Goal: Task Accomplishment & Management: Use online tool/utility

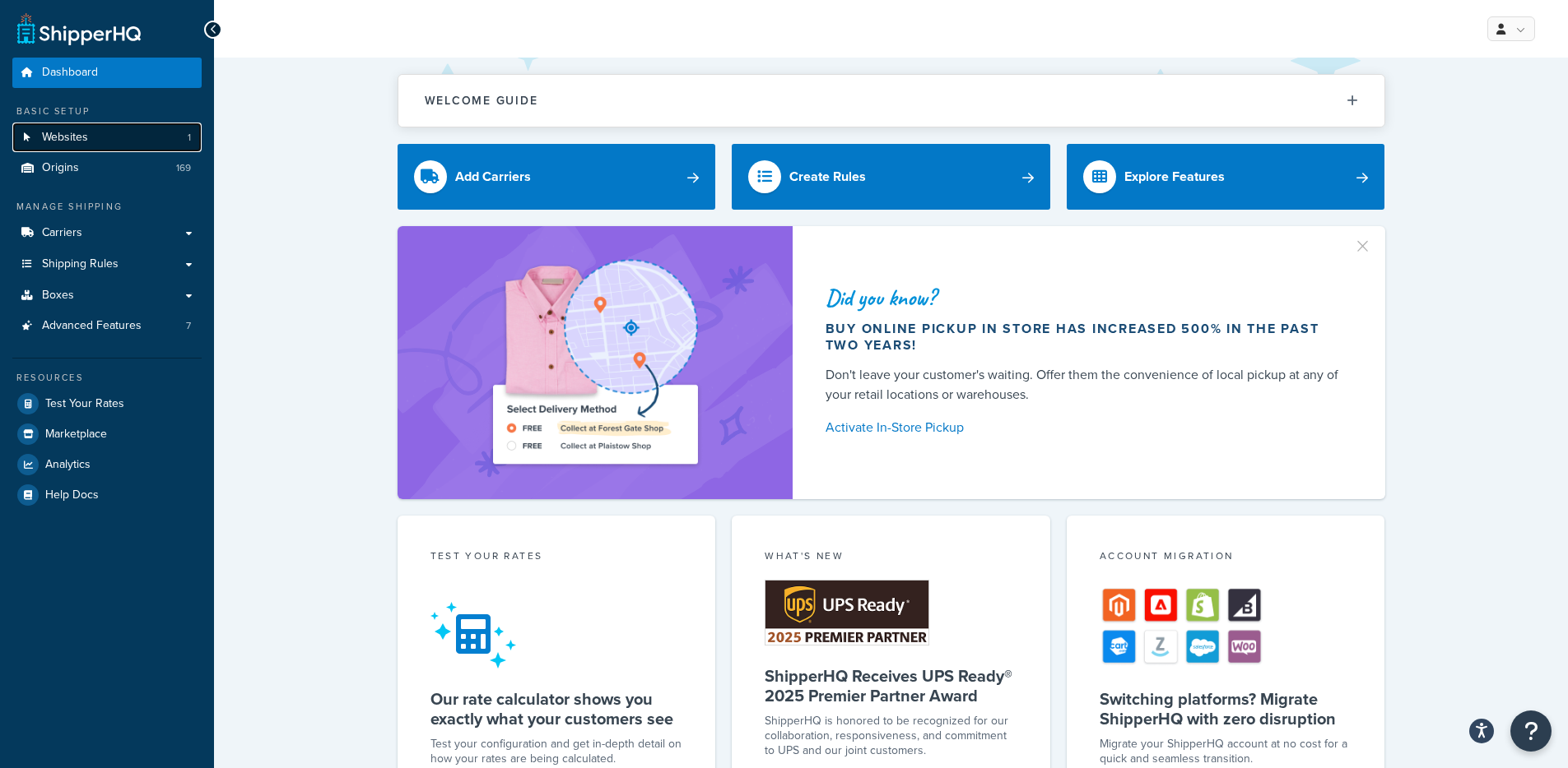
click at [119, 148] on link "Websites 1" at bounding box center [108, 137] width 190 height 30
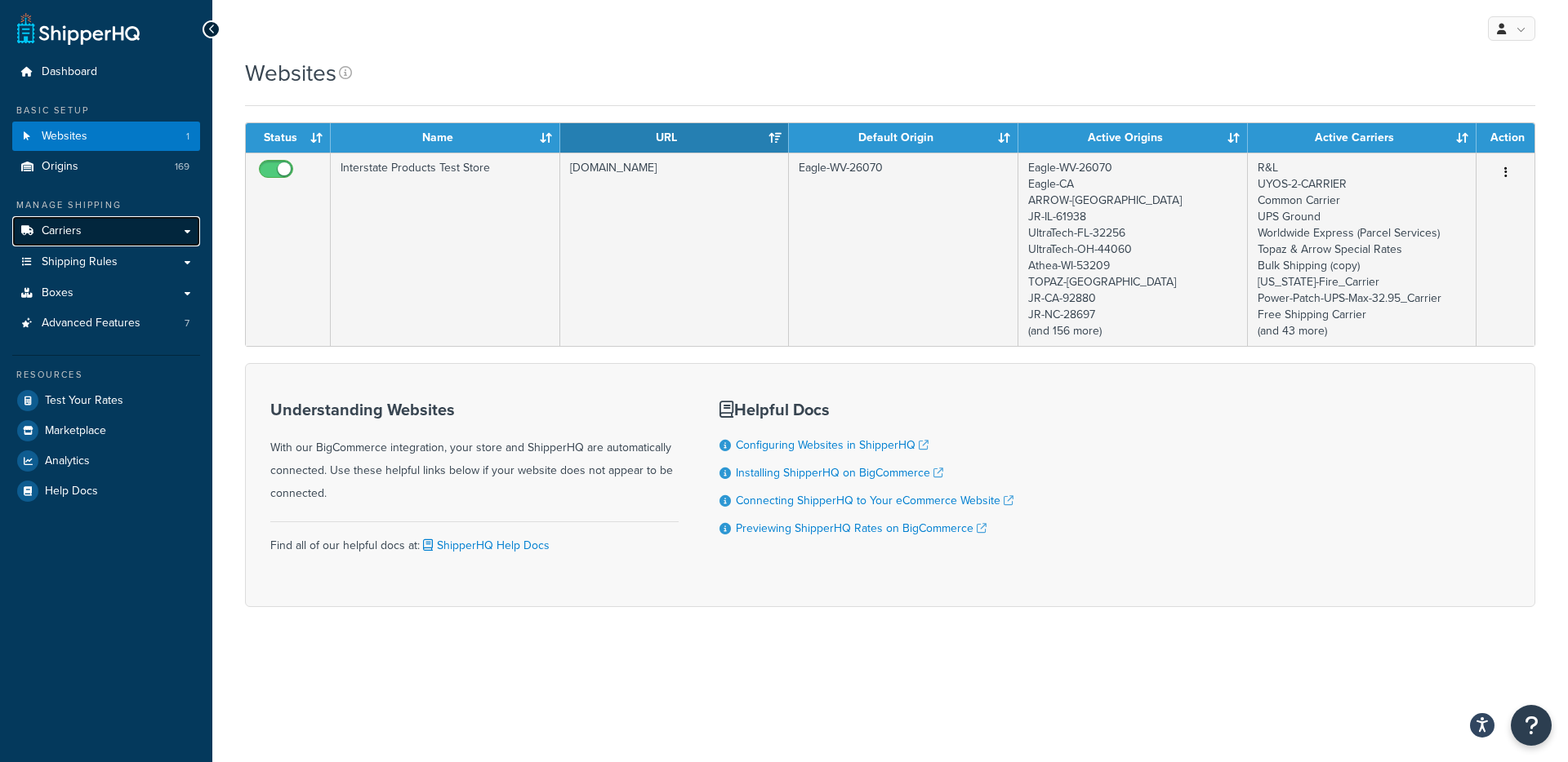
click at [124, 239] on link "Carriers" at bounding box center [107, 231] width 188 height 30
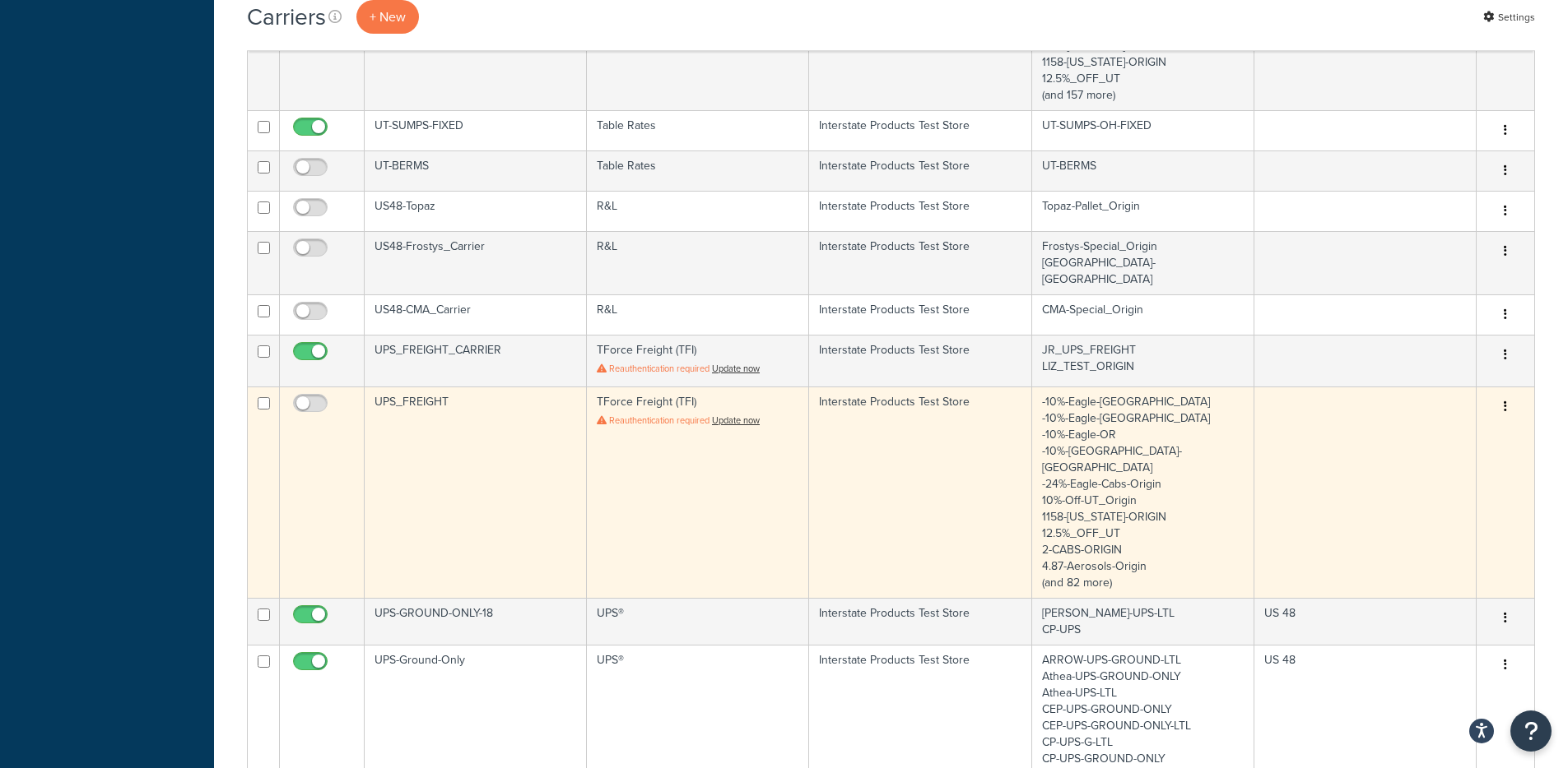
scroll to position [1070, 0]
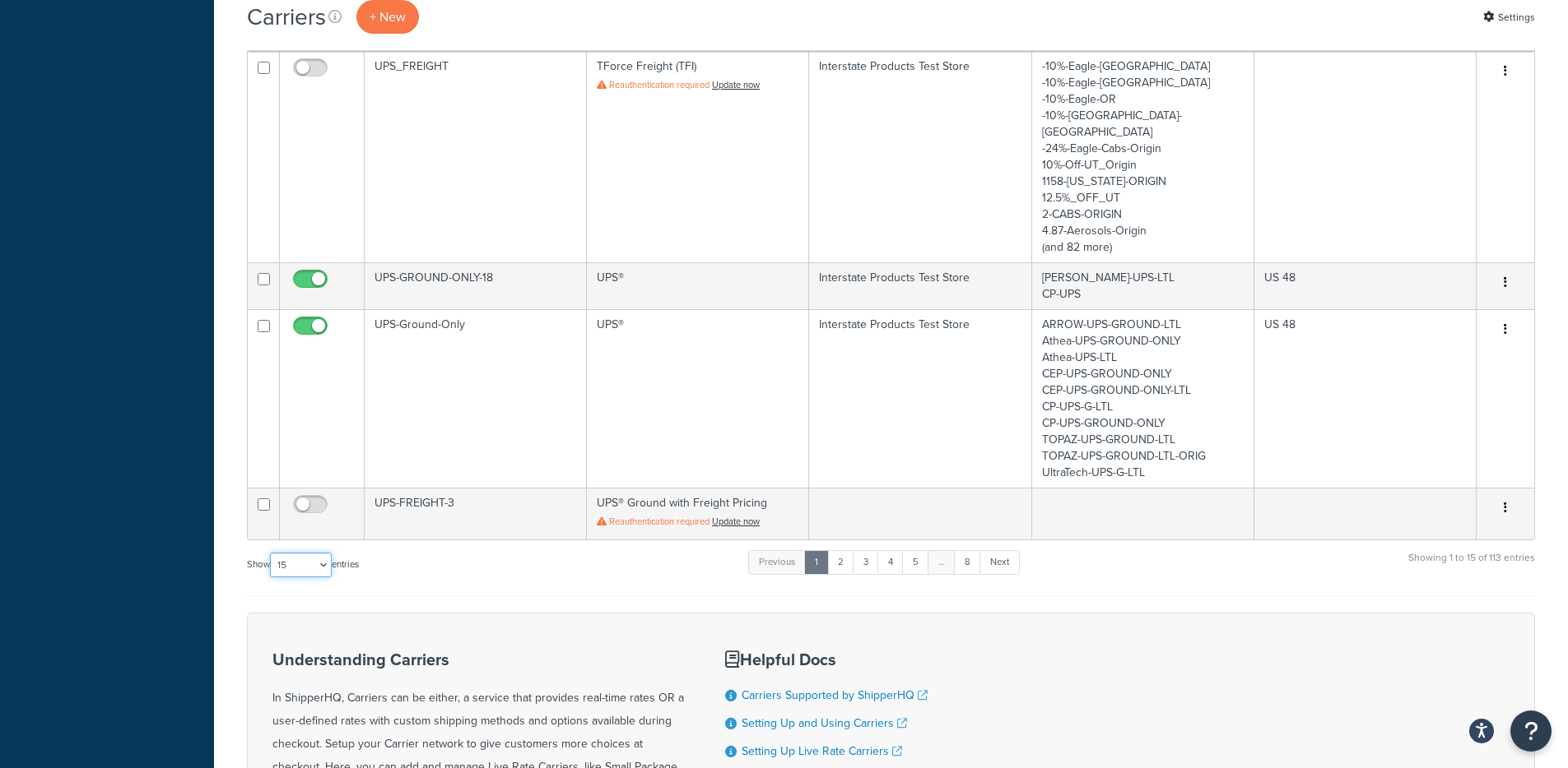
click at [308, 553] on select "10 15 25 50 100" at bounding box center [300, 565] width 62 height 24
select select "100"
click at [272, 577] on select "10 15 25 50 100" at bounding box center [300, 565] width 62 height 24
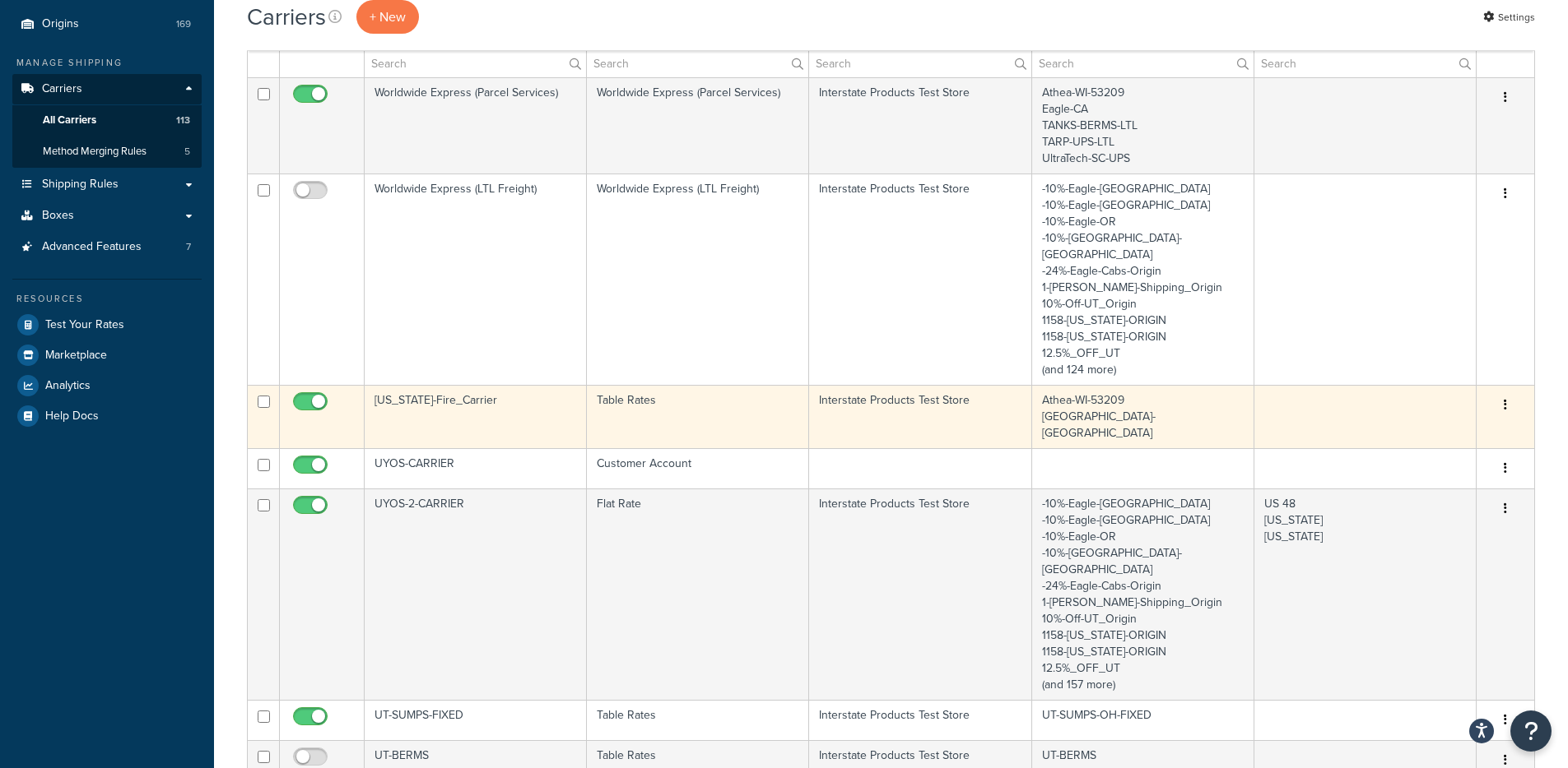
scroll to position [0, 0]
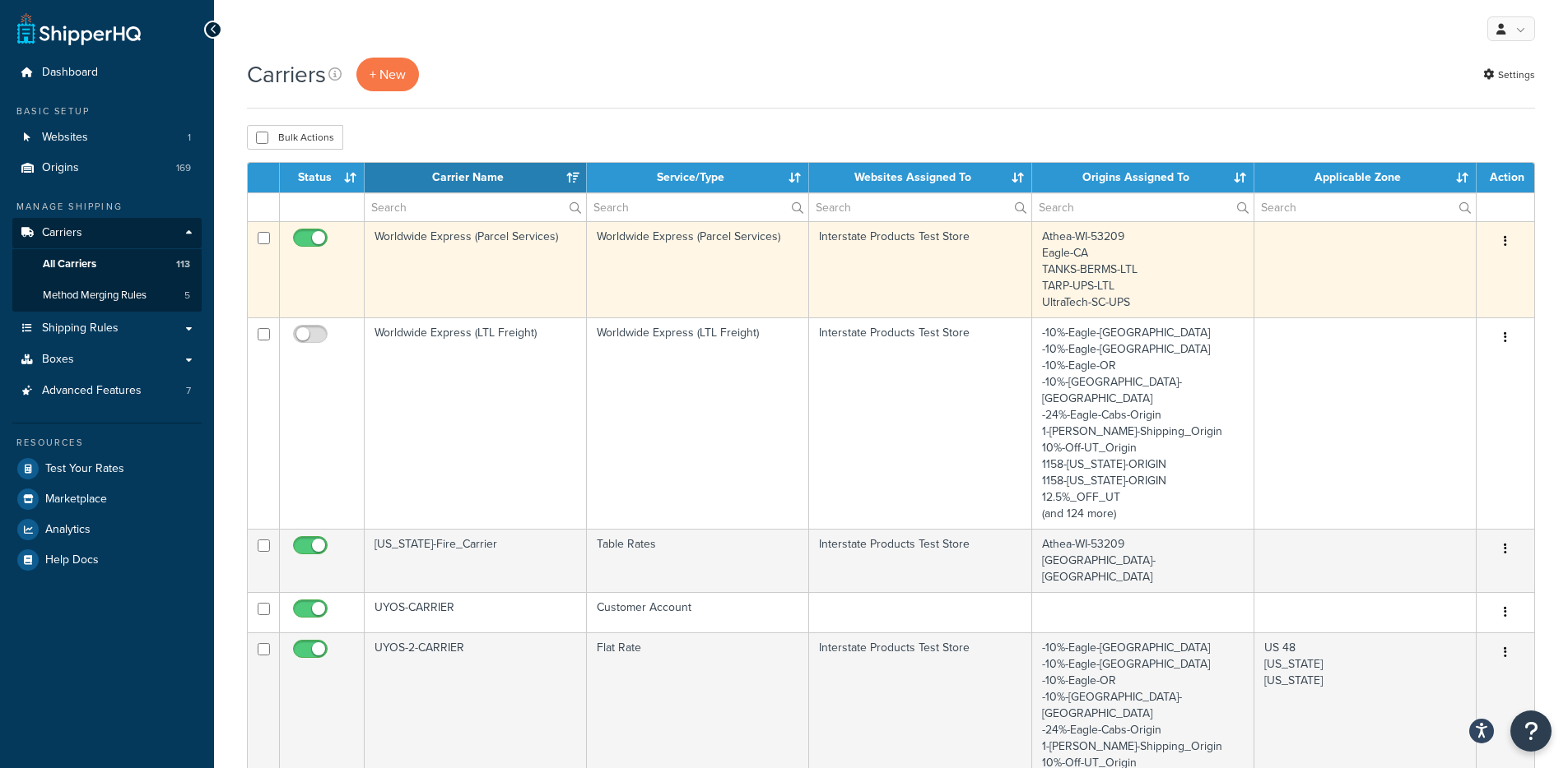
click at [461, 298] on td "Worldwide Express (Parcel Services)" at bounding box center [475, 270] width 222 height 97
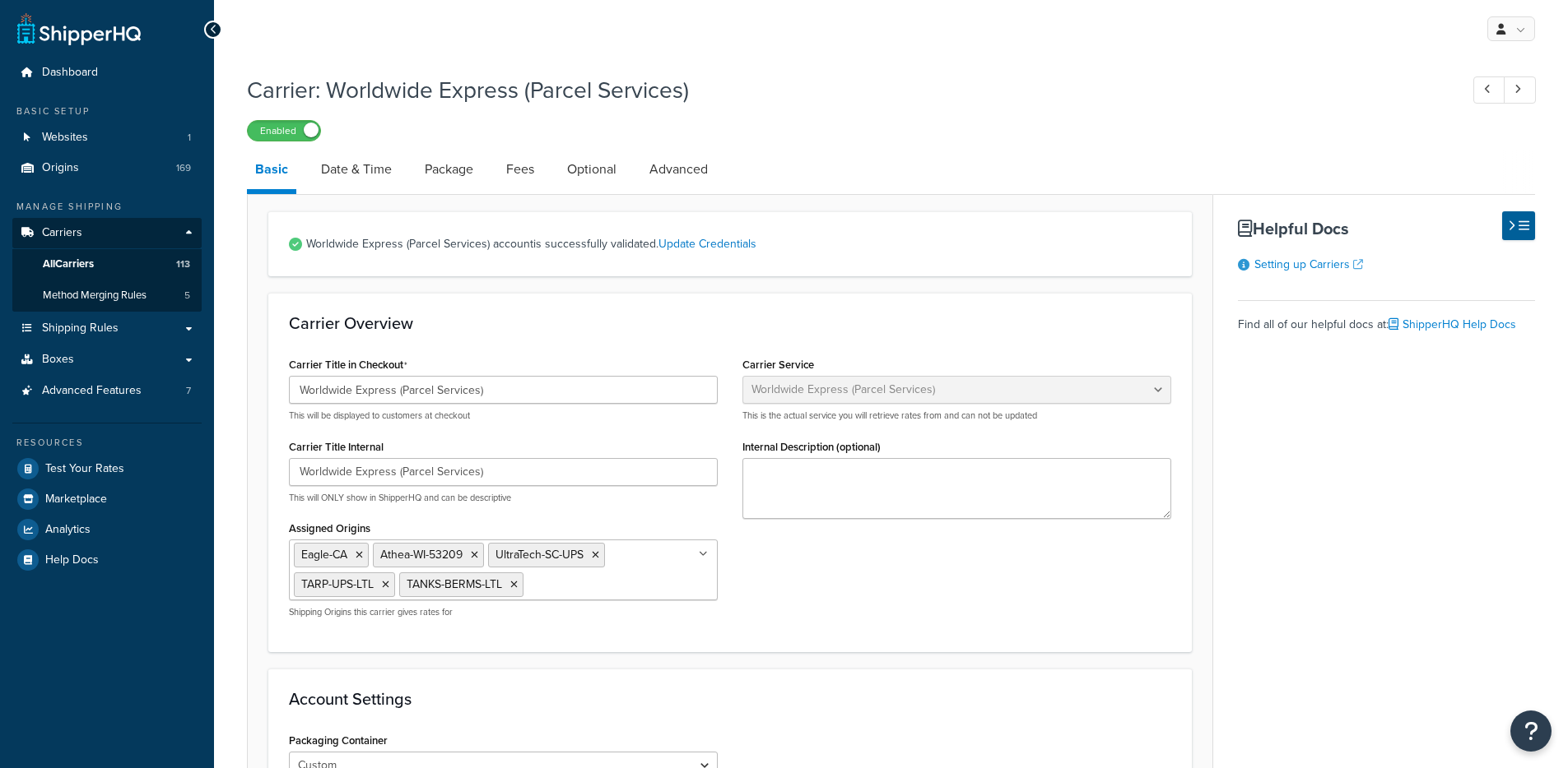
select select "worldwideExpress"
select select "CONSIGNEE"
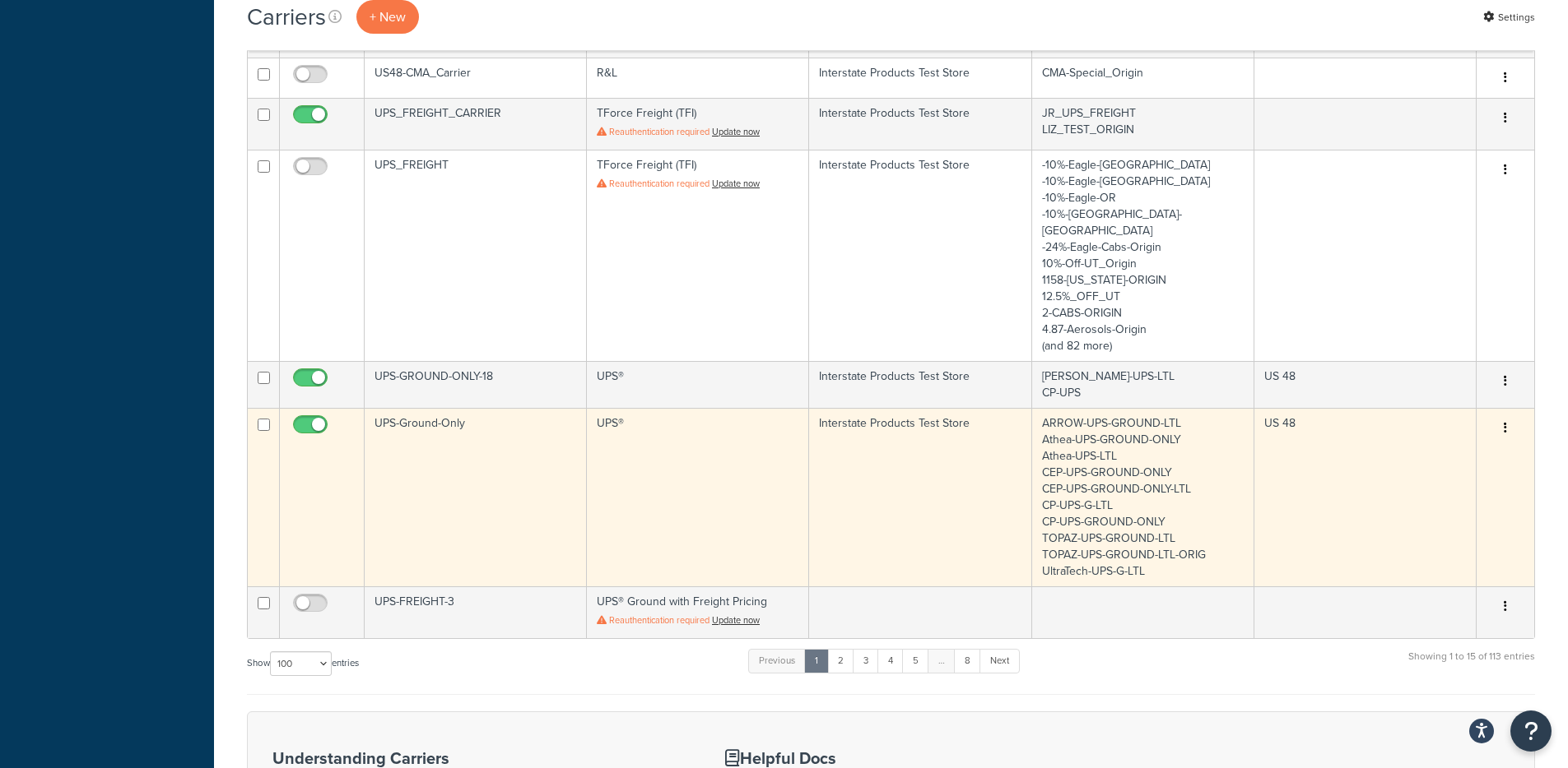
scroll to position [1246, 0]
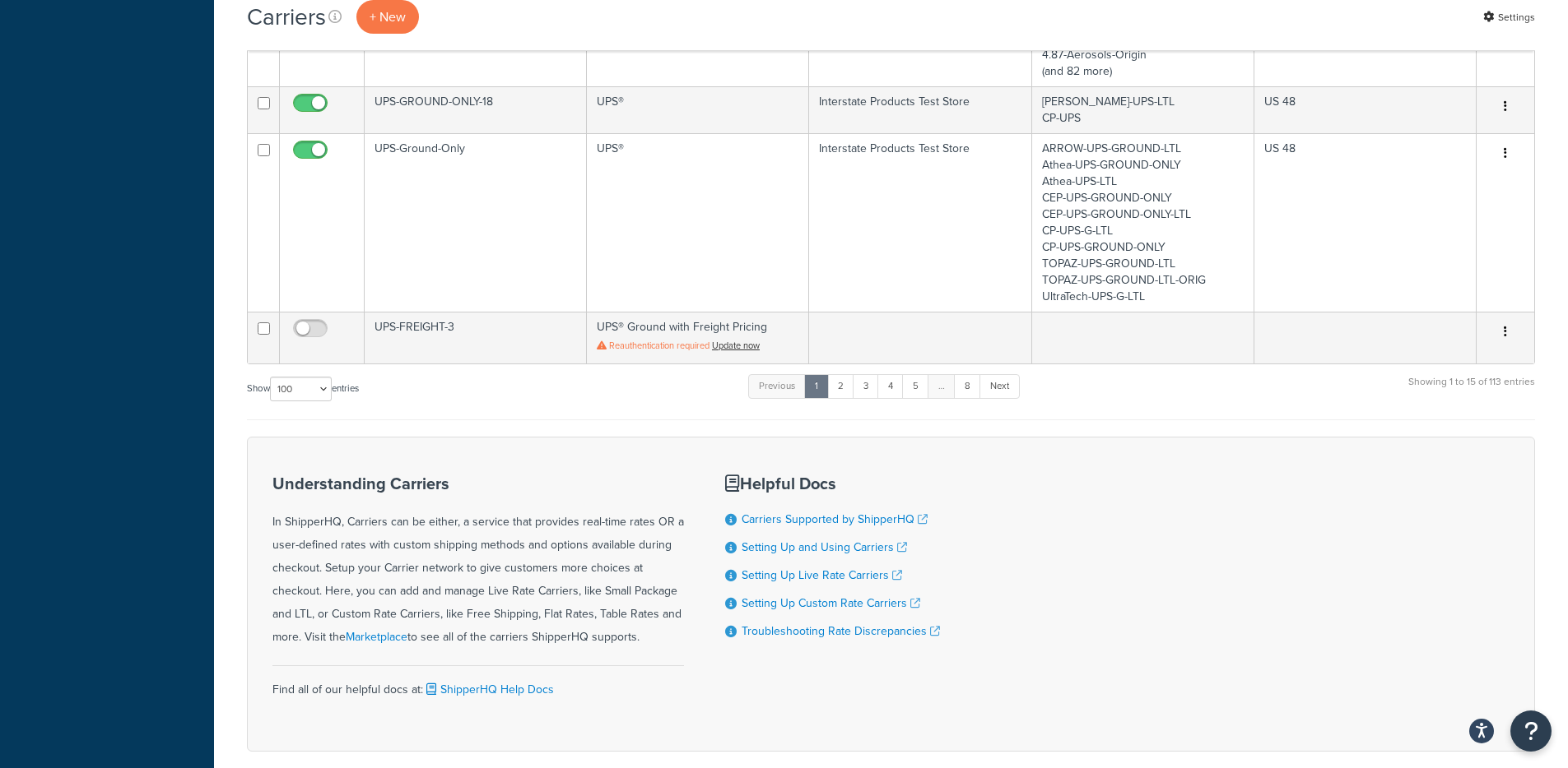
click at [328, 372] on div "Show 10 15 25 50 100 entries" at bounding box center [303, 390] width 112 height 35
click at [315, 377] on select "10 15 25 50 100" at bounding box center [300, 389] width 62 height 24
click at [272, 377] on select "10 15 25 50 100" at bounding box center [300, 389] width 62 height 24
click at [321, 377] on select "10 15 25 50 100" at bounding box center [300, 389] width 62 height 24
click at [272, 402] on select "10 15 25 50 100" at bounding box center [300, 389] width 62 height 24
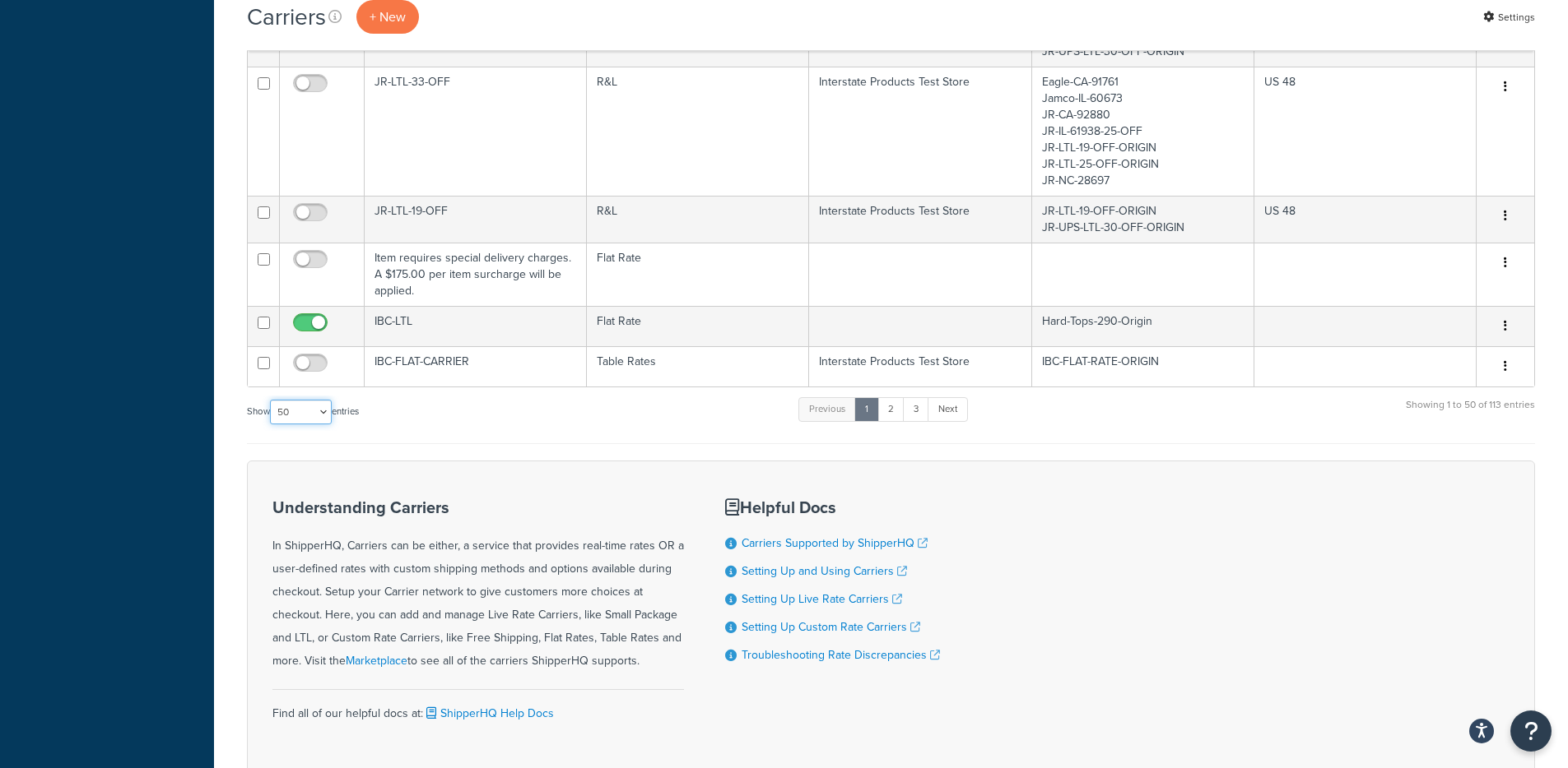
scroll to position [3299, 0]
click at [303, 399] on select "10 15 25 50 100" at bounding box center [300, 410] width 62 height 24
select select "100"
click at [272, 424] on select "10 15 25 50 100" at bounding box center [300, 410] width 62 height 24
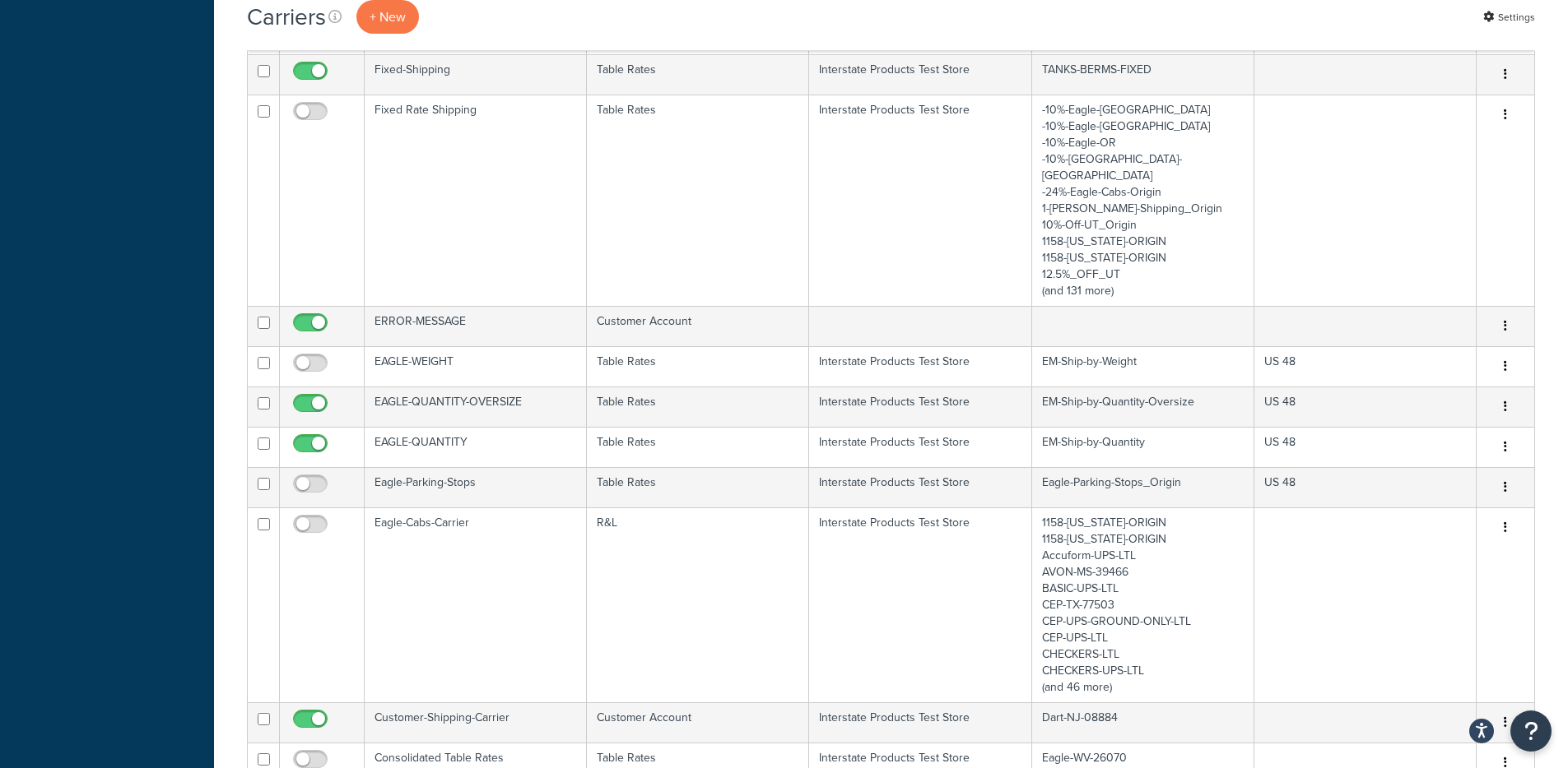
scroll to position [6121, 0]
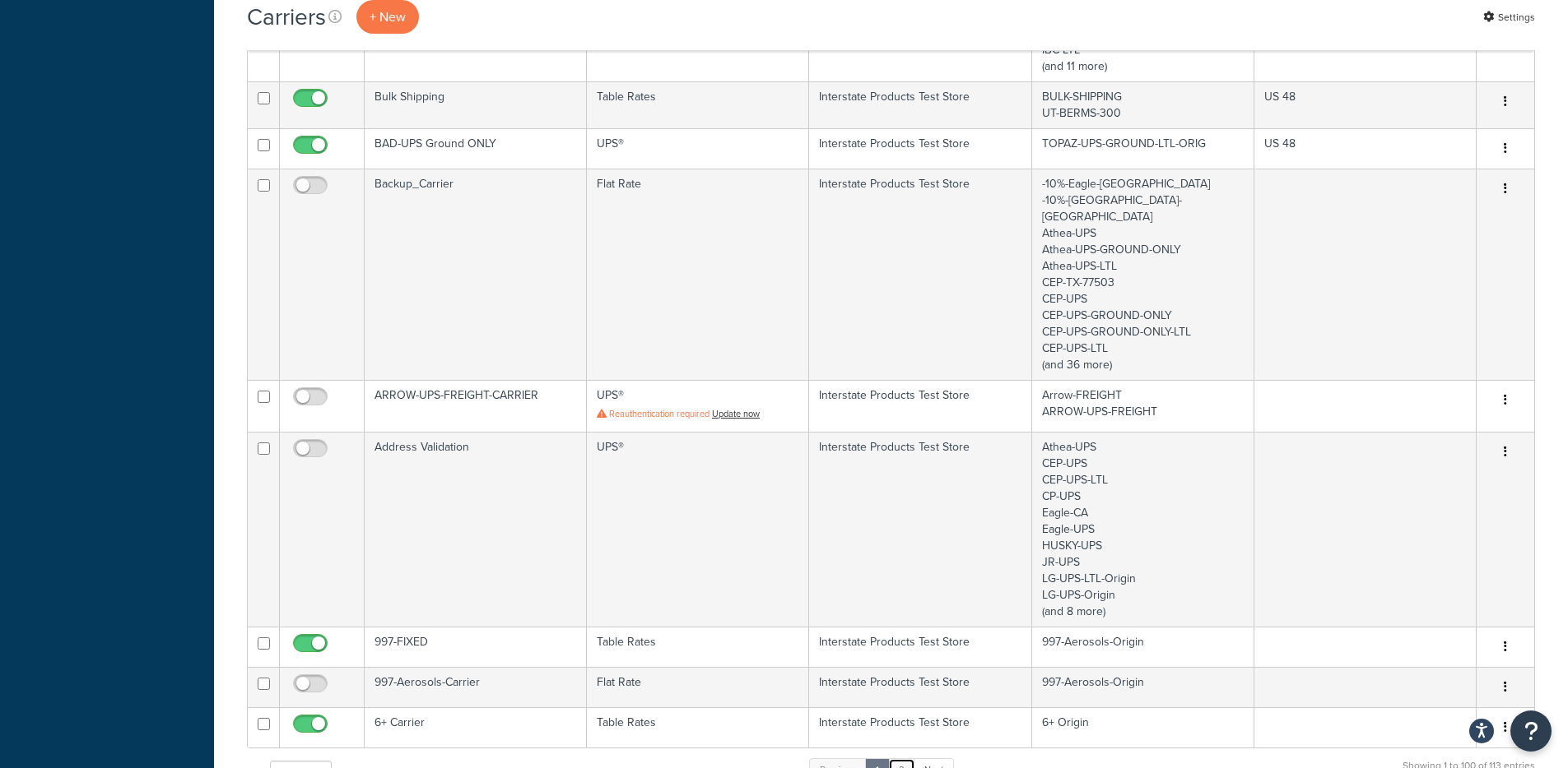
click at [905, 758] on link "2" at bounding box center [902, 770] width 27 height 24
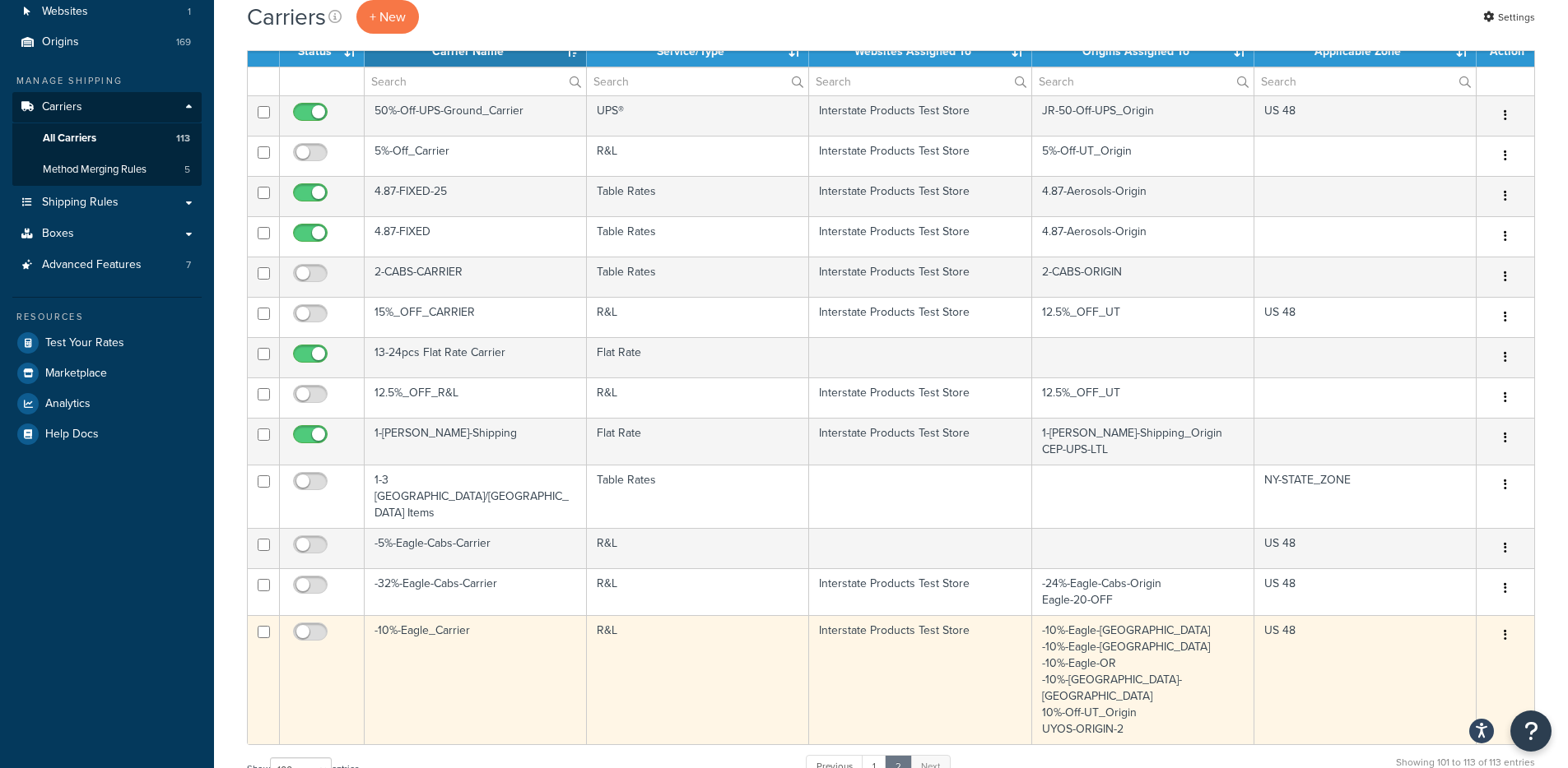
scroll to position [506, 0]
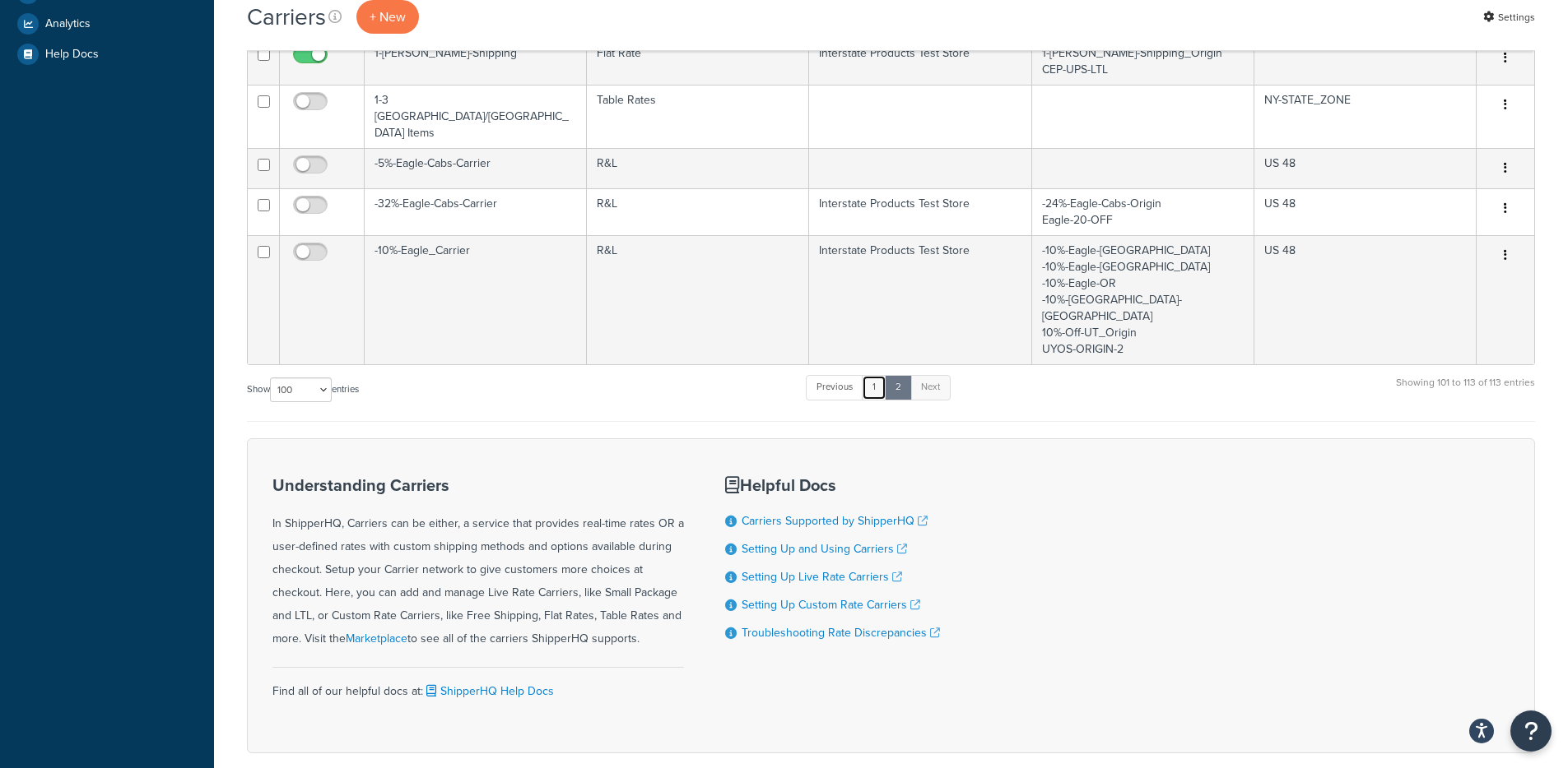
click at [883, 375] on link "1" at bounding box center [874, 387] width 24 height 24
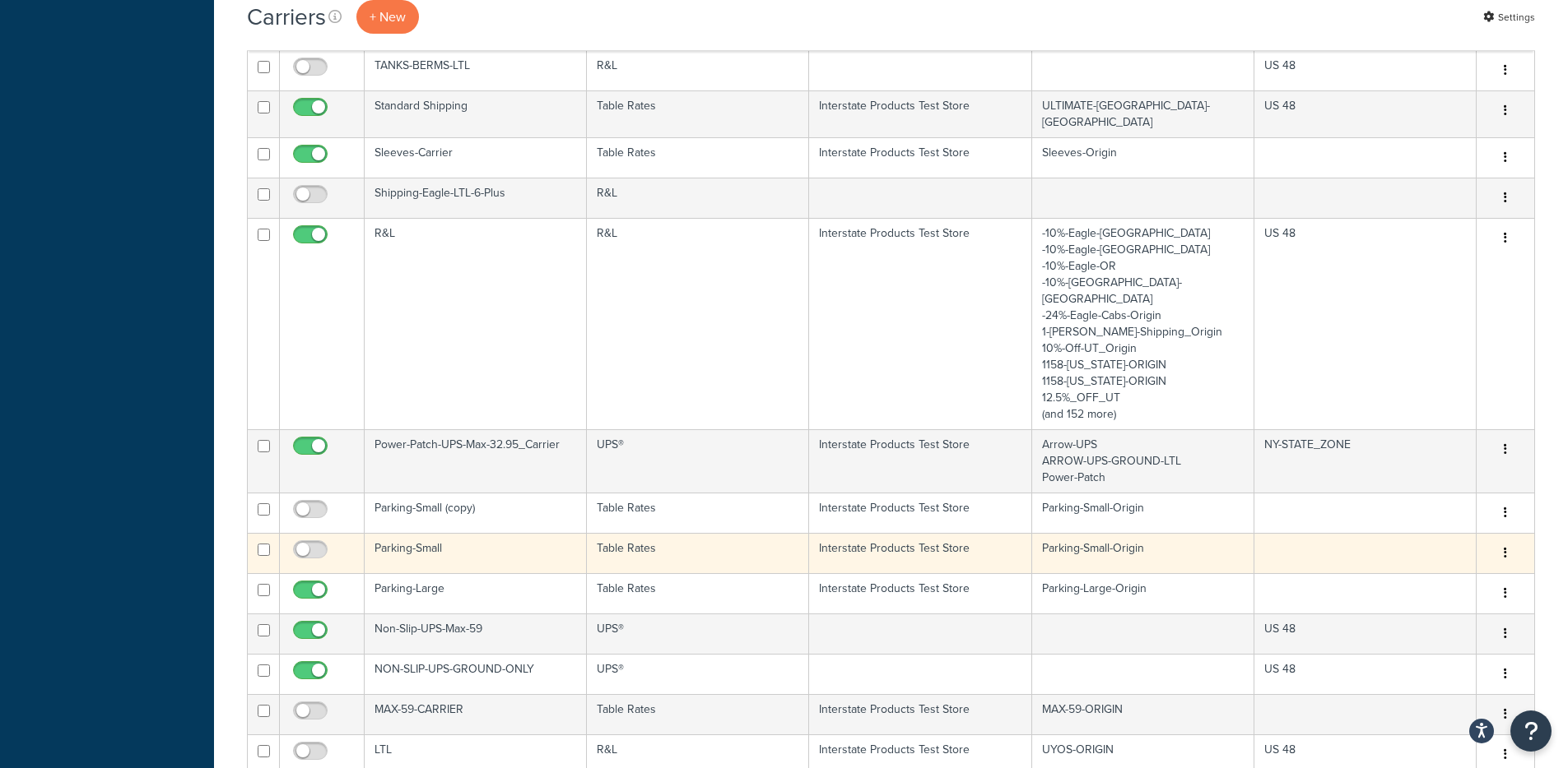
scroll to position [2472, 0]
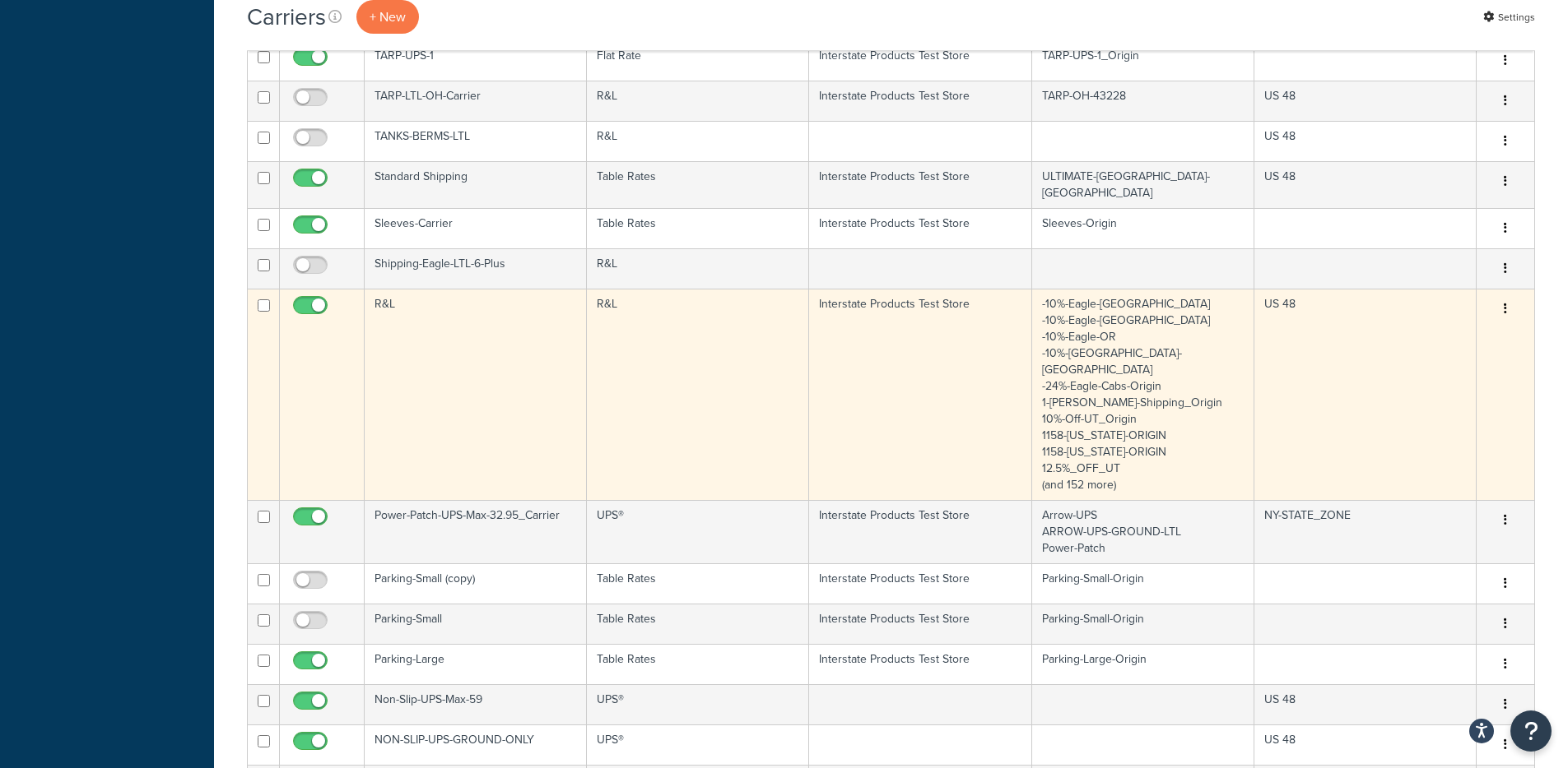
click at [751, 346] on td "R&L" at bounding box center [697, 395] width 222 height 211
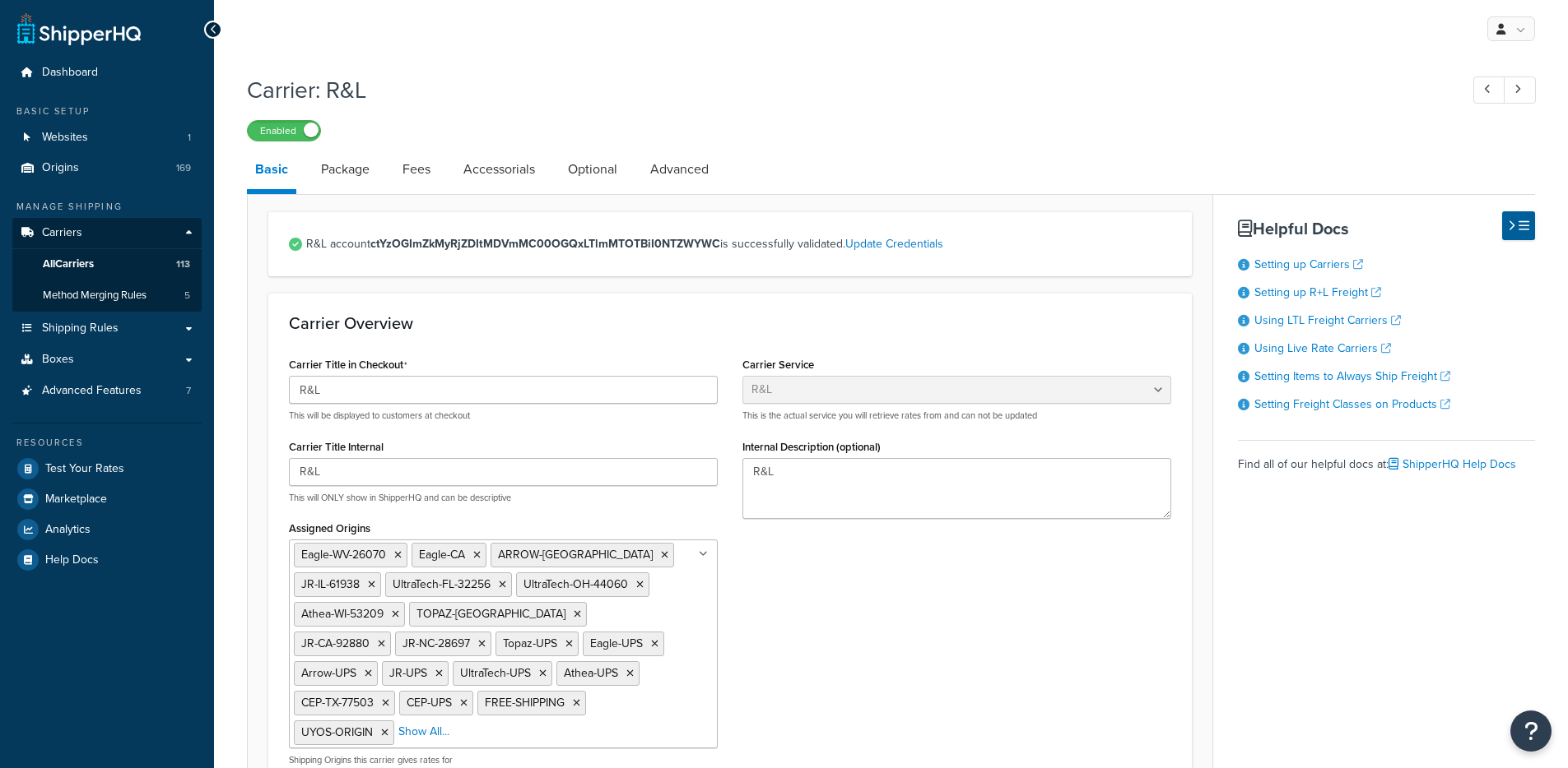
select select "rlFreight"
click at [352, 175] on link "Package" at bounding box center [345, 169] width 65 height 39
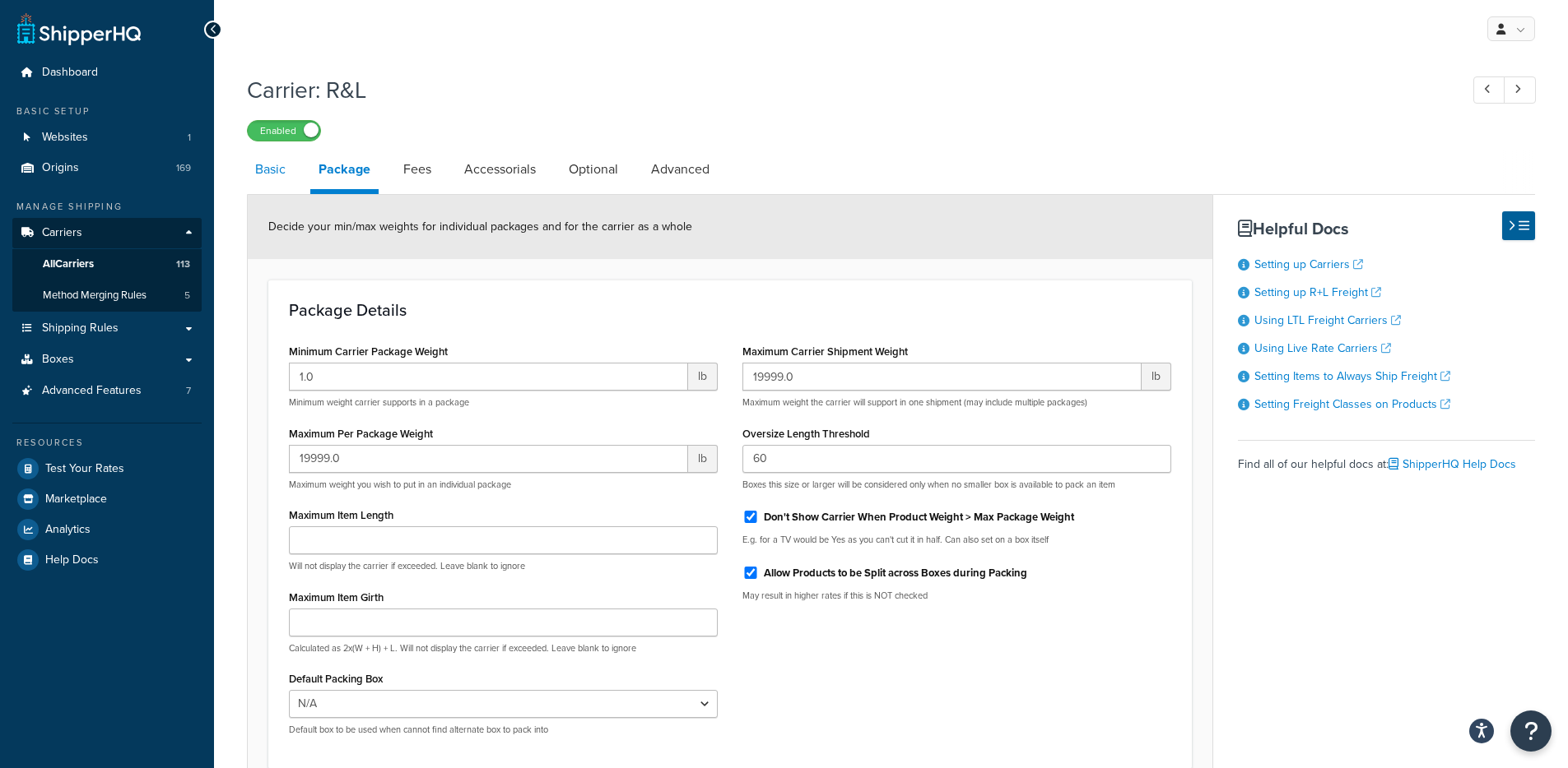
click at [269, 185] on link "Basic" at bounding box center [271, 169] width 47 height 39
select select "rlFreight"
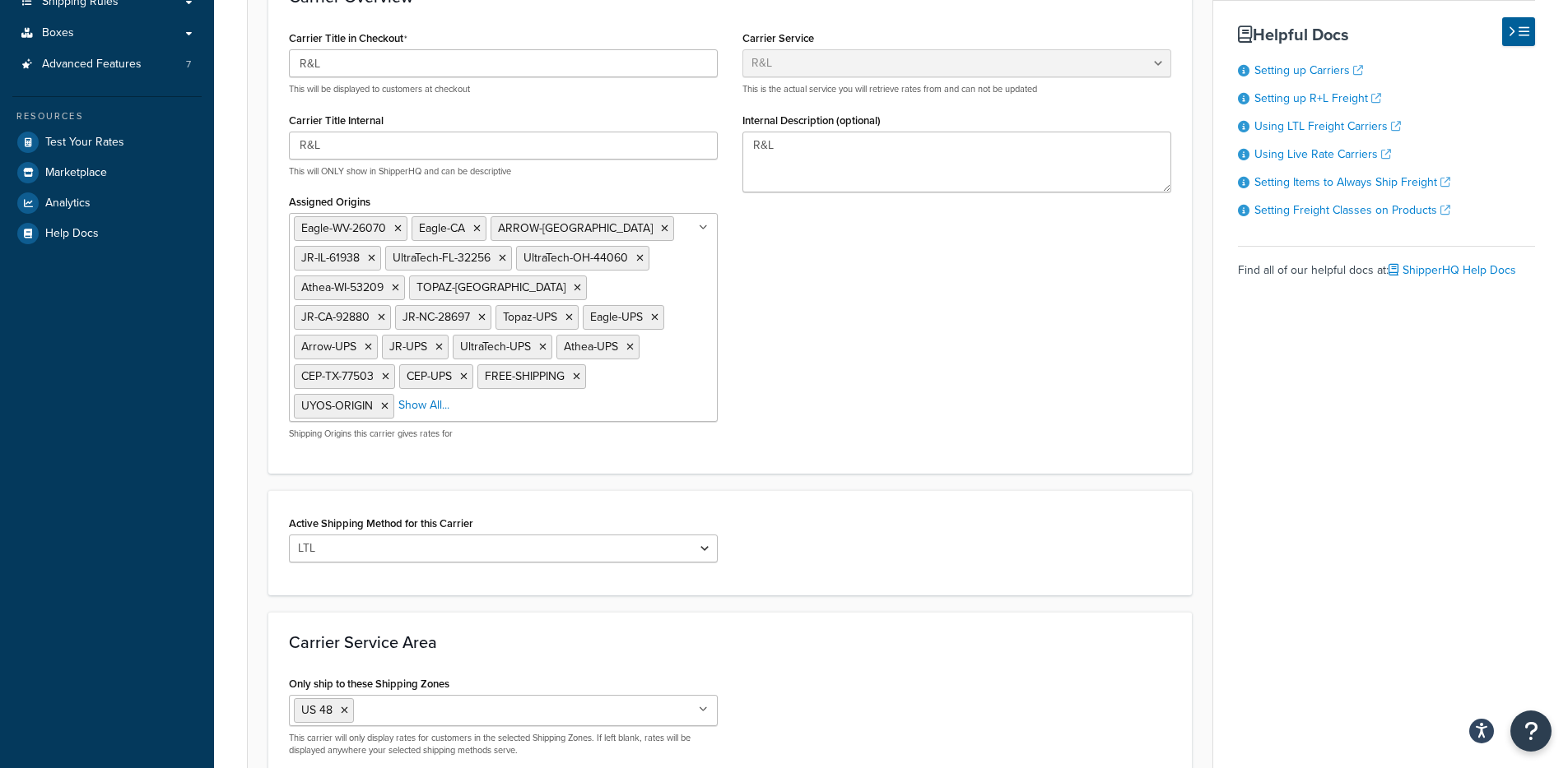
scroll to position [471, 0]
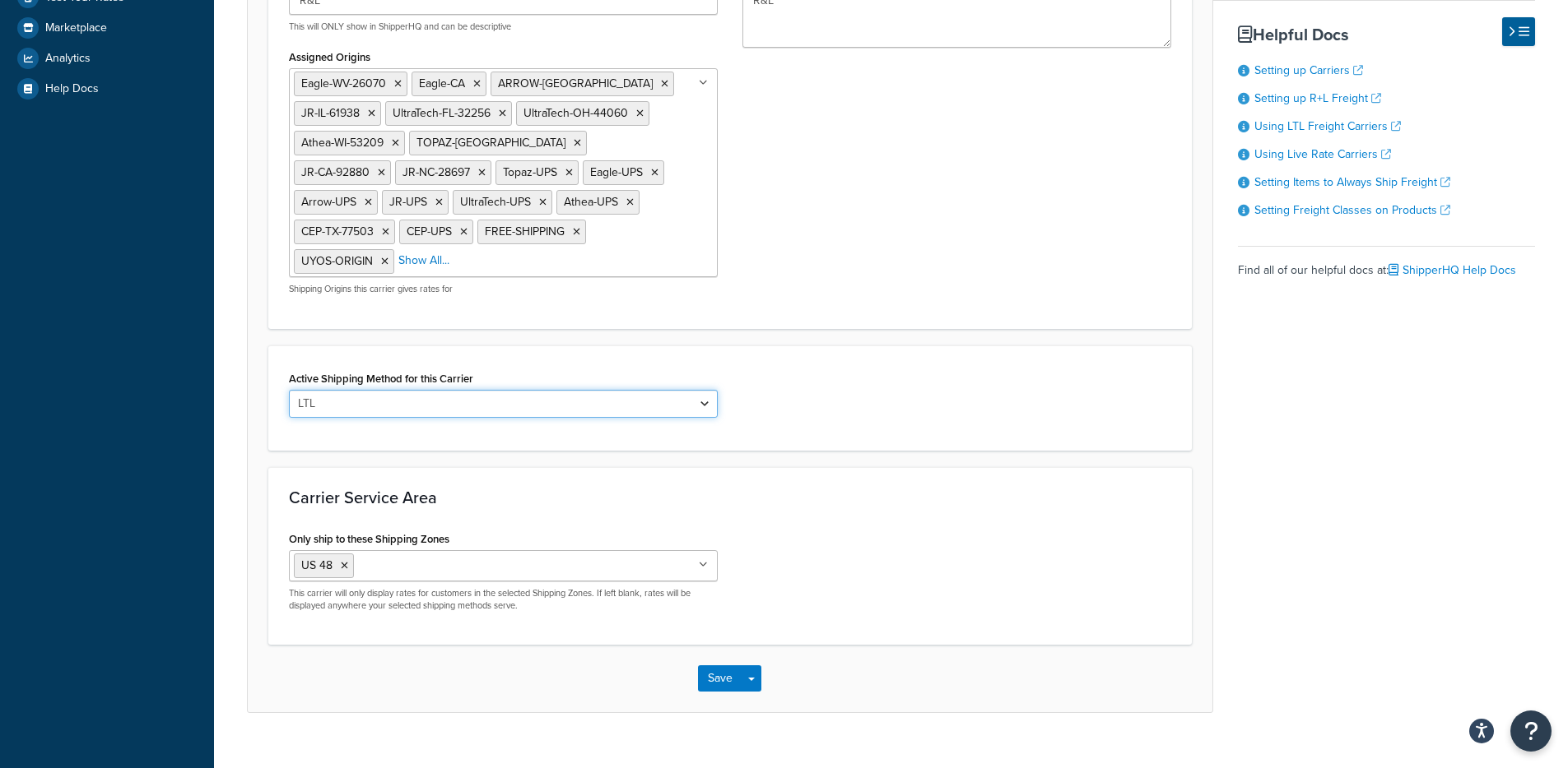
click at [614, 390] on select "LTL" at bounding box center [503, 404] width 429 height 28
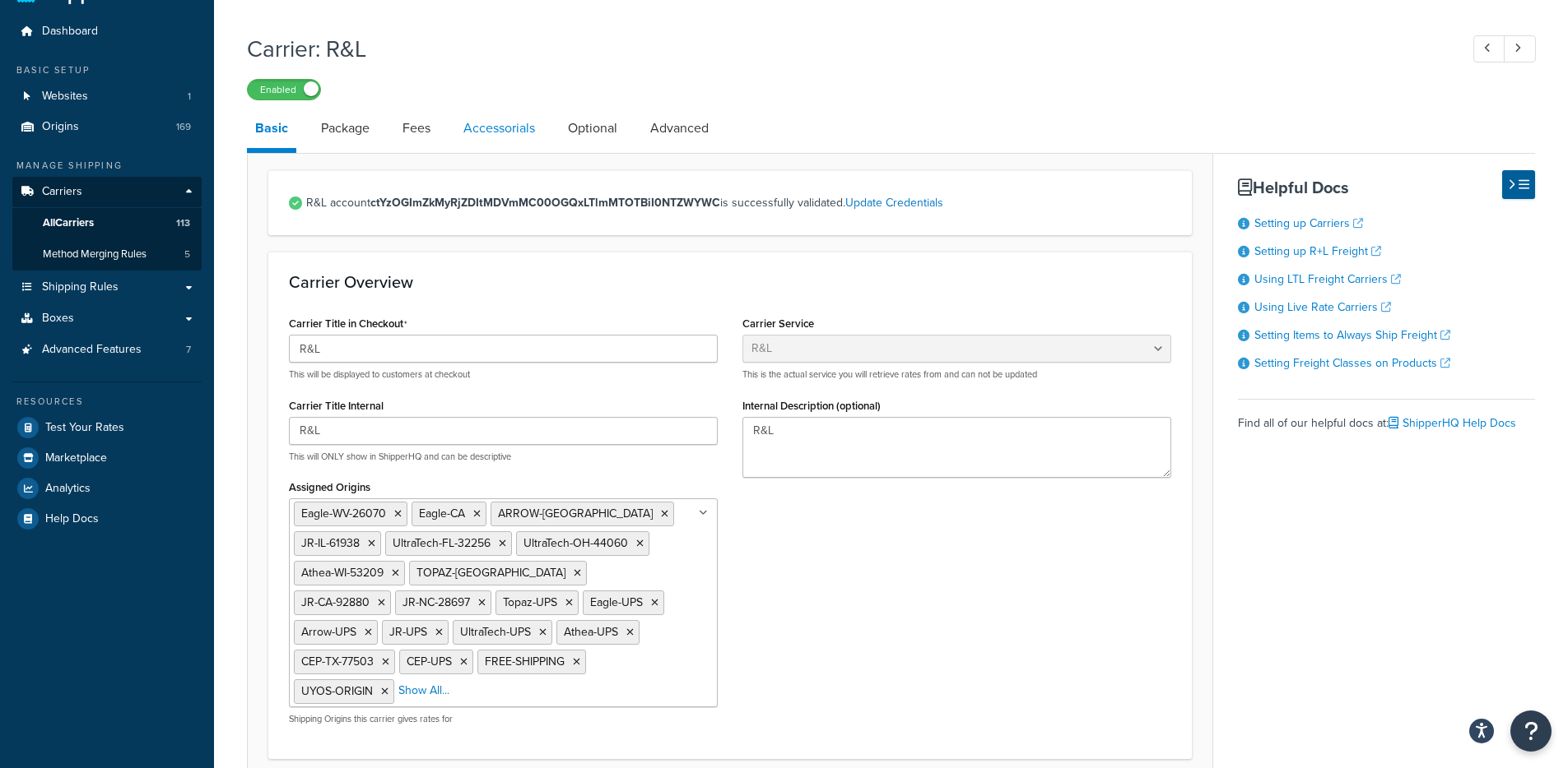
scroll to position [0, 0]
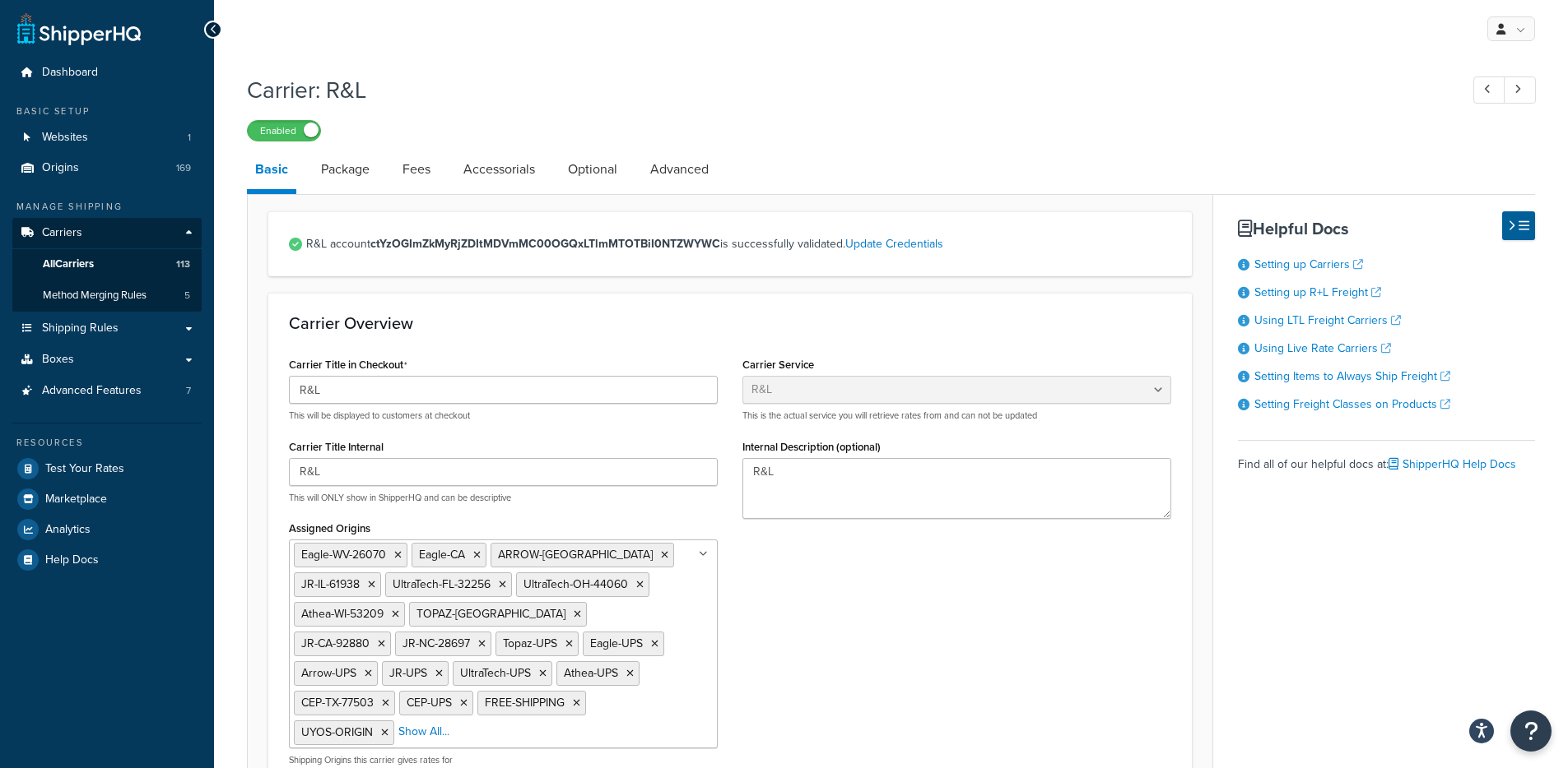
drag, startPoint x: 427, startPoint y: 155, endPoint x: 447, endPoint y: 171, distance: 25.6
click at [427, 155] on link "Fees" at bounding box center [415, 169] width 44 height 39
select select "AFTER"
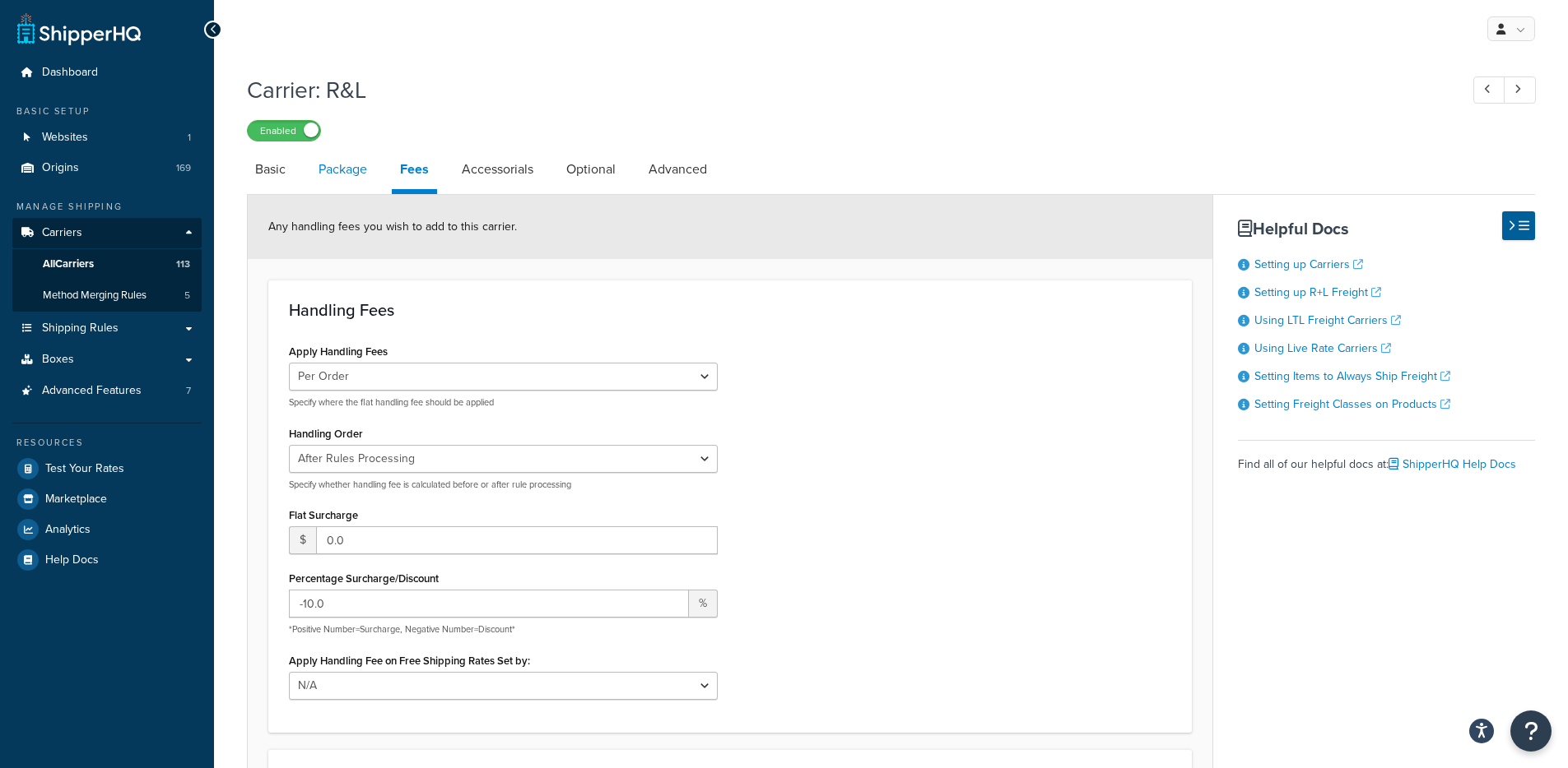
click at [368, 182] on link "Package" at bounding box center [342, 169] width 65 height 39
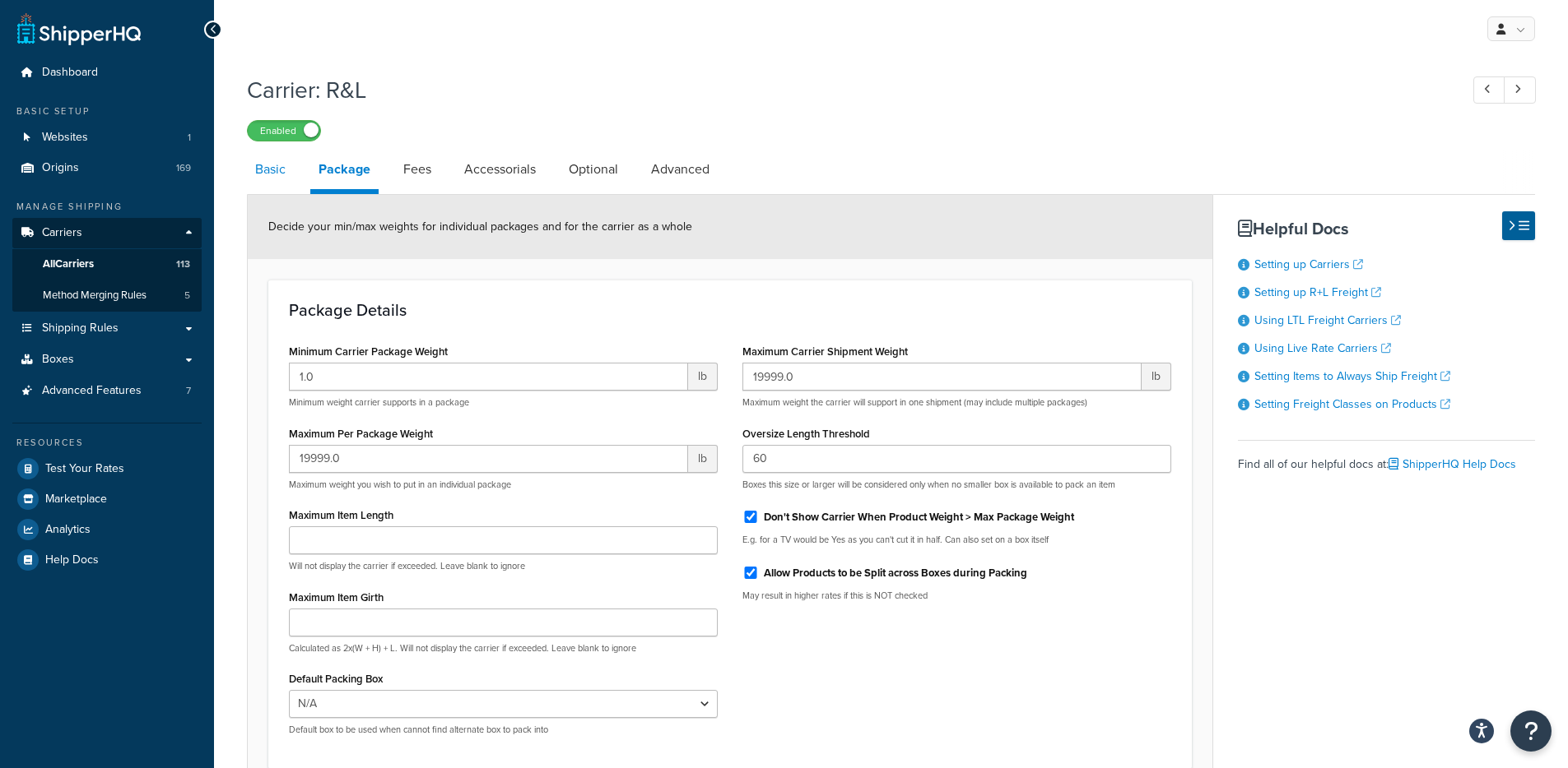
click at [291, 180] on link "Basic" at bounding box center [271, 169] width 47 height 39
select select "rlFreight"
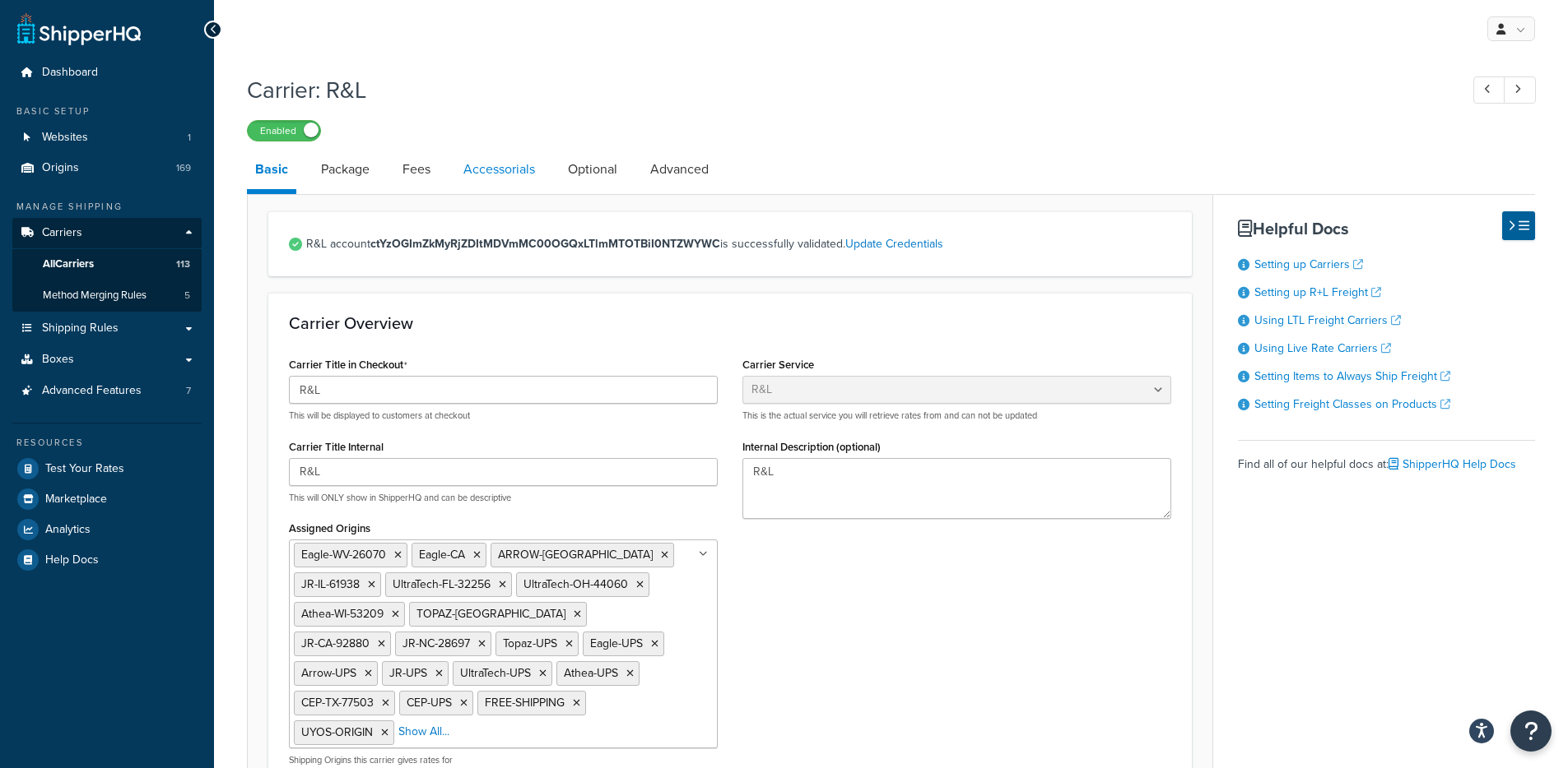
click at [477, 190] on link "Accessorials" at bounding box center [500, 169] width 88 height 39
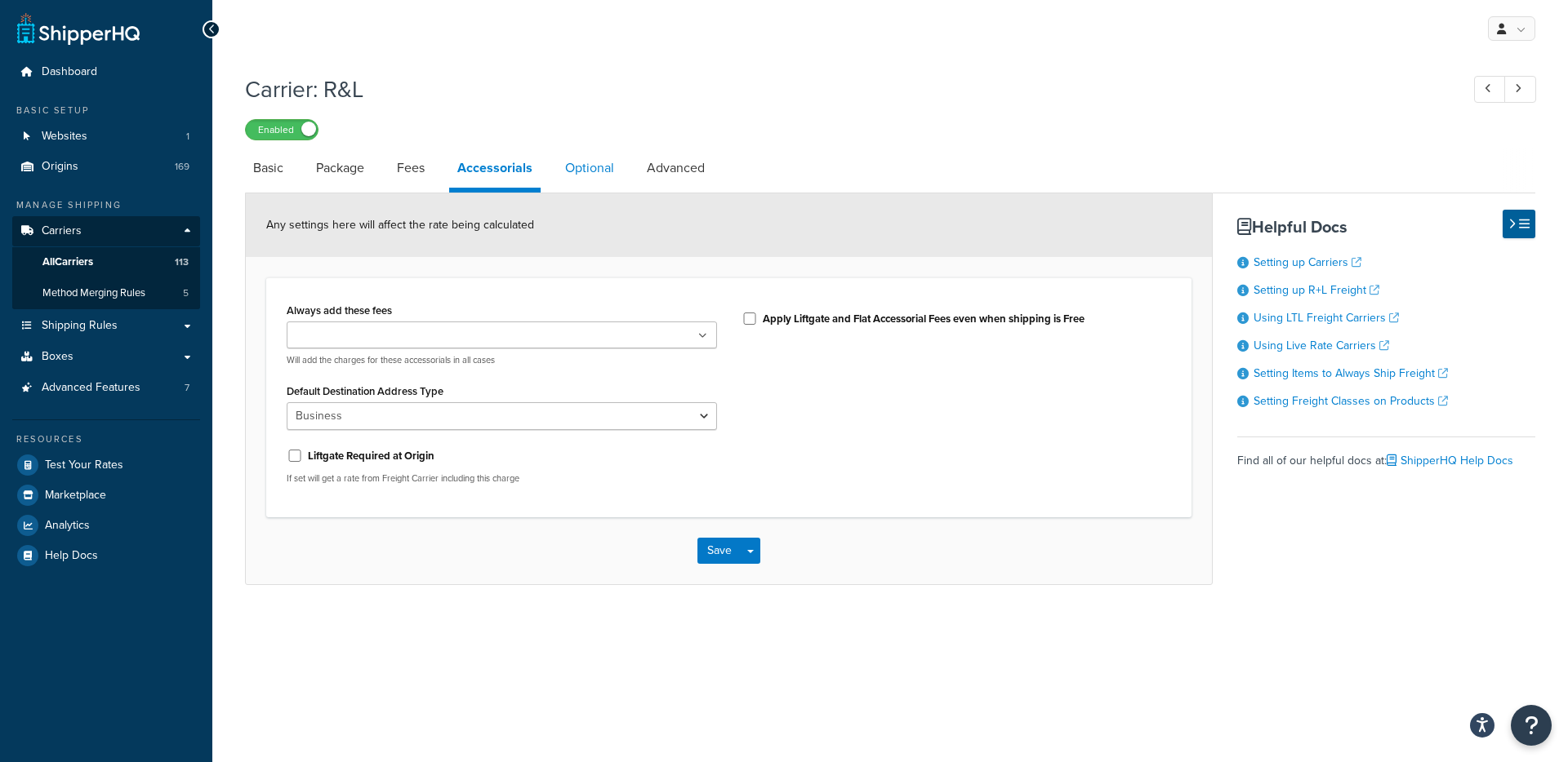
click at [575, 180] on link "Optional" at bounding box center [589, 168] width 65 height 39
select select "92.5"
select select "158461"
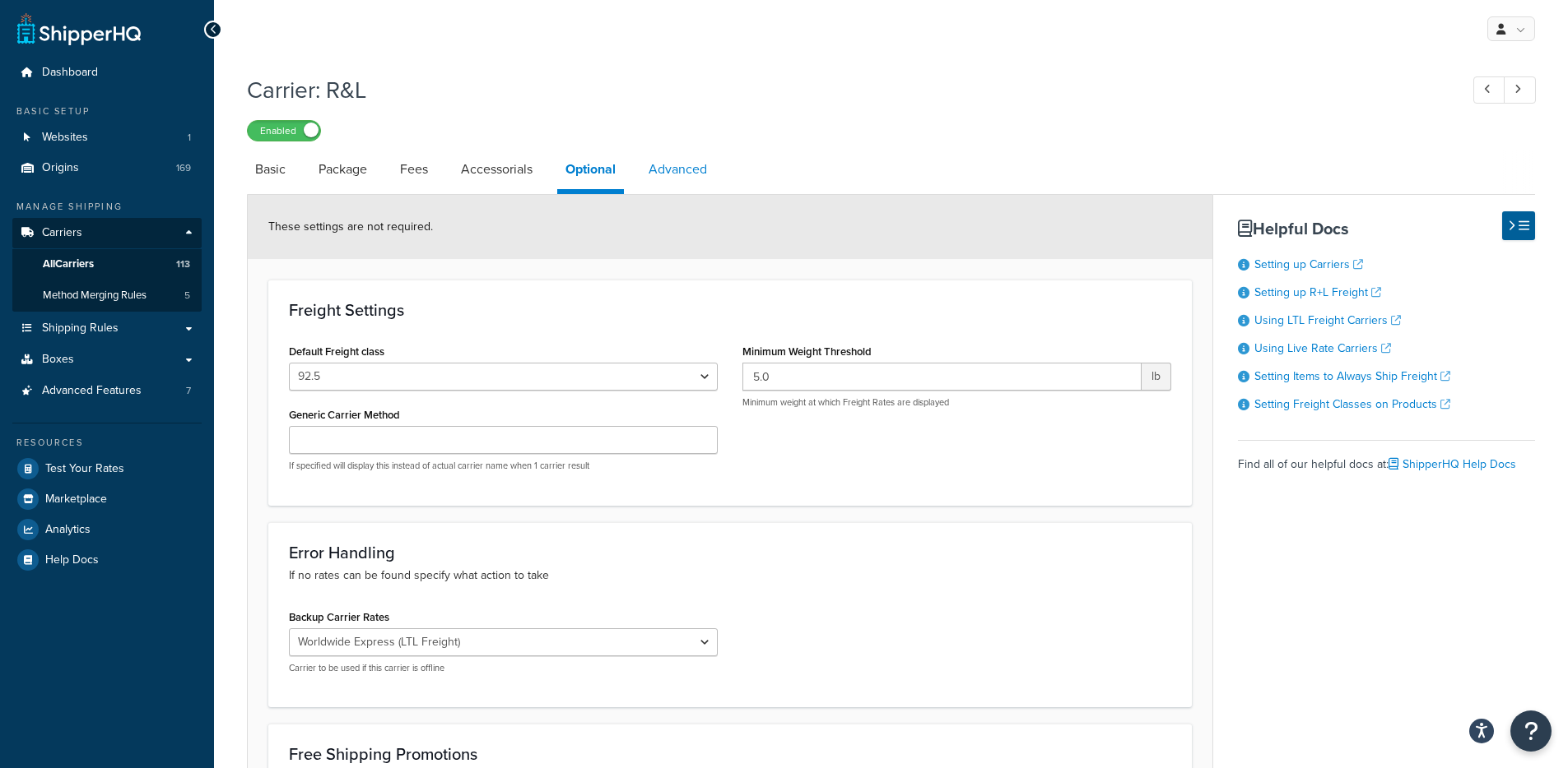
click at [694, 170] on link "Advanced" at bounding box center [677, 169] width 75 height 39
select select "false"
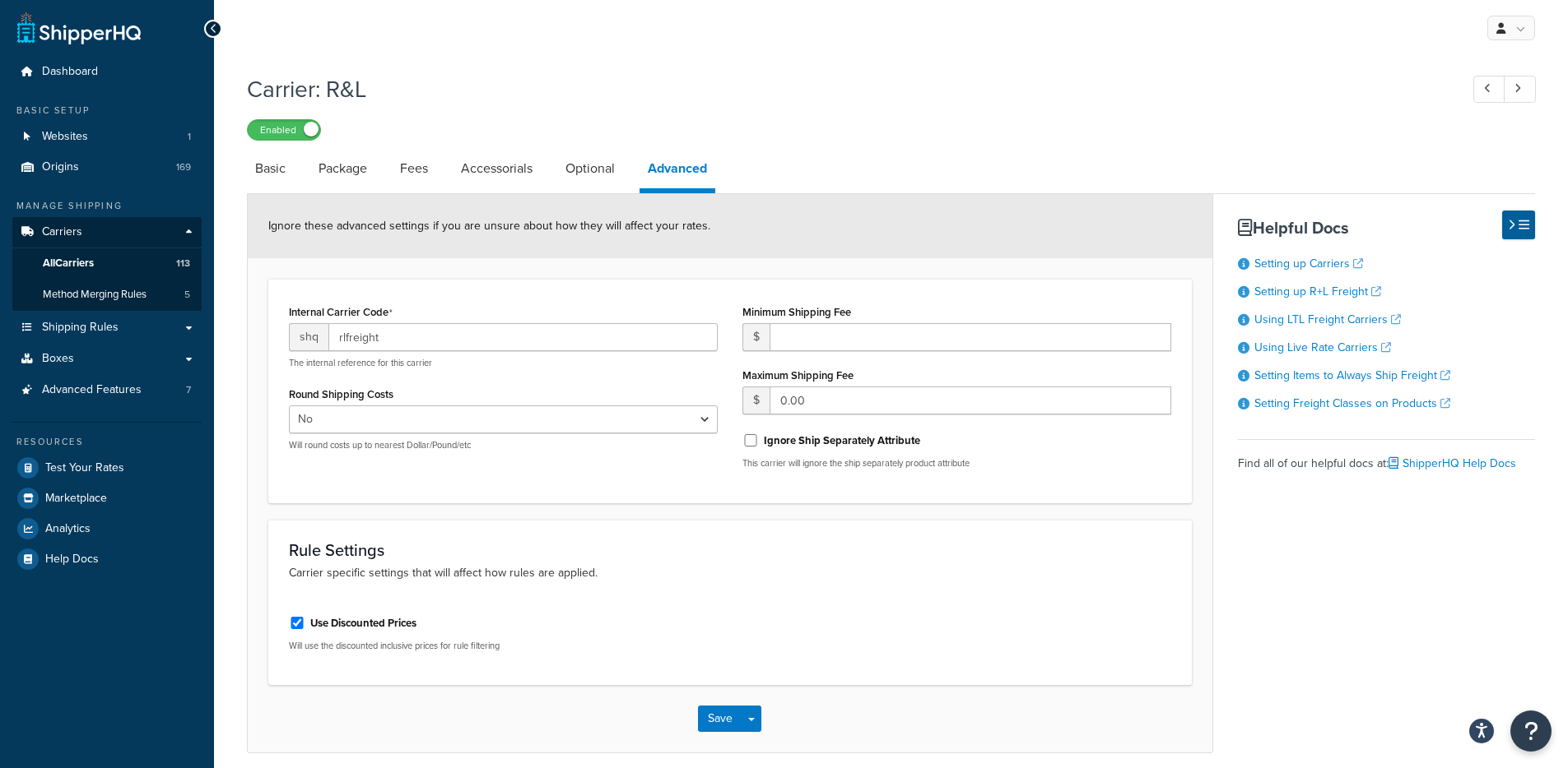
scroll to position [3, 0]
click at [351, 174] on link "Package" at bounding box center [342, 166] width 65 height 39
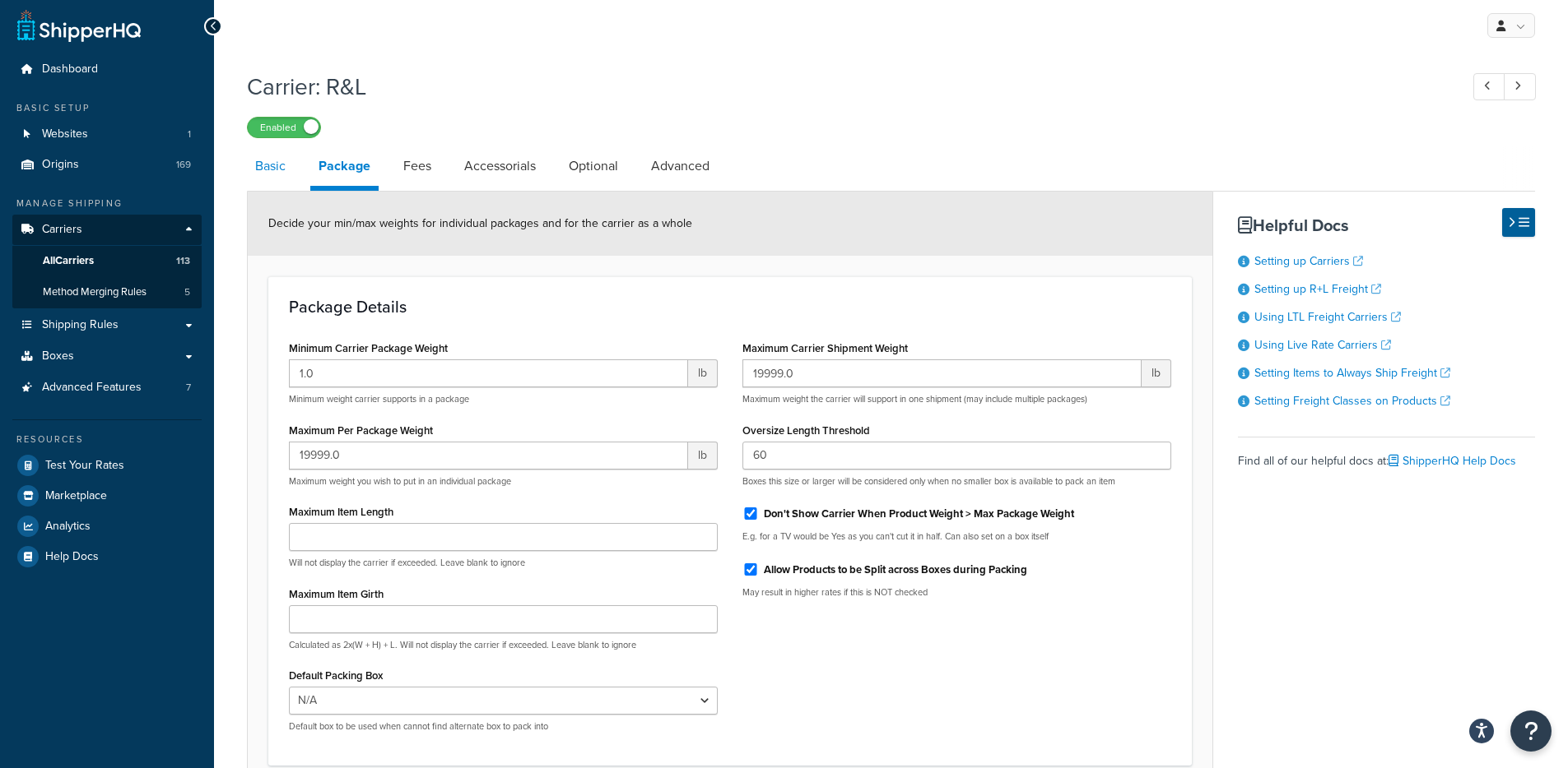
drag, startPoint x: 281, startPoint y: 171, endPoint x: 284, endPoint y: 163, distance: 8.5
click at [281, 170] on link "Basic" at bounding box center [271, 166] width 47 height 39
select select "rlFreight"
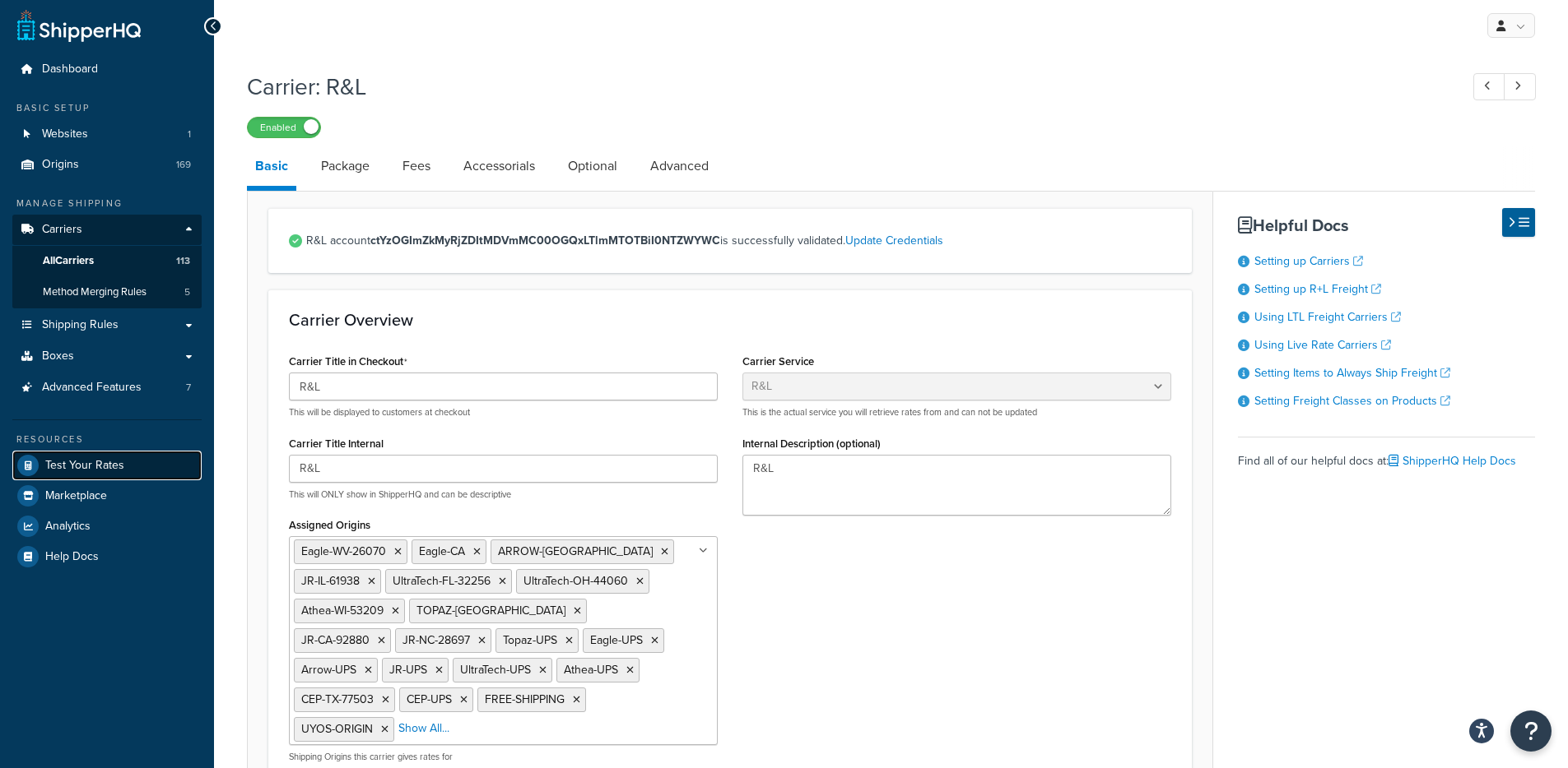
click at [107, 462] on span "Test Your Rates" at bounding box center [84, 466] width 79 height 14
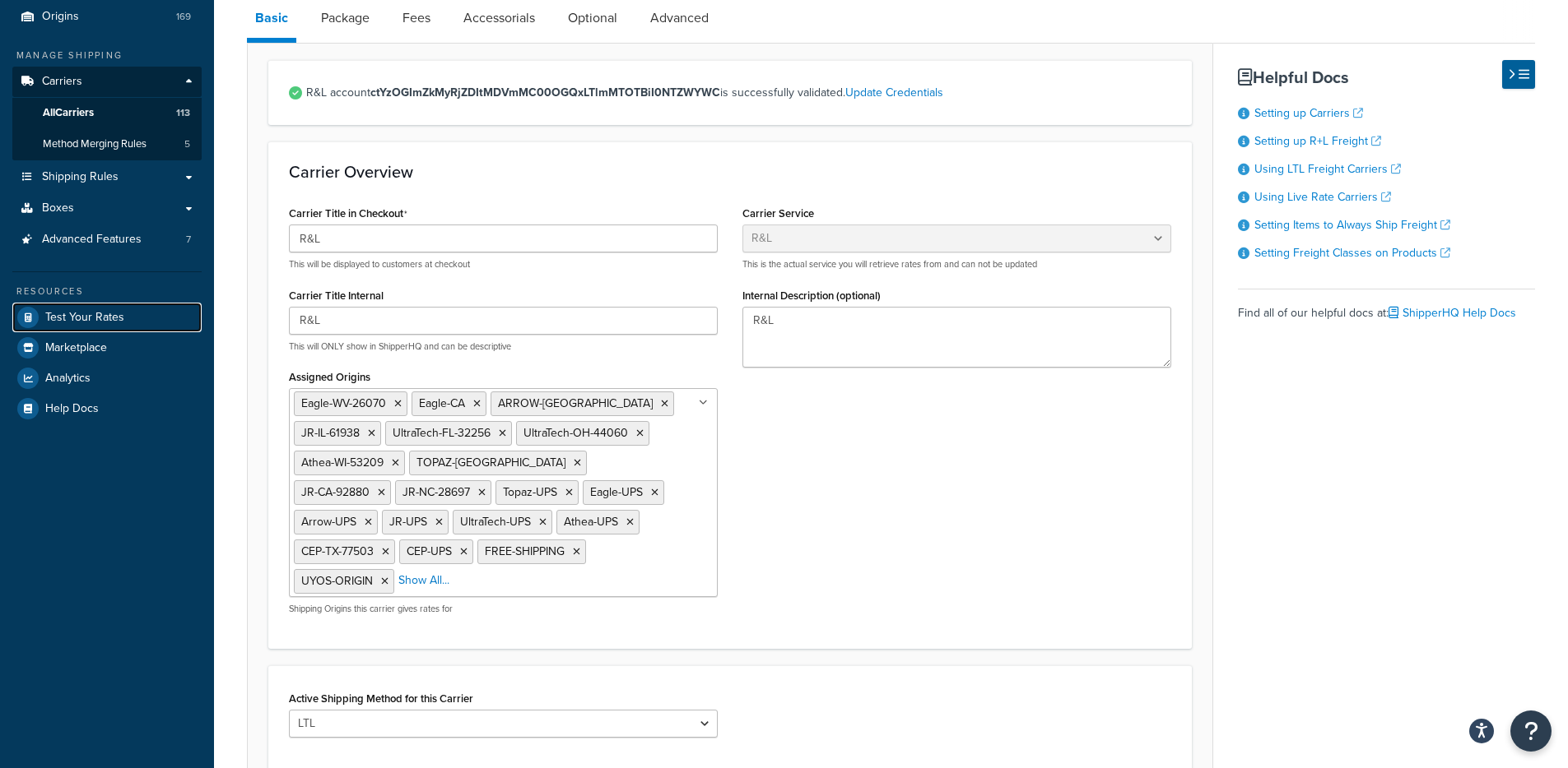
scroll to position [471, 0]
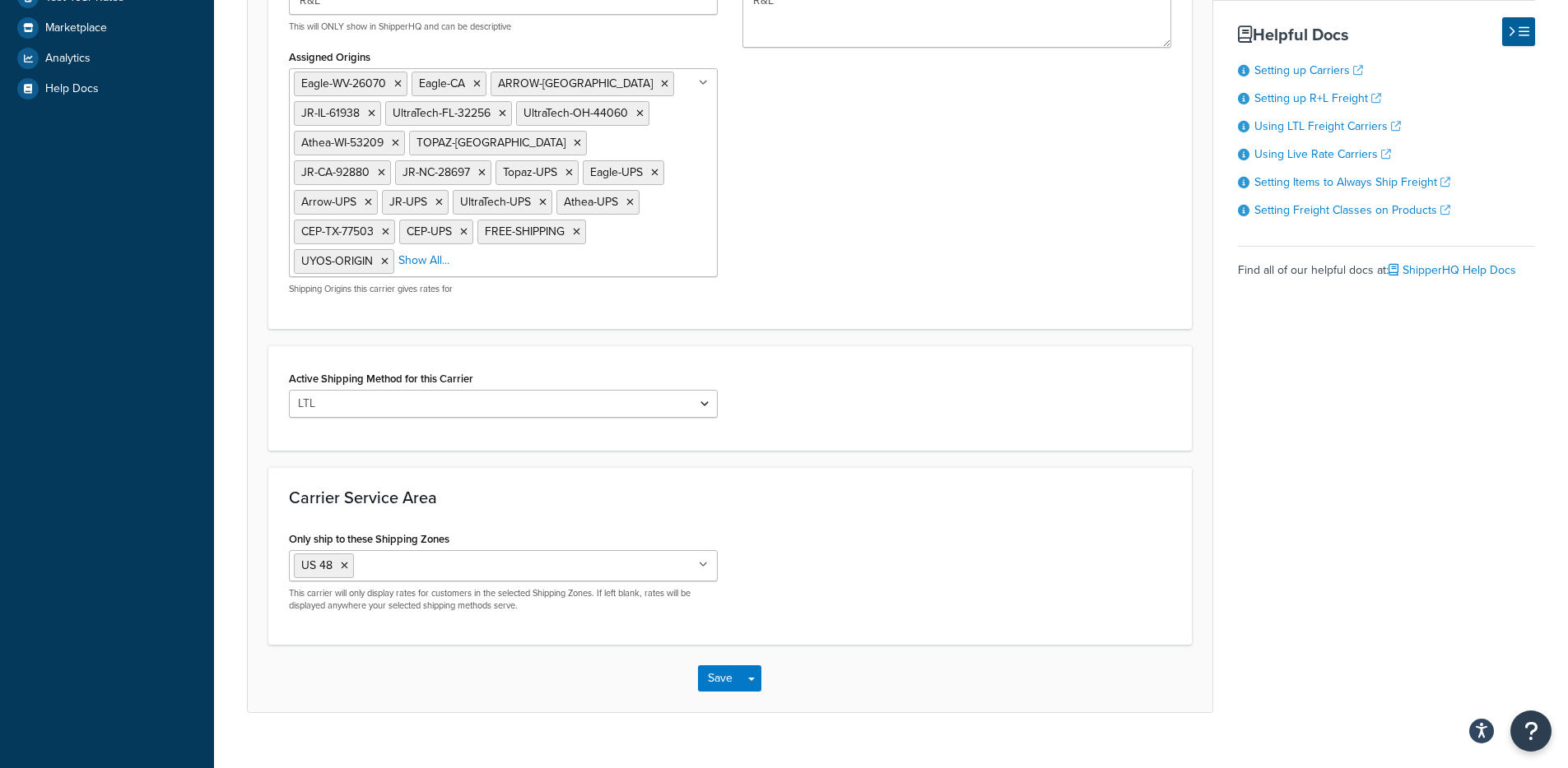
click at [437, 249] on li "Show All..." at bounding box center [424, 261] width 51 height 23
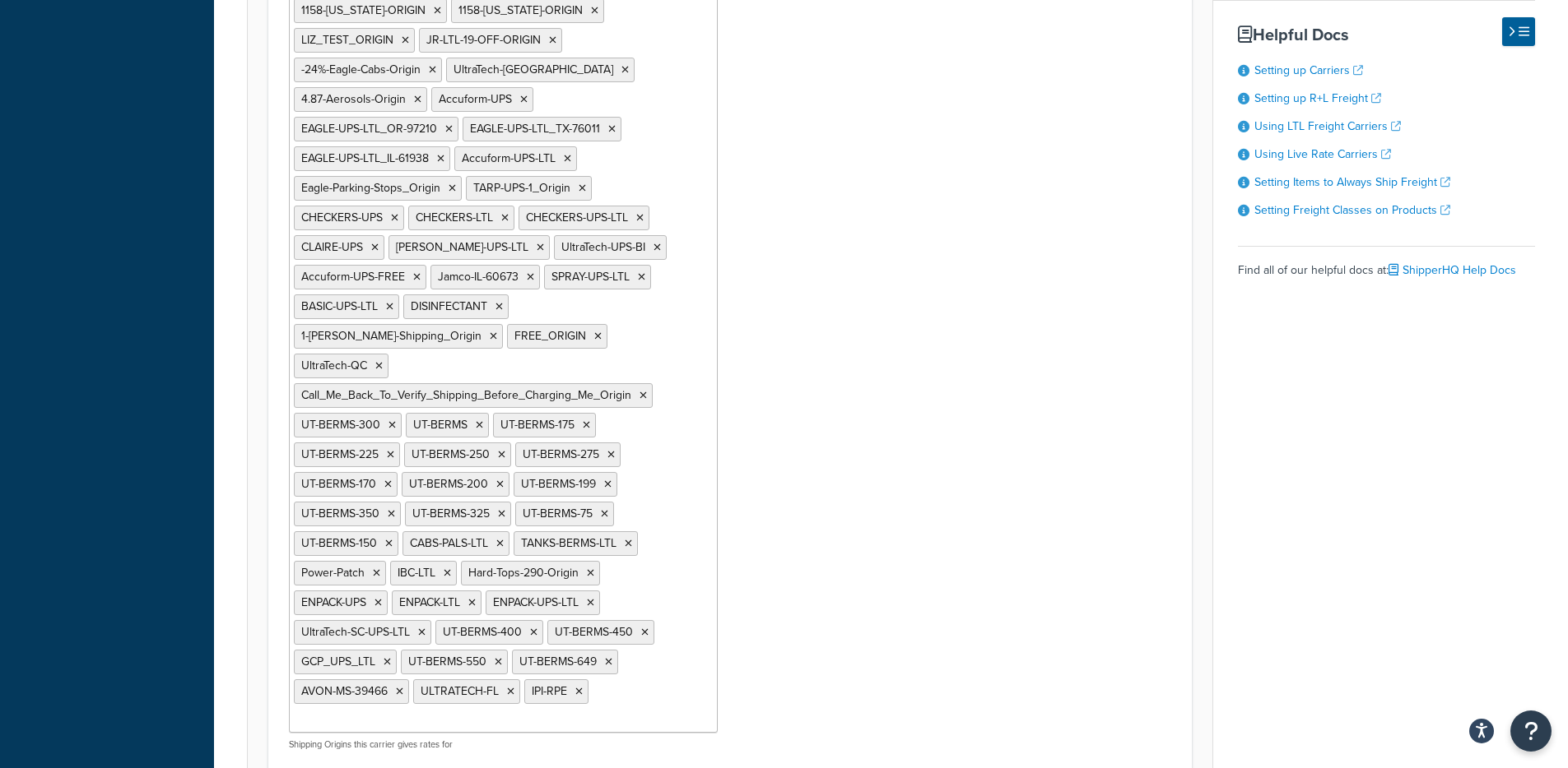
scroll to position [1792, 0]
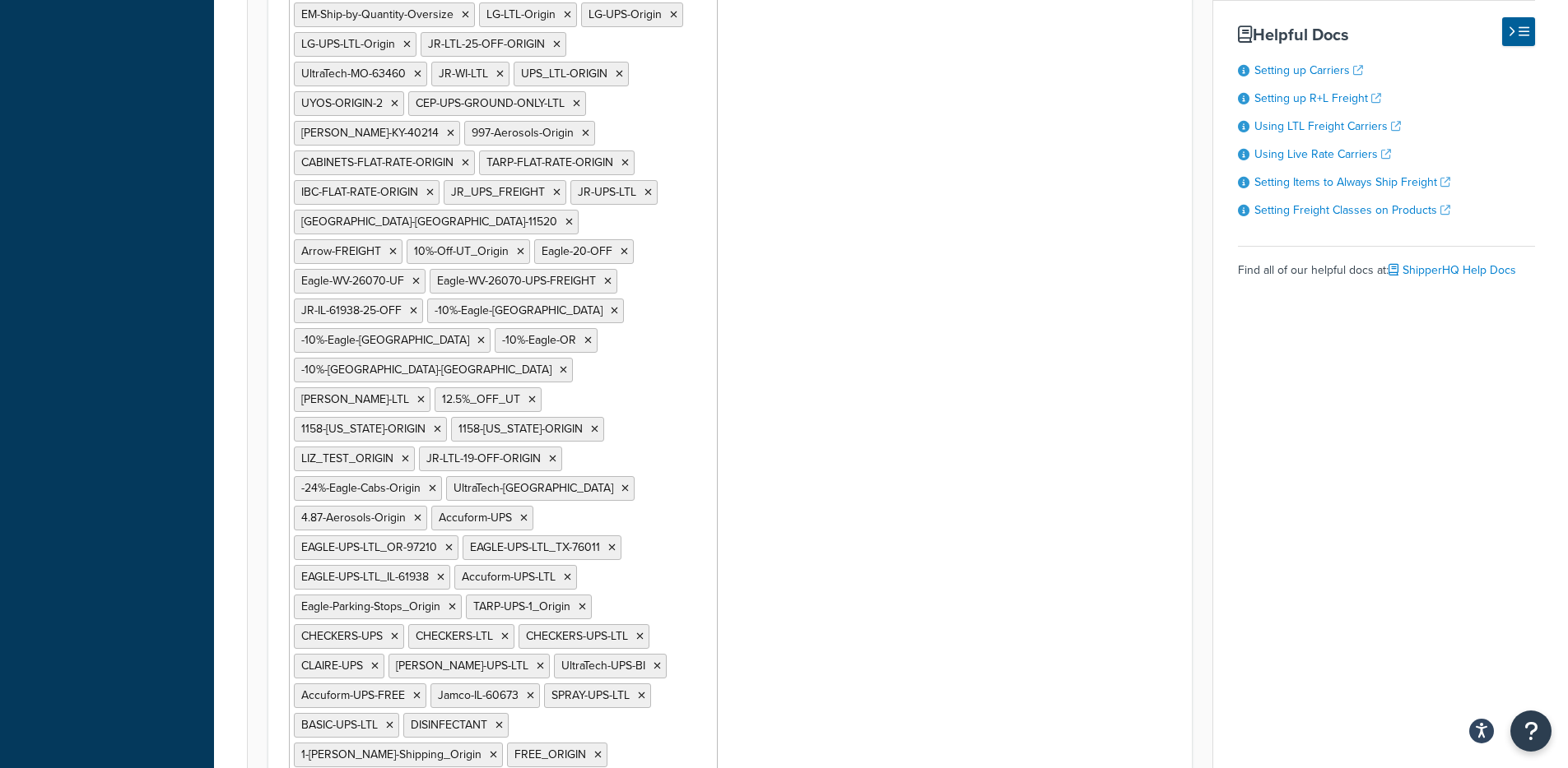
scroll to position [174, 0]
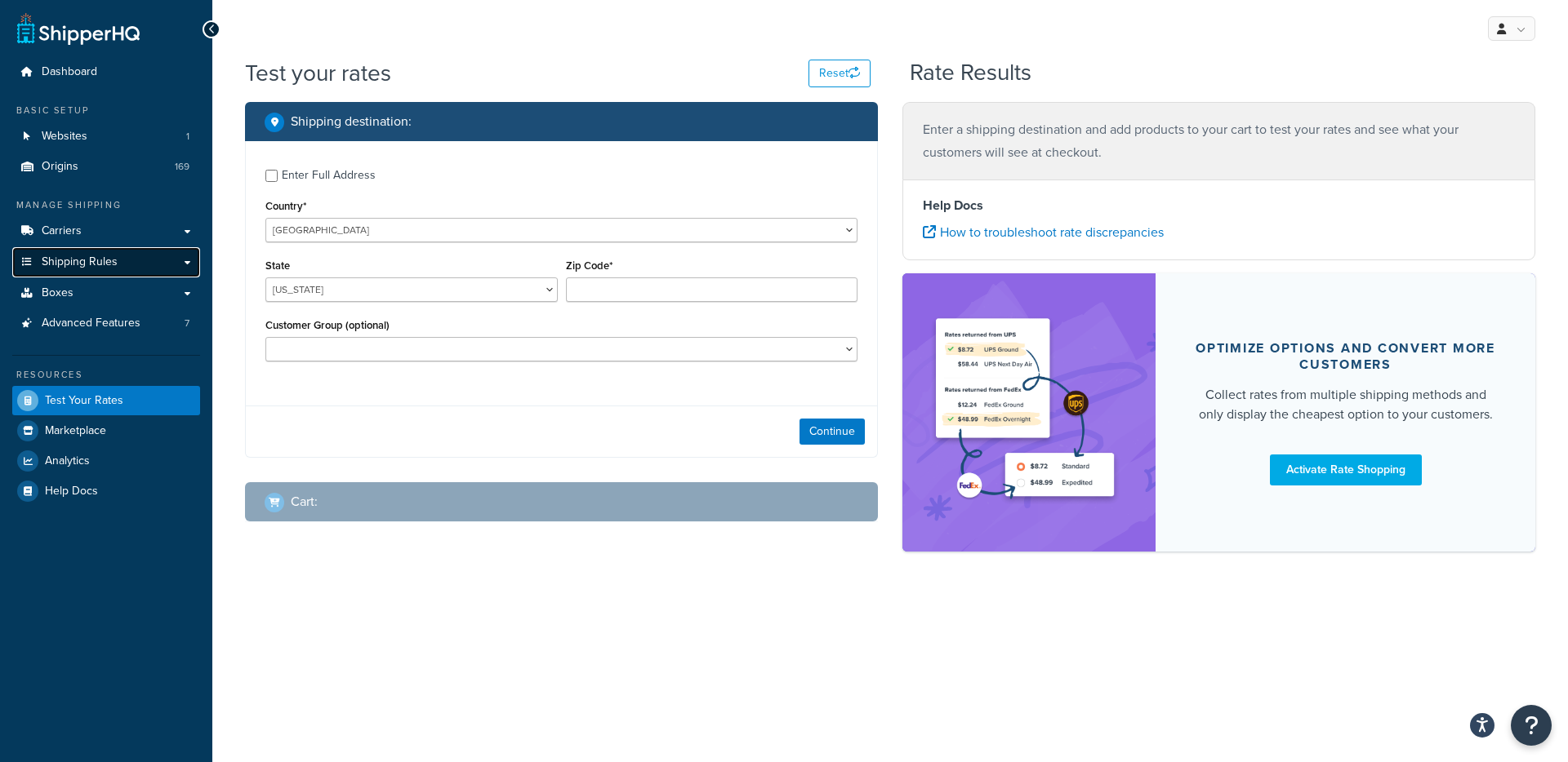
click at [132, 256] on link "Shipping Rules" at bounding box center [107, 262] width 188 height 30
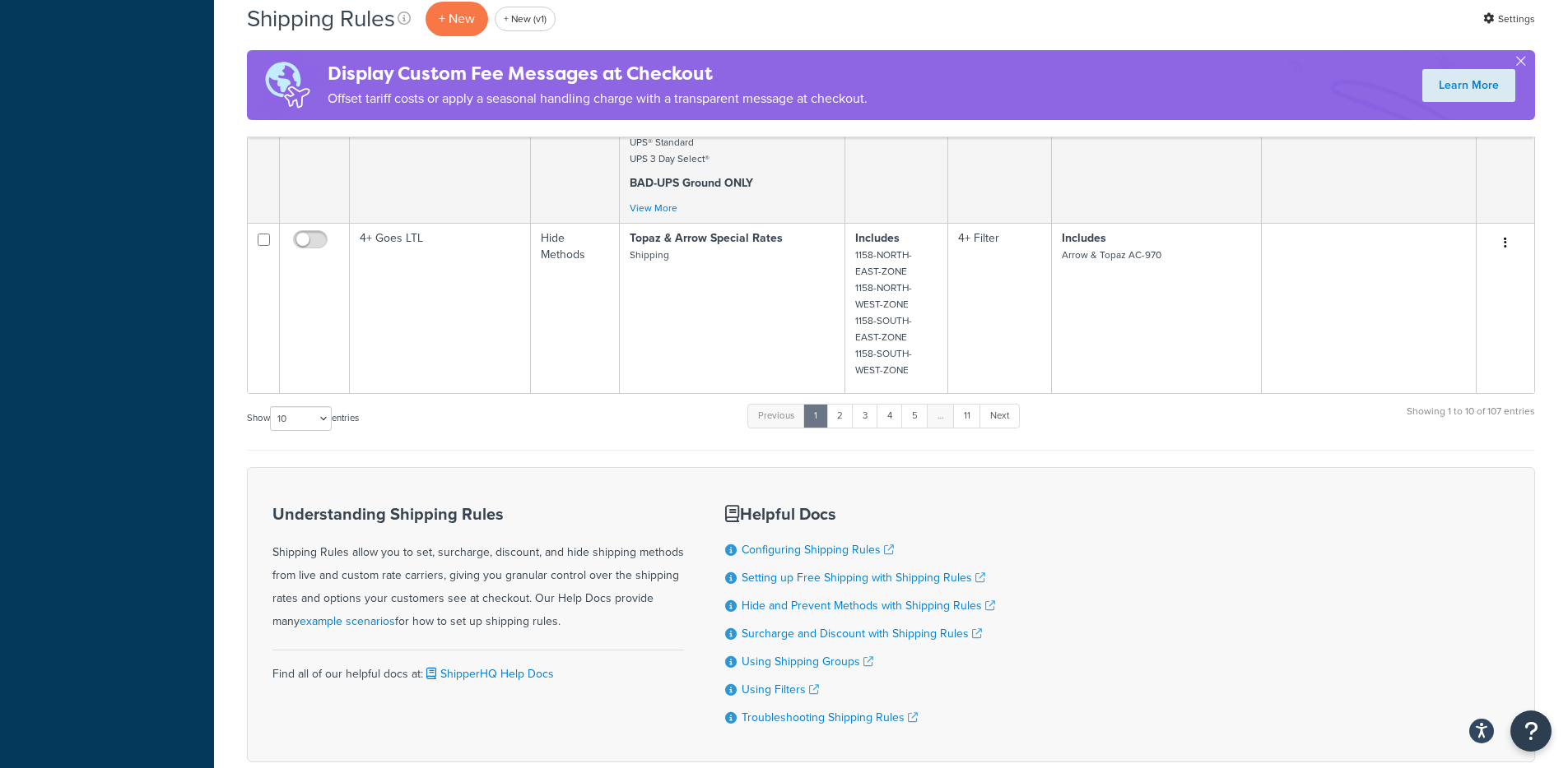
scroll to position [1338, 0]
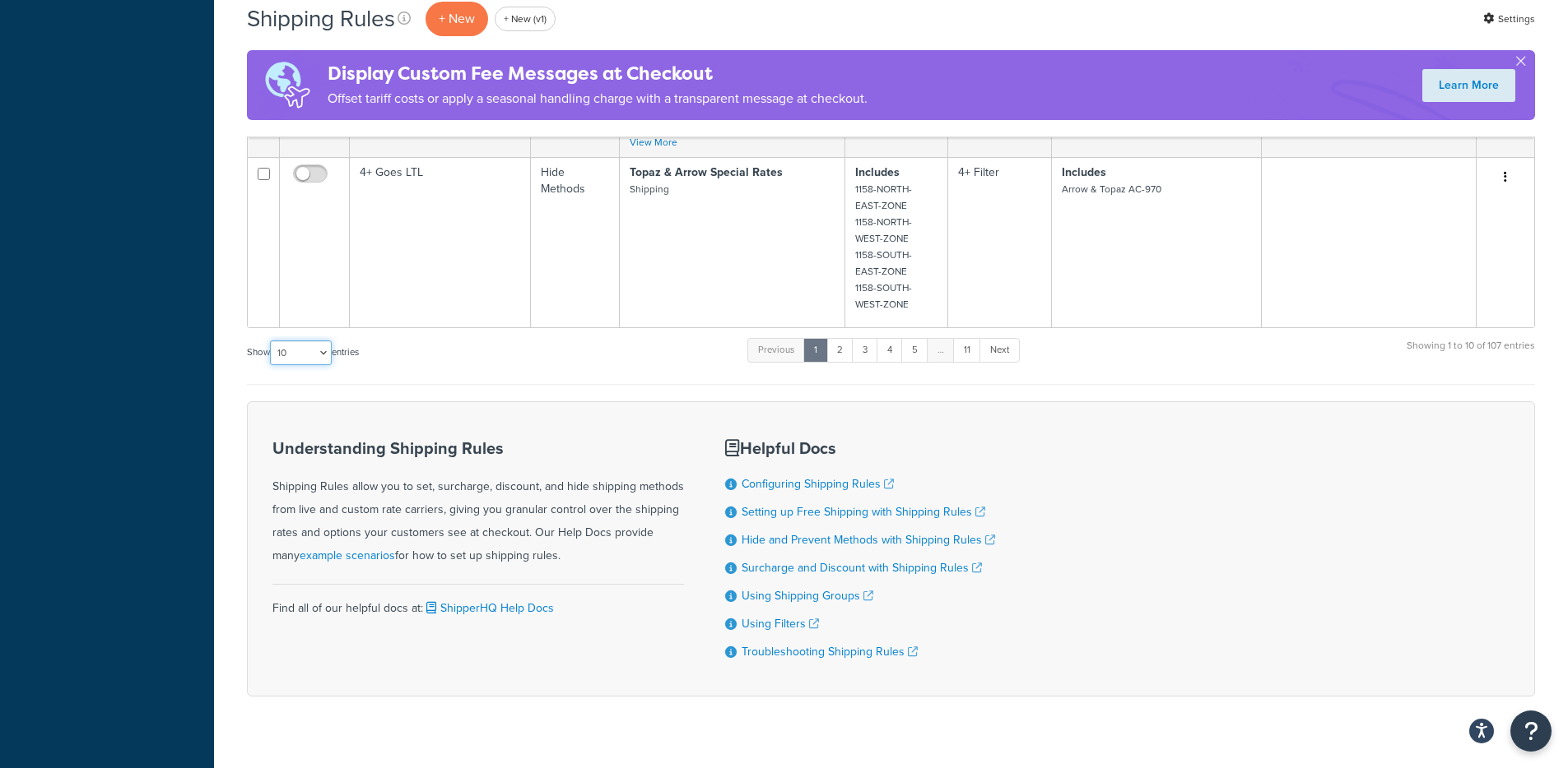
click at [312, 341] on select "10 15 25 50 100 1000" at bounding box center [300, 353] width 62 height 24
select select "1000"
click at [272, 341] on select "10 15 25 50 100 1000" at bounding box center [300, 353] width 62 height 24
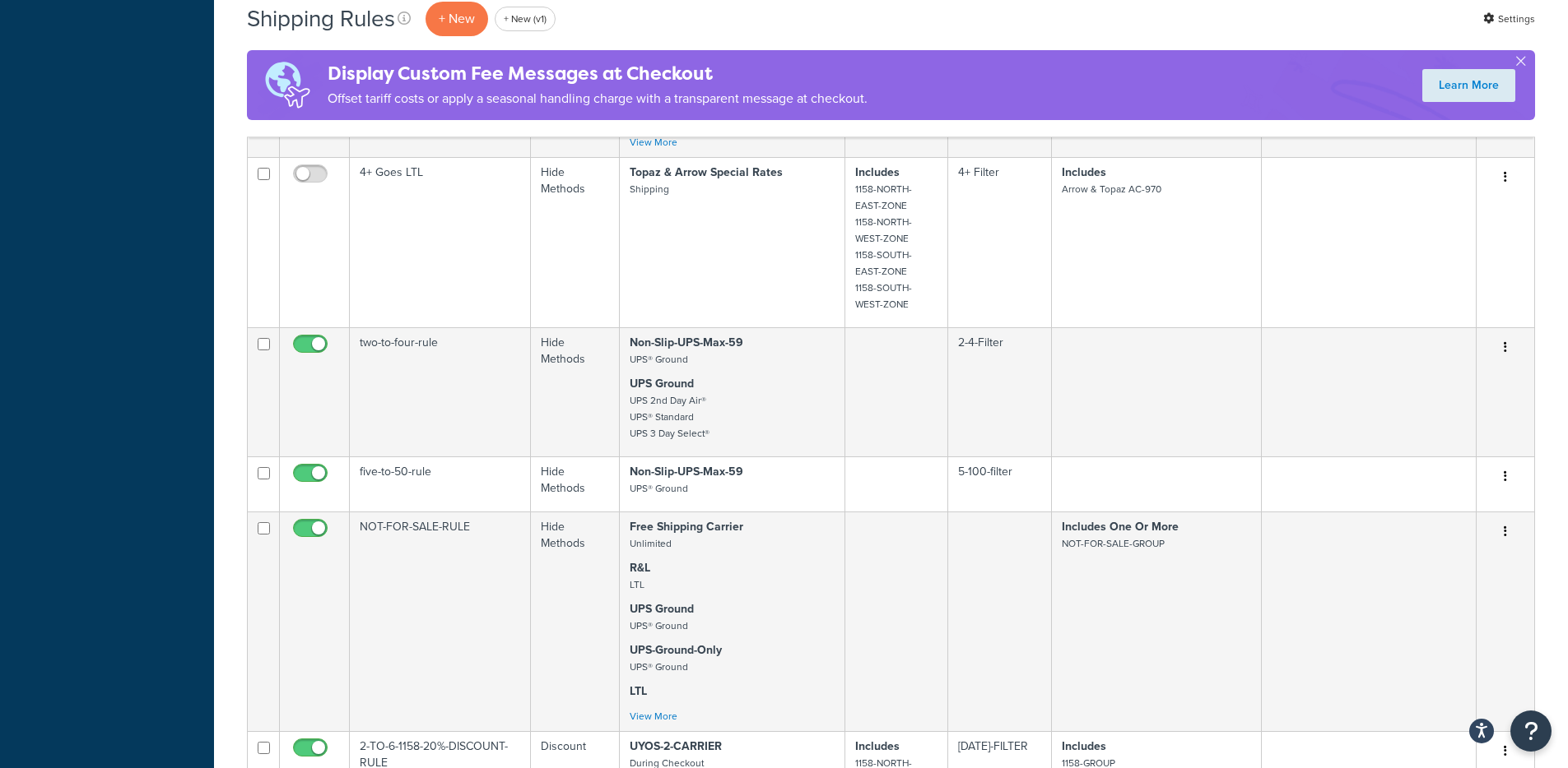
scroll to position [1063, 0]
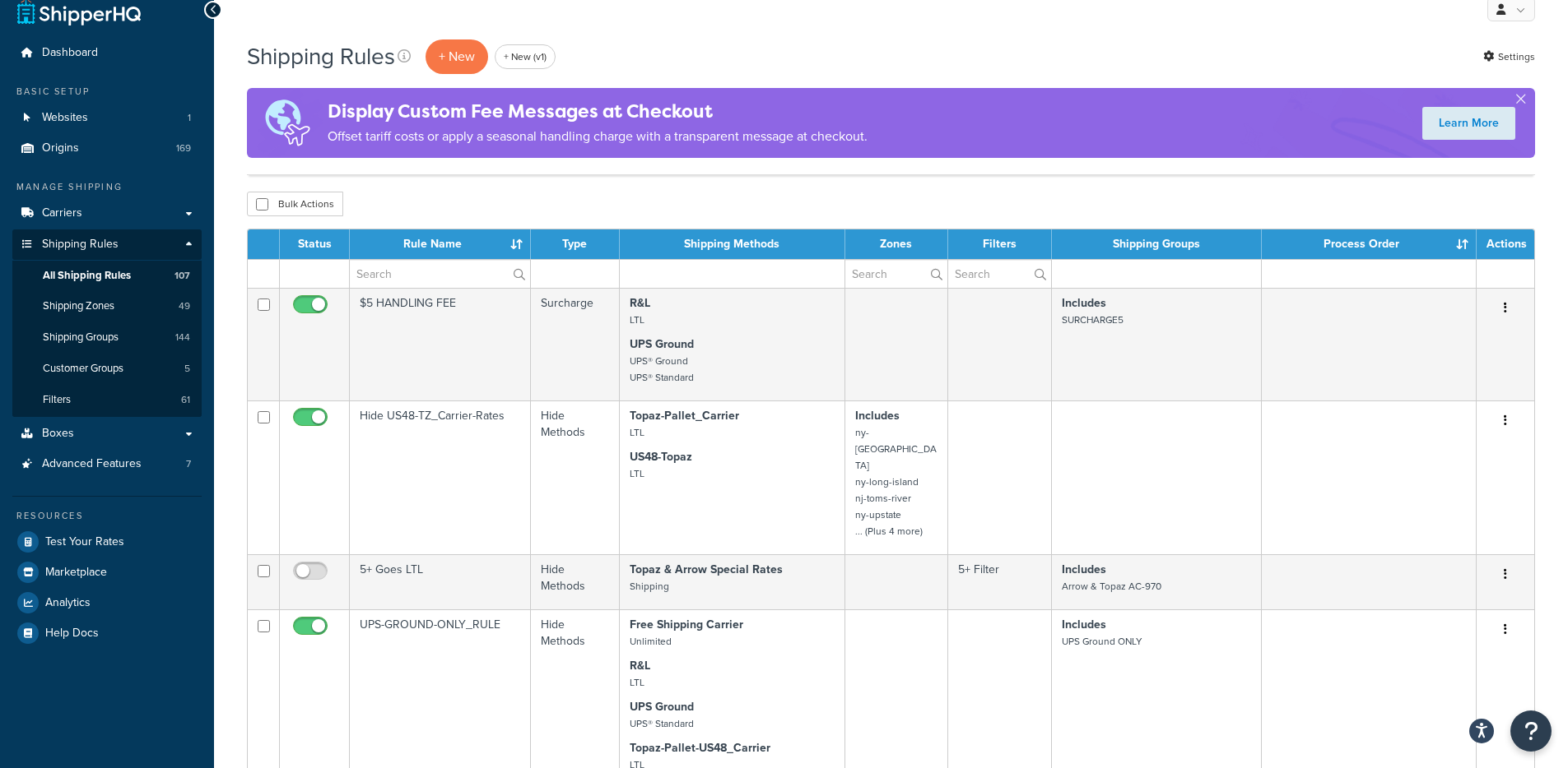
scroll to position [0, 0]
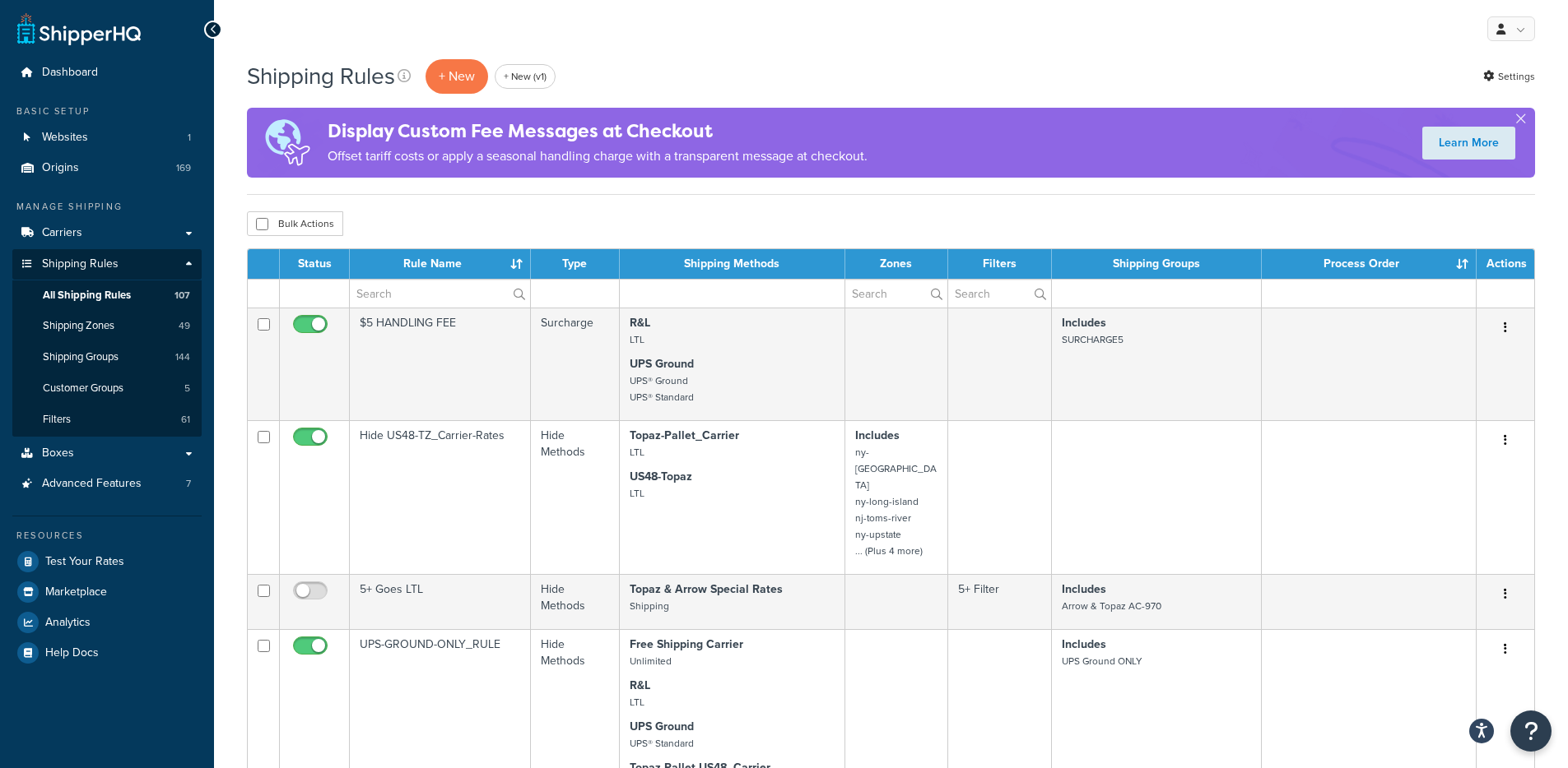
click at [84, 140] on span "Websites" at bounding box center [65, 138] width 46 height 14
click at [701, 159] on p "Offset tariff costs or apply a seasonal handling charge with a transparent mess…" at bounding box center [597, 156] width 540 height 23
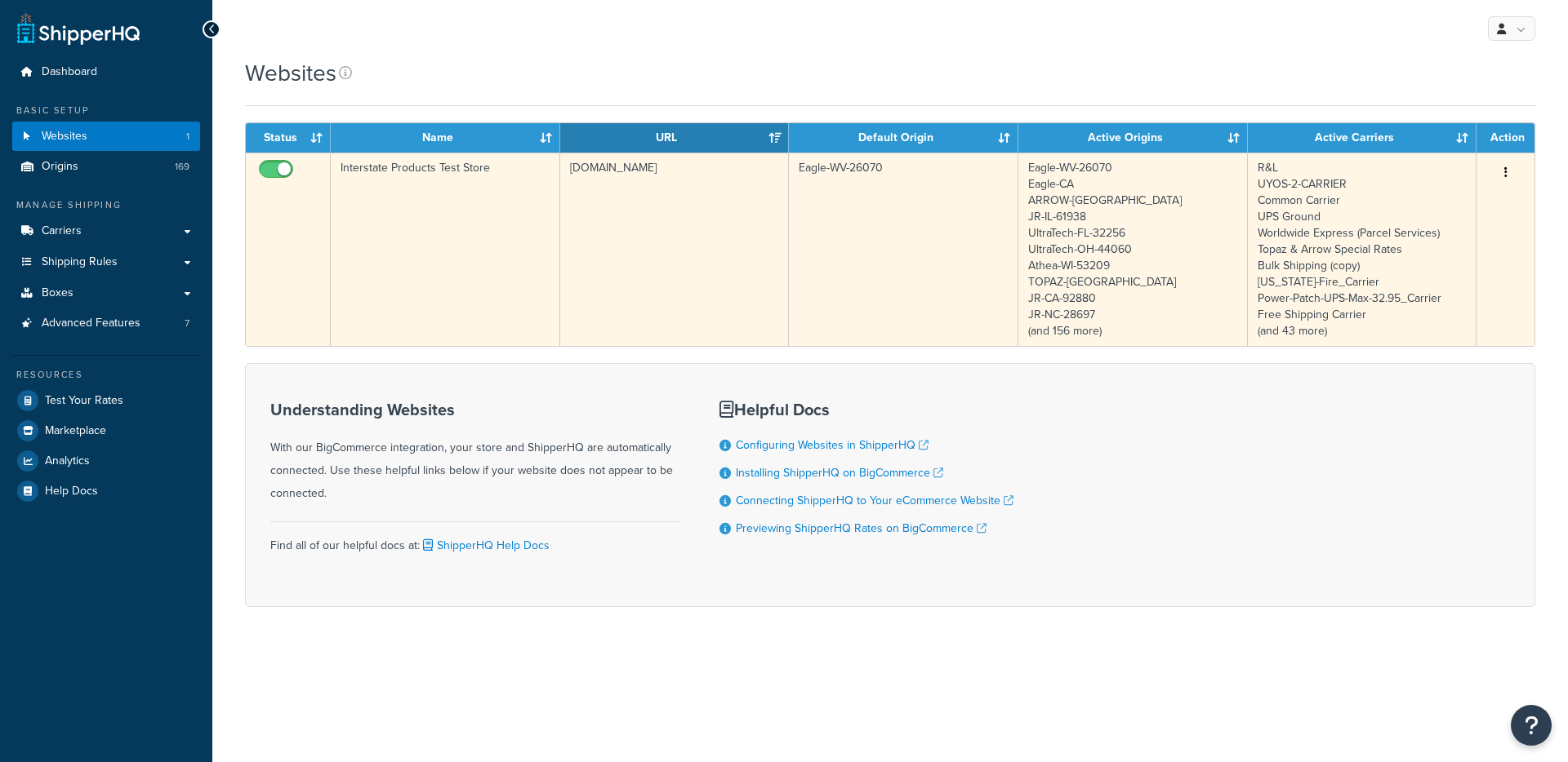
click at [589, 236] on td "[DOMAIN_NAME]" at bounding box center [675, 249] width 230 height 194
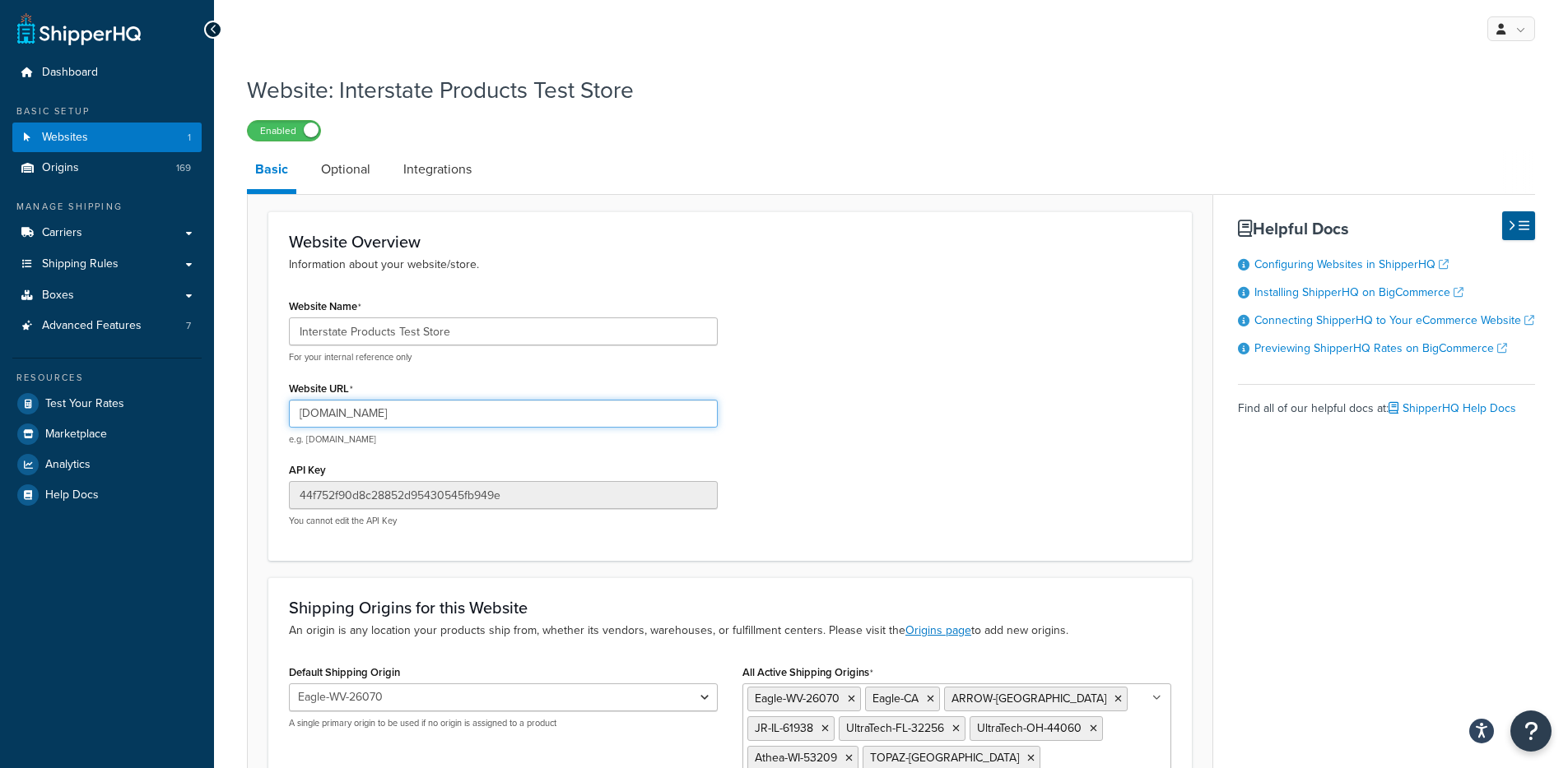
drag, startPoint x: 610, startPoint y: 420, endPoint x: 238, endPoint y: 408, distance: 372.2
click at [238, 409] on div "Website: Interstate Products Test Store Enabled Basic Optional Integrations Web…" at bounding box center [891, 559] width 1354 height 987
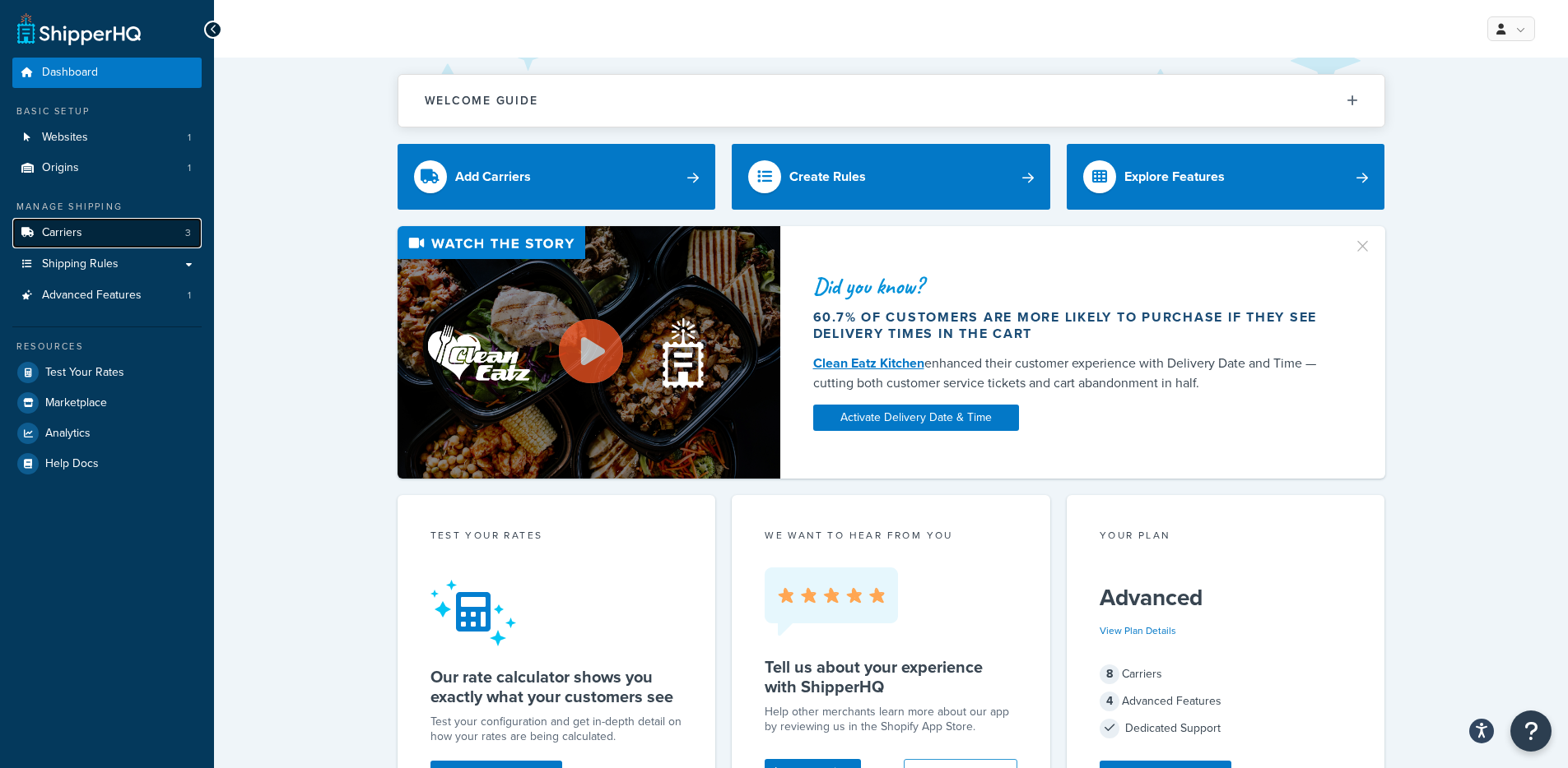
click at [111, 238] on link "Carriers 3" at bounding box center [108, 233] width 190 height 30
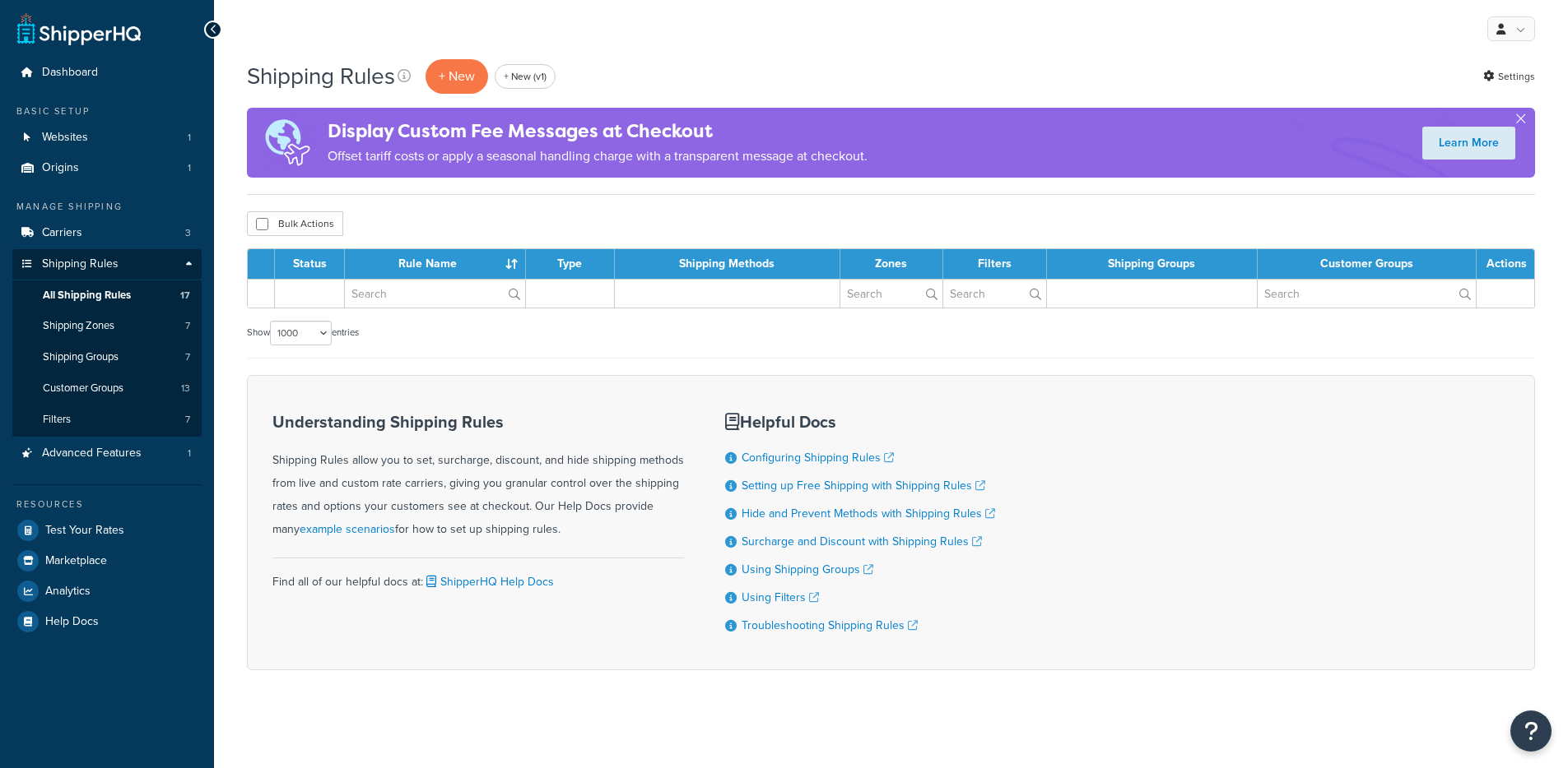
select select "1000"
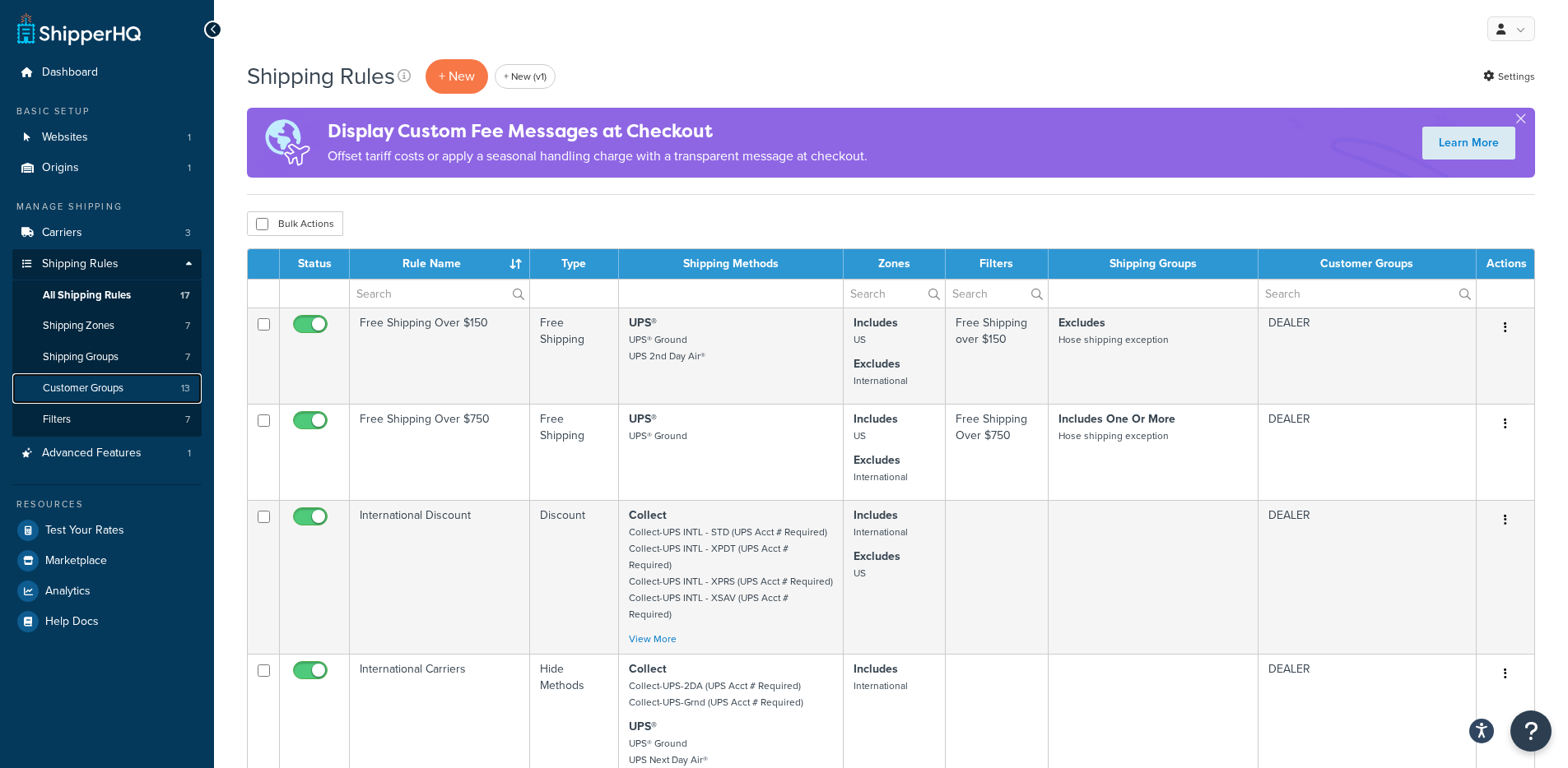
click at [112, 396] on link "Customer Groups 13" at bounding box center [108, 388] width 190 height 30
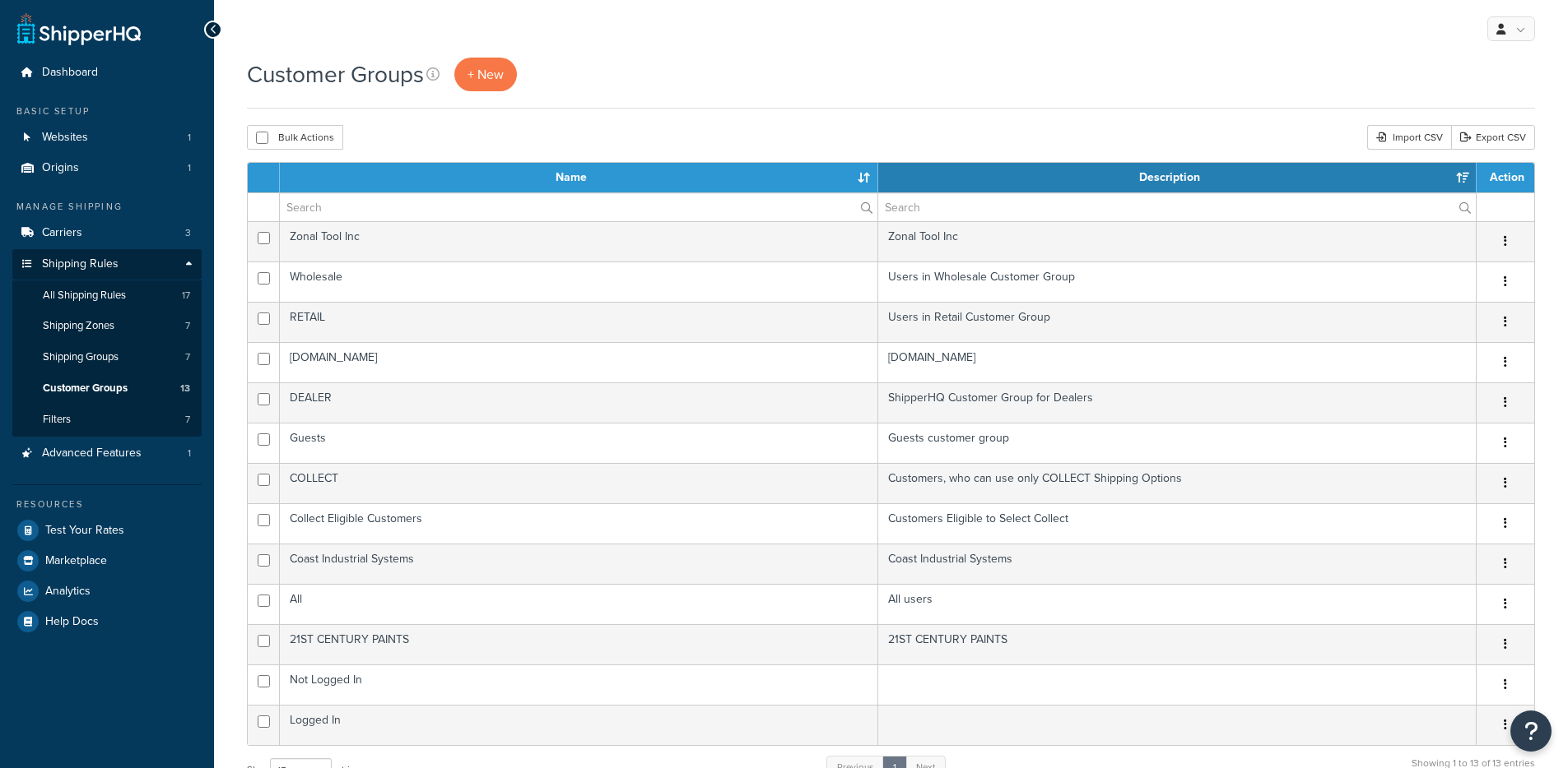
select select "15"
click at [117, 294] on span "All Shipping Rules" at bounding box center [84, 296] width 83 height 14
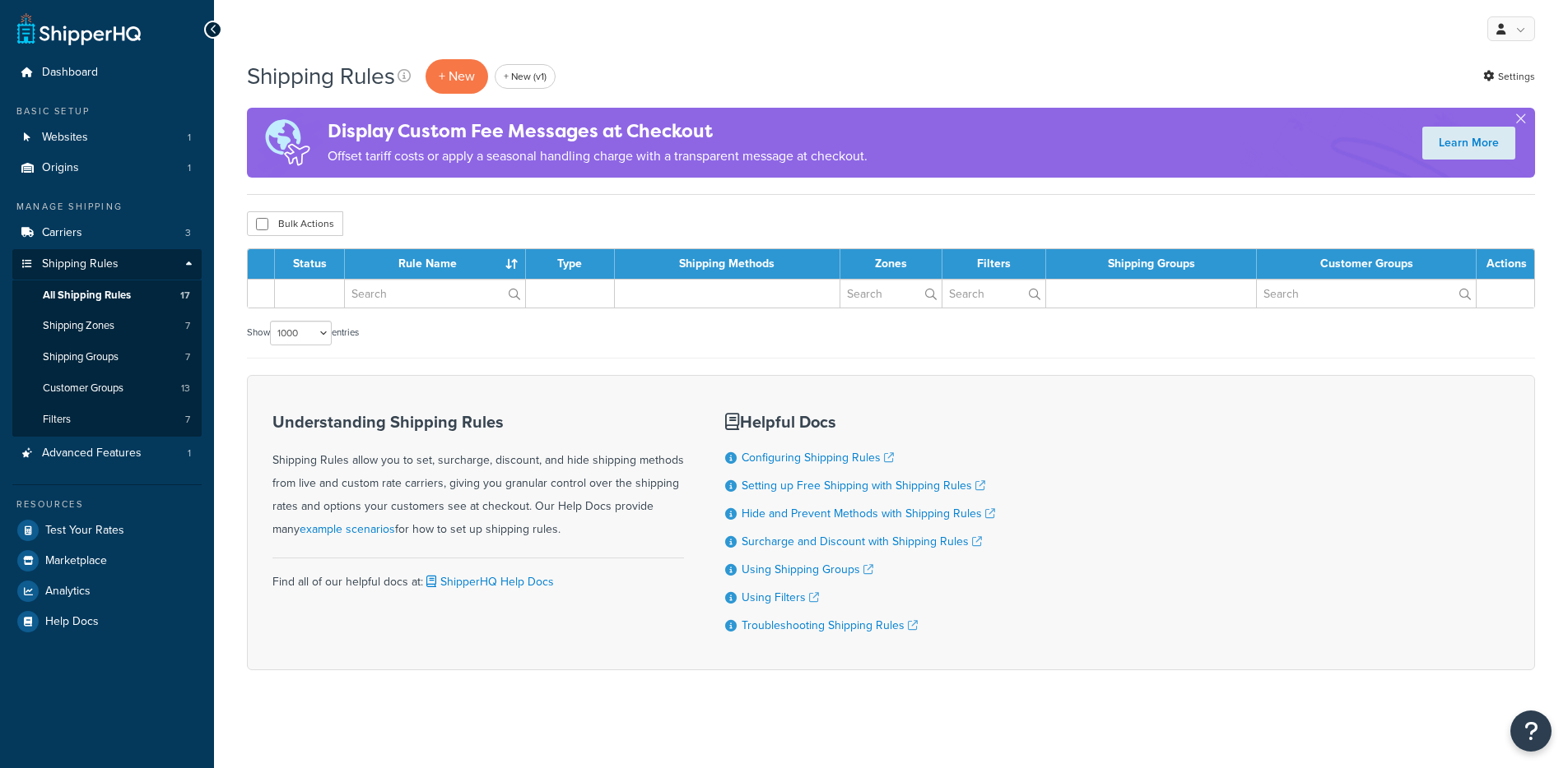
select select "1000"
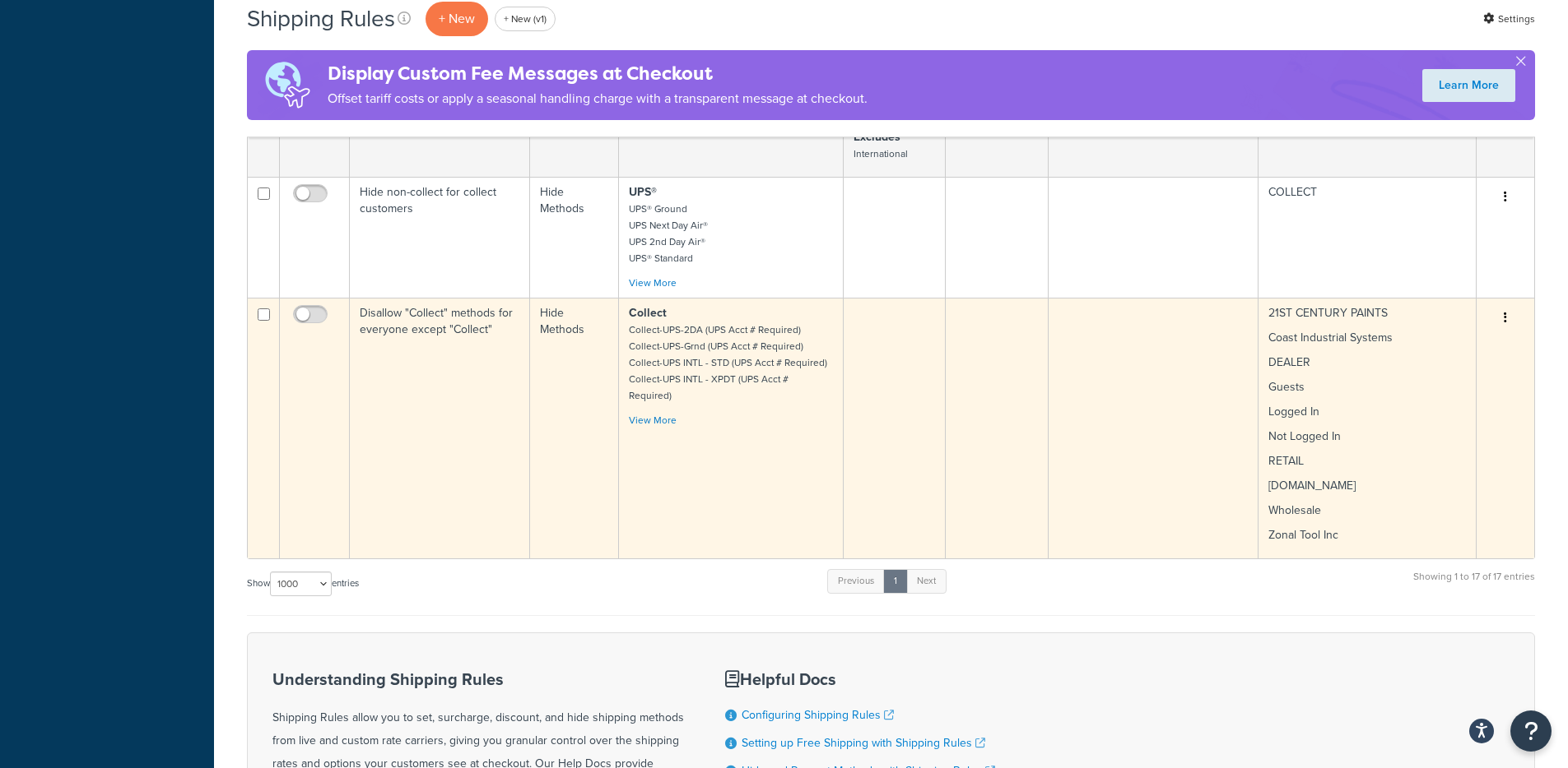
scroll to position [1945, 0]
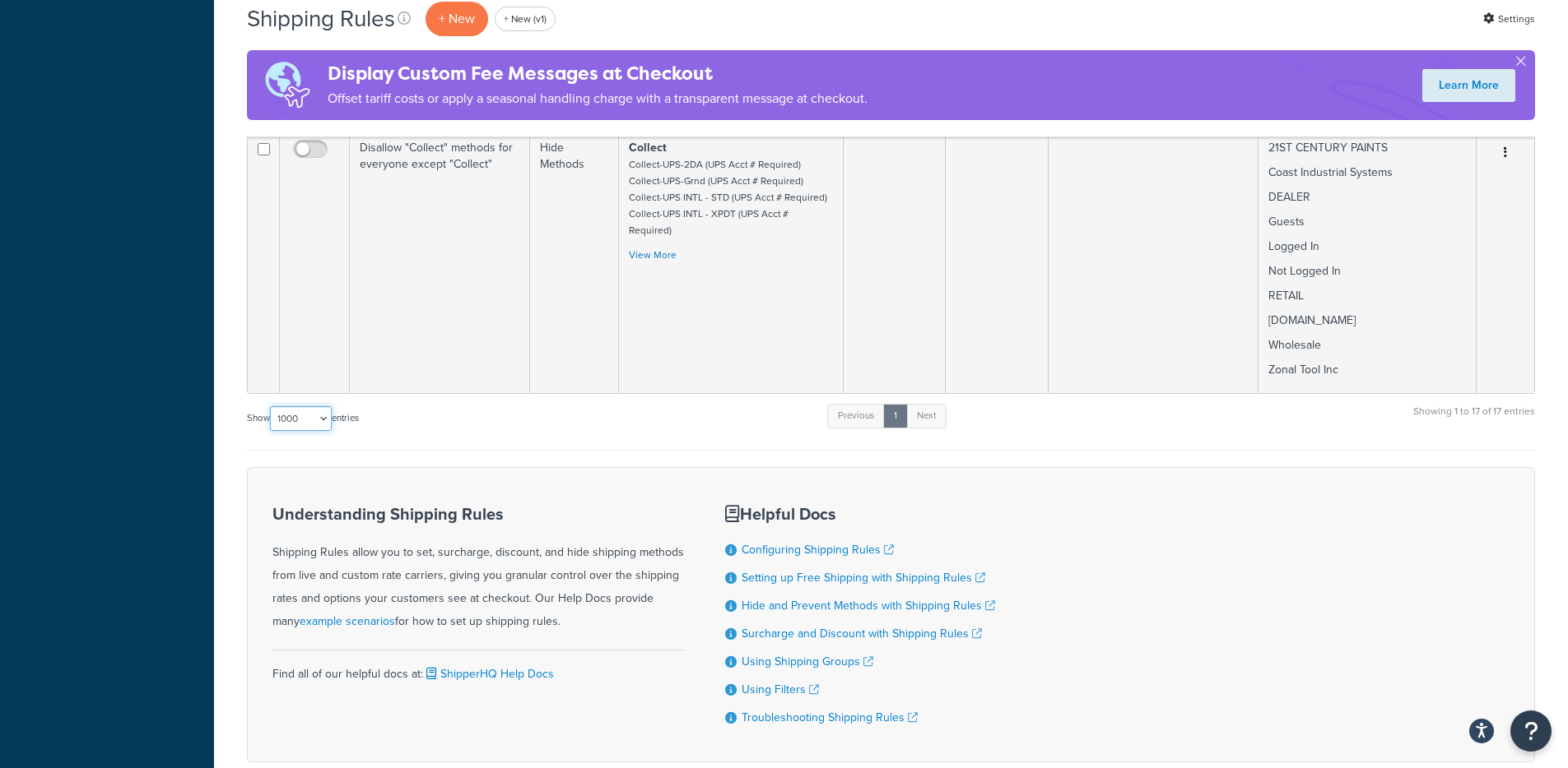
click at [312, 406] on select "10 15 25 50 100 1000" at bounding box center [300, 418] width 62 height 24
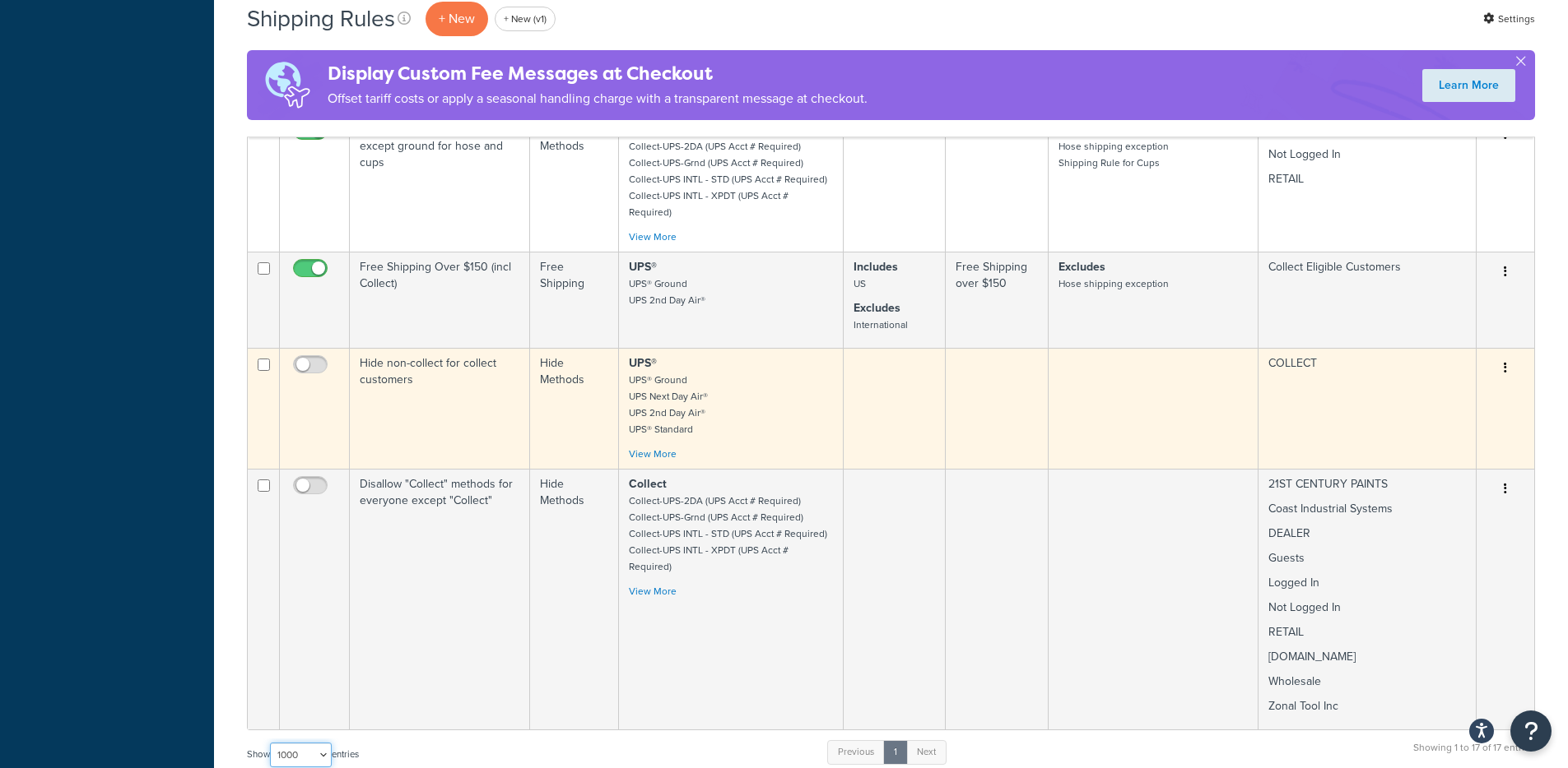
scroll to position [1538, 0]
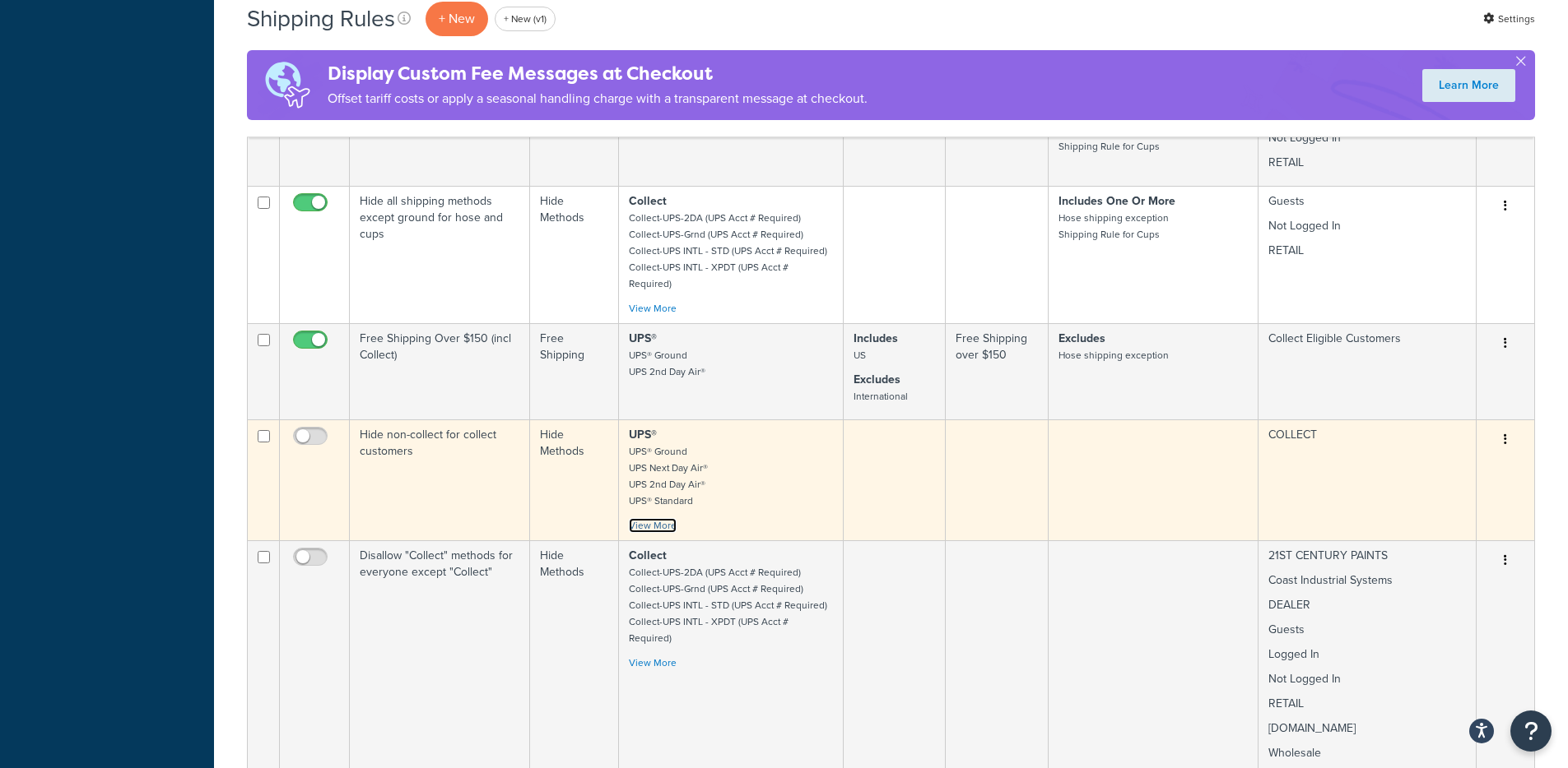
click at [662, 518] on link "View More" at bounding box center [652, 525] width 48 height 15
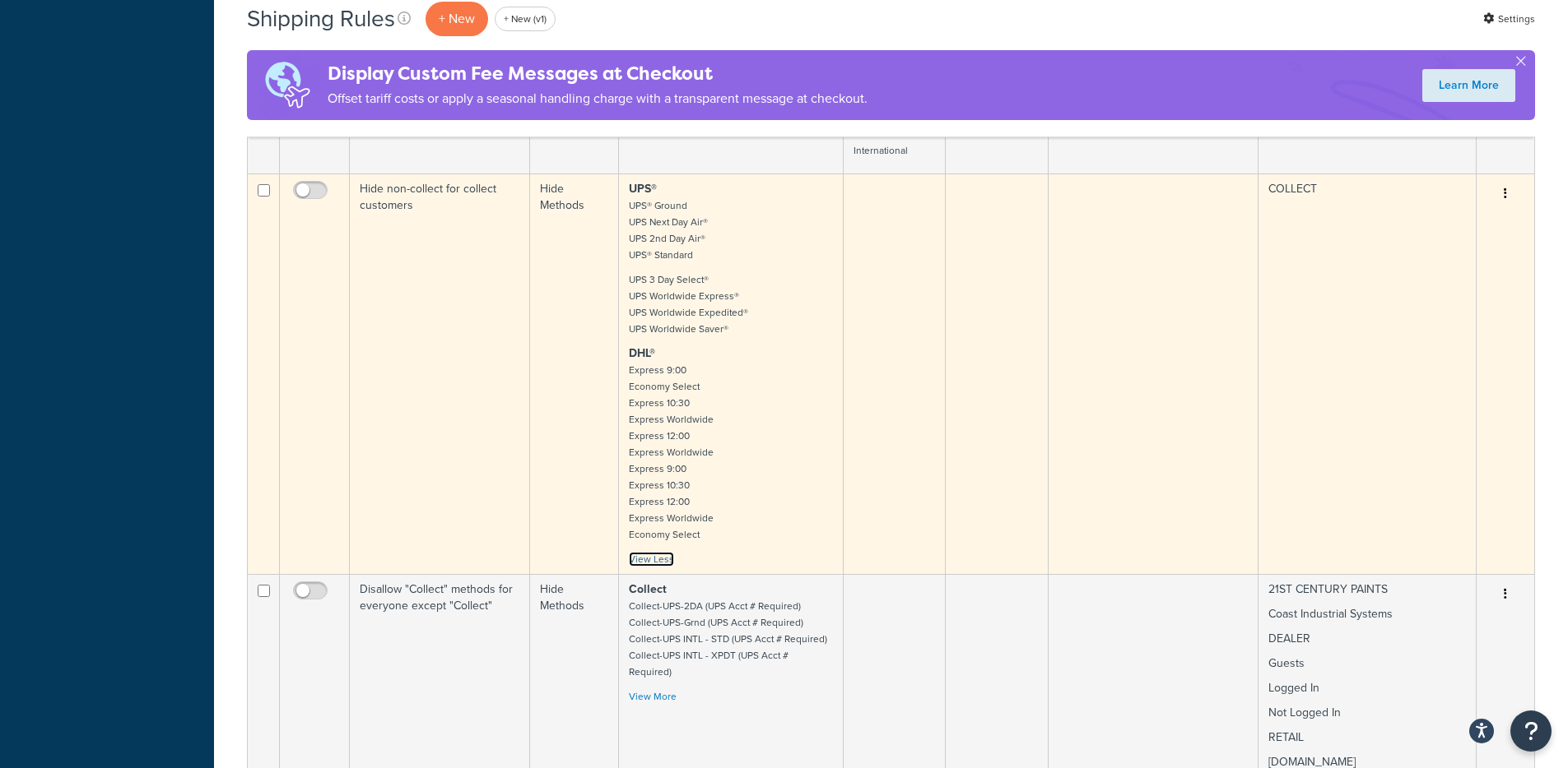
scroll to position [1786, 0]
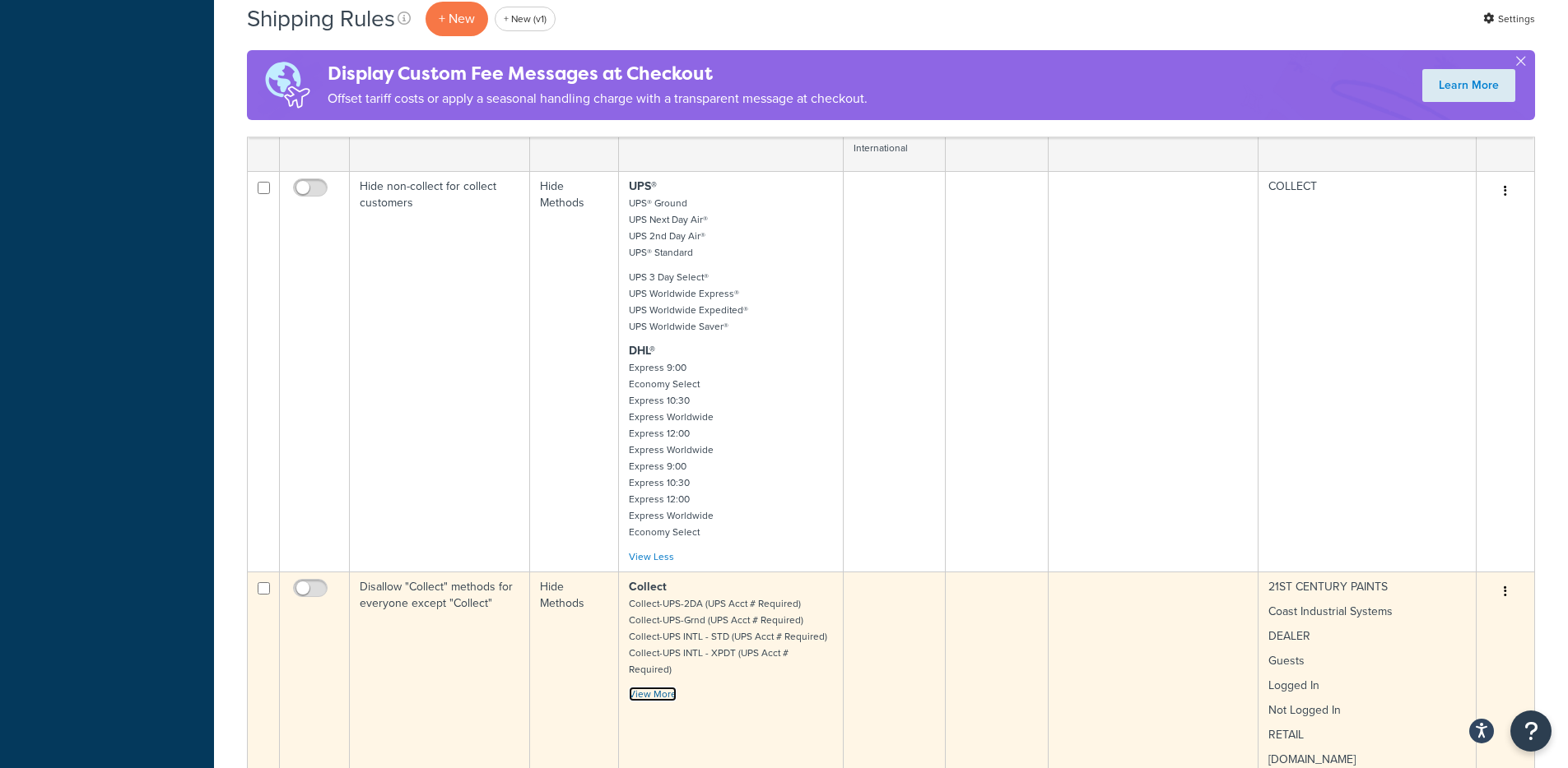
click at [661, 687] on link "View More" at bounding box center [652, 694] width 48 height 15
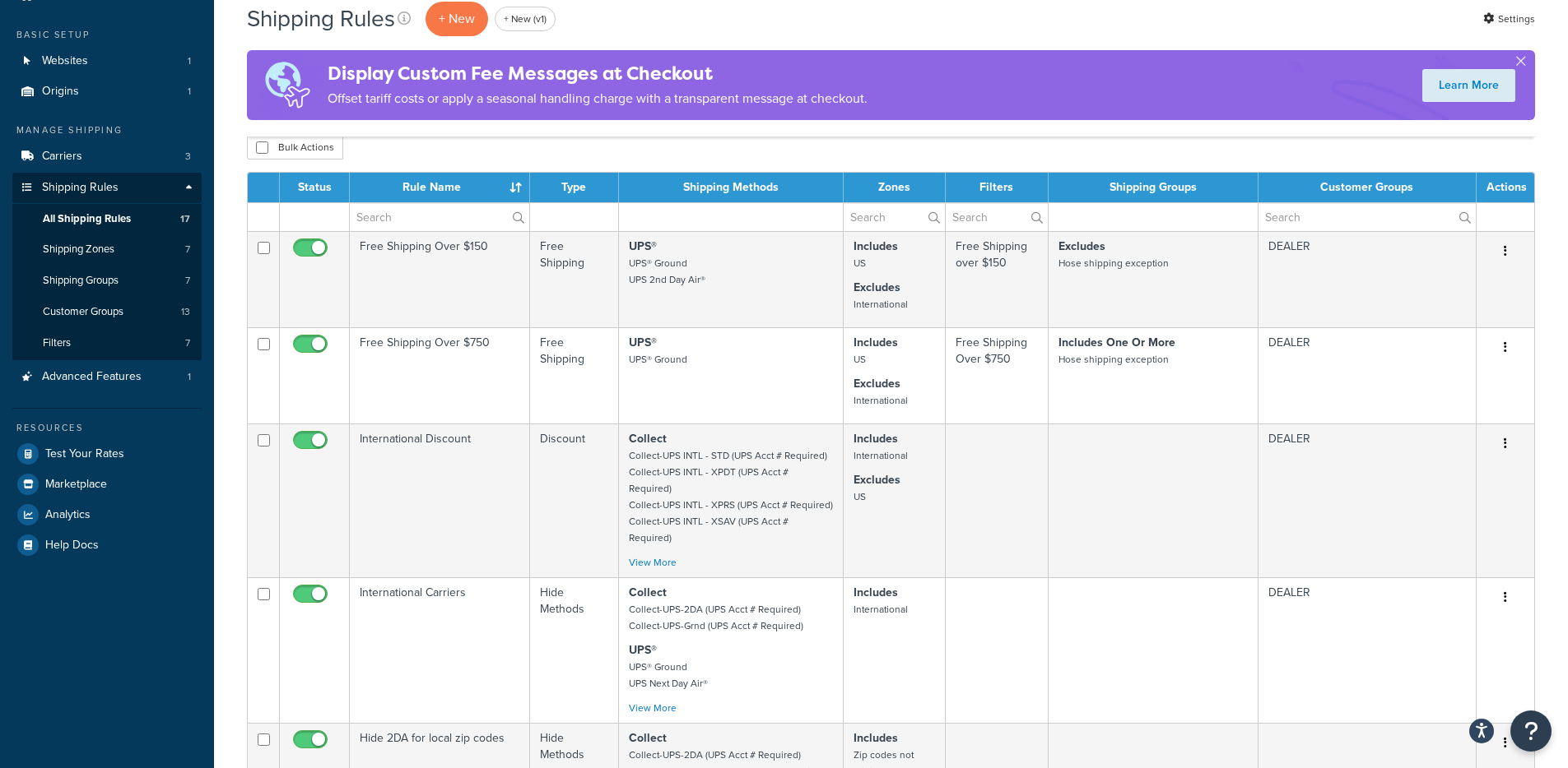
scroll to position [0, 0]
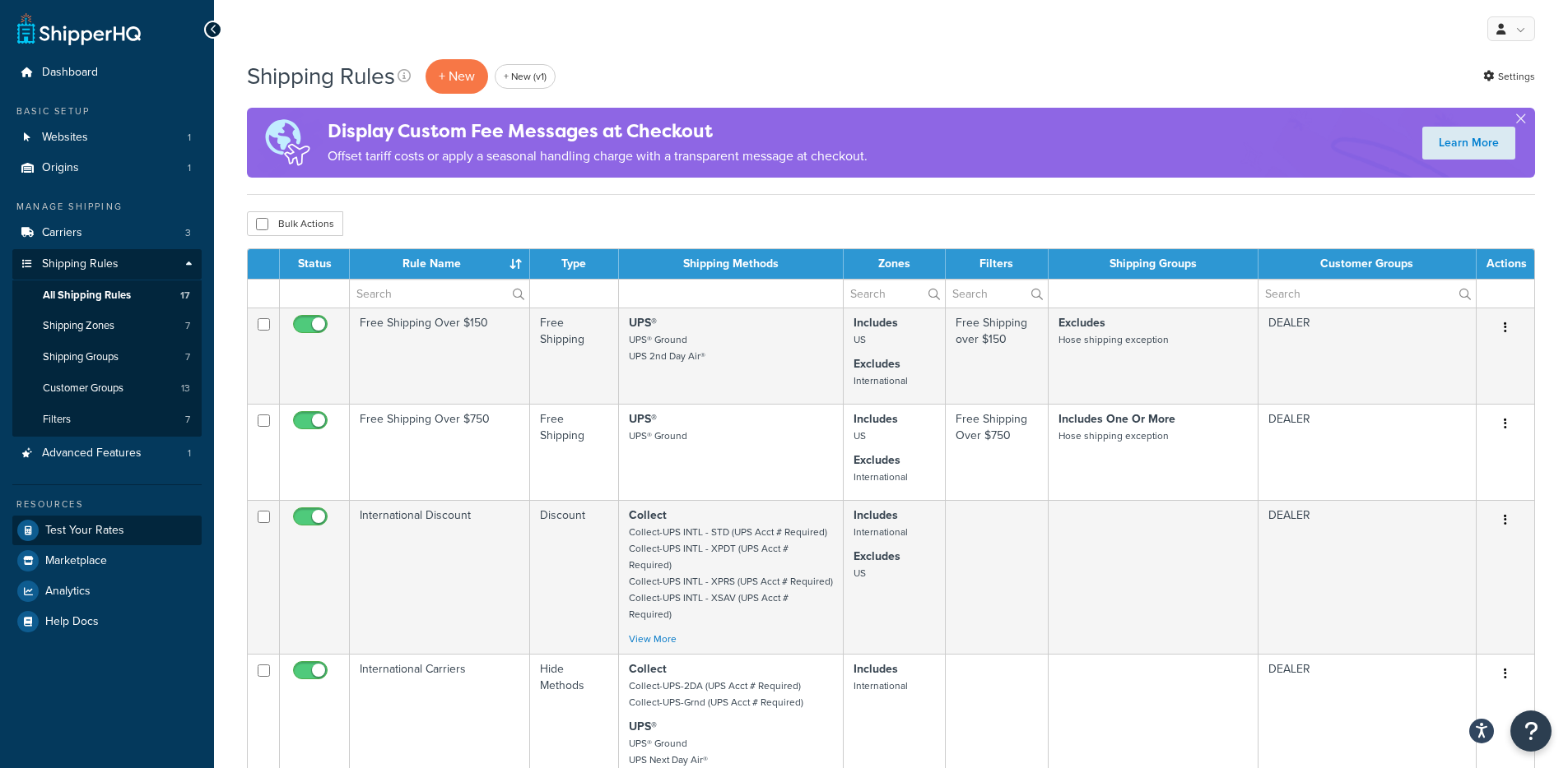
click at [92, 532] on span "Test Your Rates" at bounding box center [84, 531] width 79 height 14
click at [1090, 191] on div "Shipping Rules + New + New (v1) Settings Display Custom Fee Messages at Checkou…" at bounding box center [892, 126] width 1288 height 138
click at [1073, 173] on div "Display Custom Fee Messages at Checkout Offset tariff costs or apply a seasonal…" at bounding box center [892, 143] width 1288 height 70
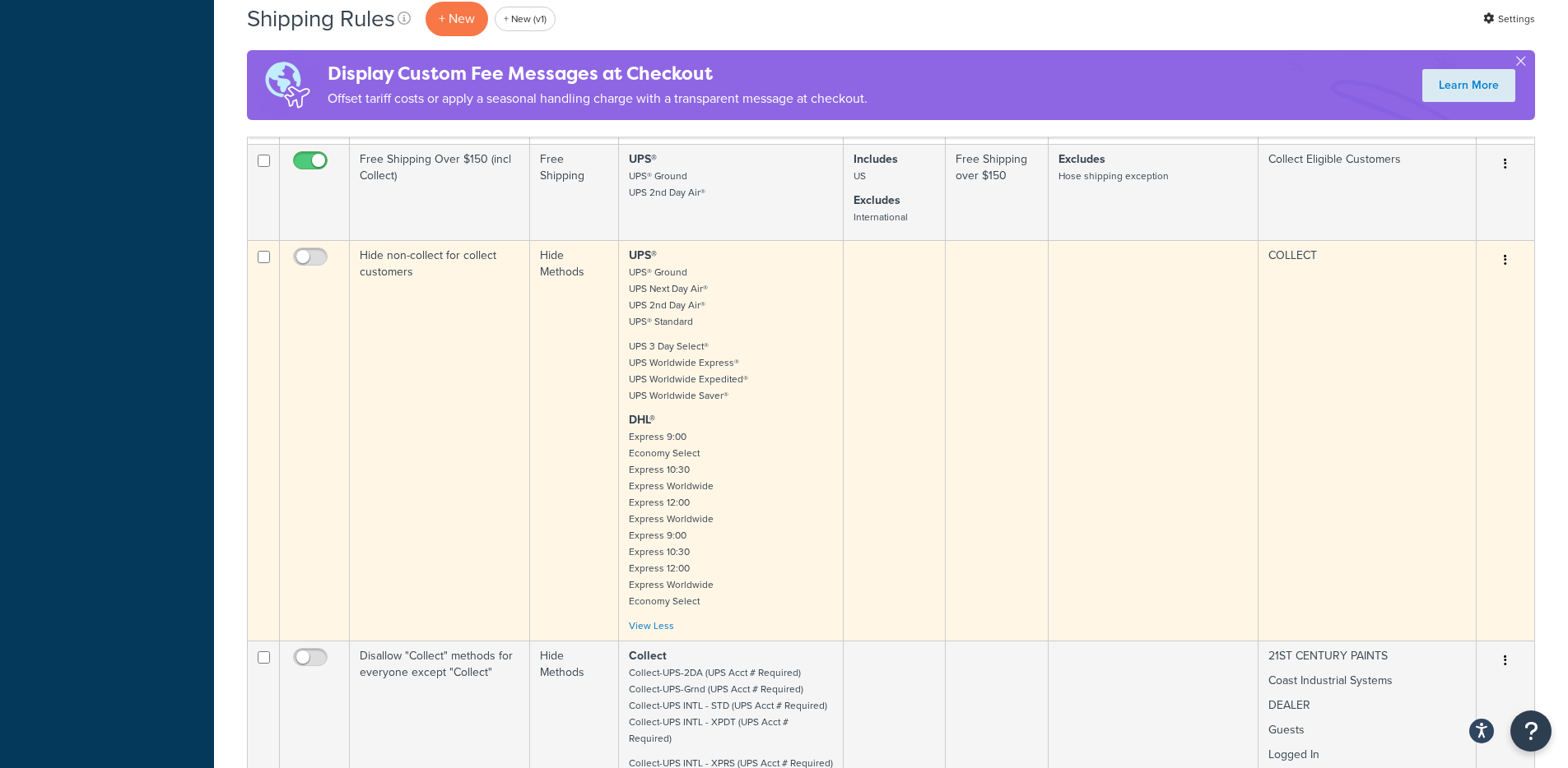
scroll to position [1780, 0]
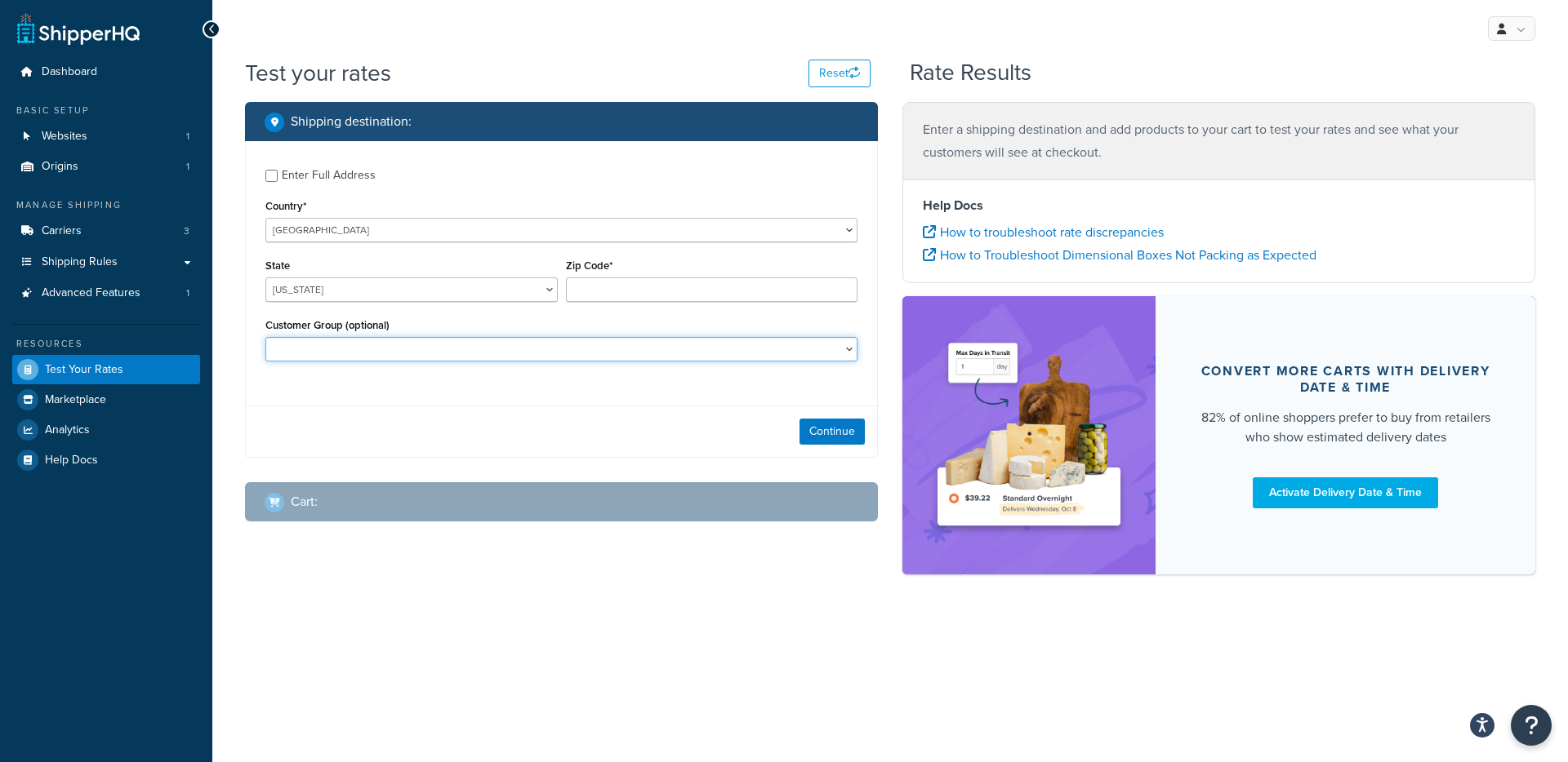
click at [519, 354] on select "21ST CENTURY PAINTS Coast Industrial Systems COLLECT Collect Eligible Customers…" at bounding box center [561, 349] width 592 height 24
select select "DEALER"
click at [266, 338] on select "21ST CENTURY PAINTS Coast Industrial Systems COLLECT Collect Eligible Customers…" at bounding box center [561, 349] width 592 height 24
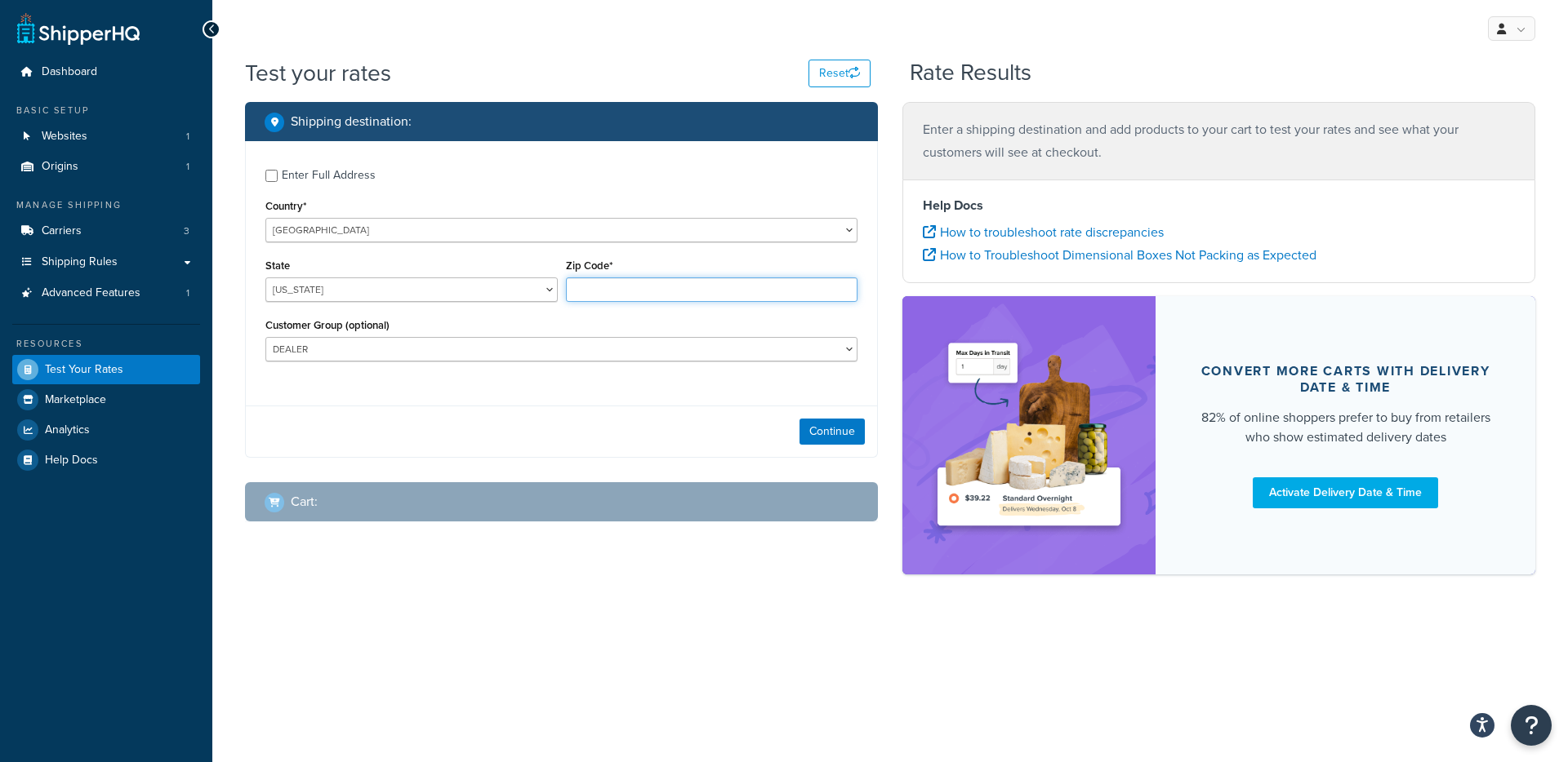
click at [646, 284] on input "Zip Code*" at bounding box center [712, 289] width 292 height 24
type input "78750"
select select "TX"
click at [489, 299] on select "Alabama Alaska American Samoa Arizona Arkansas Armed Forces Americas Armed Forc…" at bounding box center [411, 289] width 292 height 24
click at [712, 291] on input "78750" at bounding box center [712, 289] width 292 height 24
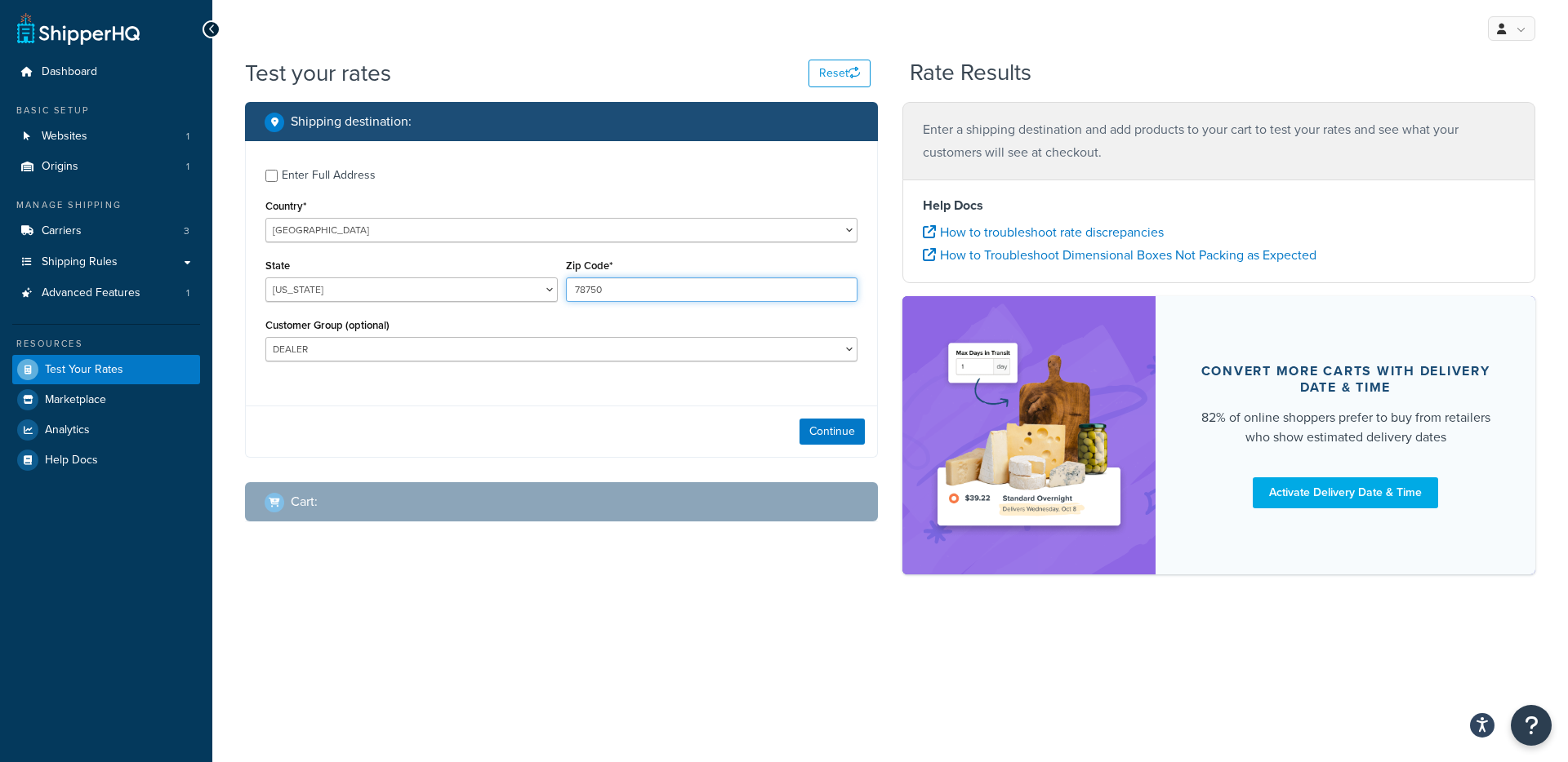
click at [712, 291] on input "78750" at bounding box center [712, 289] width 292 height 24
type input "78759"
click at [634, 427] on div "Continue" at bounding box center [560, 430] width 631 height 51
click at [75, 143] on span "Websites" at bounding box center [64, 137] width 46 height 14
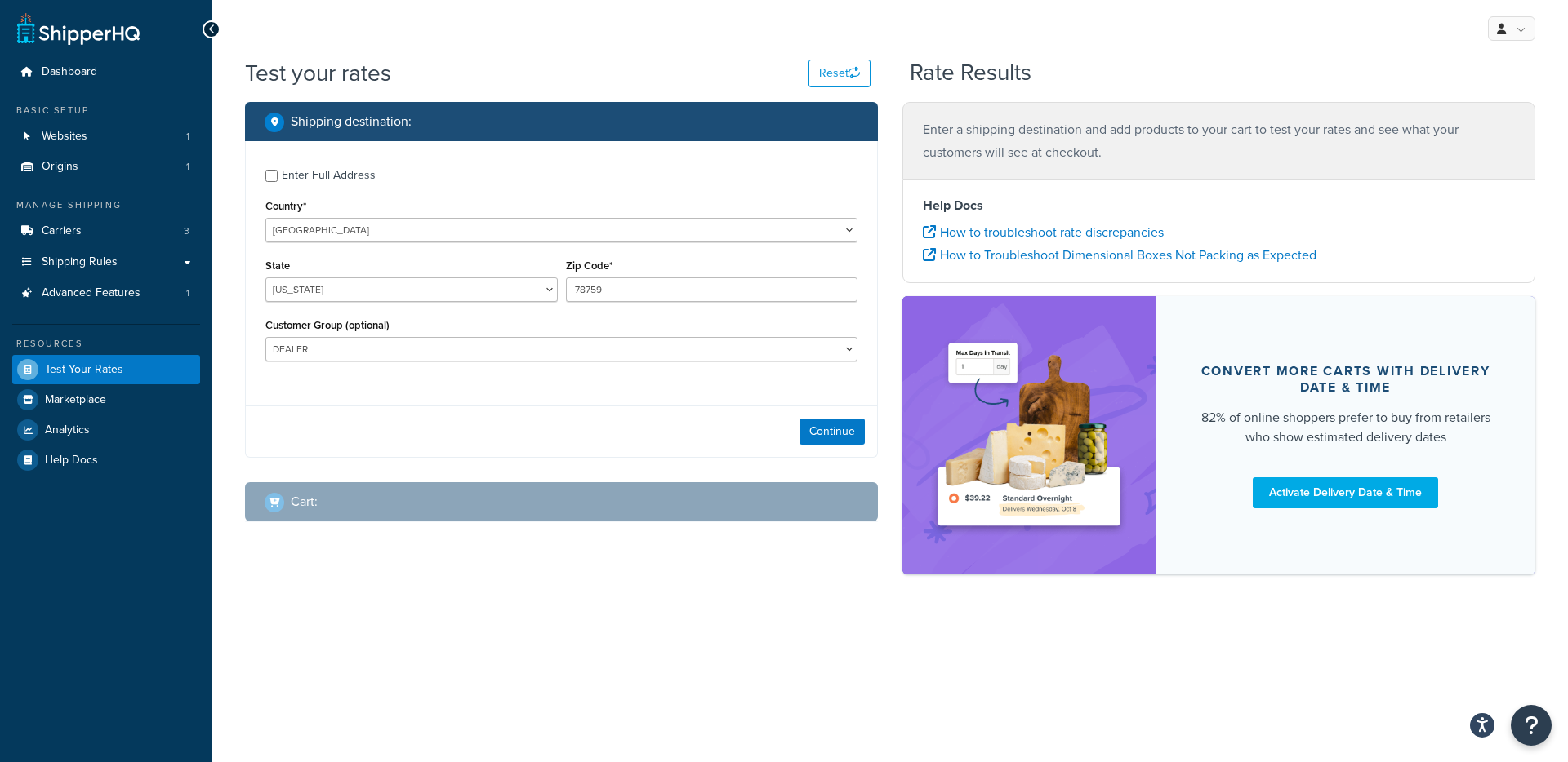
click at [629, 460] on div "Shipping destination : Enter Full Address Country* United States United Kingdom…" at bounding box center [561, 324] width 657 height 445
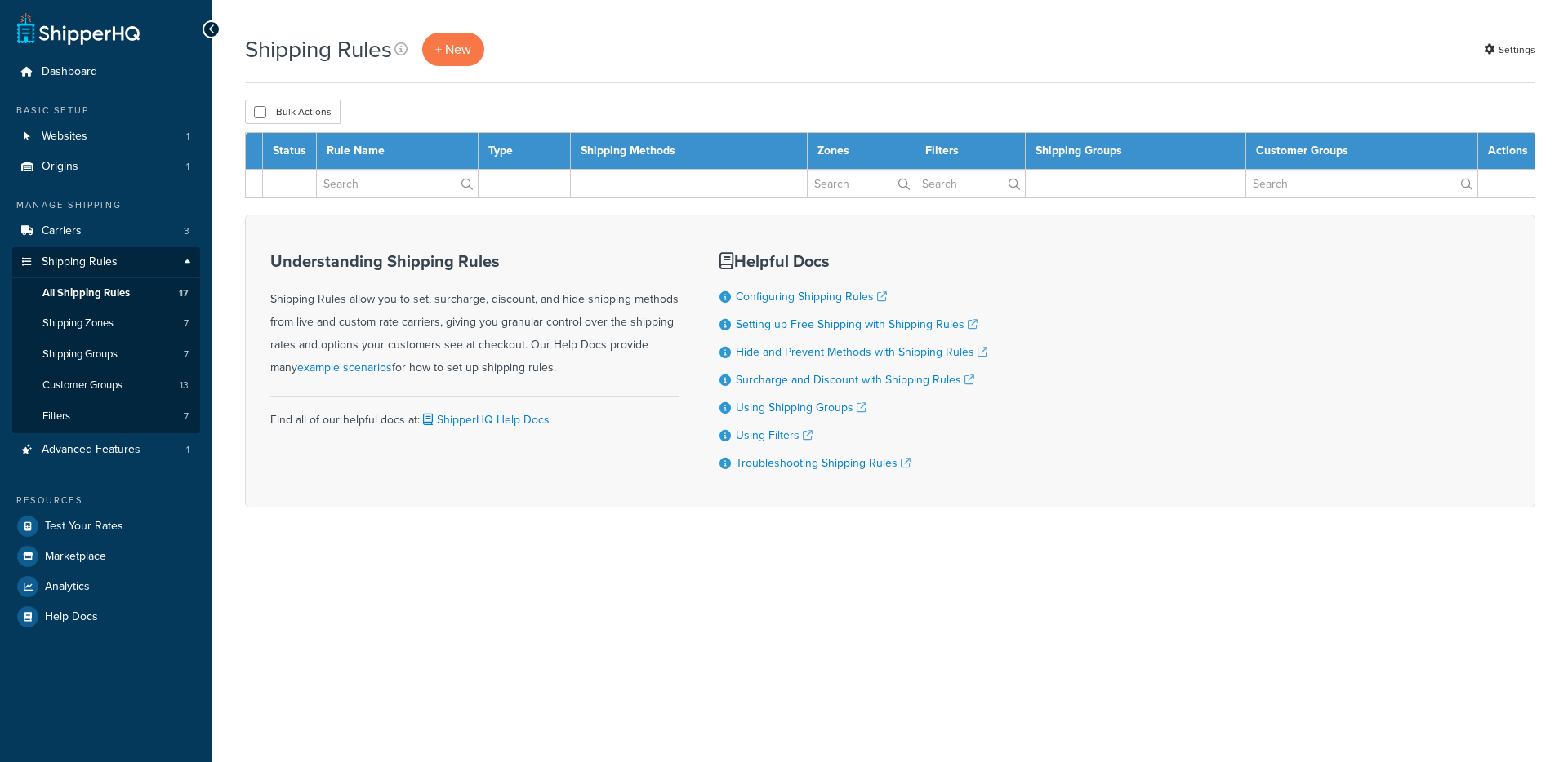
select select "1000"
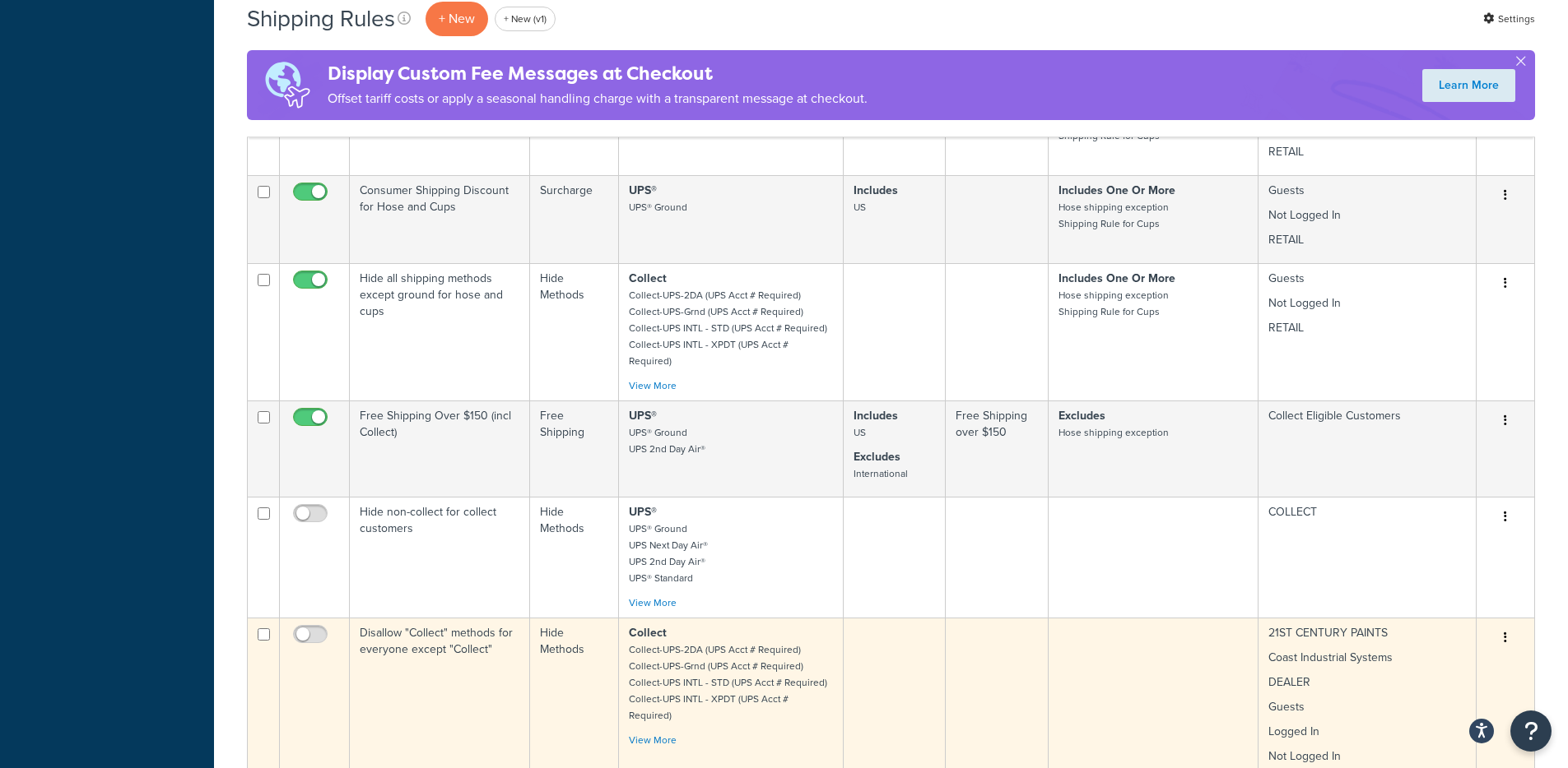
scroll to position [1685, 0]
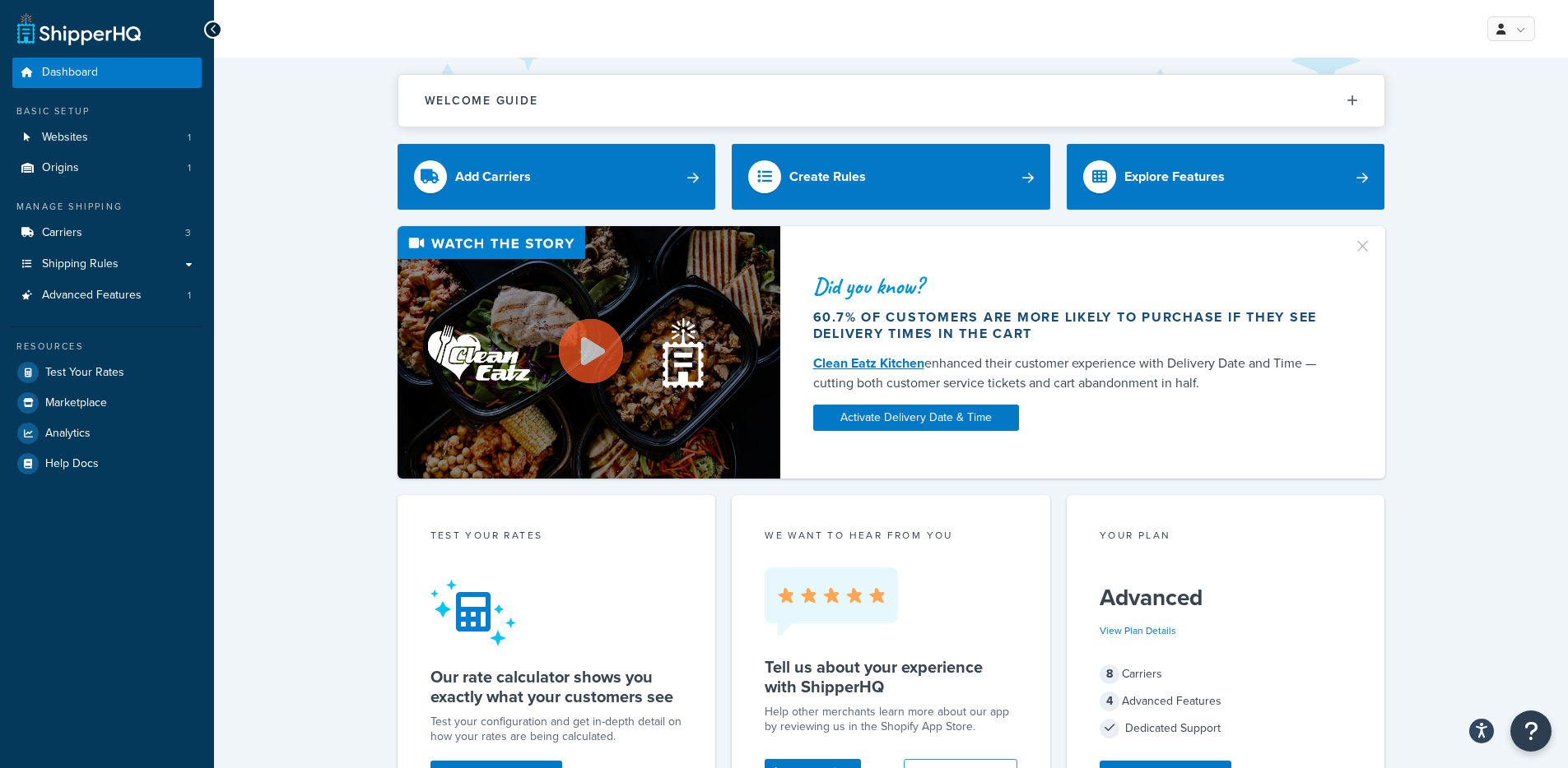
click at [1440, 329] on div "Did you know? 60.7% of customers are more likely to purchase if they see delive…" at bounding box center [892, 353] width 1288 height 253
click at [1438, 343] on div "Did you know? 60.7% of customers are more likely to purchase if they see delive…" at bounding box center [892, 353] width 1288 height 253
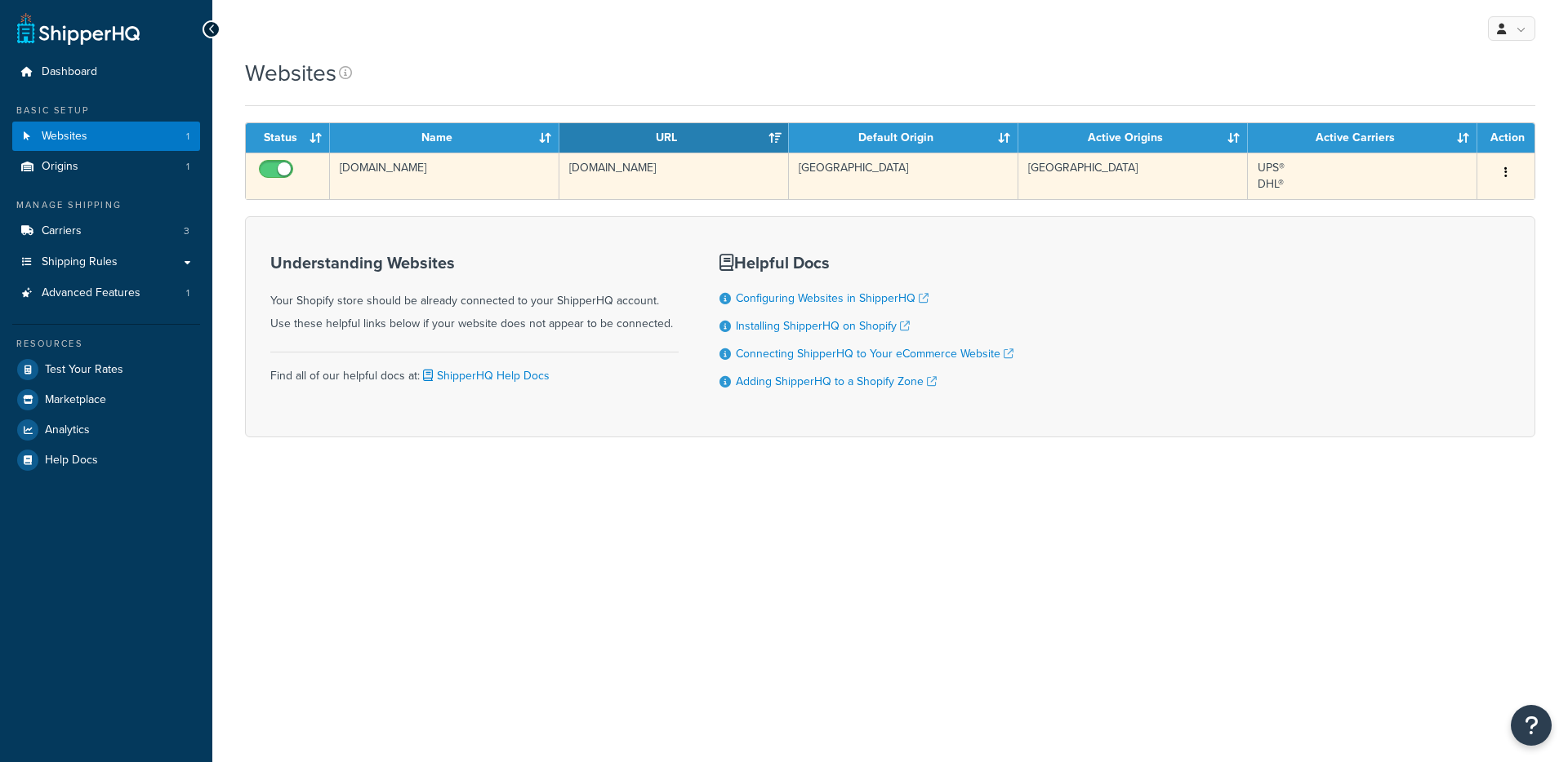
click at [530, 194] on td "[DOMAIN_NAME]" at bounding box center [444, 175] width 230 height 47
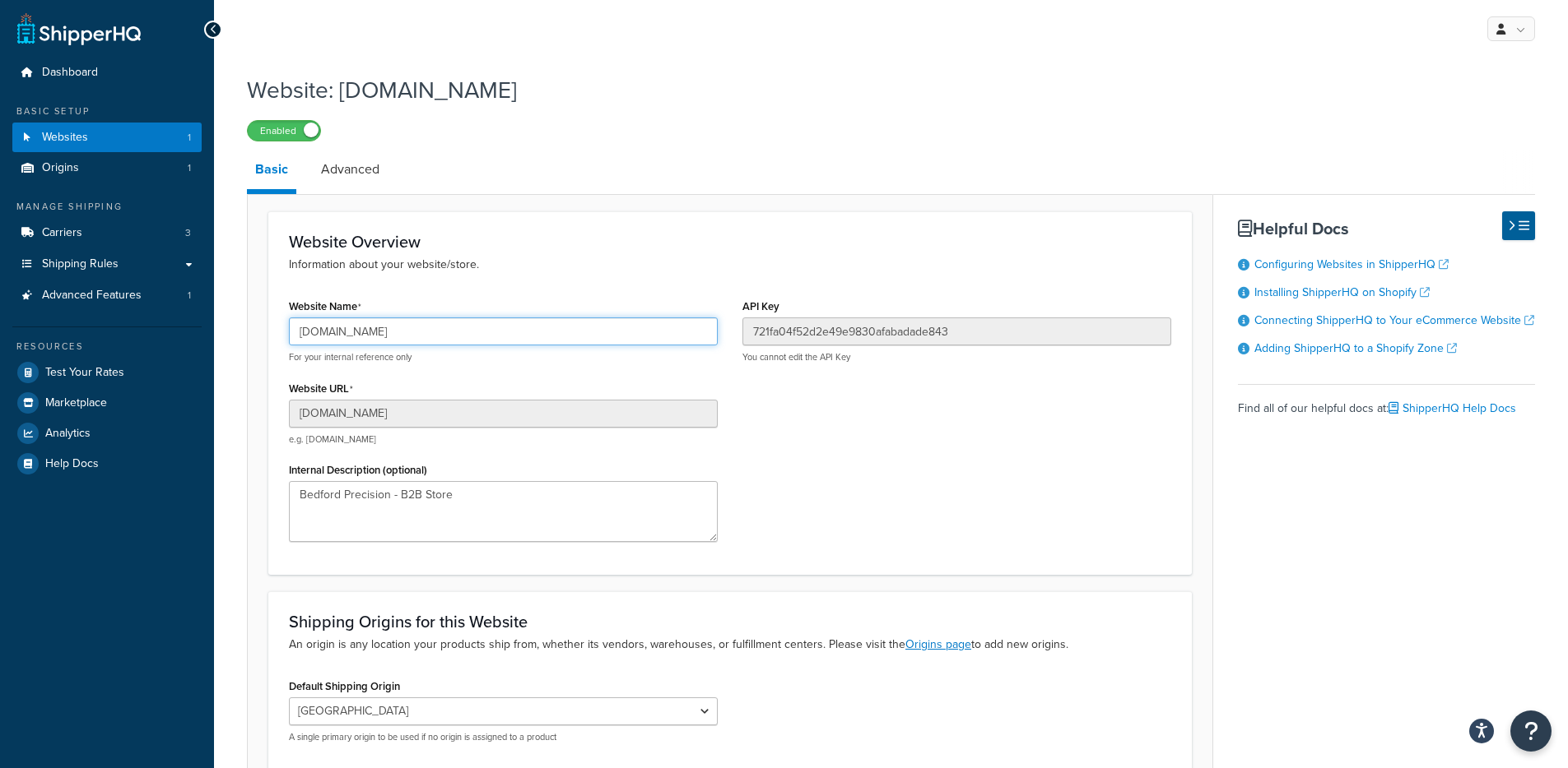
drag, startPoint x: 450, startPoint y: 339, endPoint x: 229, endPoint y: 331, distance: 221.1
click at [229, 331] on div "Website: [DOMAIN_NAME] Enabled Basic Advanced Website Overview Information abou…" at bounding box center [891, 476] width 1354 height 821
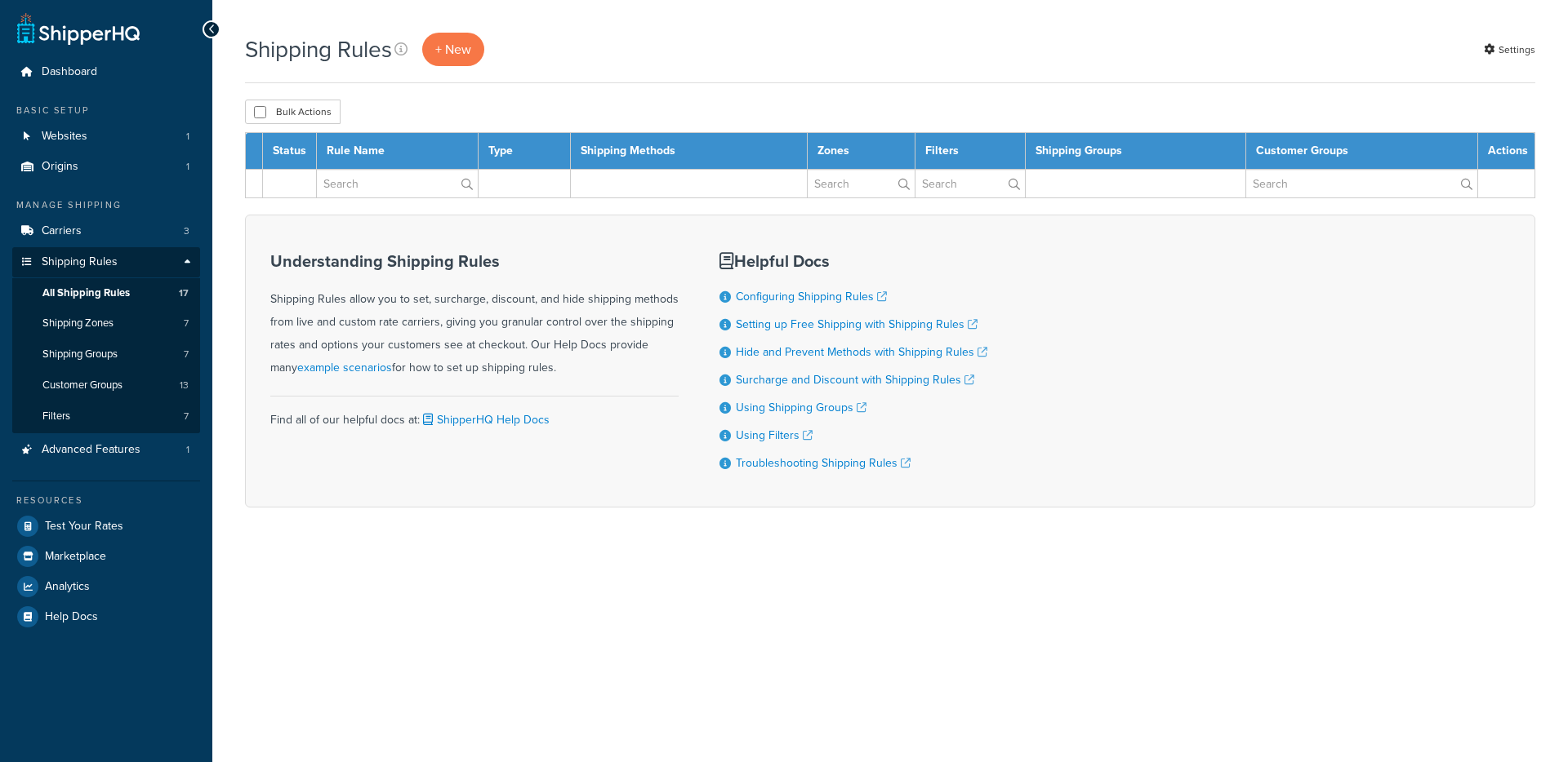
select select "1000"
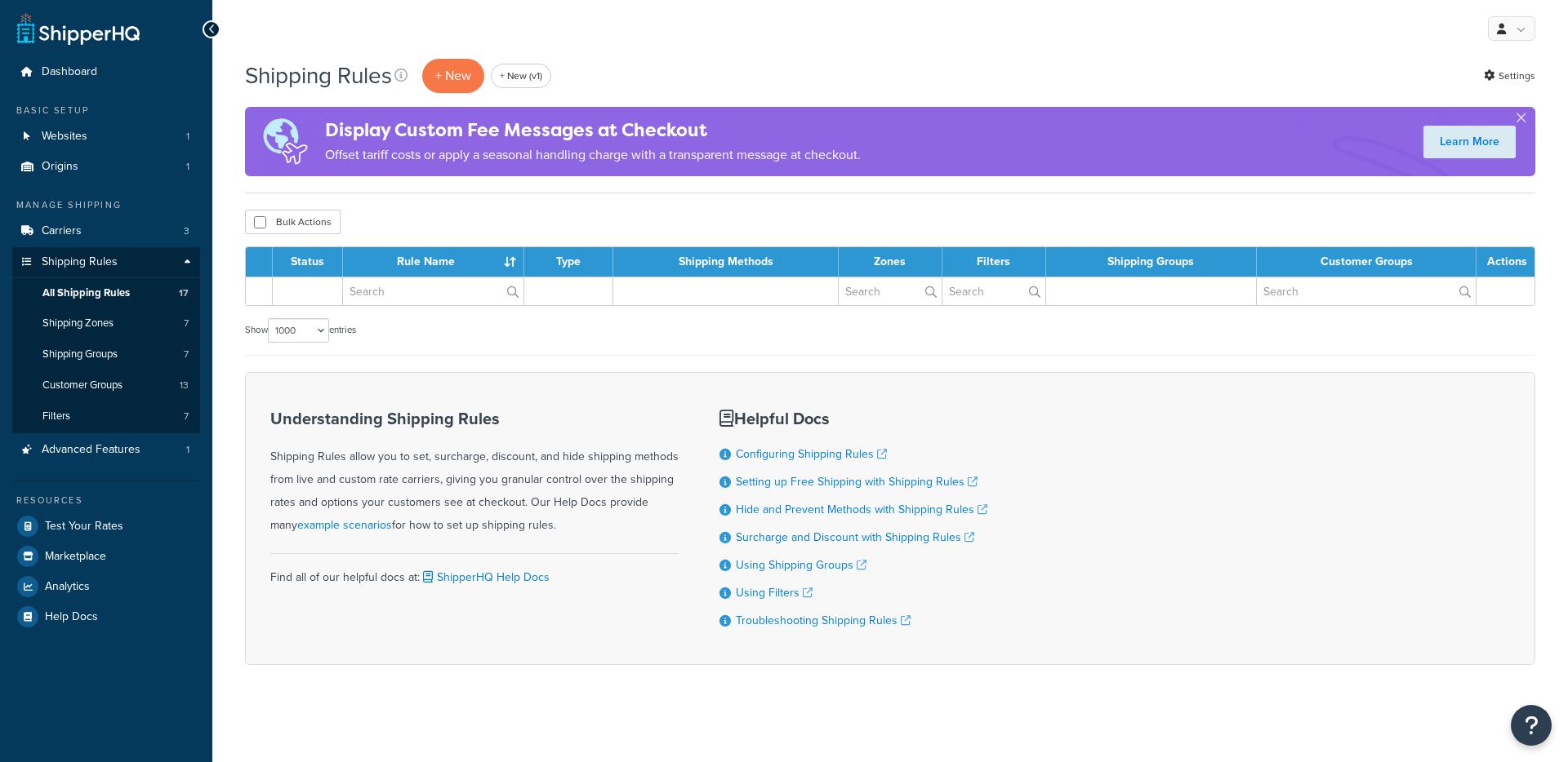
select select "1000"
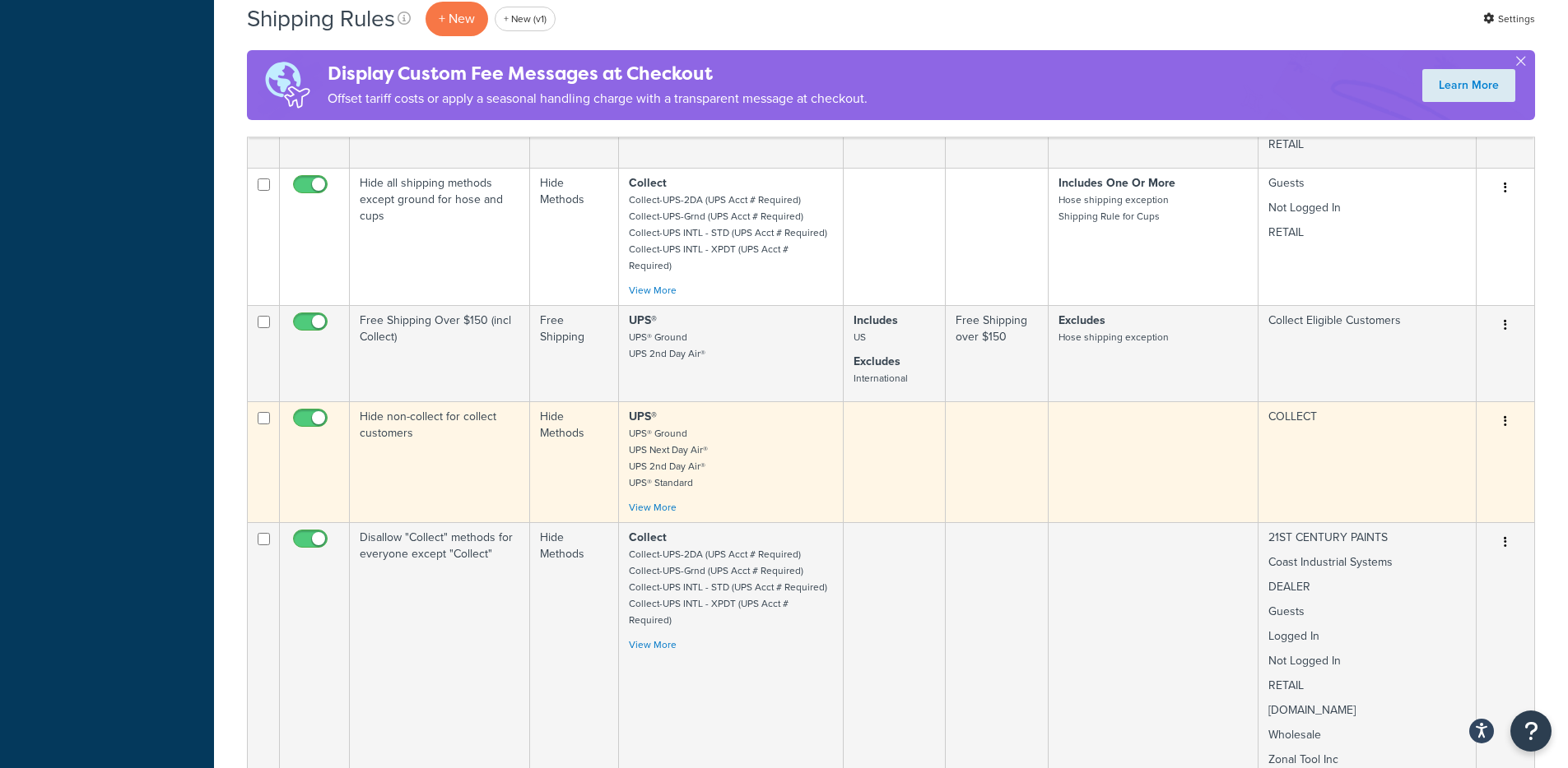
scroll to position [1546, 0]
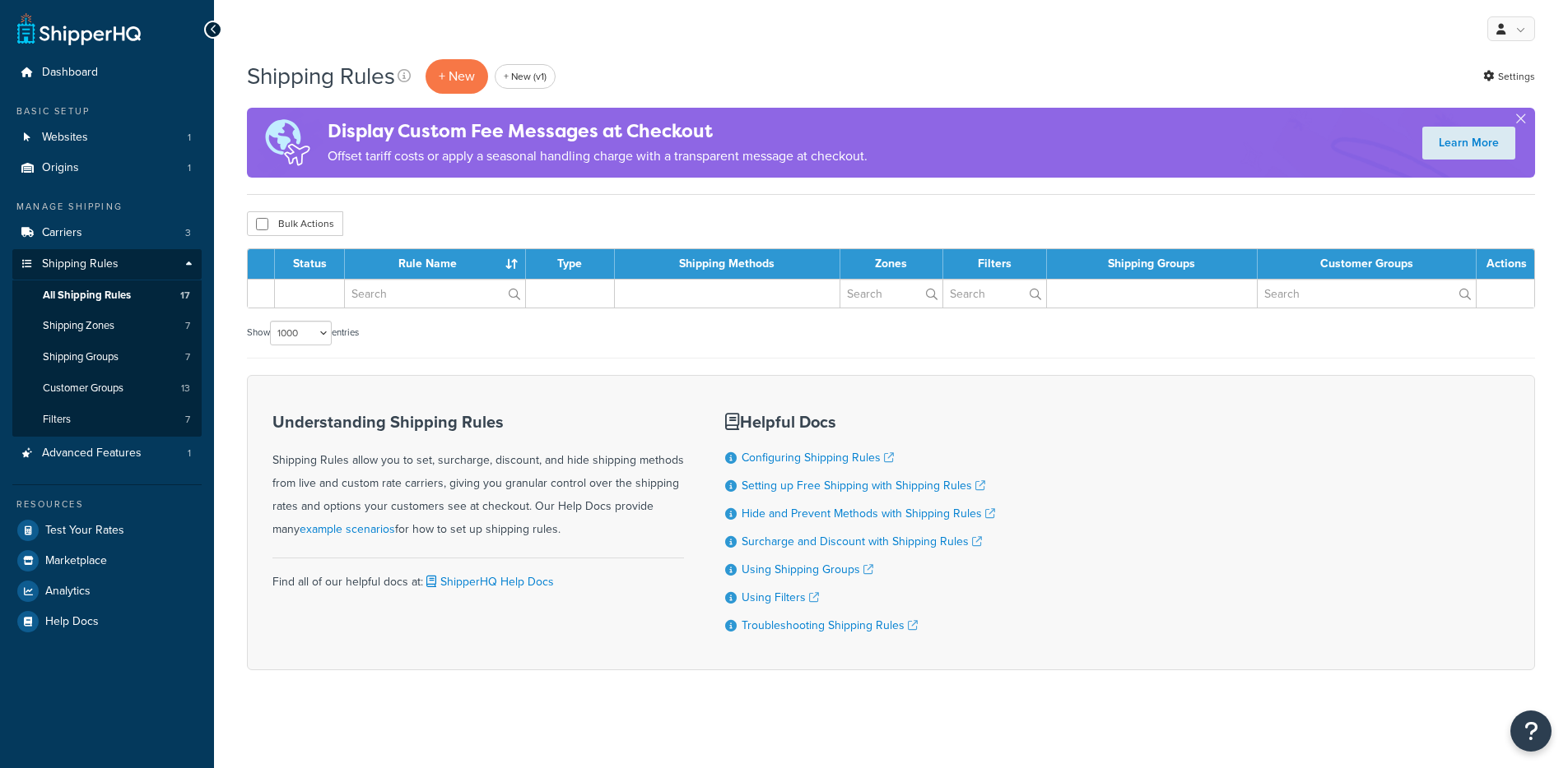
select select "1000"
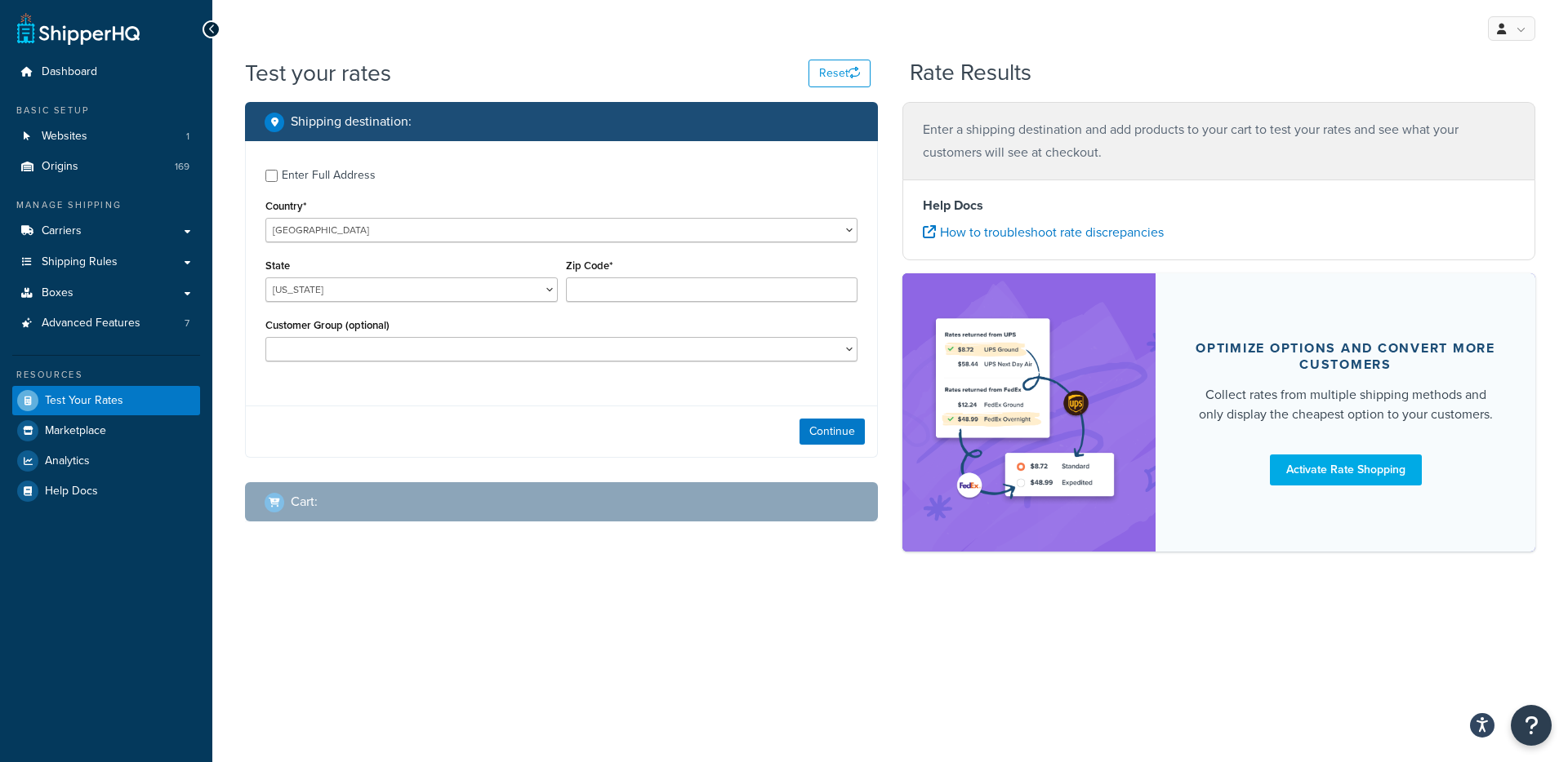
drag, startPoint x: 645, startPoint y: 197, endPoint x: 637, endPoint y: 188, distance: 12.0
click at [645, 197] on div "Country* United States United Kingdom Afghanistan Åland Islands Albania Algeria…" at bounding box center [561, 218] width 592 height 48
checkbox input "true"
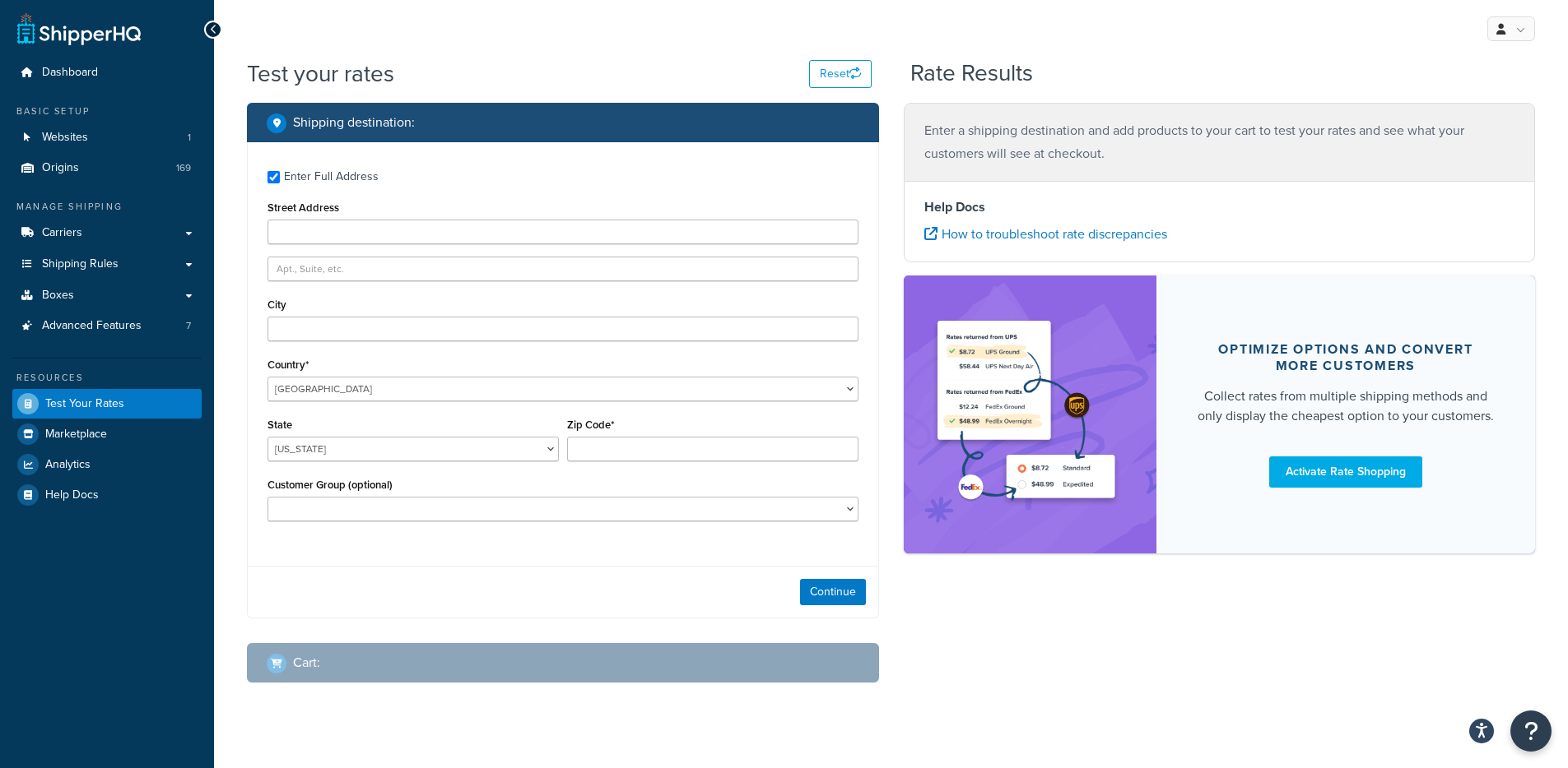
type input "9600 Great Hills Trail qwert"
type input "Austin"
type input "78759"
select select "TX"
select select
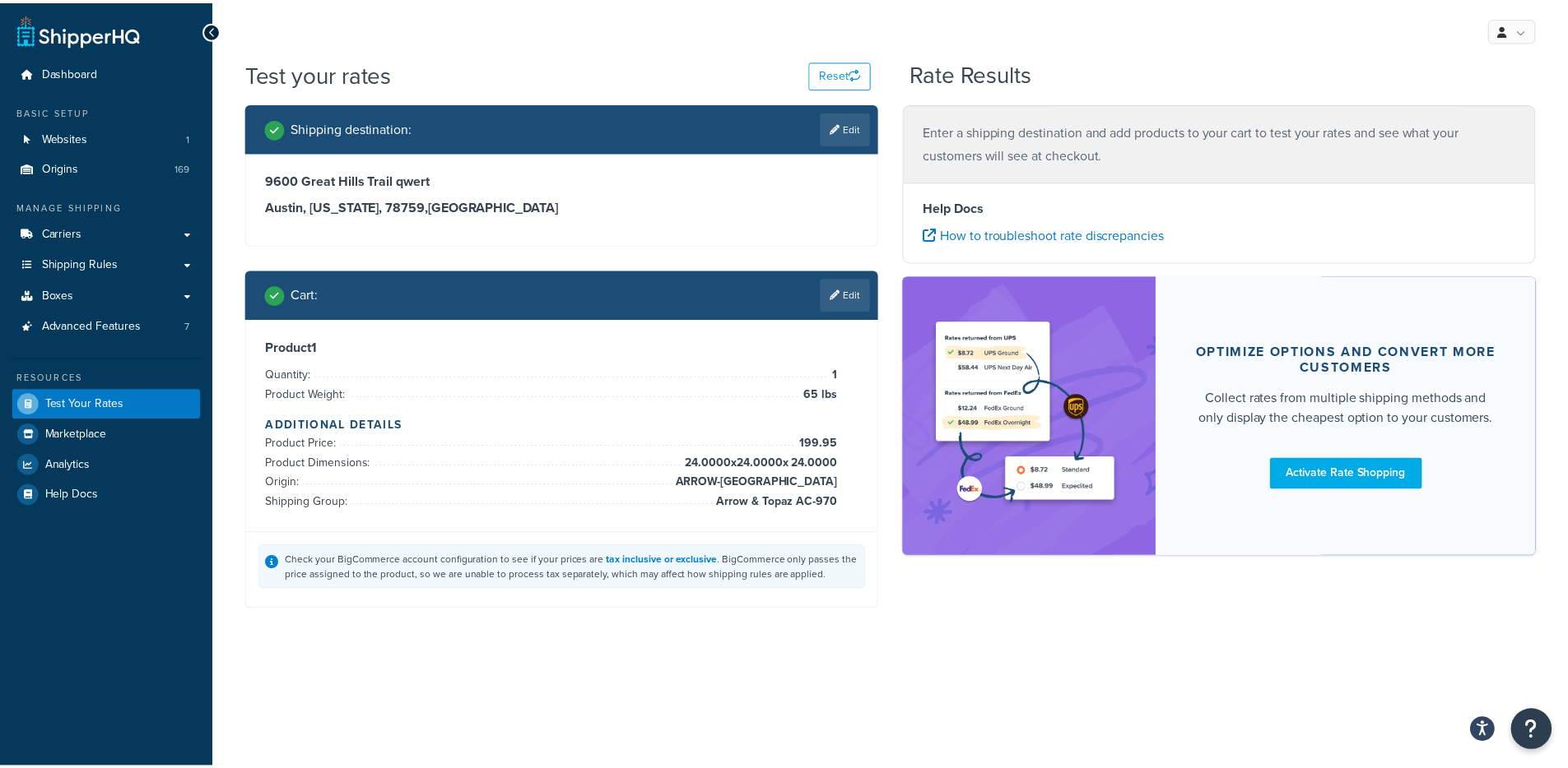
scroll to position [113, 0]
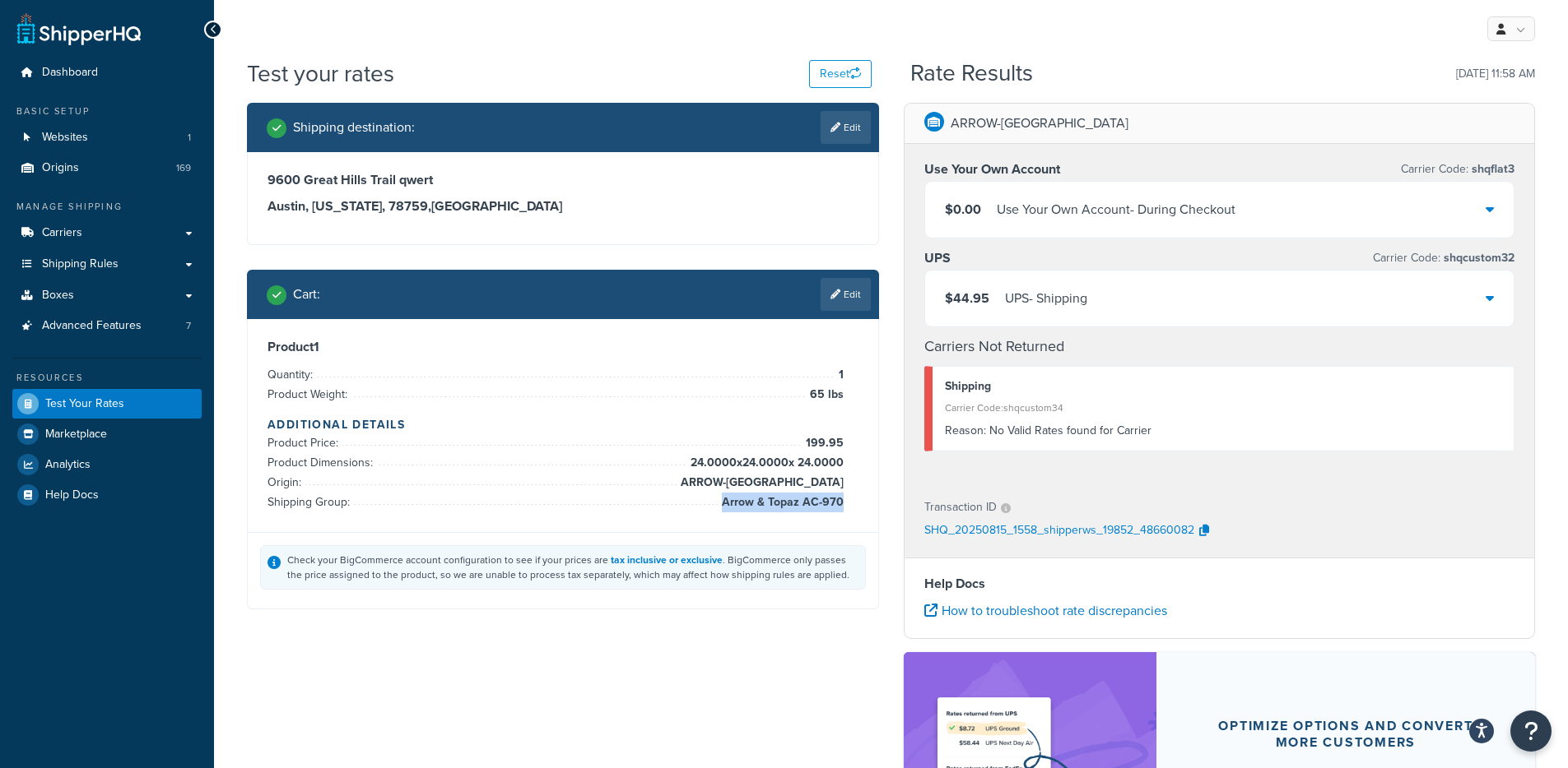
drag, startPoint x: 849, startPoint y: 502, endPoint x: 842, endPoint y: 501, distance: 7.1
click at [842, 501] on div "Product 1 Quantity: 1 Product Weight: 65 lbs Additional Details Product Price: …" at bounding box center [563, 426] width 591 height 174
copy li "Arrow & Topaz AC-970"
click at [141, 264] on link "Shipping Rules" at bounding box center [108, 264] width 190 height 30
click at [1124, 325] on div "Use Your Own Account Carrier Code: shqflat3 $0.00 Use Your Own Account - During…" at bounding box center [1219, 313] width 631 height 338
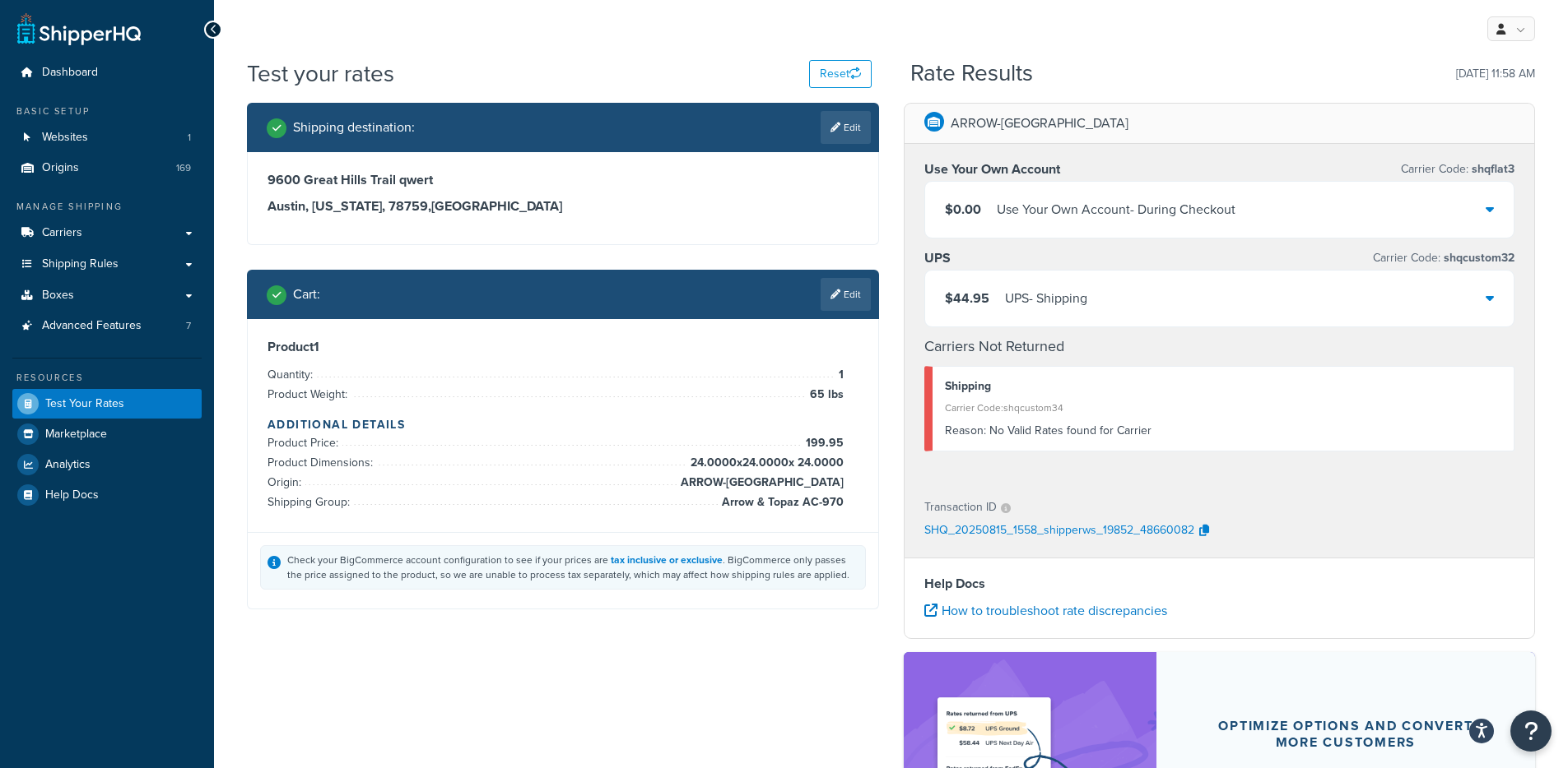
click at [1125, 318] on div "$44.95 UPS - Shipping" at bounding box center [1219, 298] width 589 height 56
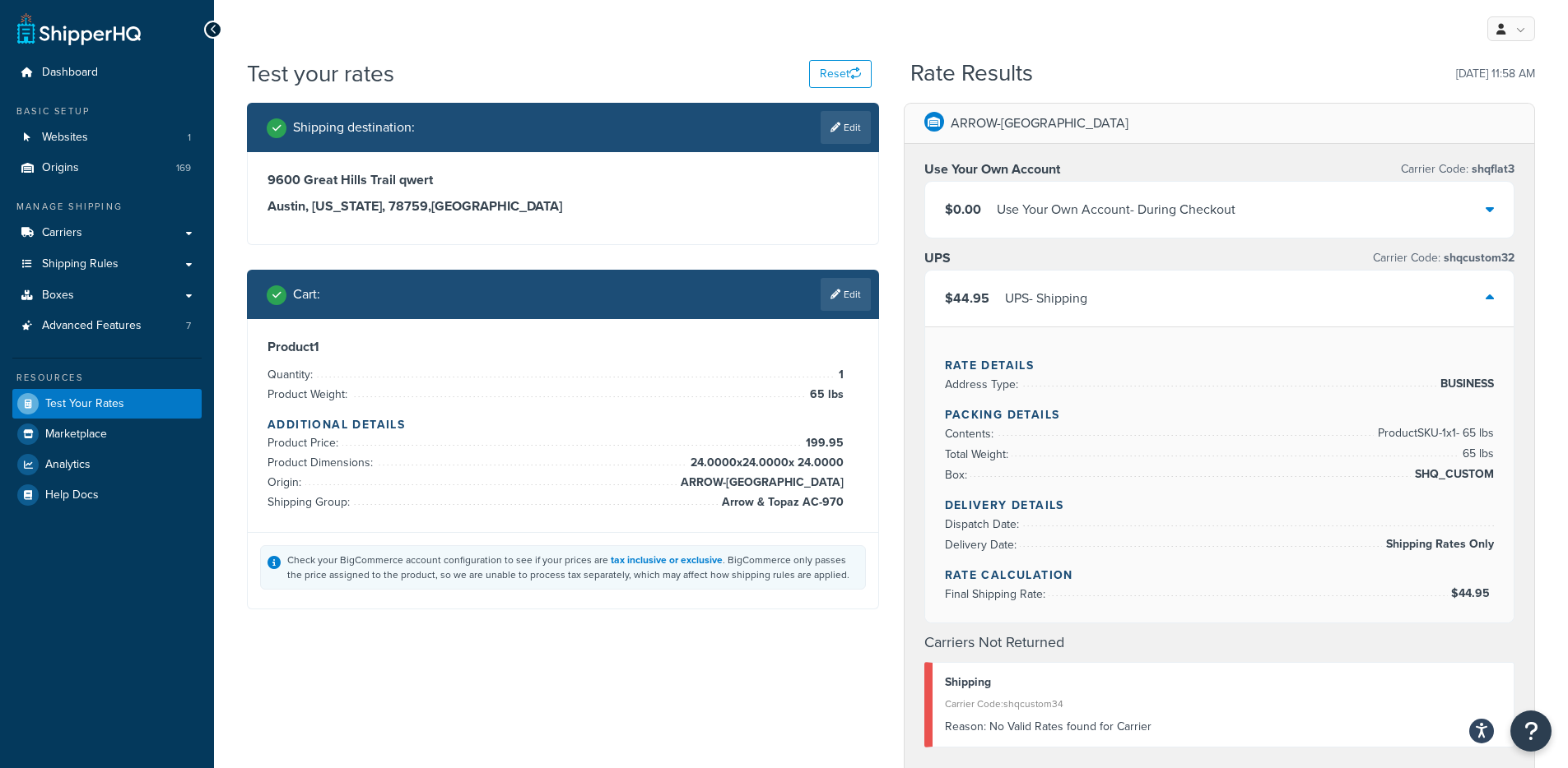
click at [1127, 310] on div "$44.95 UPS - Shipping" at bounding box center [1219, 298] width 589 height 56
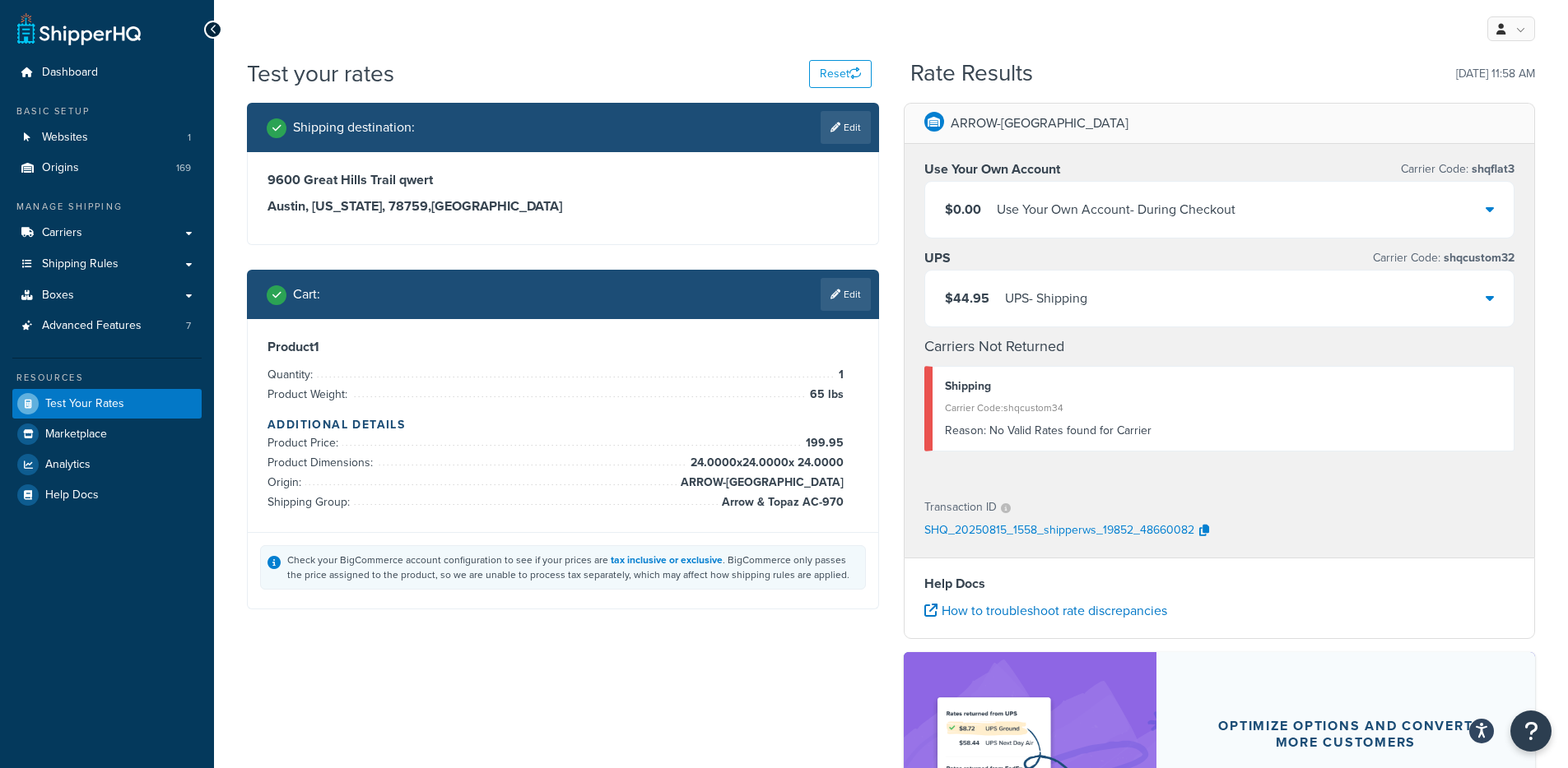
click at [854, 290] on link "Edit" at bounding box center [846, 295] width 50 height 33
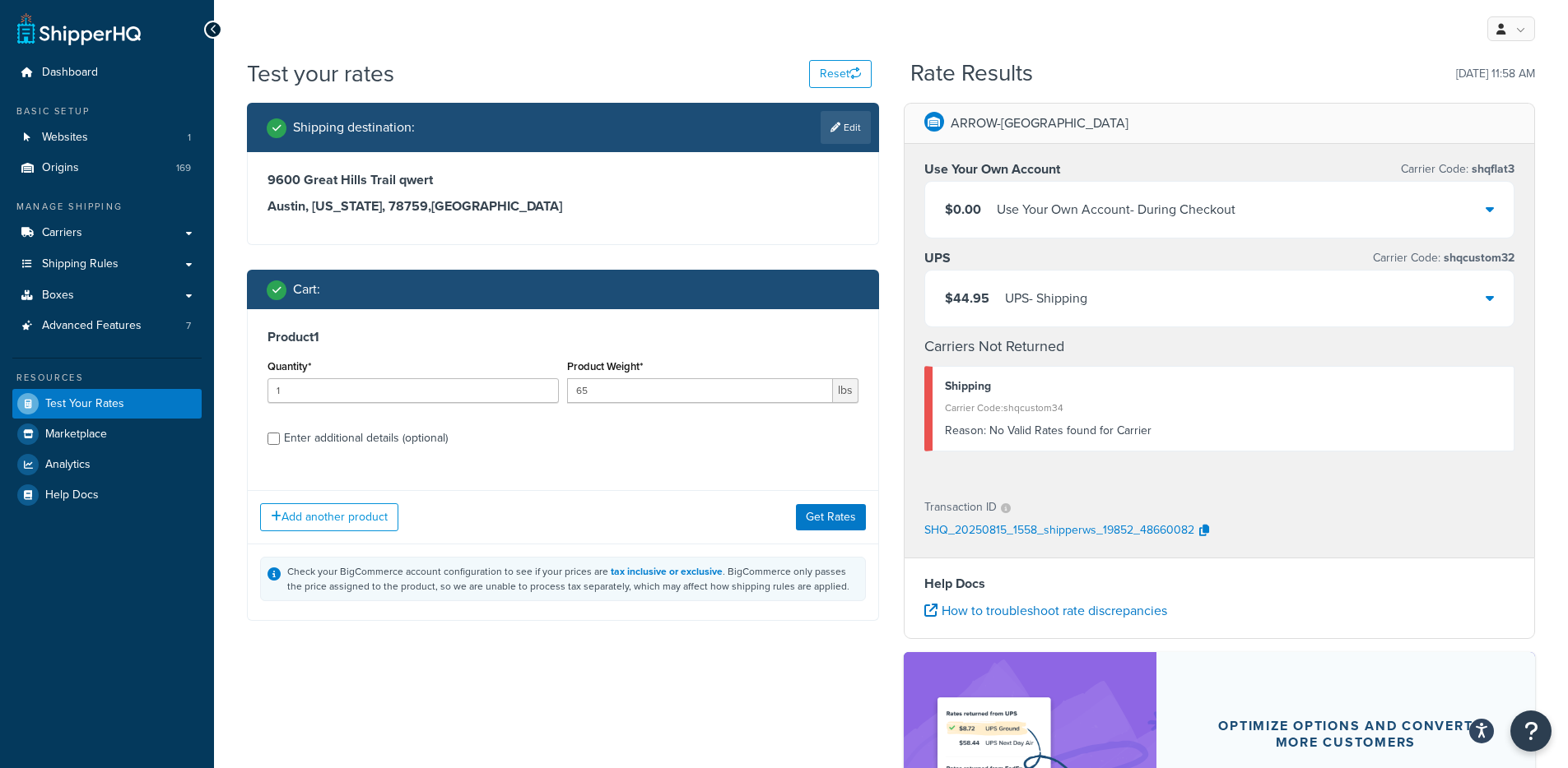
scroll to position [0, 0]
drag, startPoint x: 349, startPoint y: 447, endPoint x: 359, endPoint y: 441, distance: 11.7
click at [349, 447] on div "Enter additional details (optional)" at bounding box center [367, 439] width 164 height 23
click at [280, 446] on input "Enter additional details (optional)" at bounding box center [274, 439] width 13 height 13
checkbox input "true"
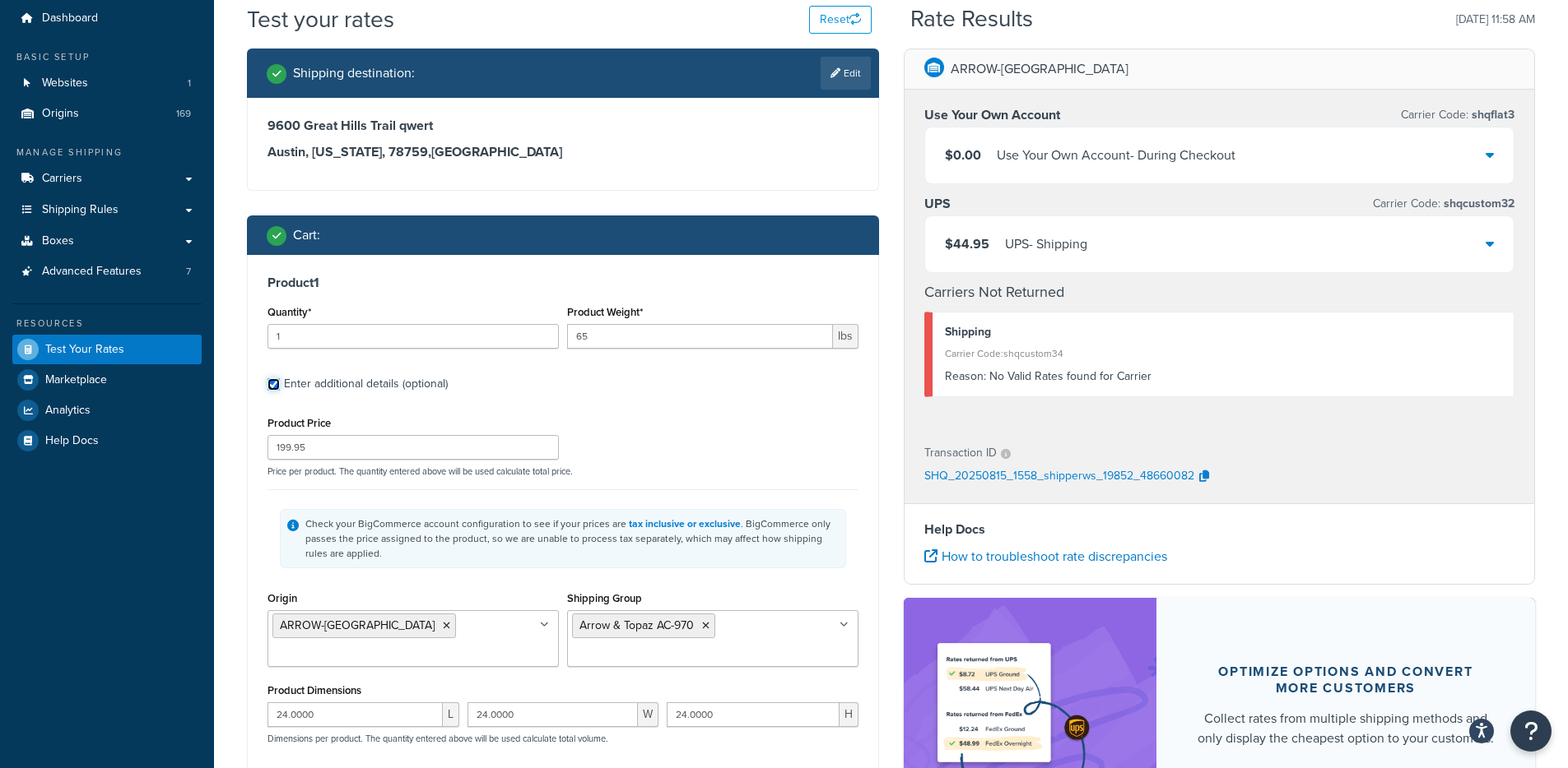
scroll to position [261, 0]
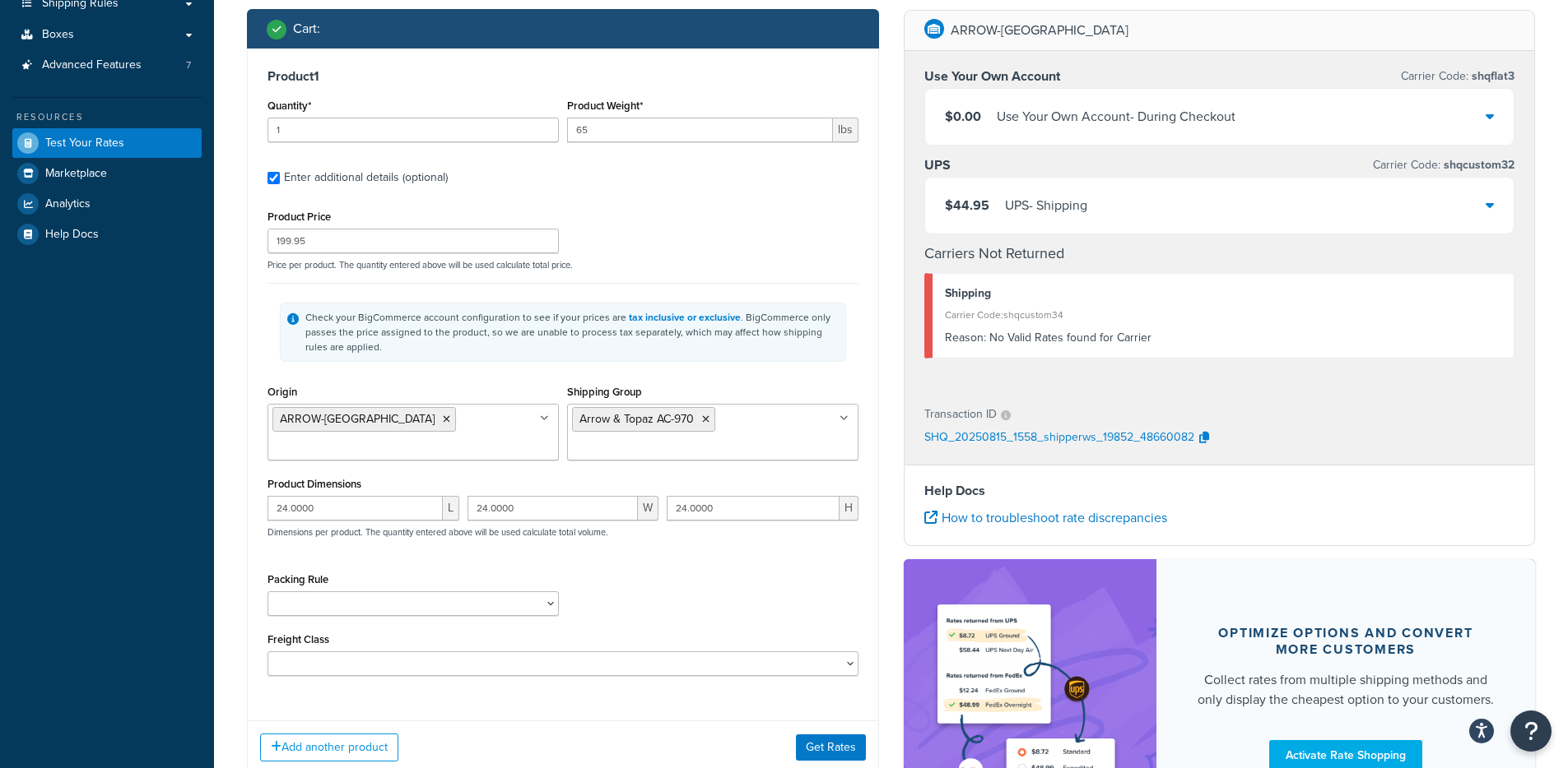
click at [719, 416] on ul "Arrow & Topaz AC-970" at bounding box center [713, 432] width 291 height 57
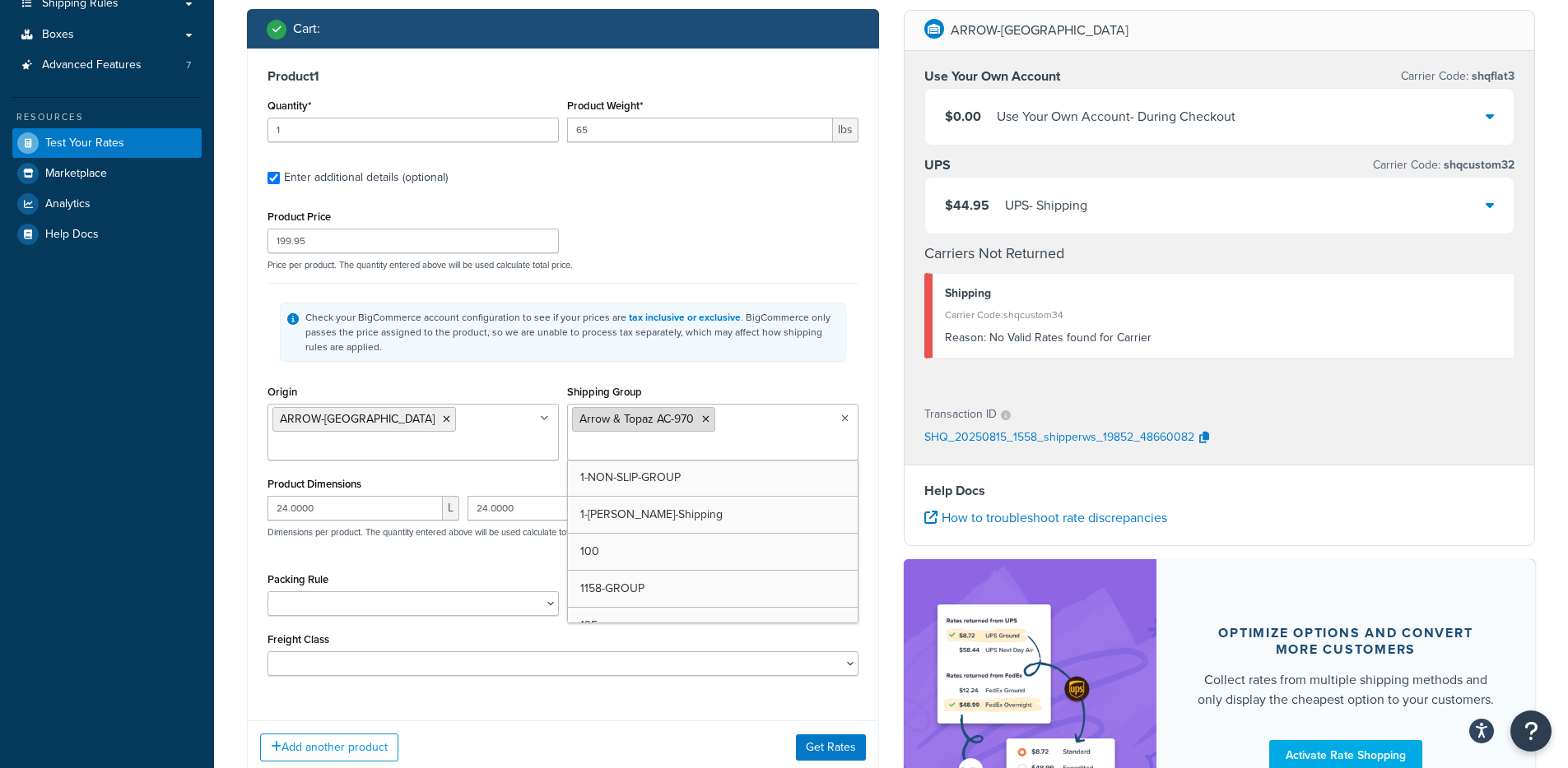
click at [700, 416] on li "Arrow & Topaz AC-970" at bounding box center [643, 419] width 144 height 24
click at [706, 415] on icon at bounding box center [706, 419] width 8 height 10
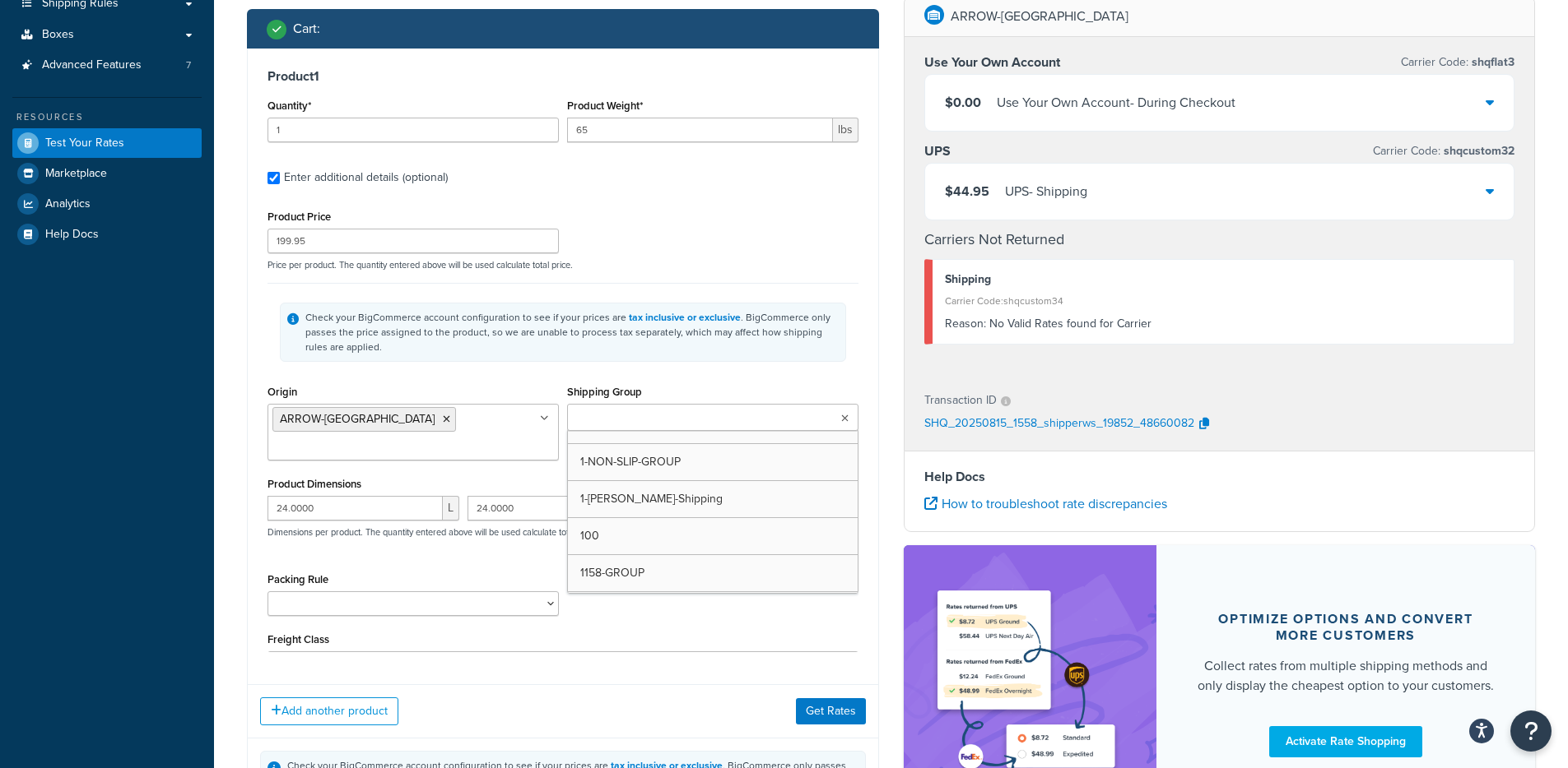
click at [810, 348] on div "Check your BigCommerce account configuration to see if your prices are tax incl…" at bounding box center [572, 331] width 534 height 44
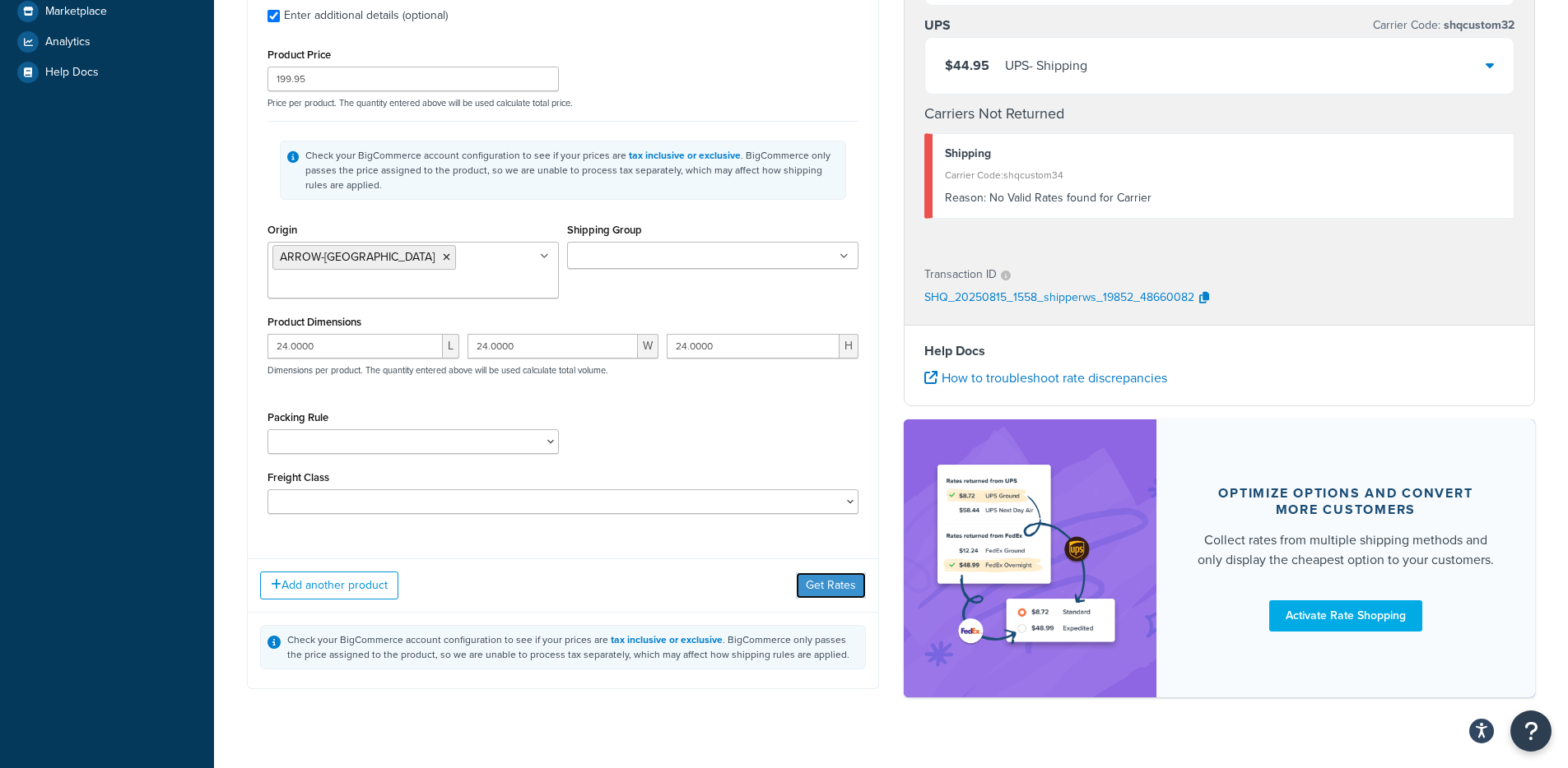
click at [818, 573] on button "Get Rates" at bounding box center [831, 585] width 70 height 26
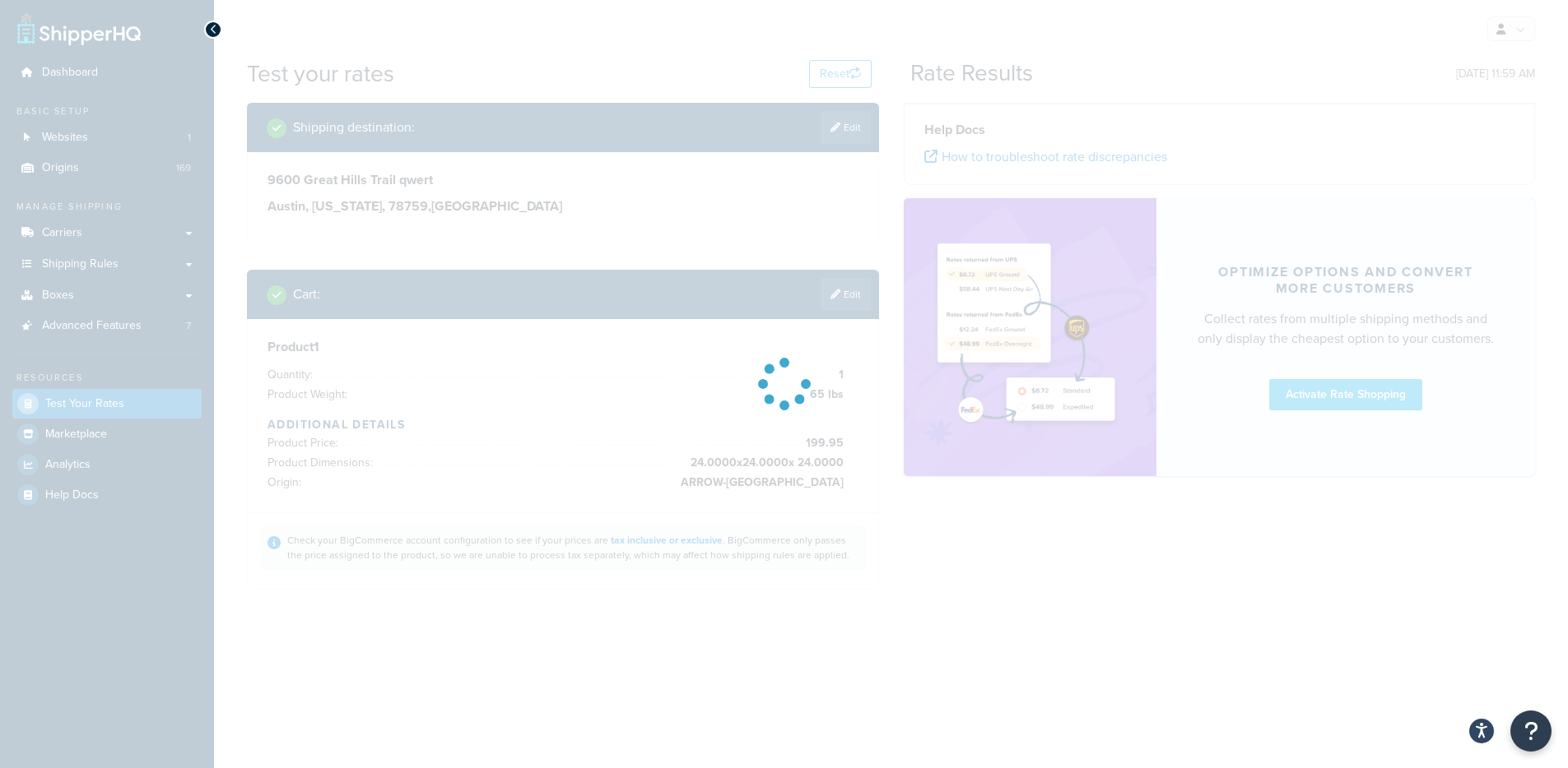
scroll to position [0, 0]
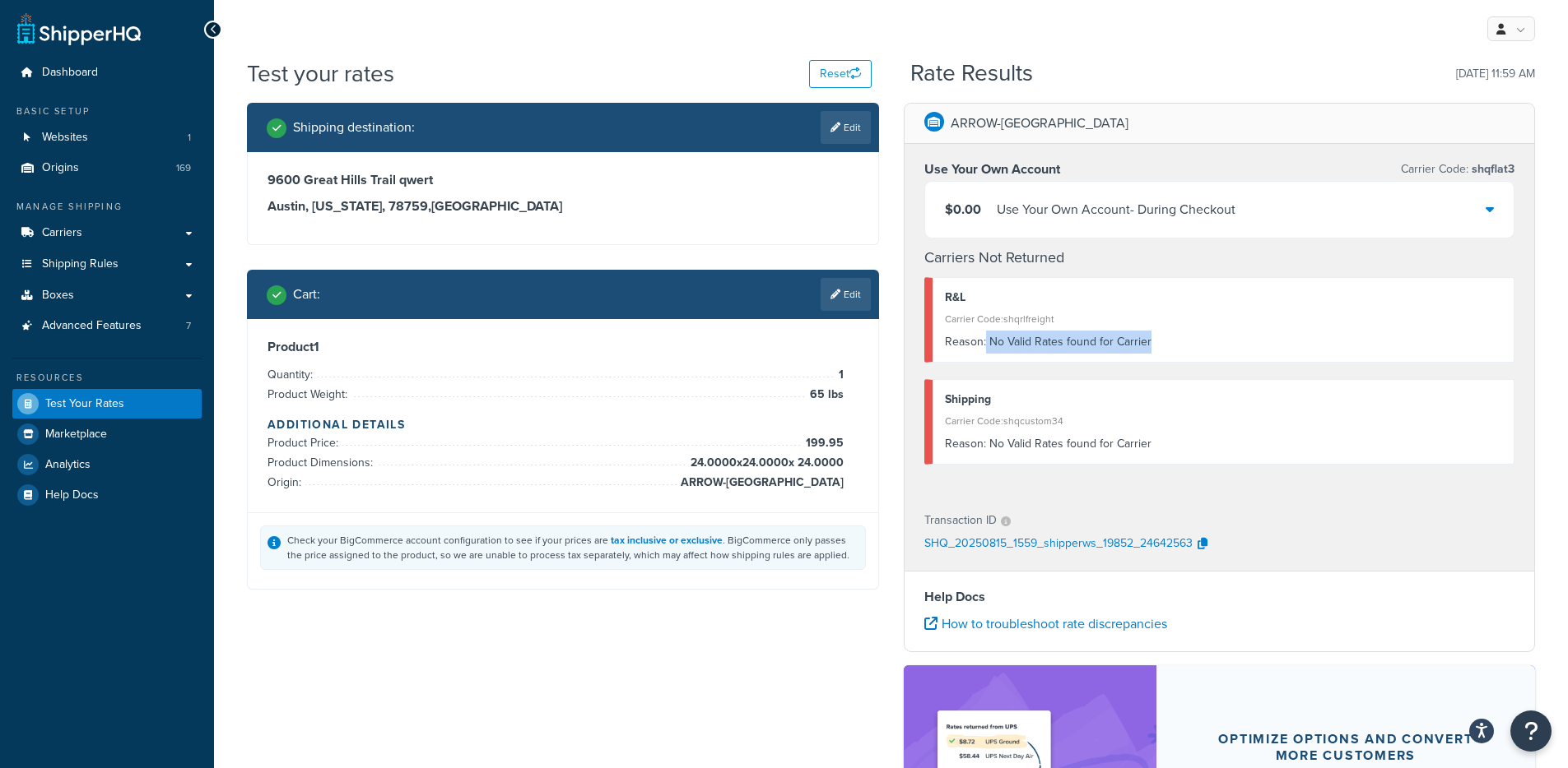
drag, startPoint x: 1181, startPoint y: 352, endPoint x: 988, endPoint y: 361, distance: 193.2
click at [985, 347] on div "Reason: No Valid Rates found for Carrier" at bounding box center [1224, 343] width 557 height 23
click at [846, 297] on link "Edit" at bounding box center [846, 295] width 50 height 33
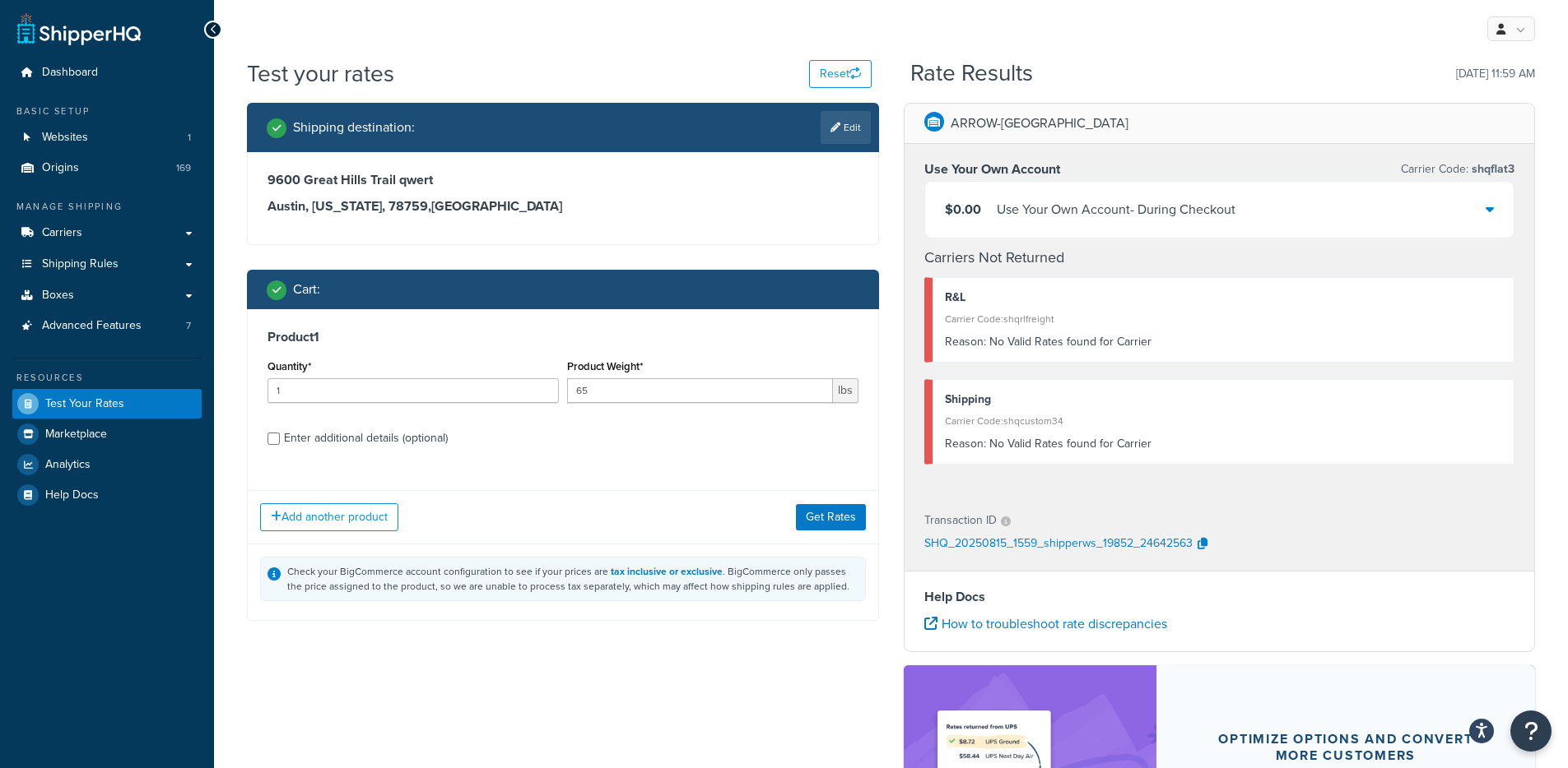
click at [433, 442] on div "Enter additional details (optional)" at bounding box center [367, 439] width 164 height 23
click at [280, 442] on input "Enter additional details (optional)" at bounding box center [274, 439] width 13 height 13
checkbox input "true"
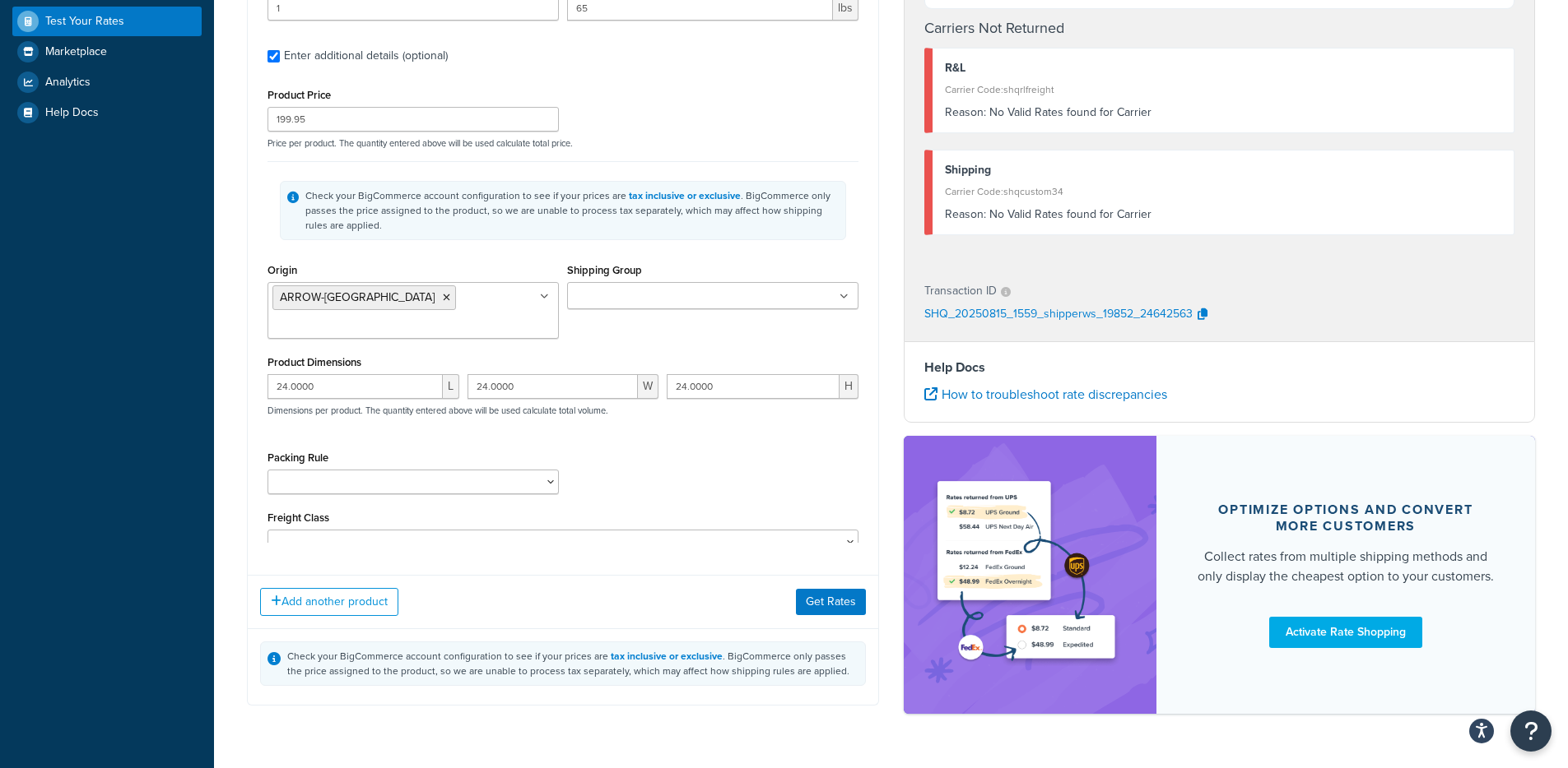
scroll to position [402, 0]
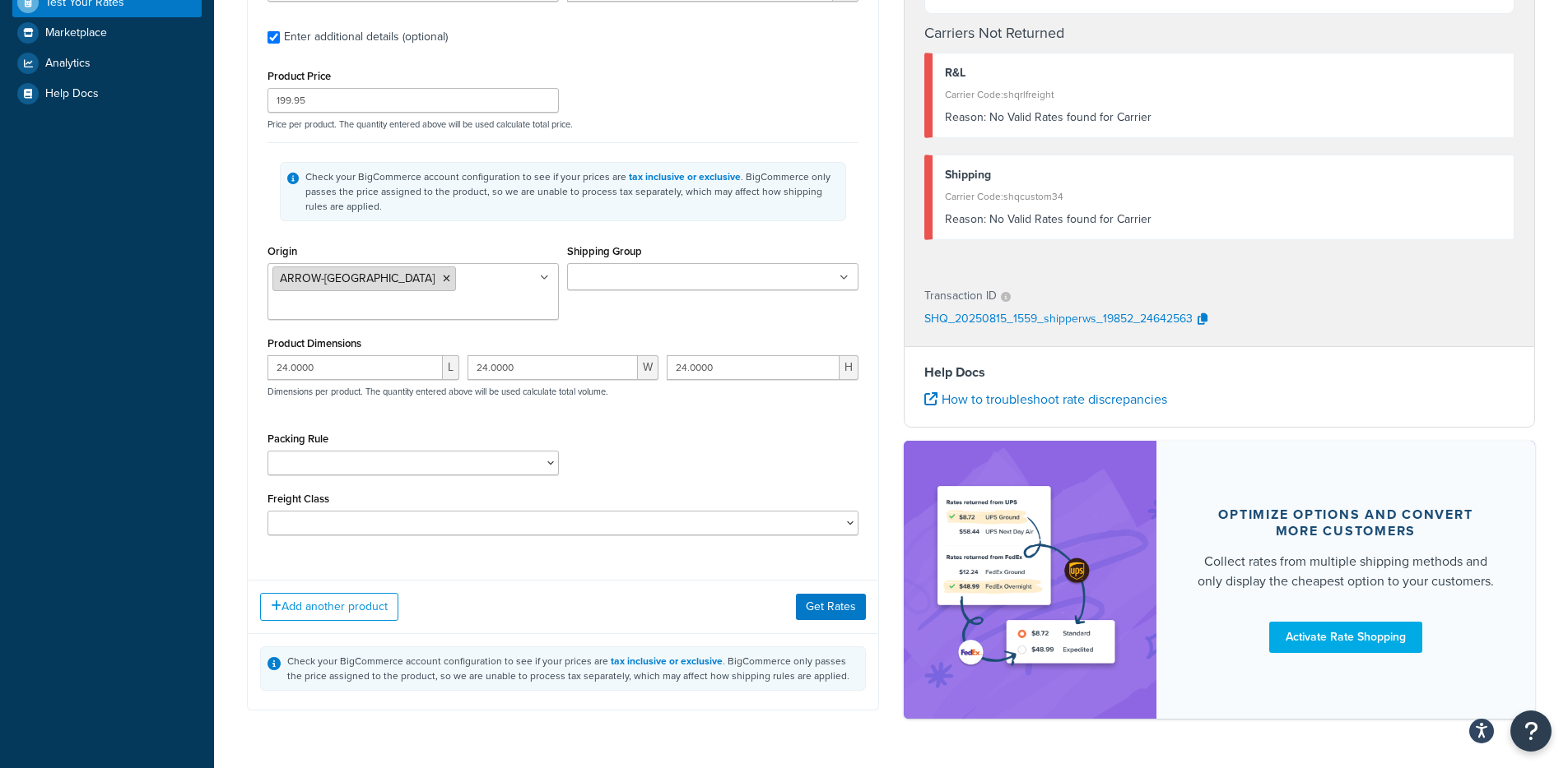
click at [443, 278] on icon at bounding box center [447, 278] width 8 height 10
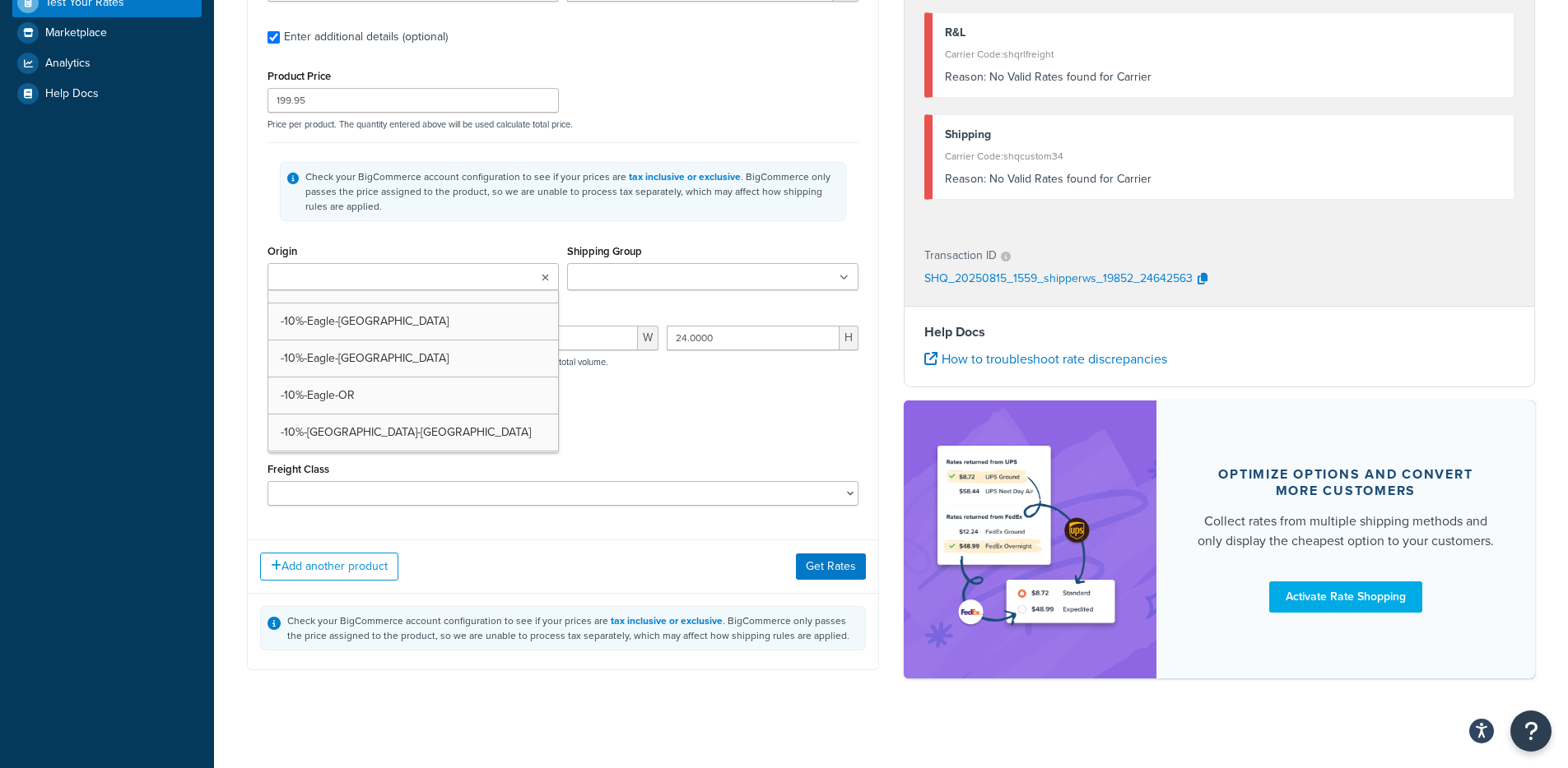
click at [696, 545] on div "Product 1 Quantity* 1 Product Weight* 65 lbs Enter additional details (optional…" at bounding box center [563, 289] width 632 height 763
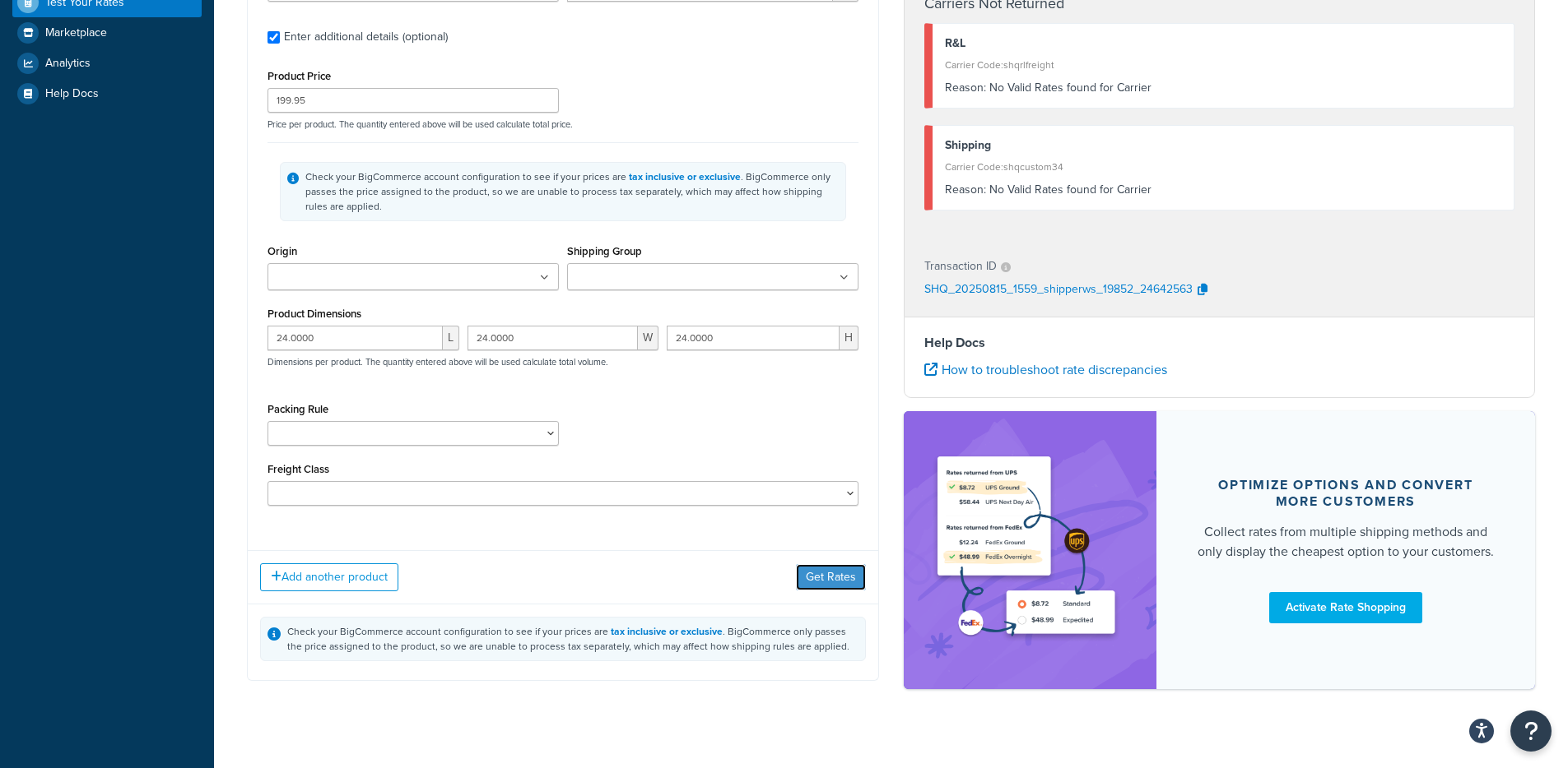
click at [821, 586] on button "Get Rates" at bounding box center [831, 577] width 70 height 26
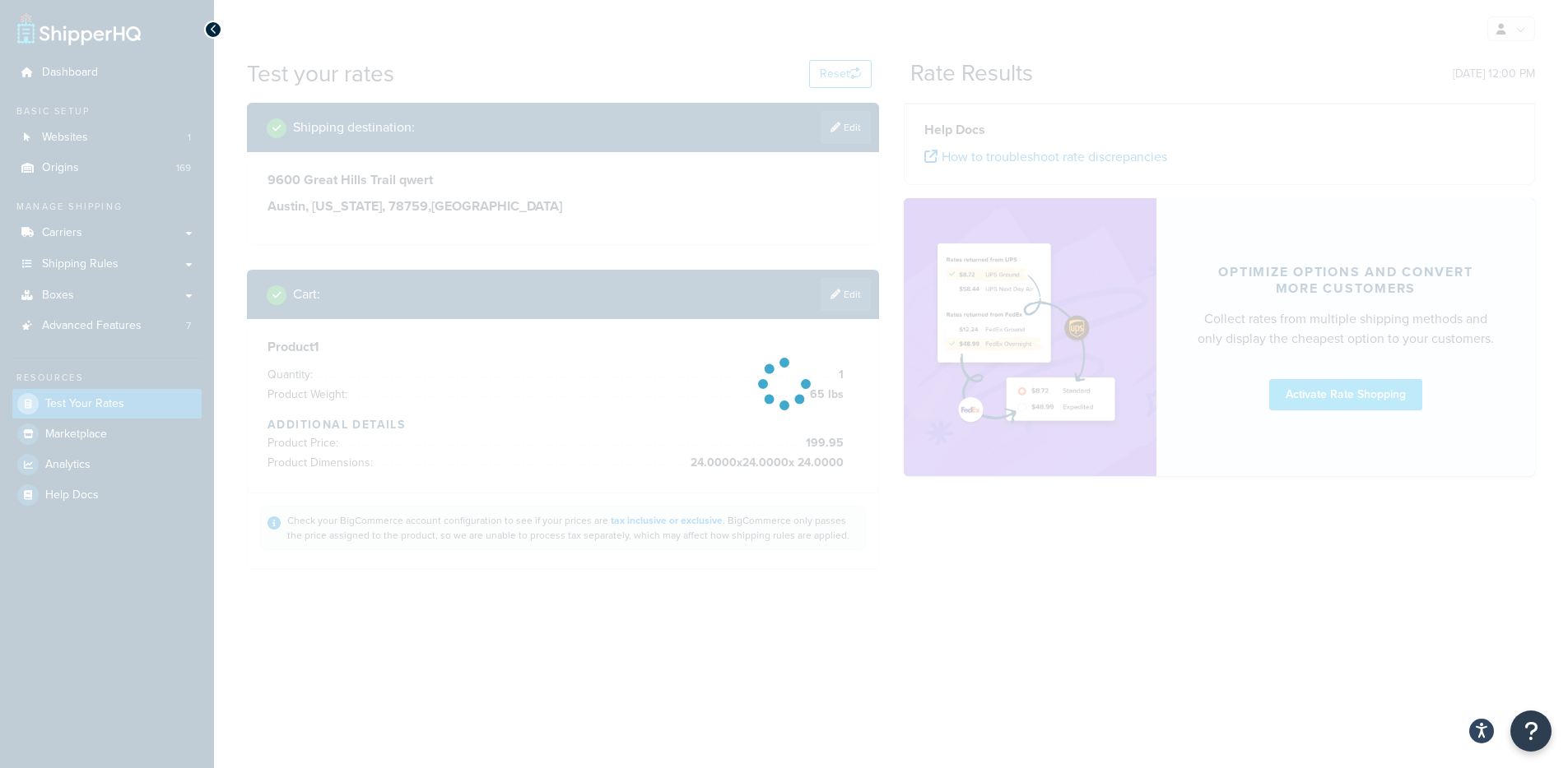
scroll to position [0, 0]
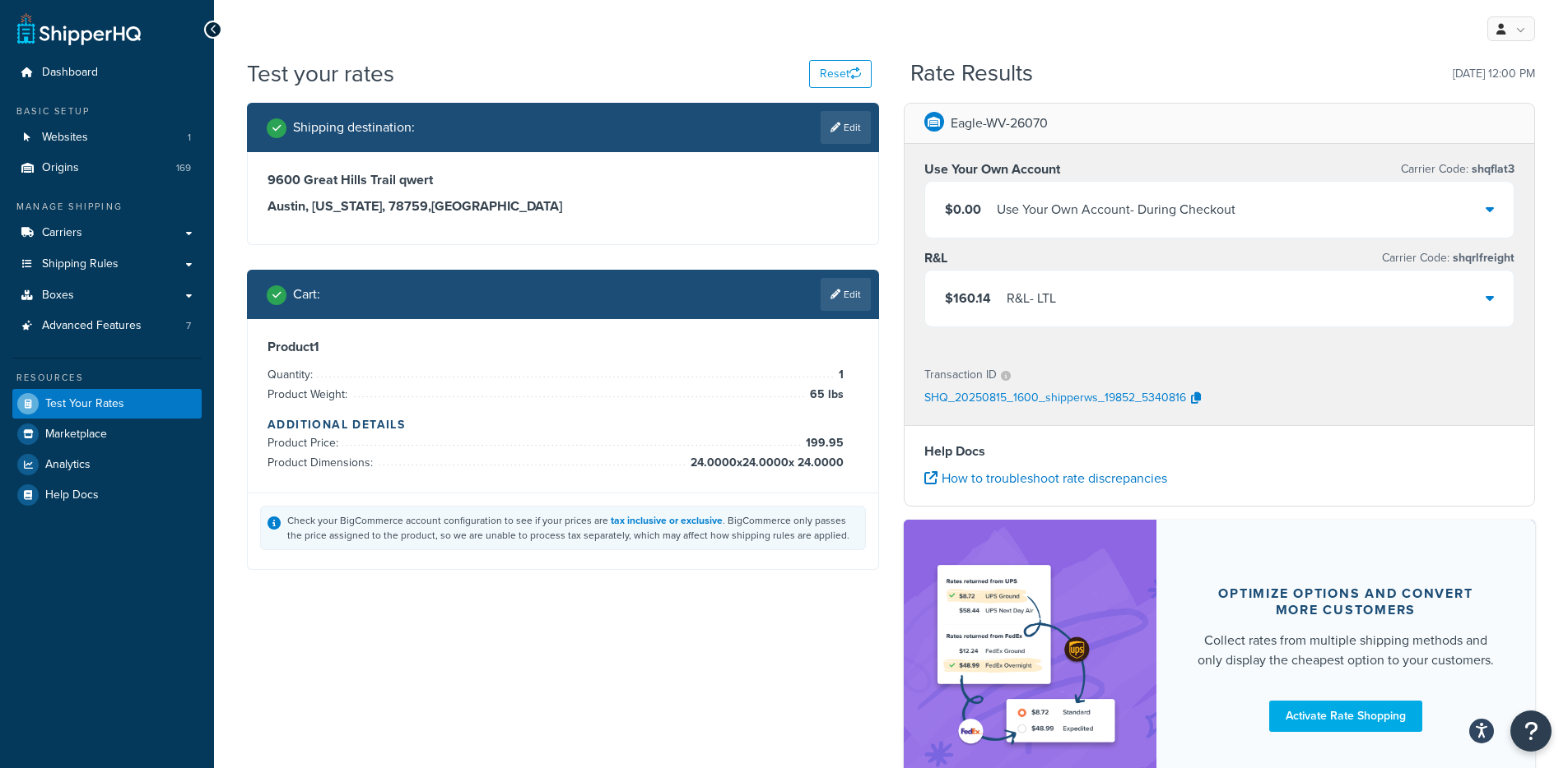
drag, startPoint x: 849, startPoint y: 293, endPoint x: 832, endPoint y: 306, distance: 21.4
click at [840, 300] on link "Edit" at bounding box center [846, 295] width 50 height 33
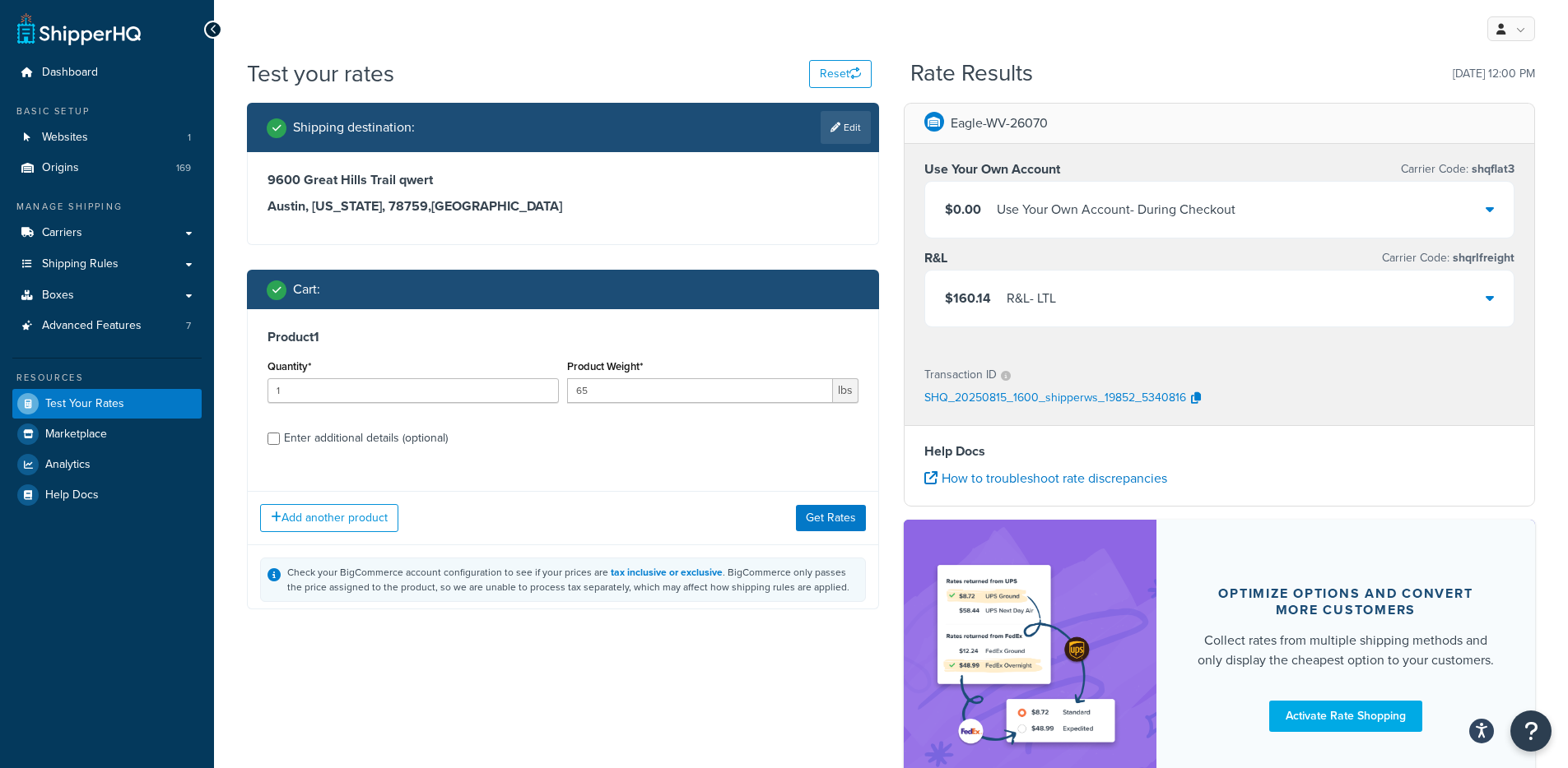
click at [1136, 303] on div "$160.14 R&L - LTL" at bounding box center [1219, 298] width 589 height 56
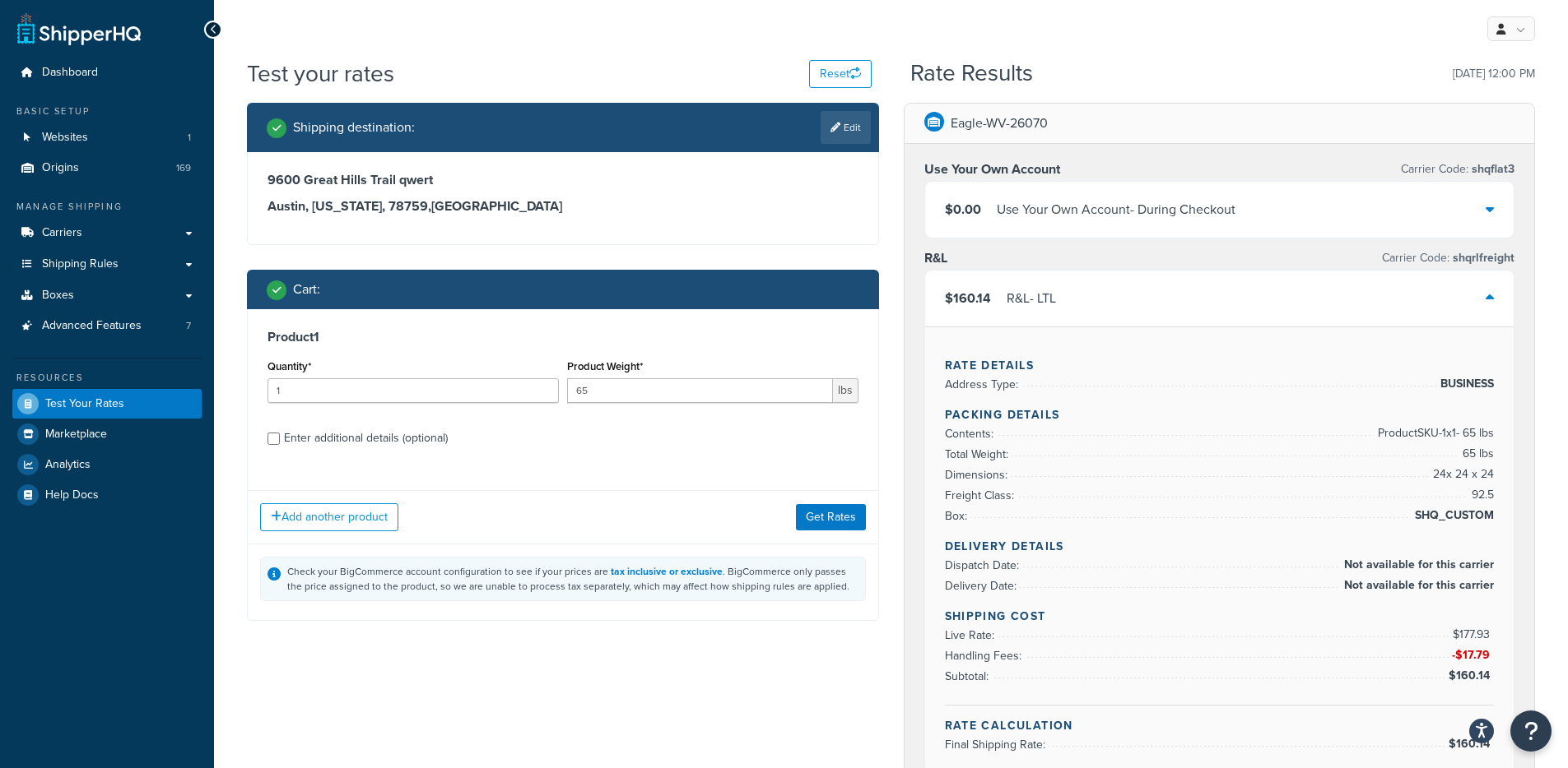
drag, startPoint x: 402, startPoint y: 438, endPoint x: 424, endPoint y: 440, distance: 22.1
click at [402, 438] on div "Enter additional details (optional)" at bounding box center [367, 439] width 164 height 23
click at [280, 438] on input "Enter additional details (optional)" at bounding box center [274, 439] width 13 height 13
checkbox input "true"
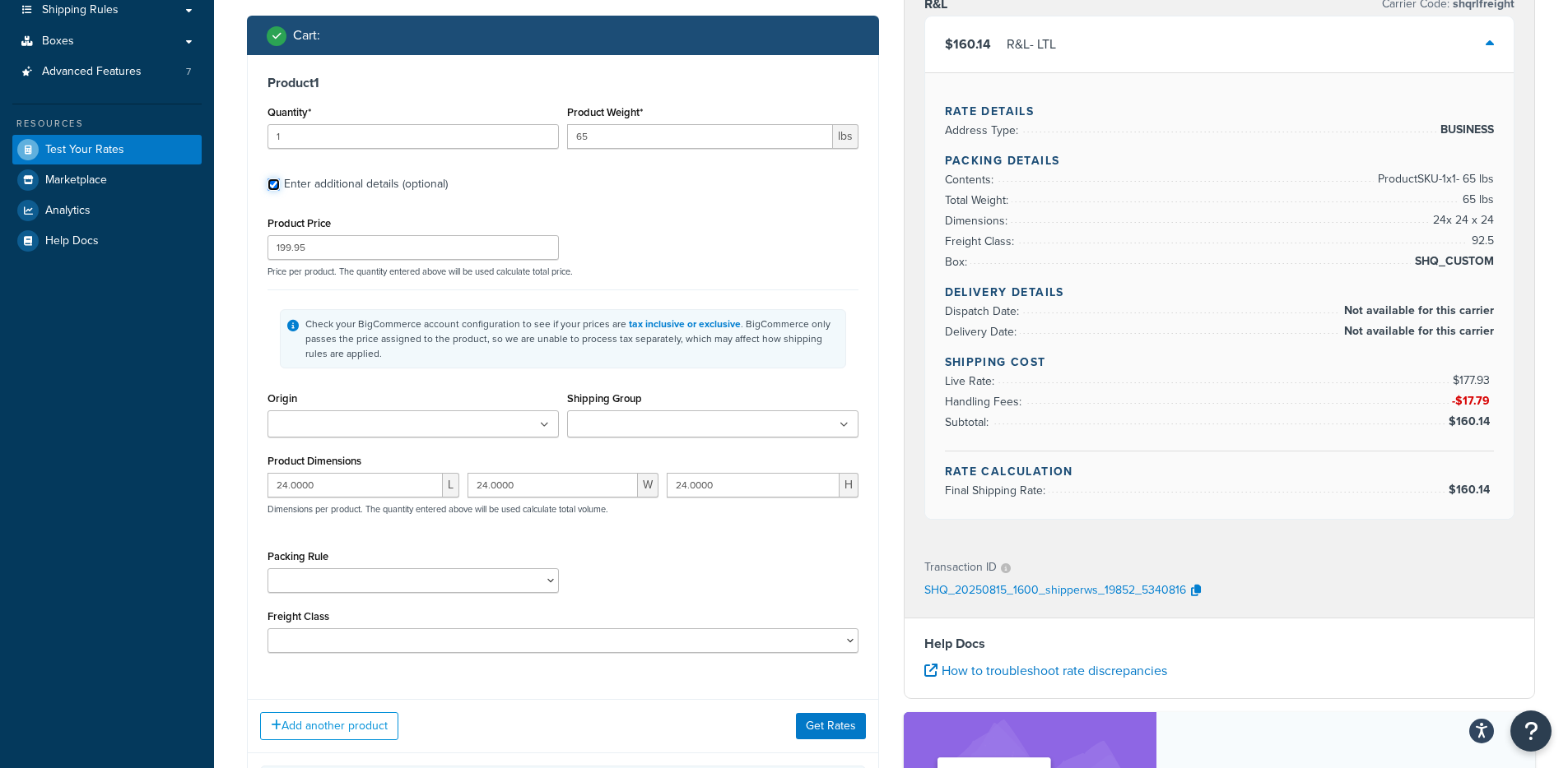
scroll to position [266, 0]
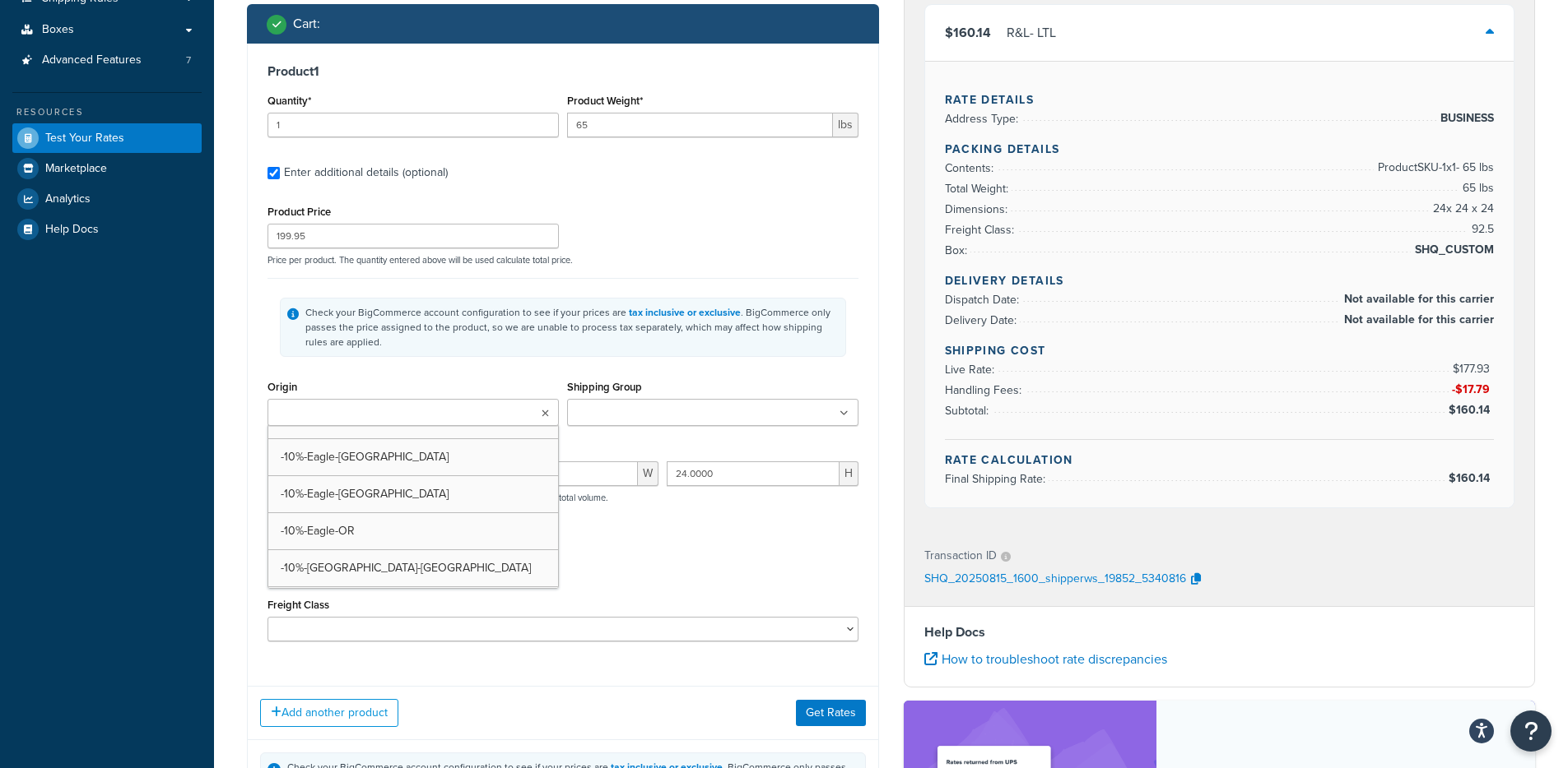
click at [387, 411] on input "Origin" at bounding box center [345, 413] width 146 height 19
type input "arrow"
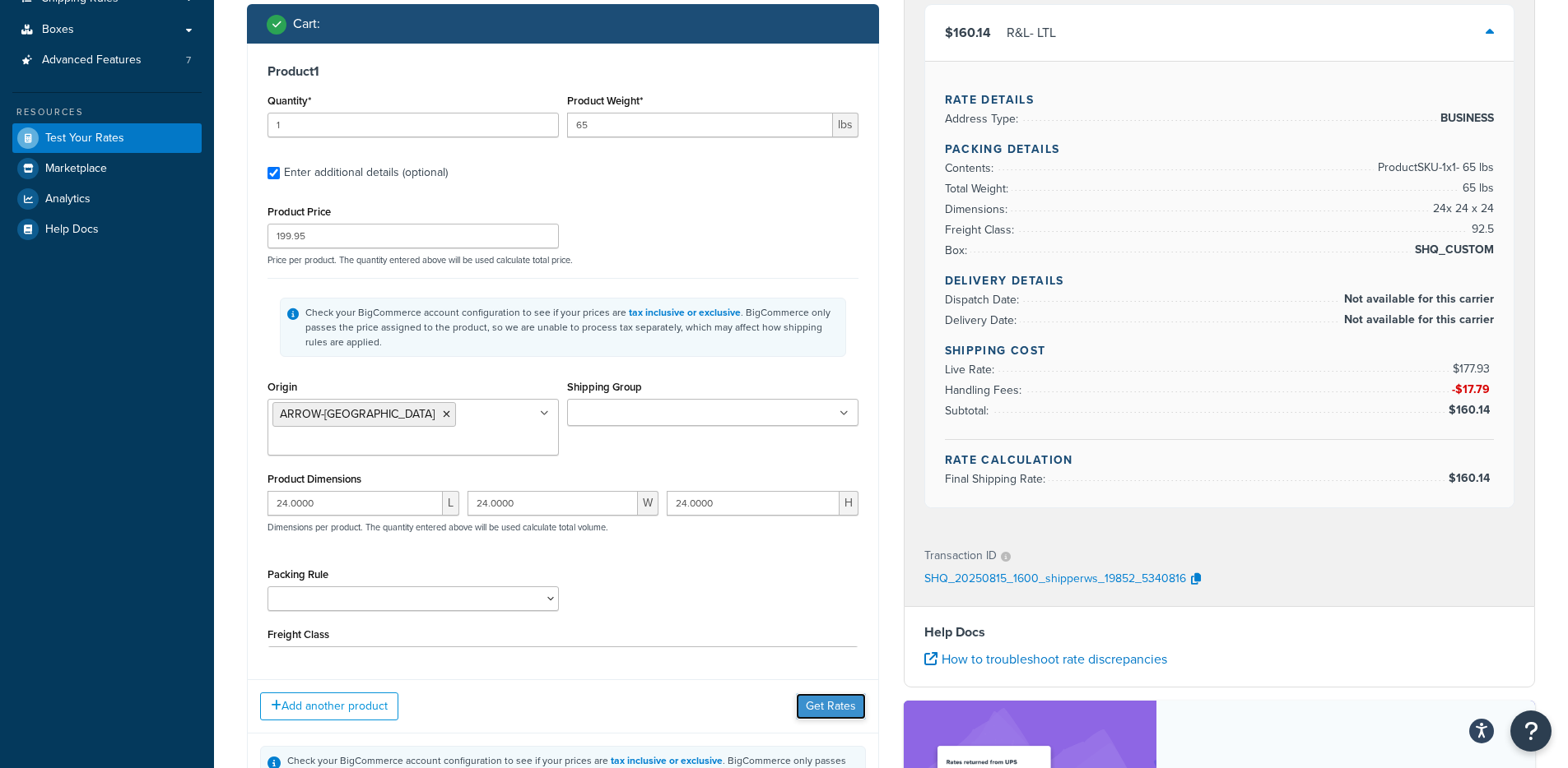
click at [829, 703] on div "Add another product Get Rates" at bounding box center [562, 706] width 631 height 54
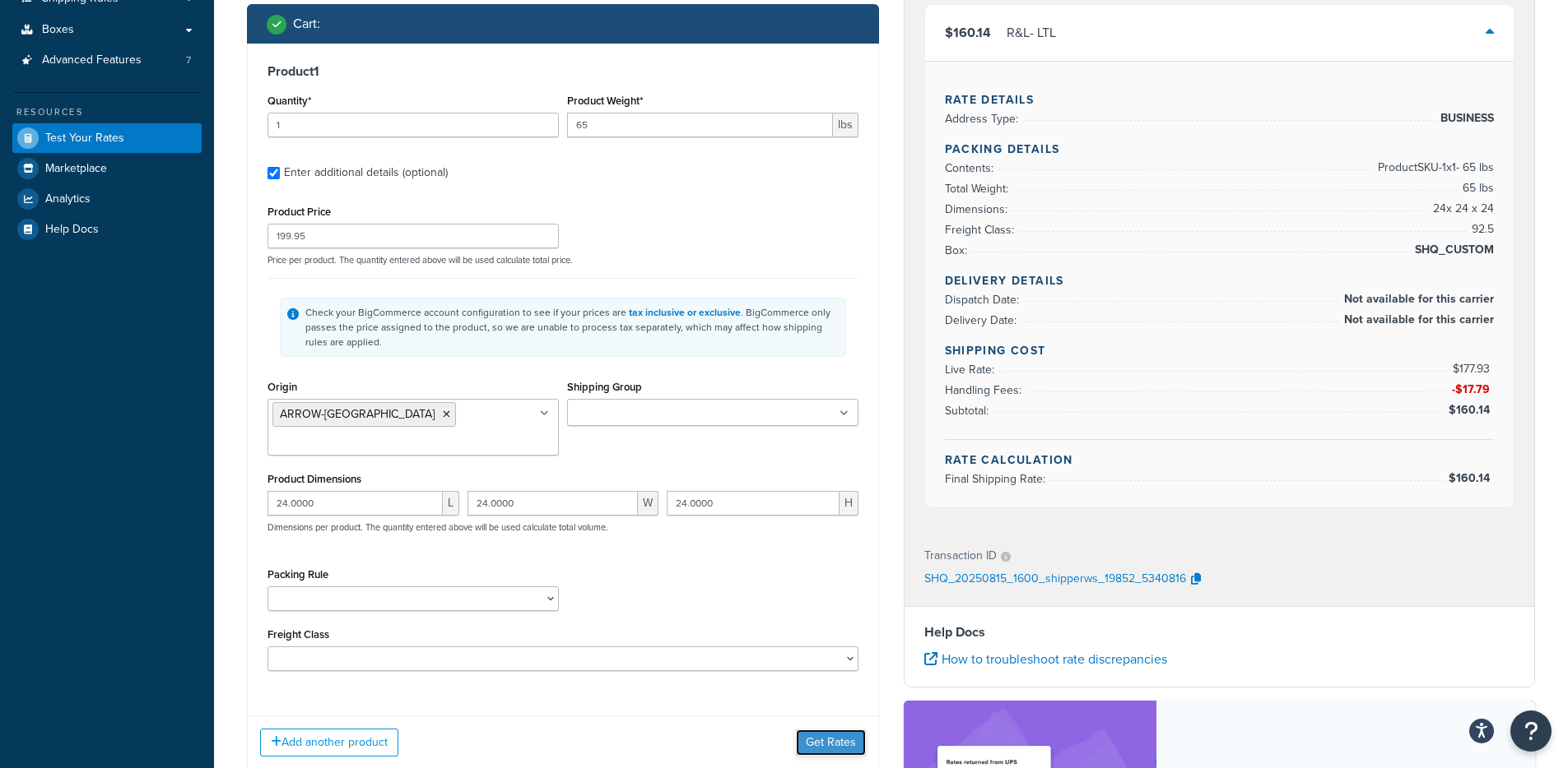
click at [836, 730] on button "Get Rates" at bounding box center [831, 743] width 70 height 26
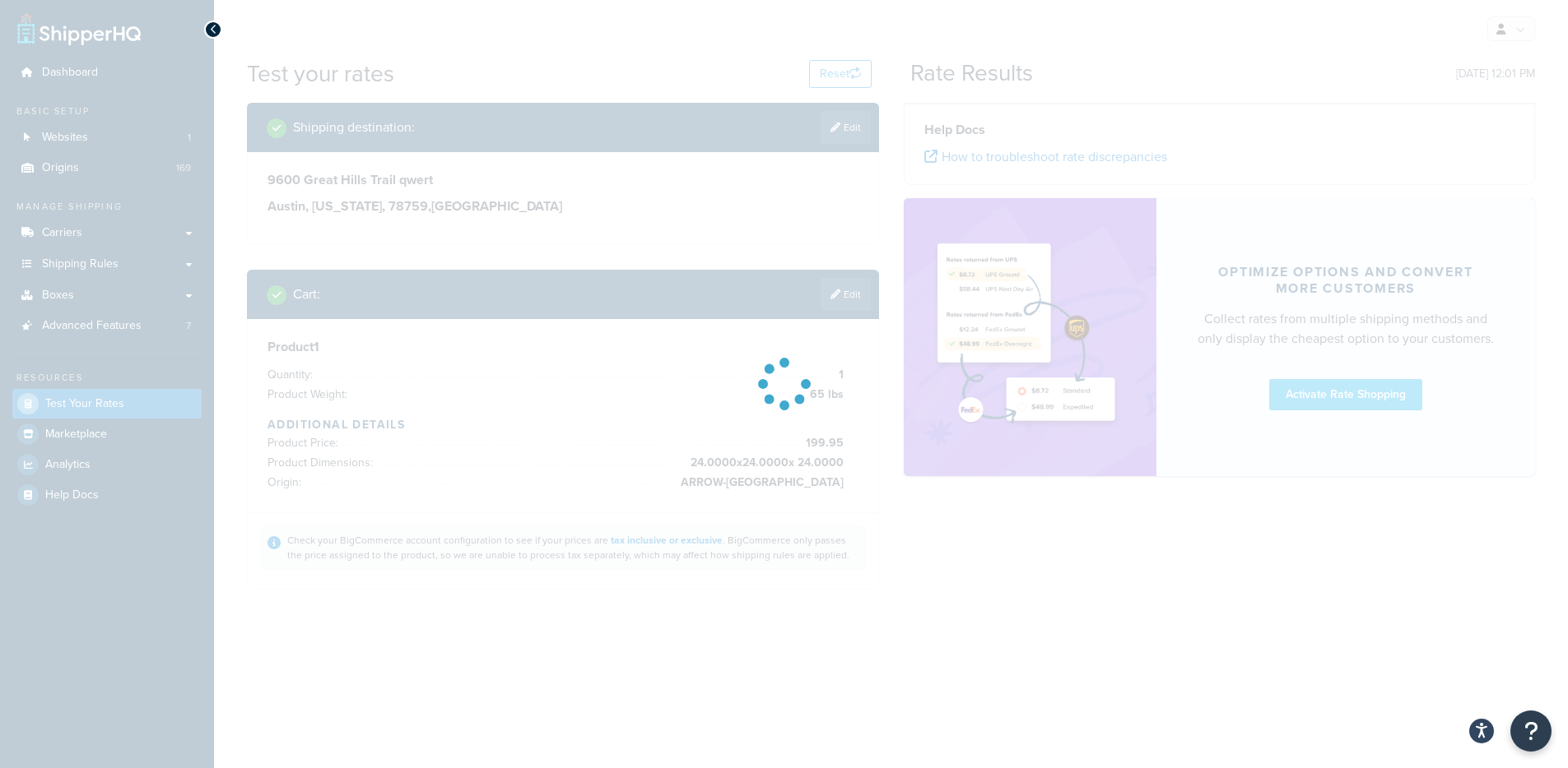
scroll to position [0, 0]
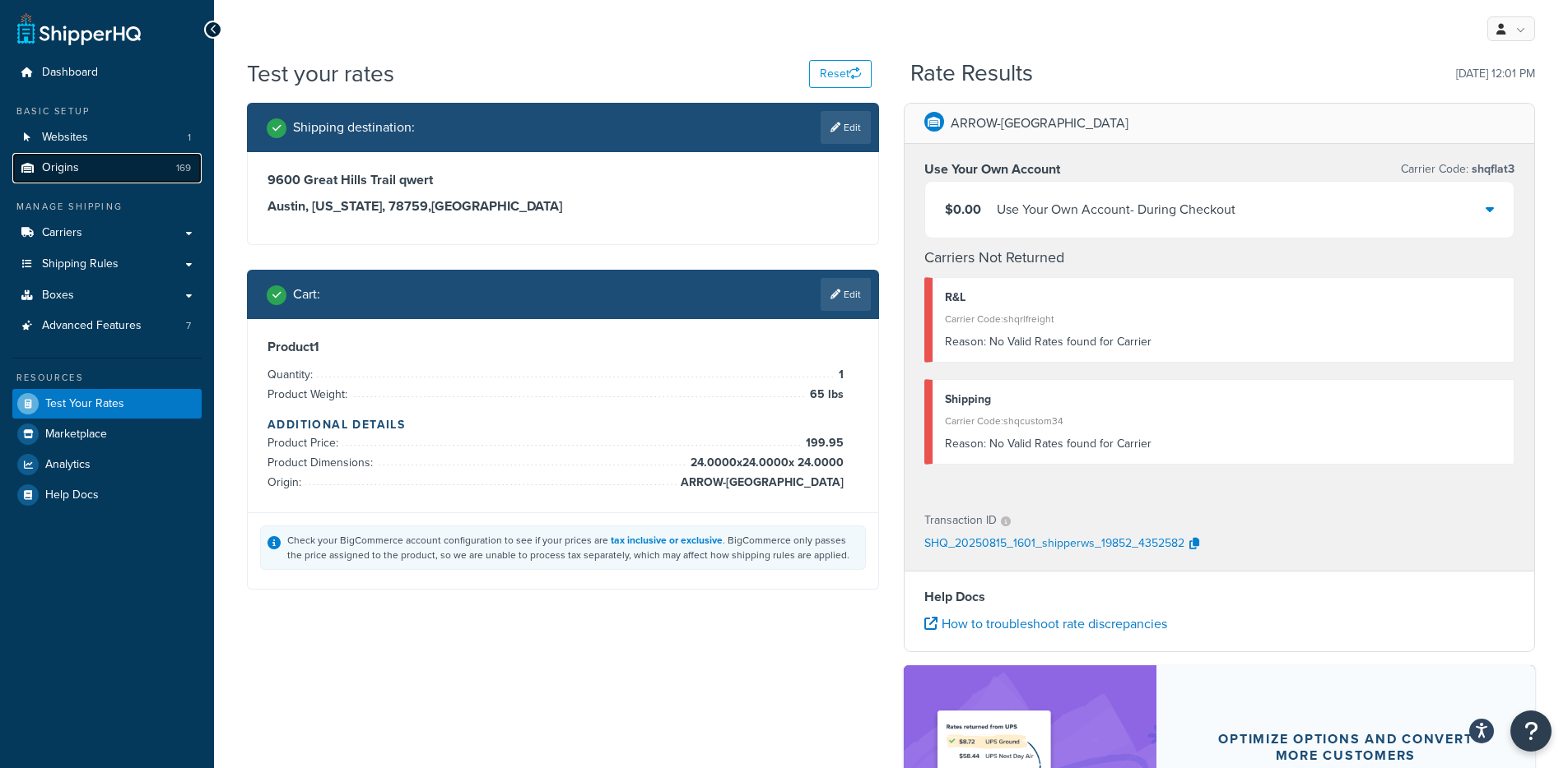
click at [157, 173] on link "Origins 169" at bounding box center [108, 168] width 190 height 30
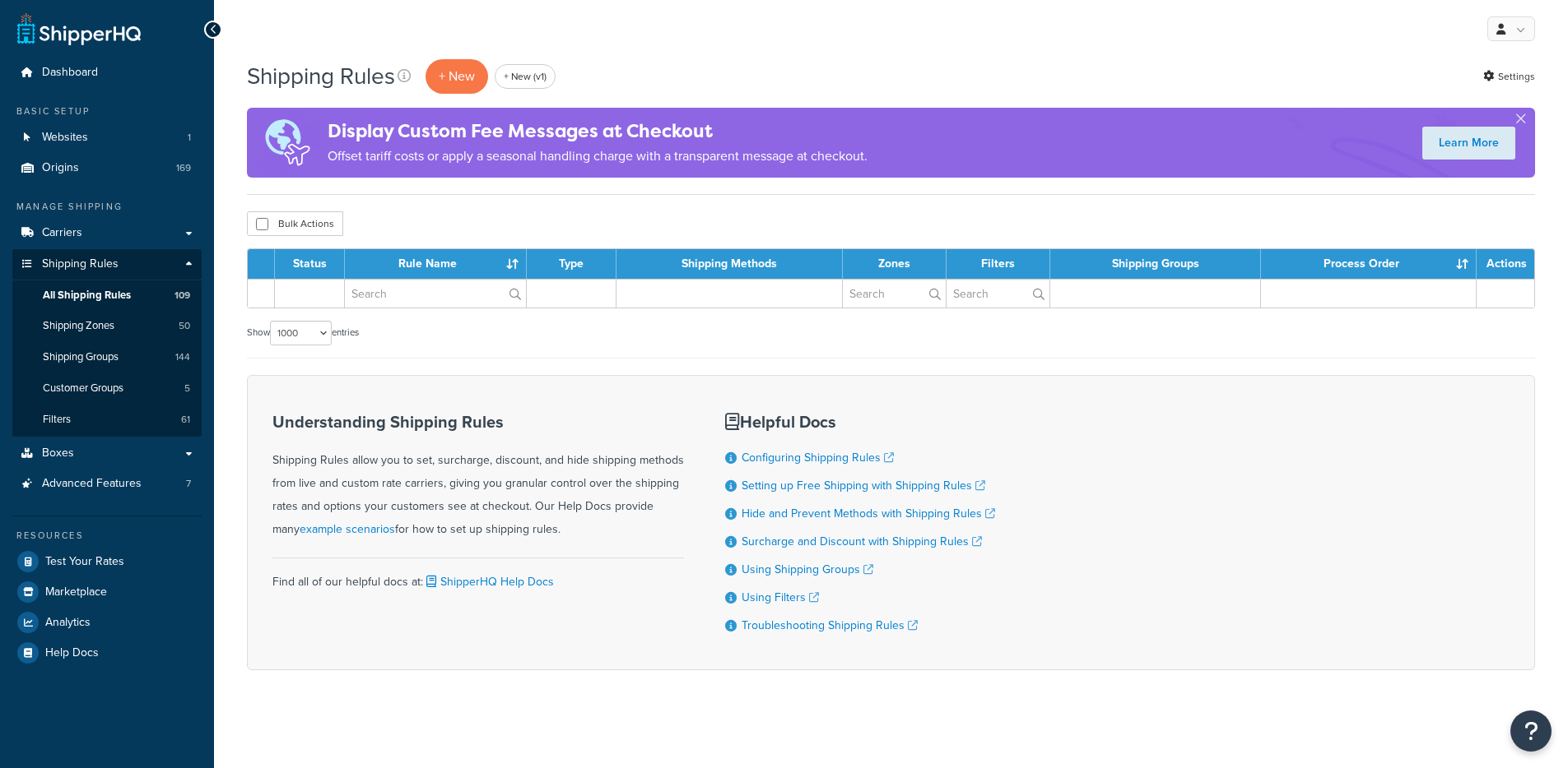
select select "1000"
click at [112, 374] on link "Customer Groups 5" at bounding box center [108, 388] width 190 height 30
click at [118, 352] on span "Shipping Groups" at bounding box center [80, 358] width 75 height 14
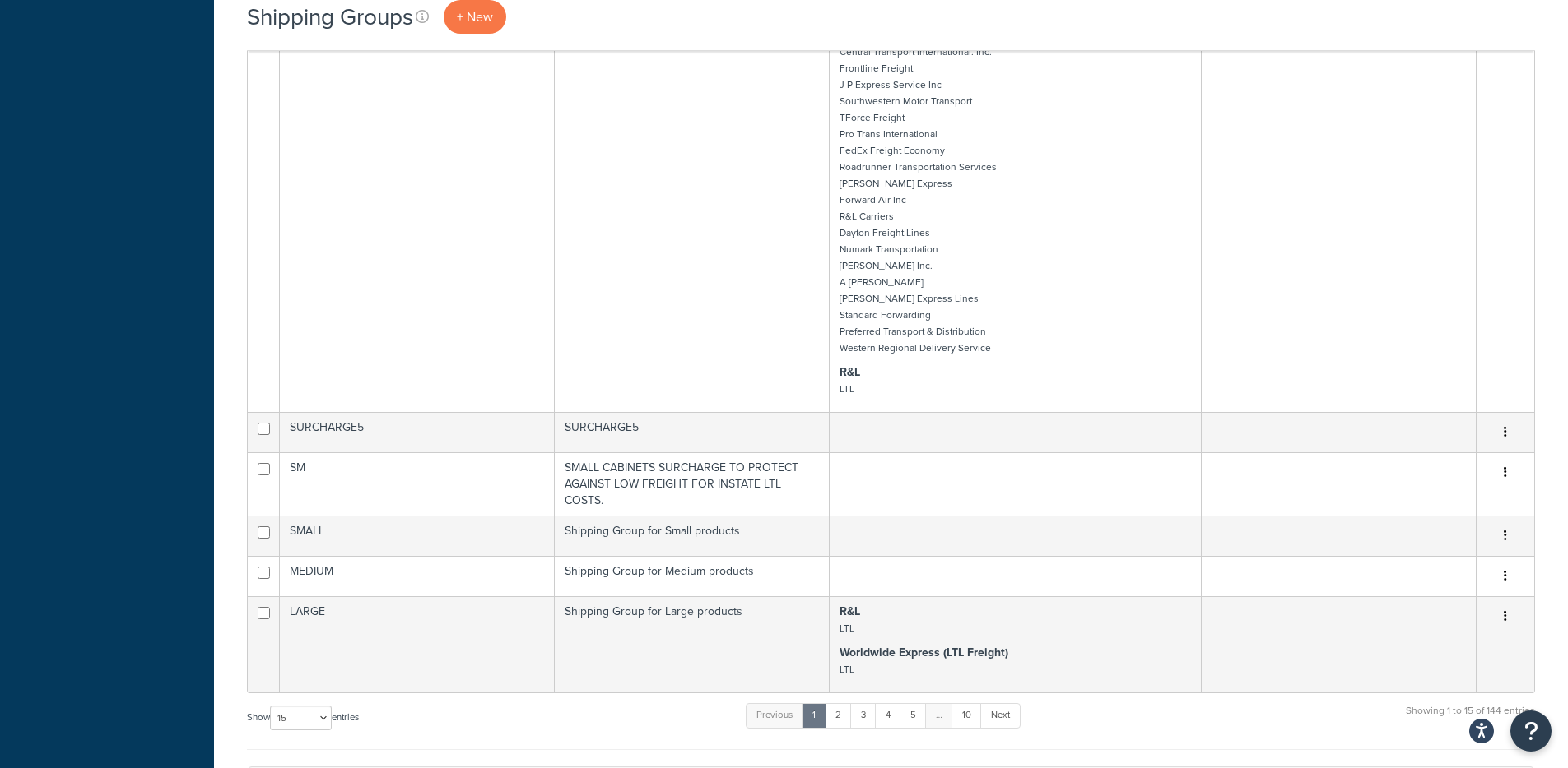
scroll to position [2993, 0]
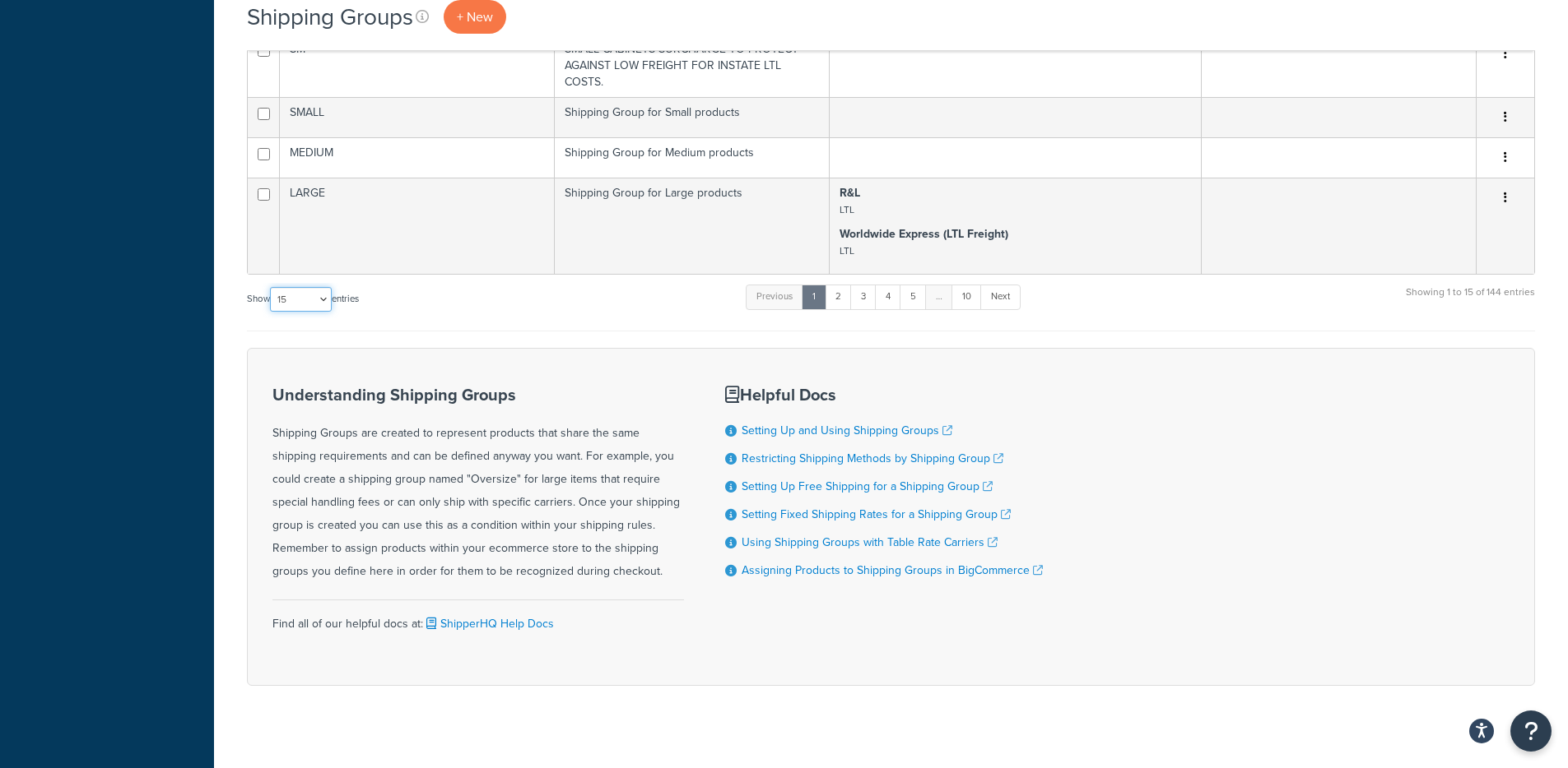
click at [300, 288] on select "10 15 25 50 100" at bounding box center [300, 299] width 62 height 24
select select "100"
click at [272, 312] on select "10 15 25 50 100" at bounding box center [300, 299] width 62 height 24
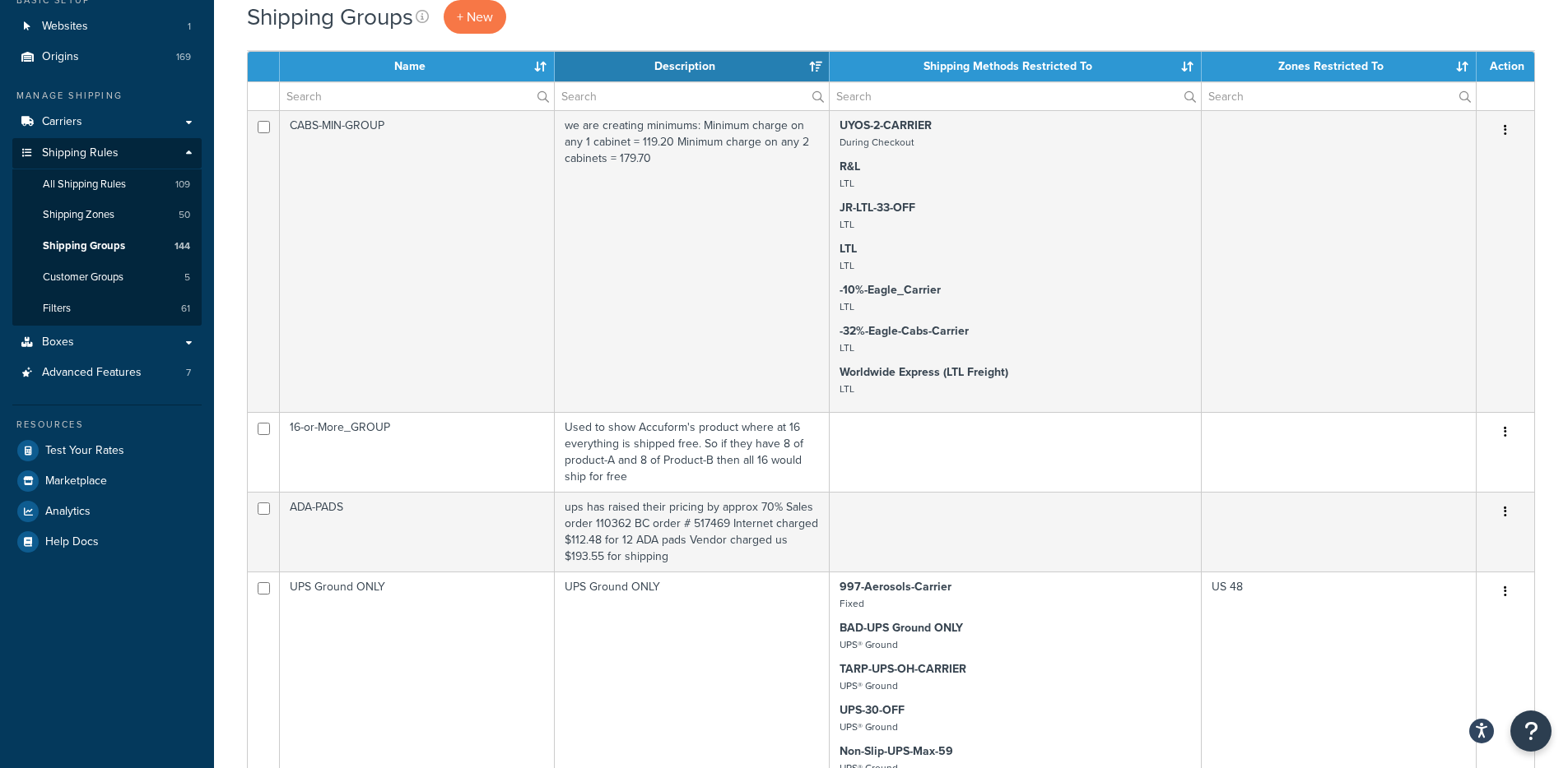
scroll to position [0, 0]
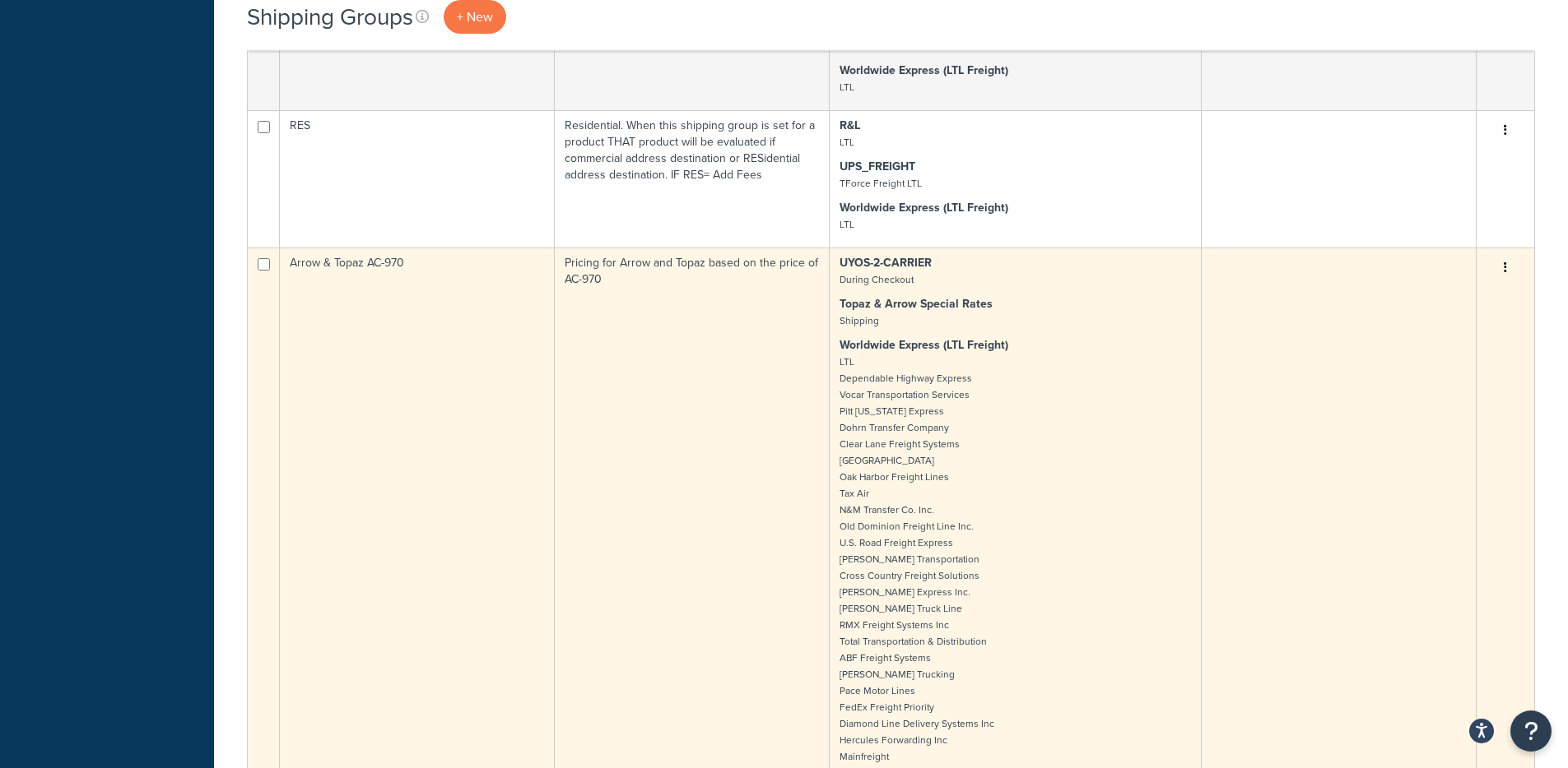
scroll to position [3038, 0]
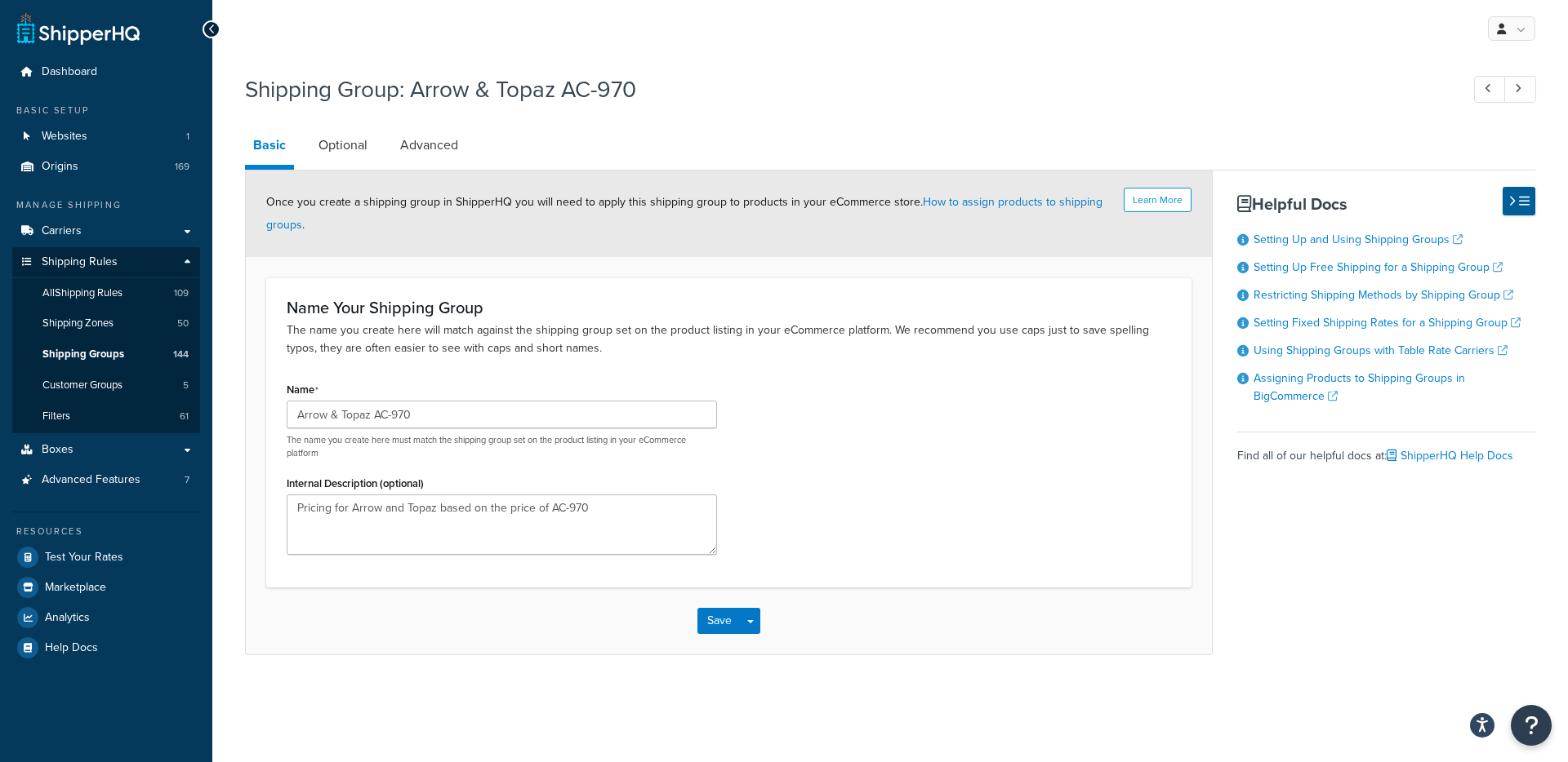
click at [357, 155] on link "Optional" at bounding box center [342, 145] width 65 height 39
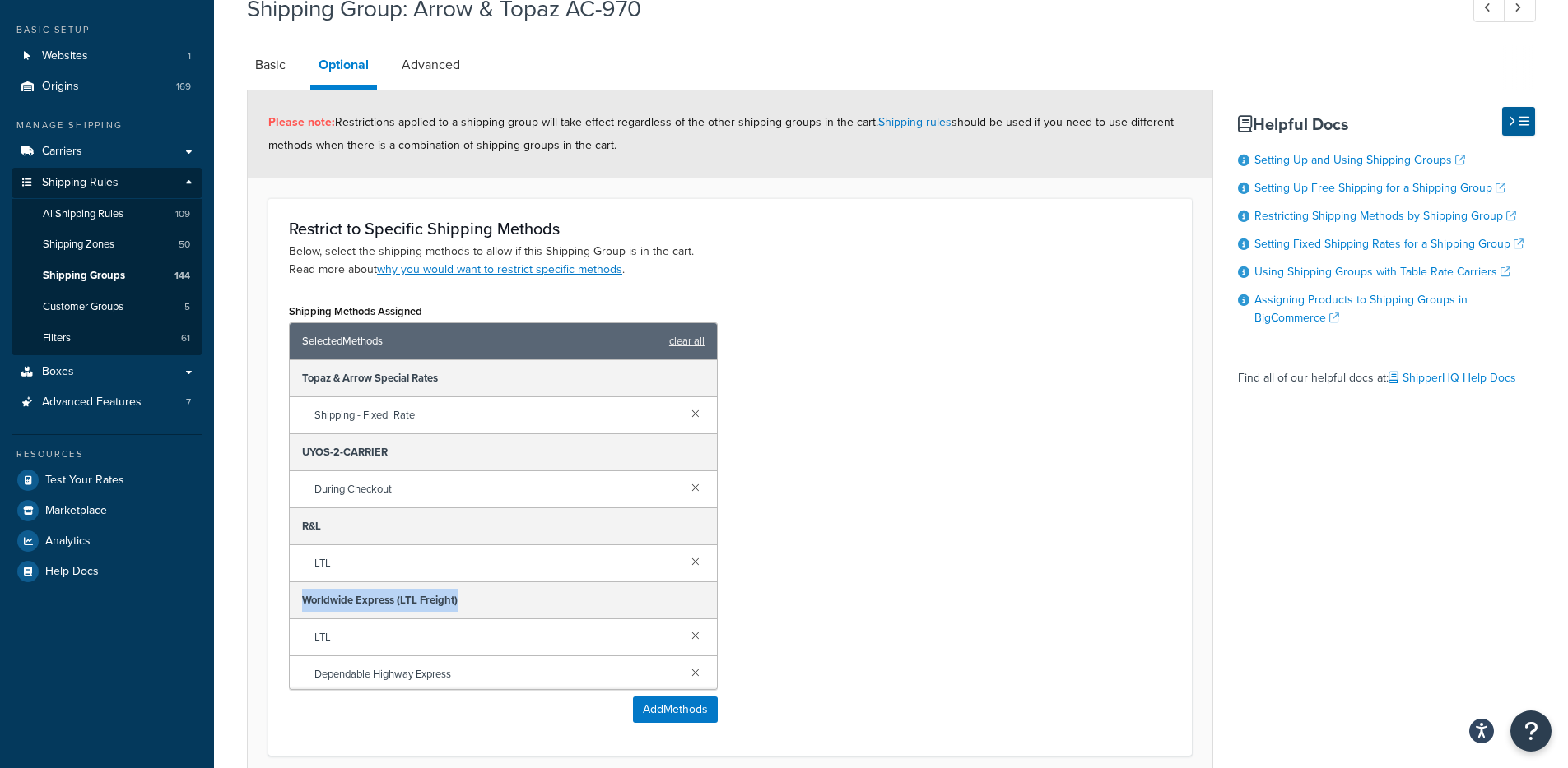
drag, startPoint x: 471, startPoint y: 604, endPoint x: 288, endPoint y: 600, distance: 183.0
click at [289, 600] on div "Selected Methods clear all Topaz & Arrow Special Rates Shipping - Fixed_Rate UY…" at bounding box center [503, 506] width 429 height 367
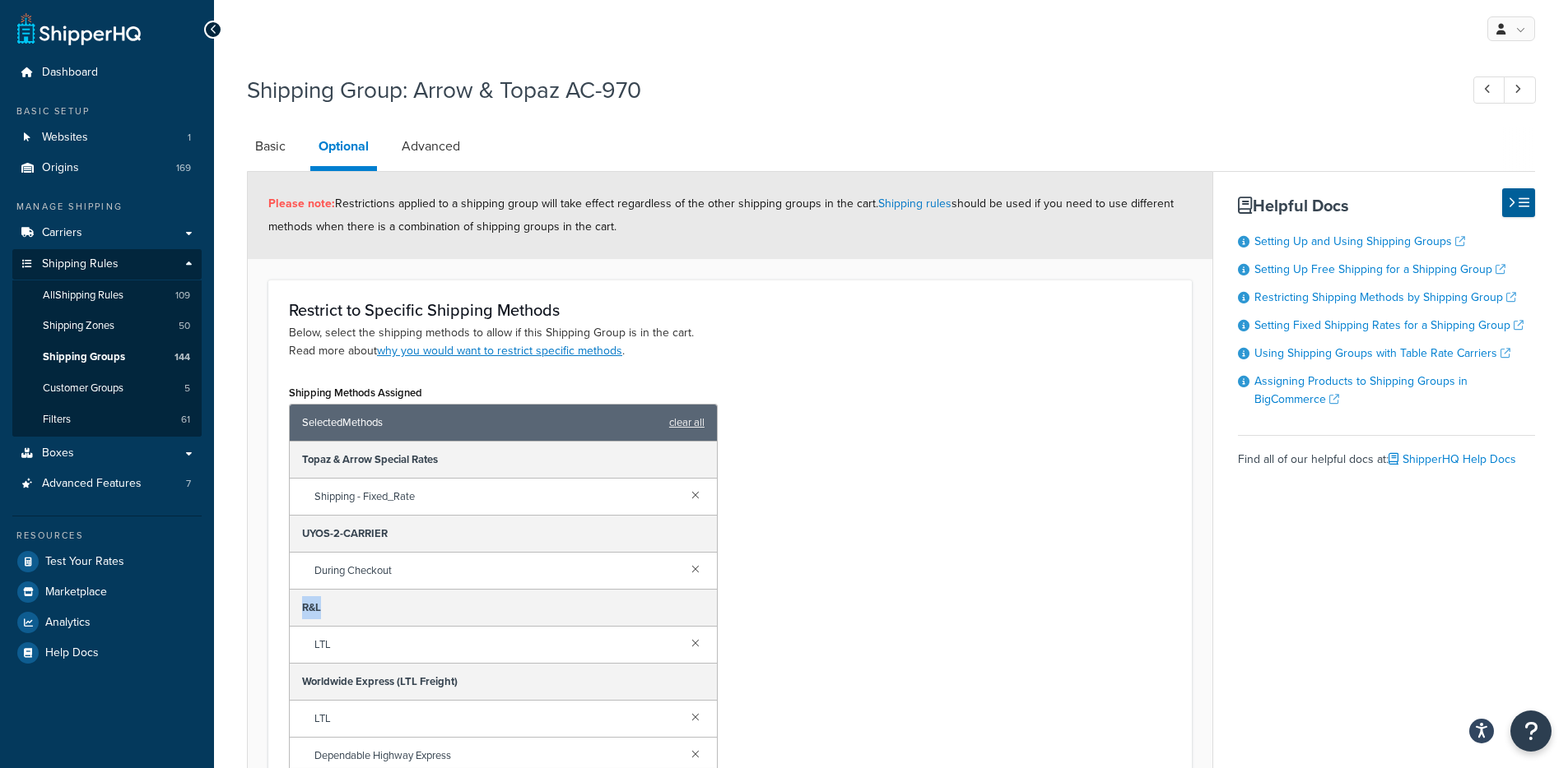
drag, startPoint x: 364, startPoint y: 613, endPoint x: 274, endPoint y: 604, distance: 90.4
click at [274, 604] on div "Restrict to Specific Shipping Methods Below, select the shipping methods to all…" at bounding box center [730, 558] width 924 height 558
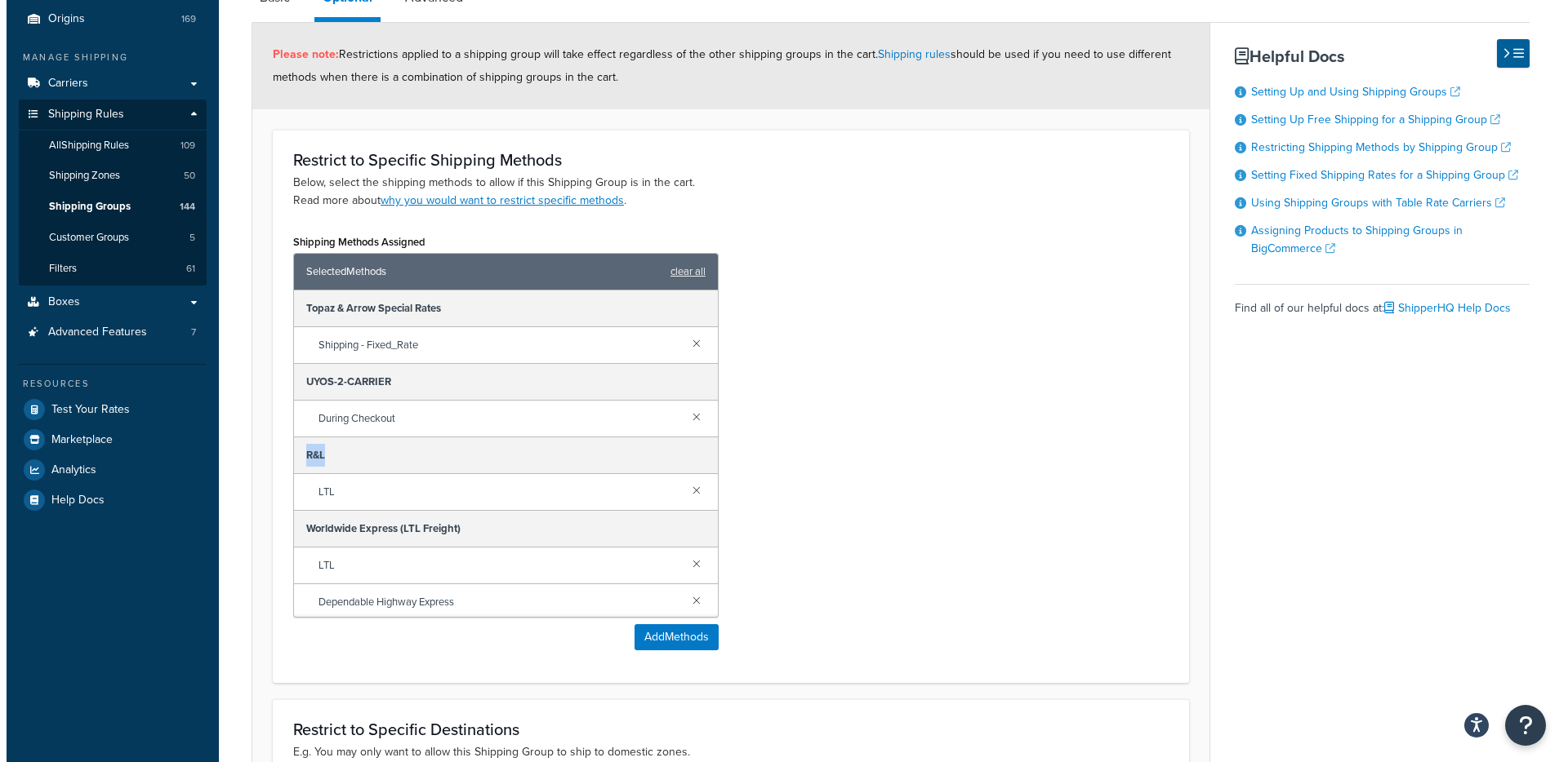
scroll to position [149, 0]
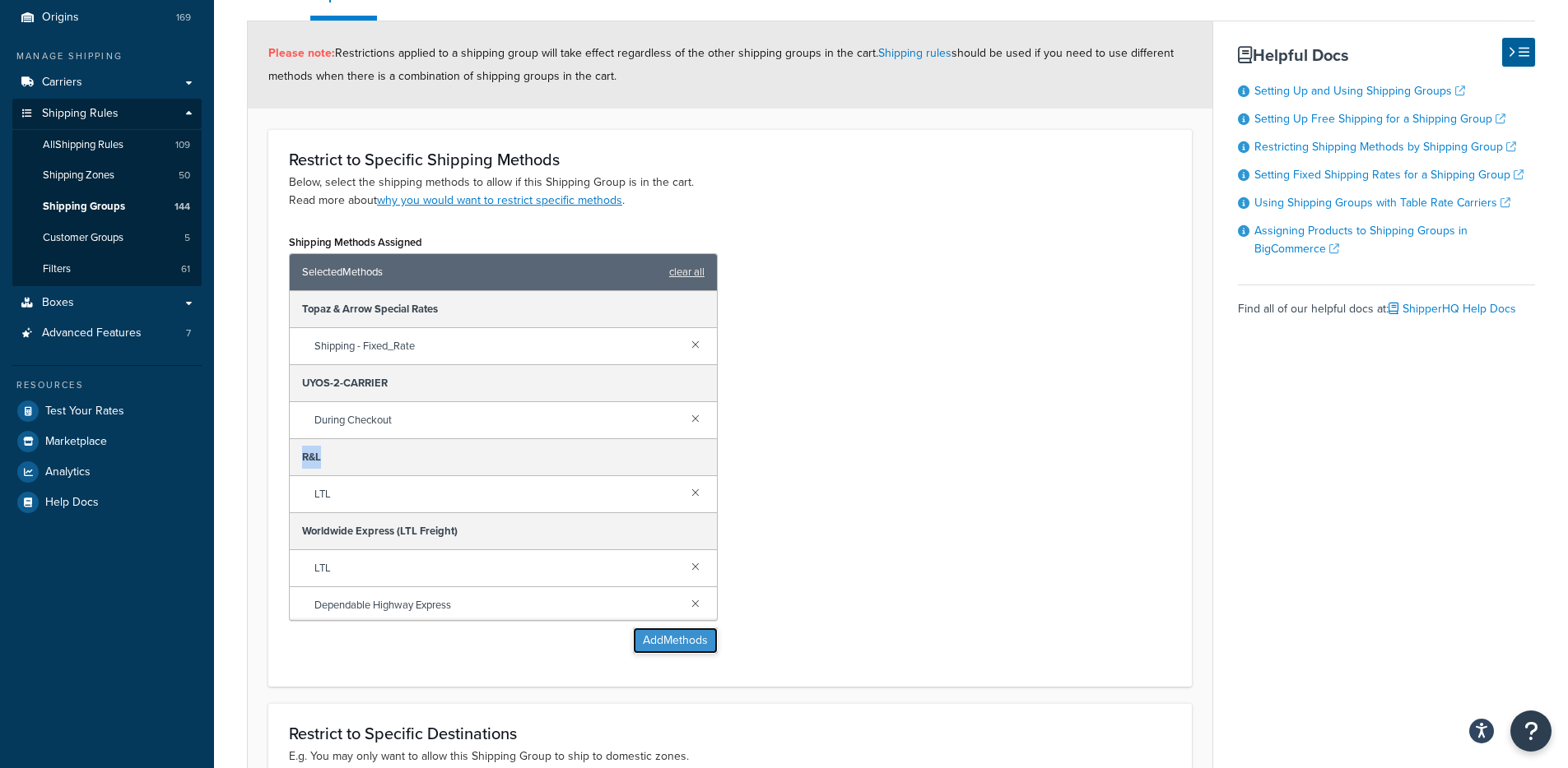
click at [649, 638] on button "Add Methods" at bounding box center [675, 640] width 85 height 26
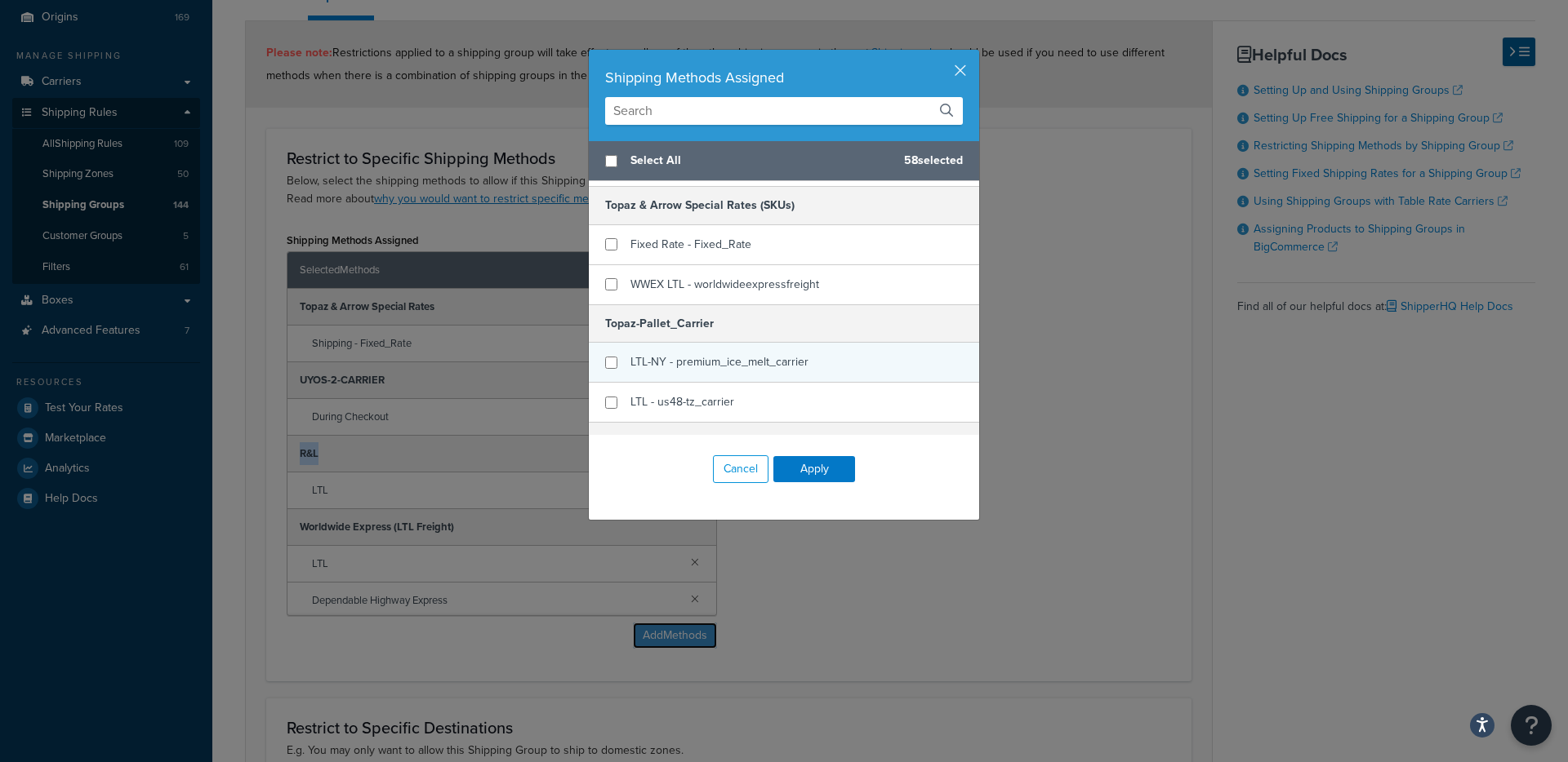
scroll to position [5592, 0]
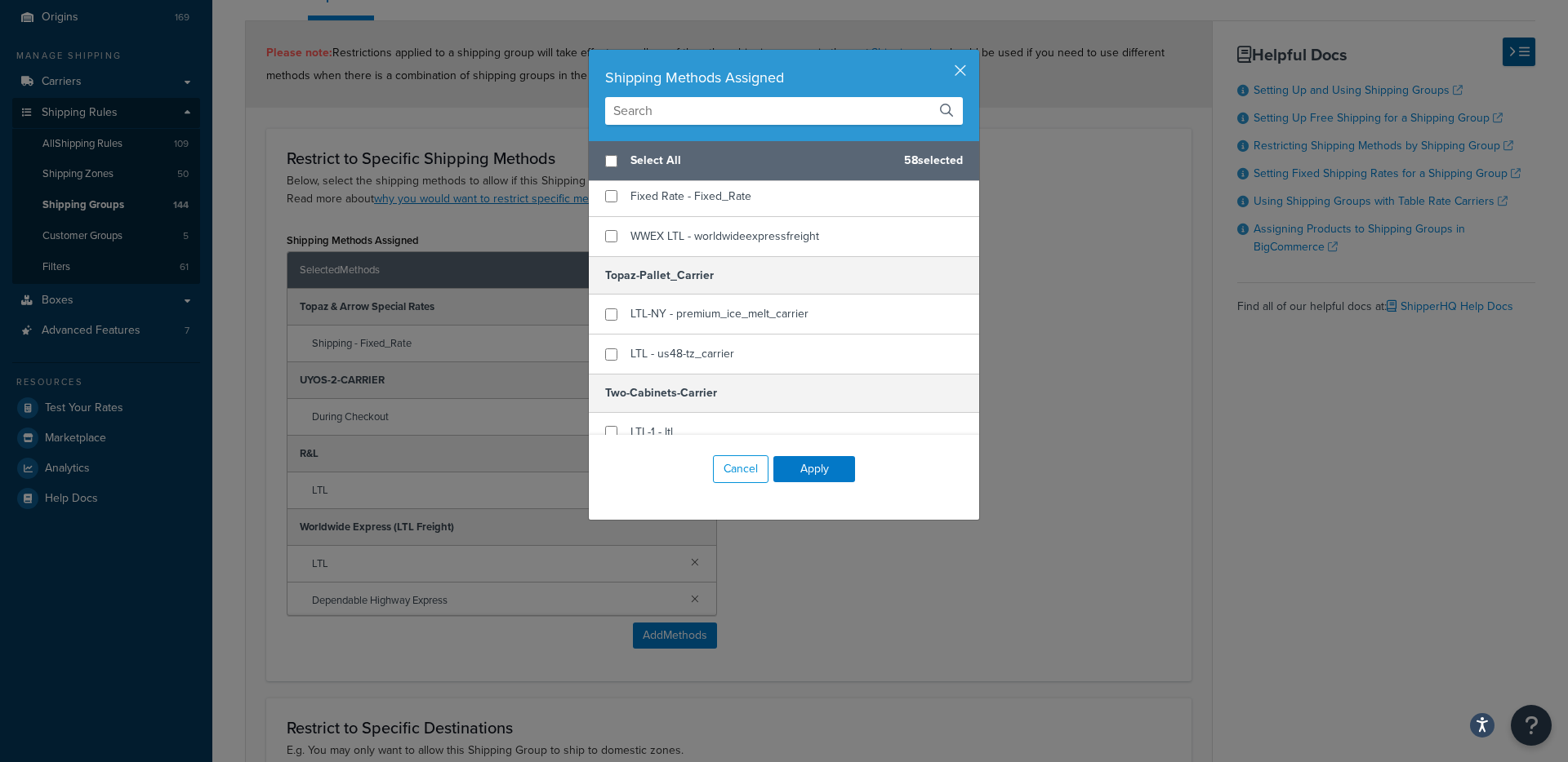
click at [749, 118] on input "text" at bounding box center [784, 111] width 358 height 28
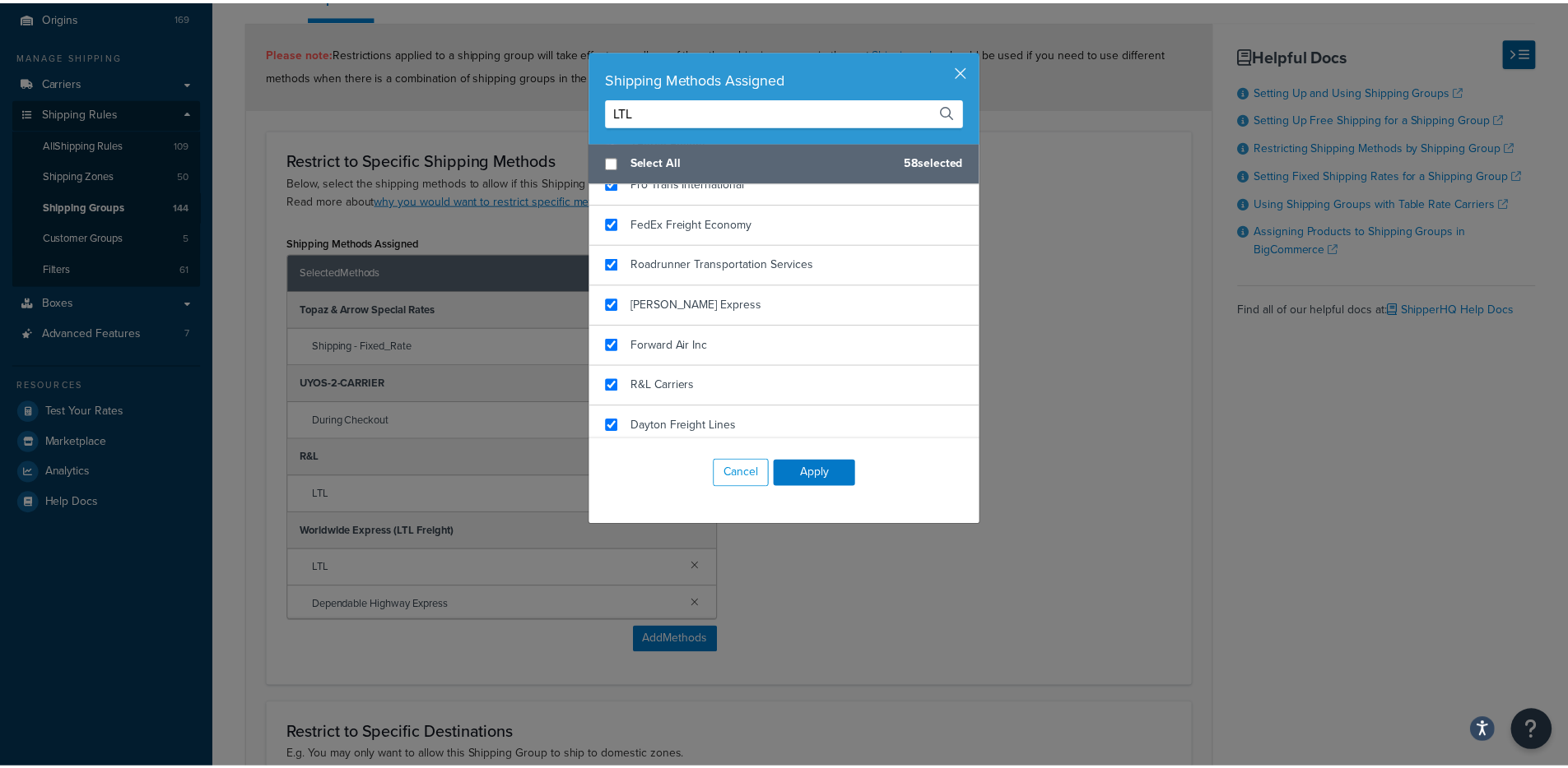
scroll to position [6557, 0]
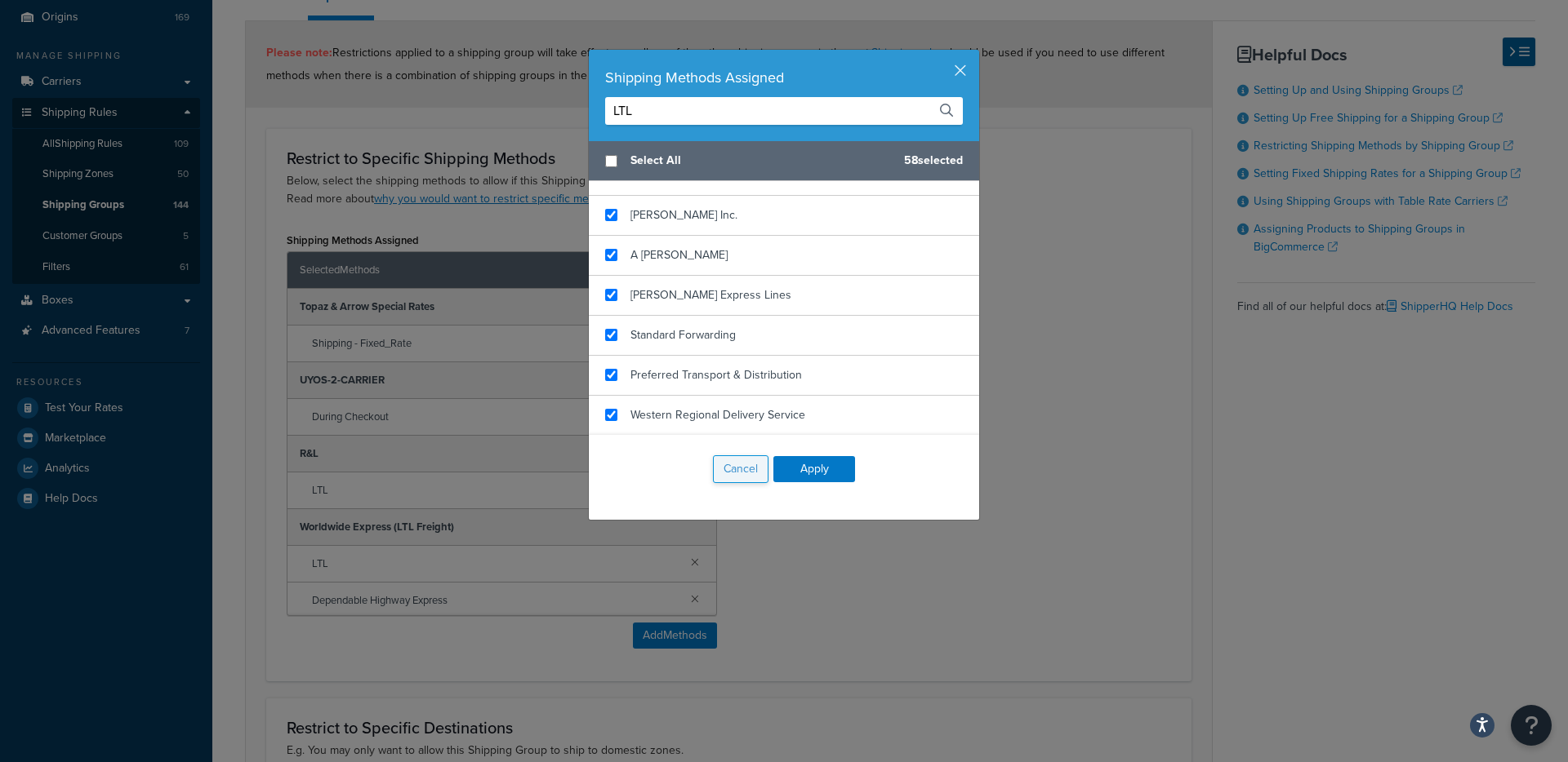
type input "LTL"
click at [735, 462] on button "Cancel" at bounding box center [740, 469] width 55 height 28
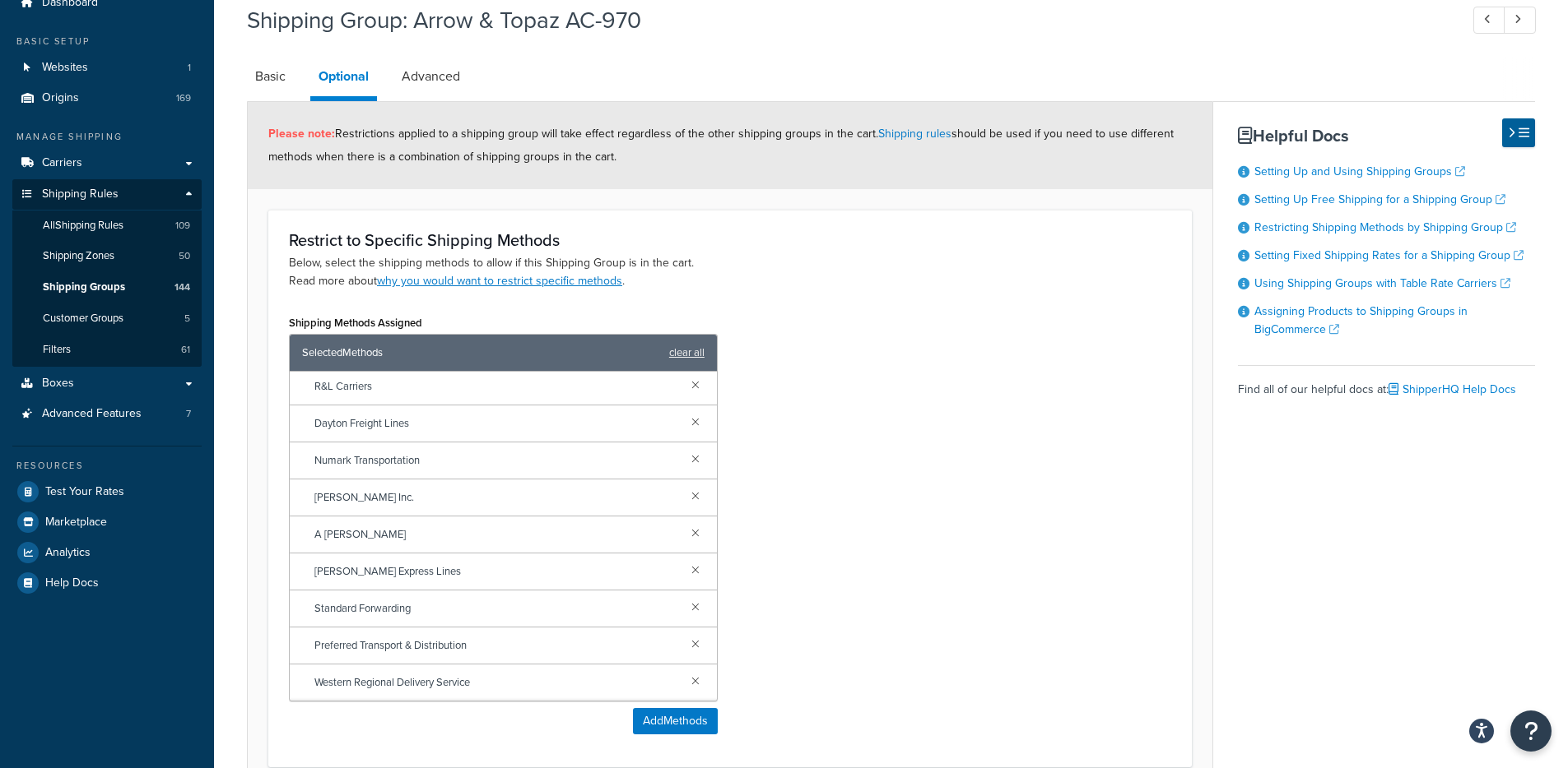
scroll to position [0, 0]
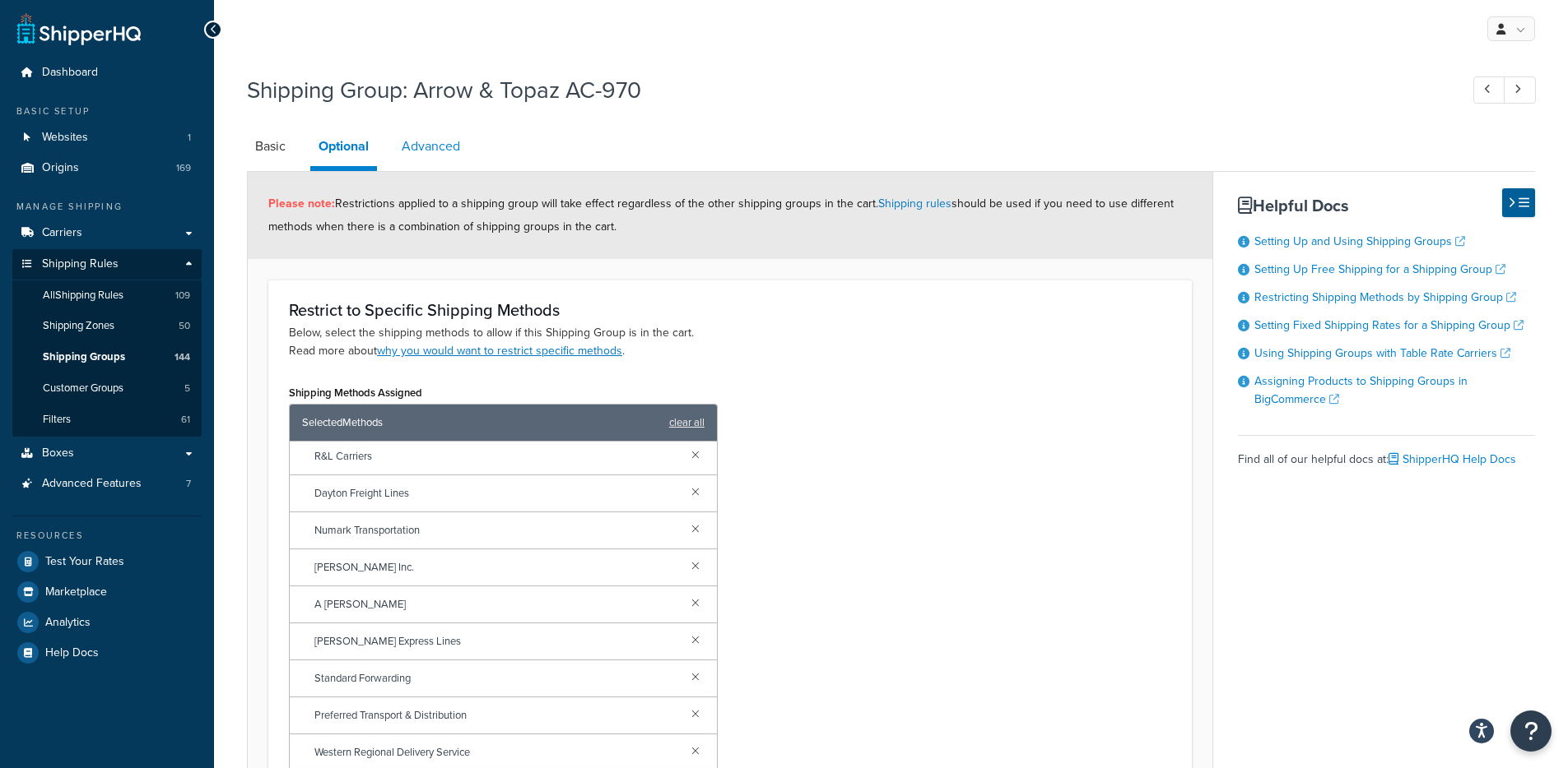
click at [447, 149] on link "Advanced" at bounding box center [430, 147] width 75 height 39
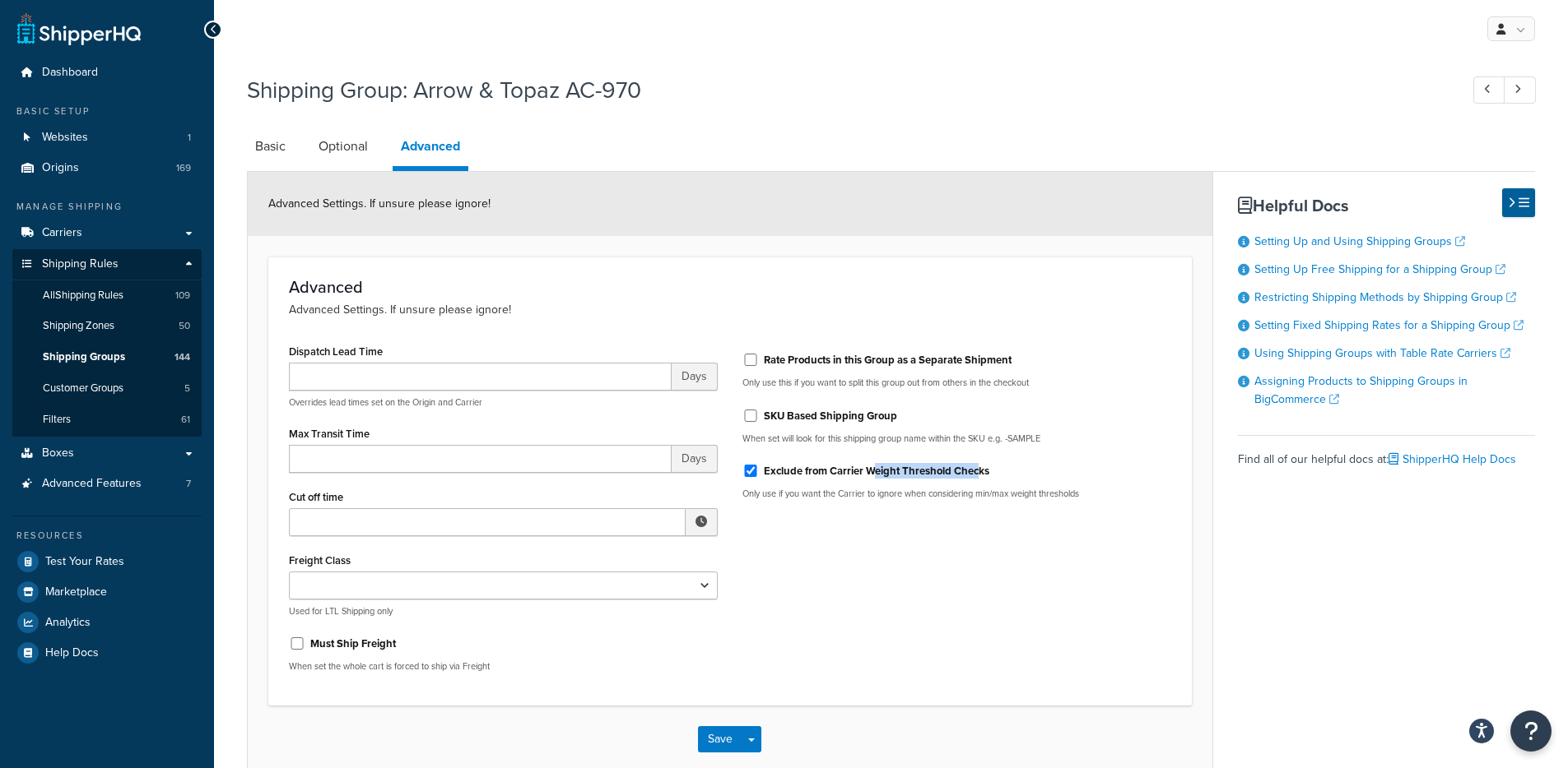
drag, startPoint x: 955, startPoint y: 472, endPoint x: 883, endPoint y: 533, distance: 94.4
click at [879, 475] on label "Exclude from Carrier Weight Threshold Checks" at bounding box center [876, 471] width 226 height 15
click at [1106, 489] on p "Only use if you want the Carrier to ignore when considering min/max weight thre…" at bounding box center [957, 493] width 429 height 13
drag, startPoint x: 1105, startPoint y: 489, endPoint x: 891, endPoint y: 493, distance: 214.0
click at [891, 493] on p "Only use if you want the Carrier to ignore when considering min/max weight thre…" at bounding box center [957, 493] width 429 height 13
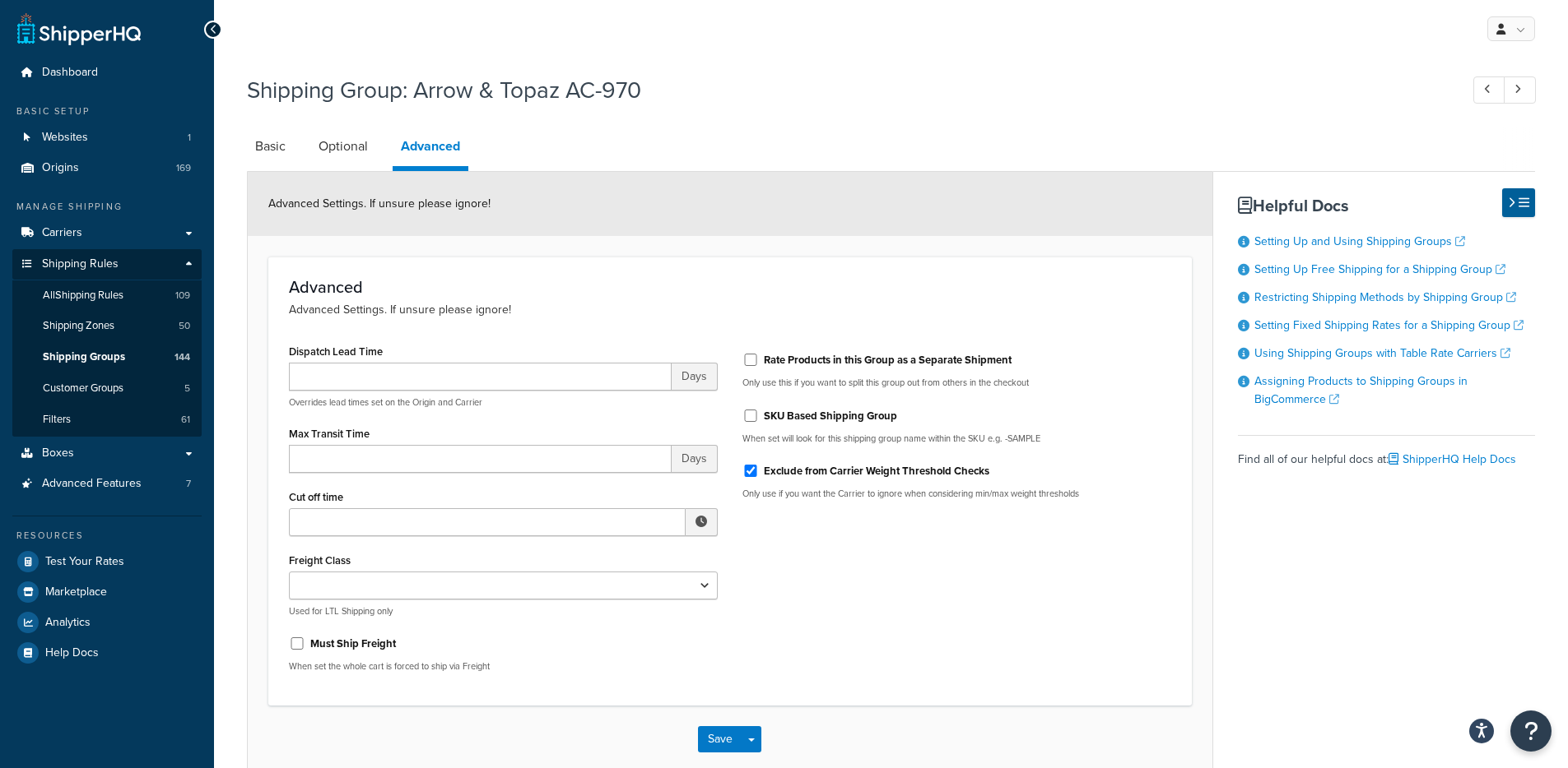
click at [966, 493] on p "Only use if you want the Carrier to ignore when considering min/max weight thre…" at bounding box center [957, 493] width 429 height 13
click at [753, 474] on input "Exclude from Carrier Weight Threshold Checks" at bounding box center [751, 471] width 17 height 13
checkbox input "false"
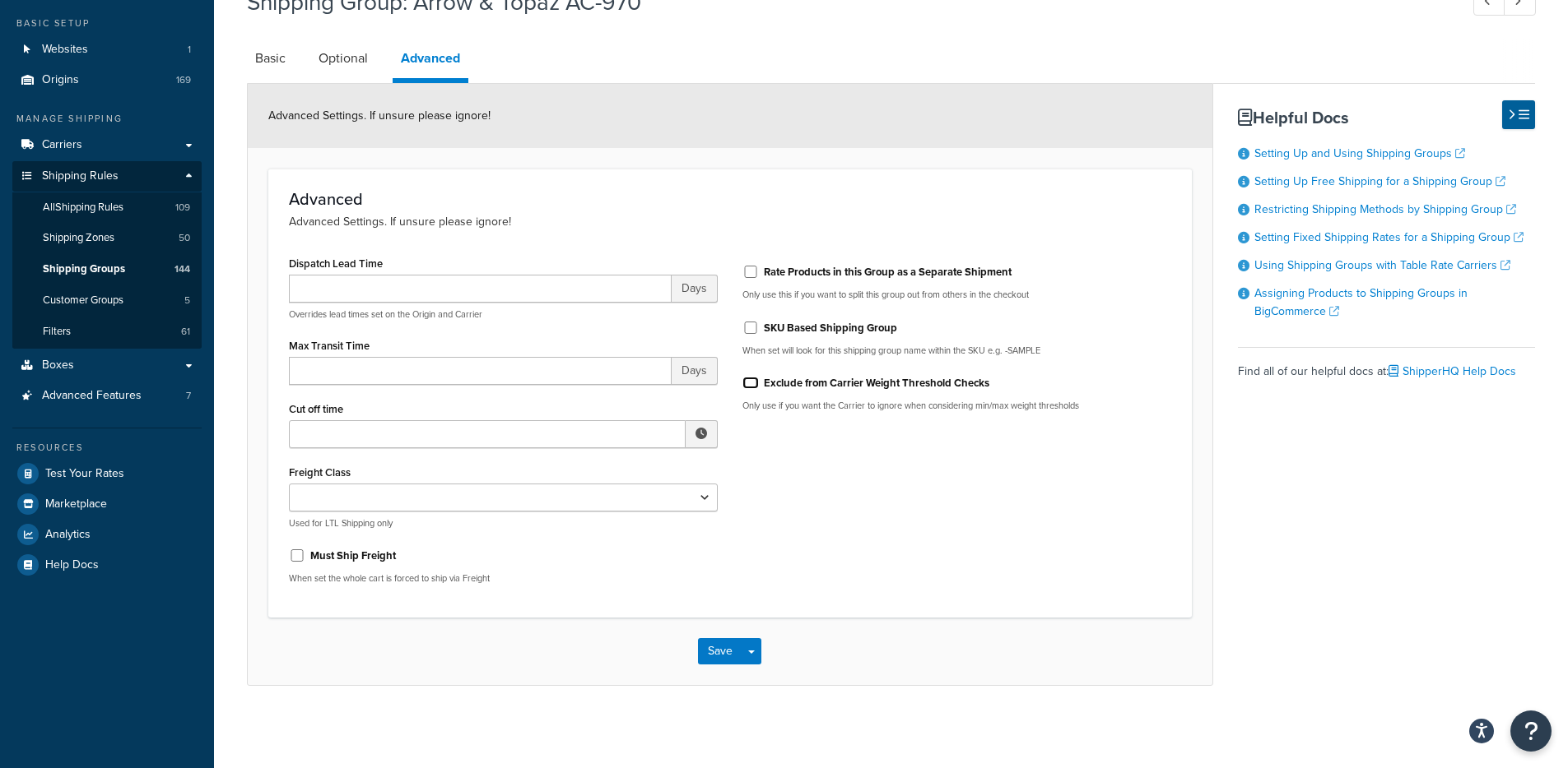
scroll to position [90, 0]
click at [748, 650] on button "Save Dropdown" at bounding box center [752, 651] width 20 height 26
click at [761, 669] on button "Save and Edit" at bounding box center [777, 681] width 159 height 34
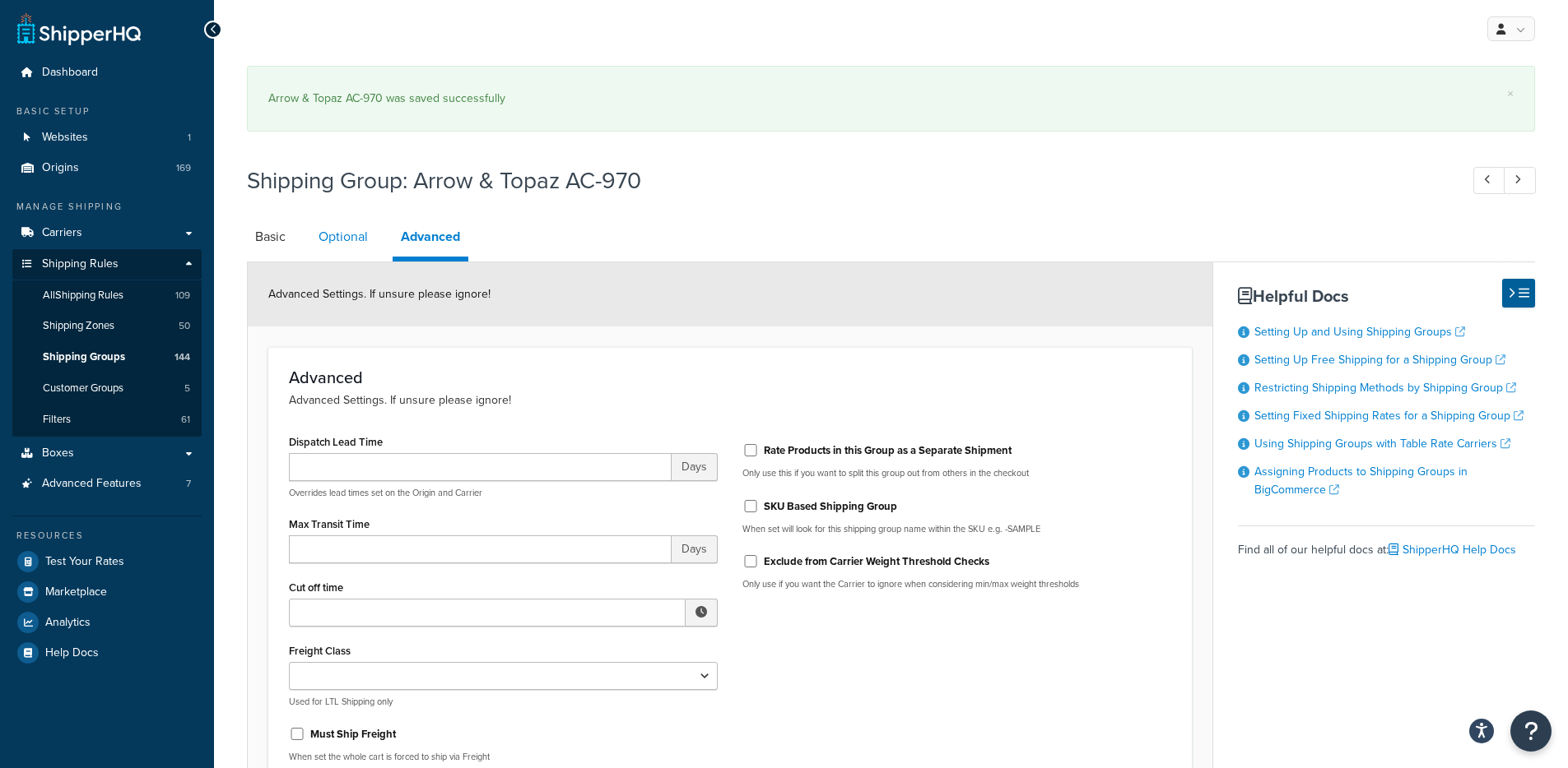
click at [352, 242] on link "Optional" at bounding box center [342, 236] width 65 height 39
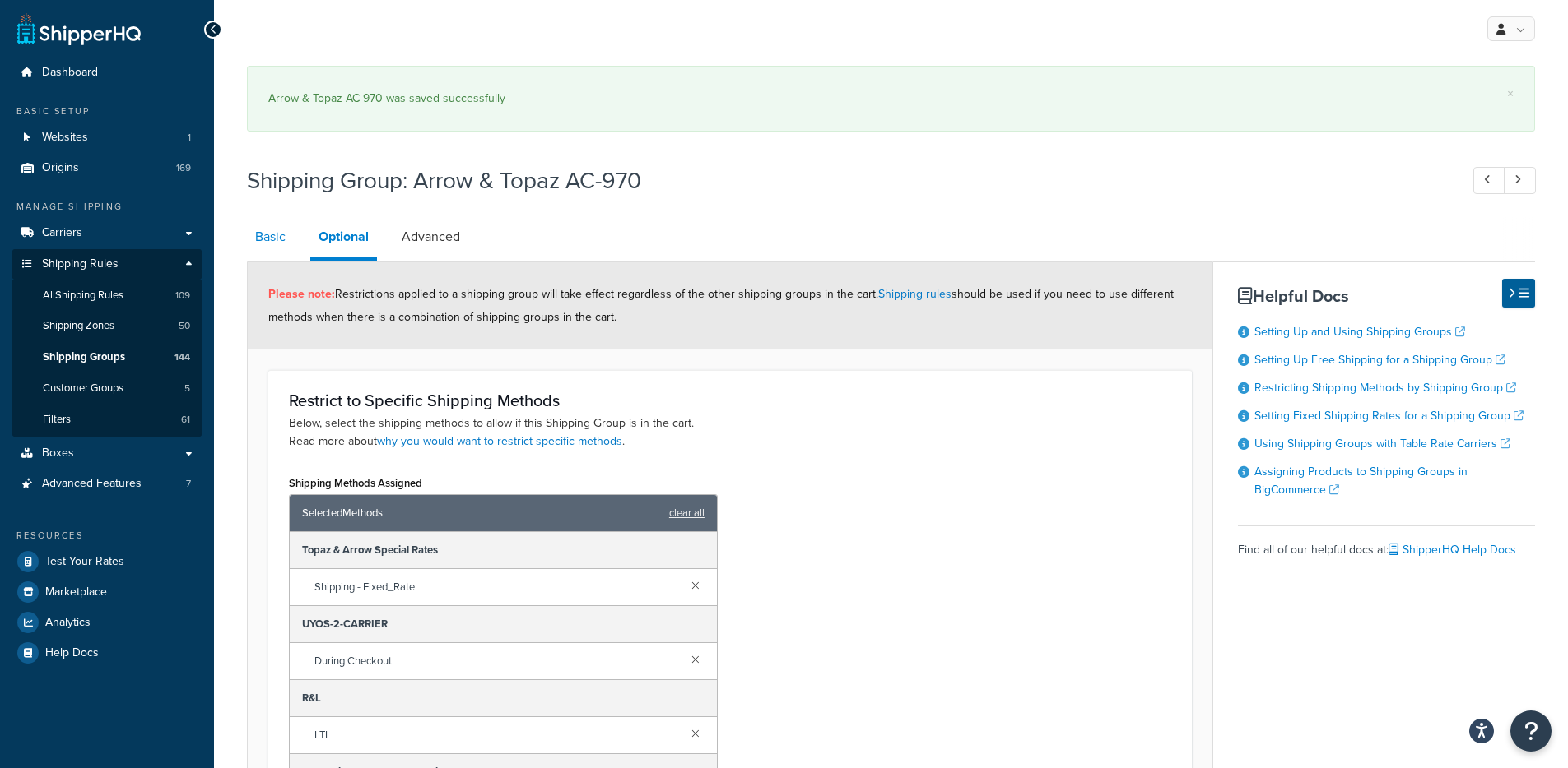
click at [285, 240] on link "Basic" at bounding box center [271, 236] width 47 height 39
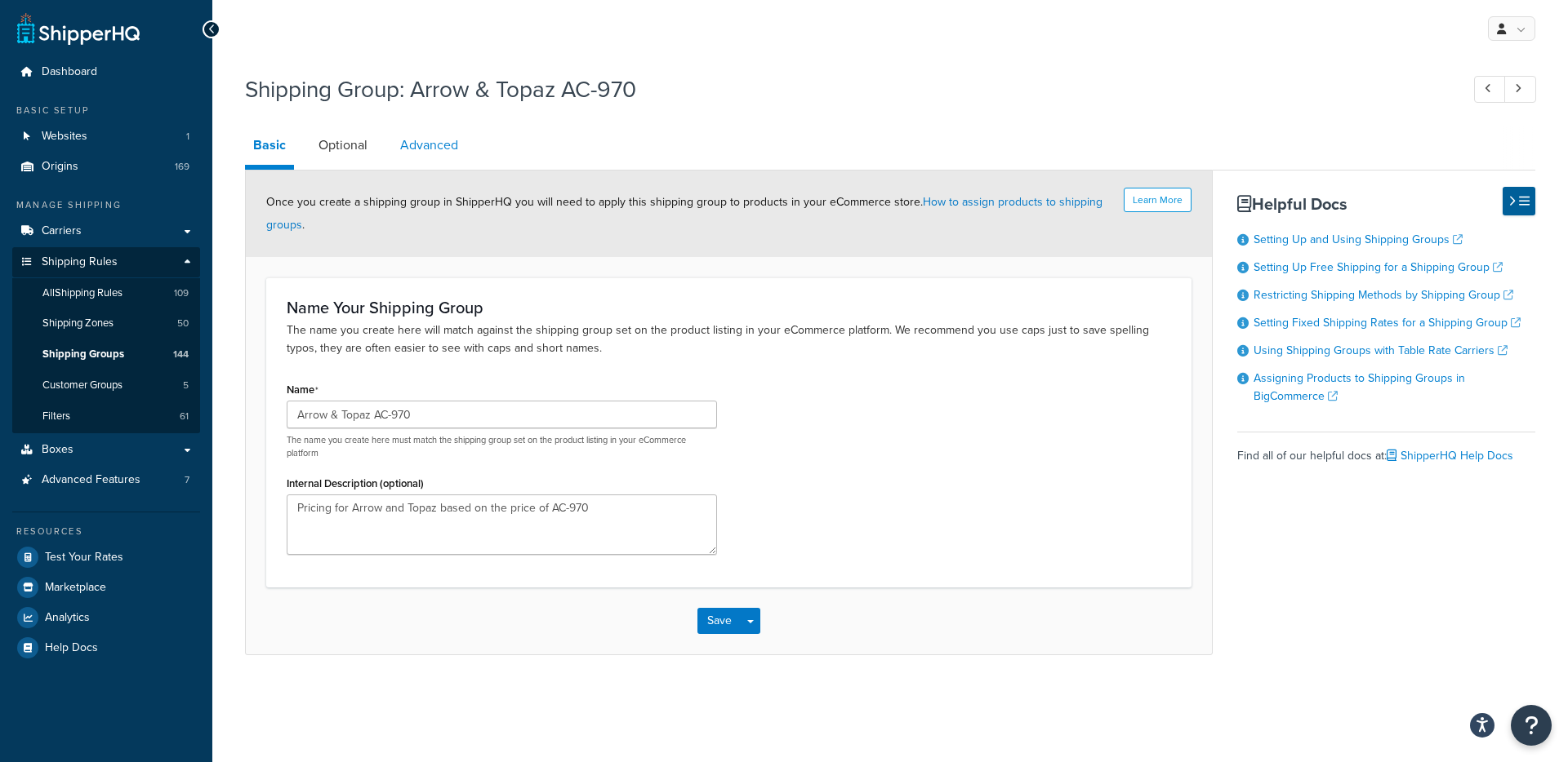
click at [424, 154] on link "Advanced" at bounding box center [429, 145] width 75 height 39
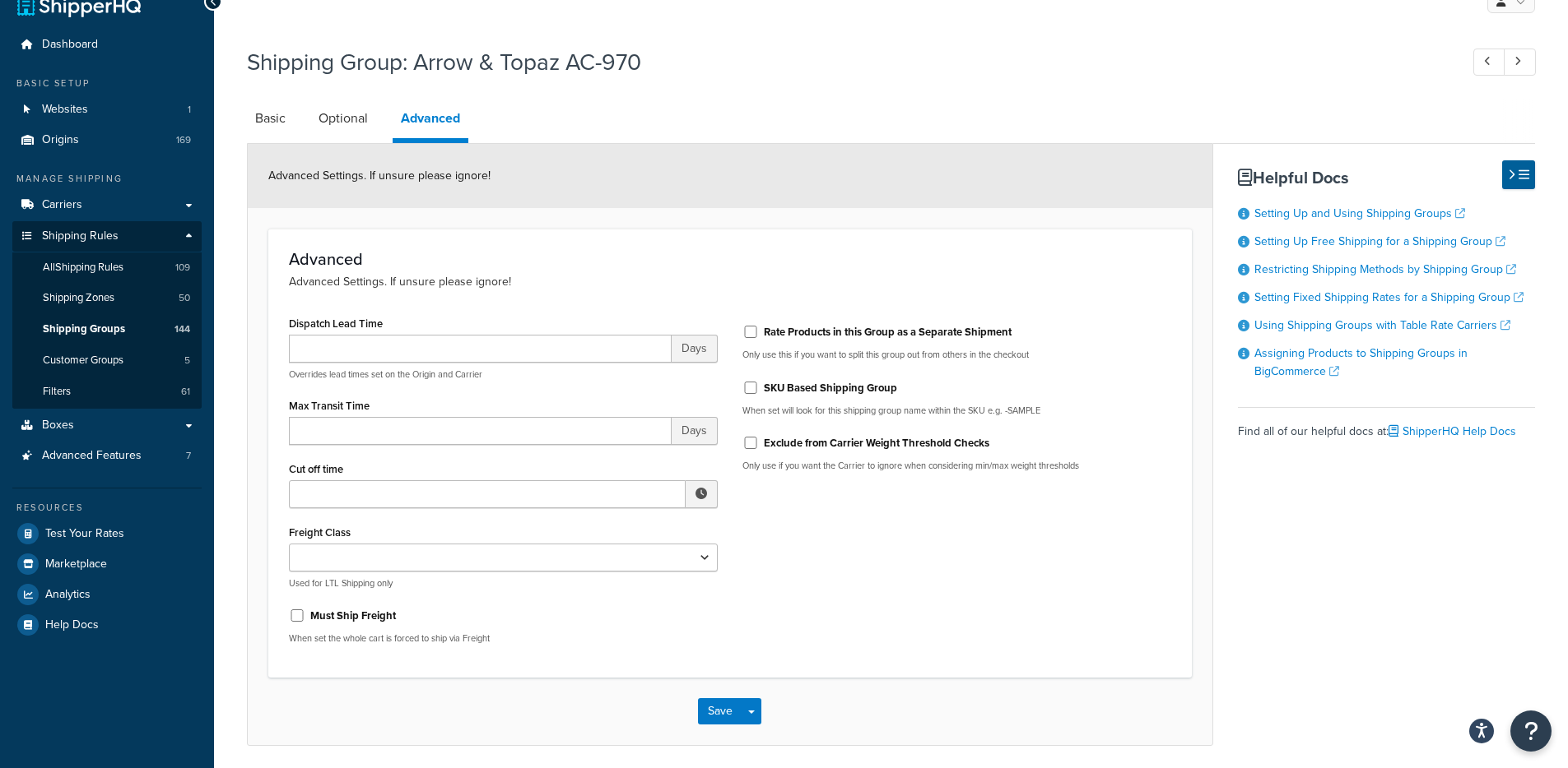
scroll to position [90, 0]
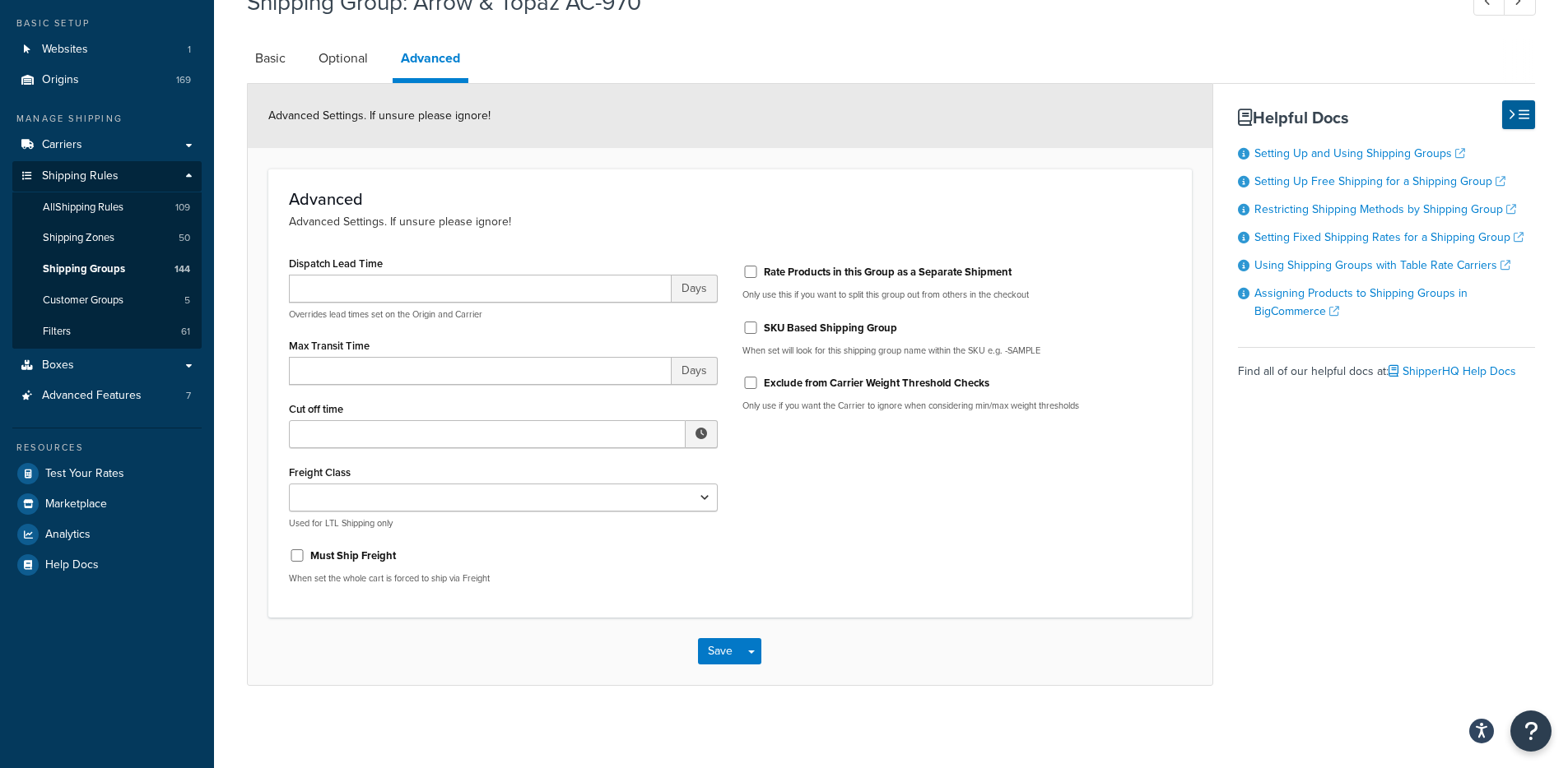
click at [801, 389] on div "Exclude from Carrier Weight Threshold Checks" at bounding box center [957, 381] width 429 height 24
click at [766, 376] on label "Exclude from Carrier Weight Threshold Checks" at bounding box center [876, 383] width 226 height 15
click at [759, 377] on input "Exclude from Carrier Weight Threshold Checks" at bounding box center [751, 383] width 17 height 13
checkbox input "true"
click at [765, 646] on div "Save Save Dropdown Save and Edit Save and Duplicate Save and Create New" at bounding box center [729, 651] width 965 height 67
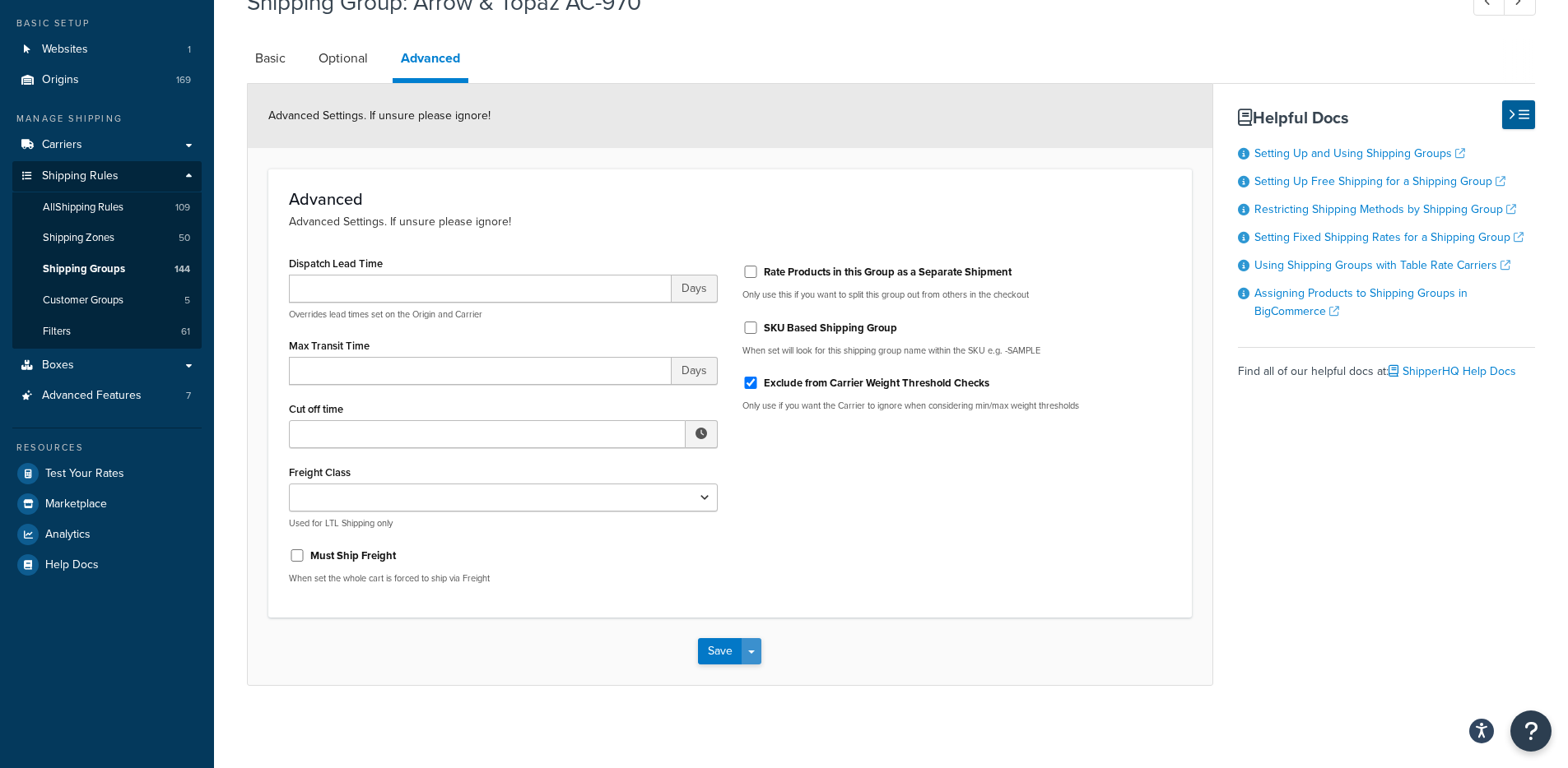
click at [761, 649] on button "Save Dropdown" at bounding box center [752, 651] width 20 height 26
click at [760, 674] on button "Save and Edit" at bounding box center [777, 681] width 159 height 34
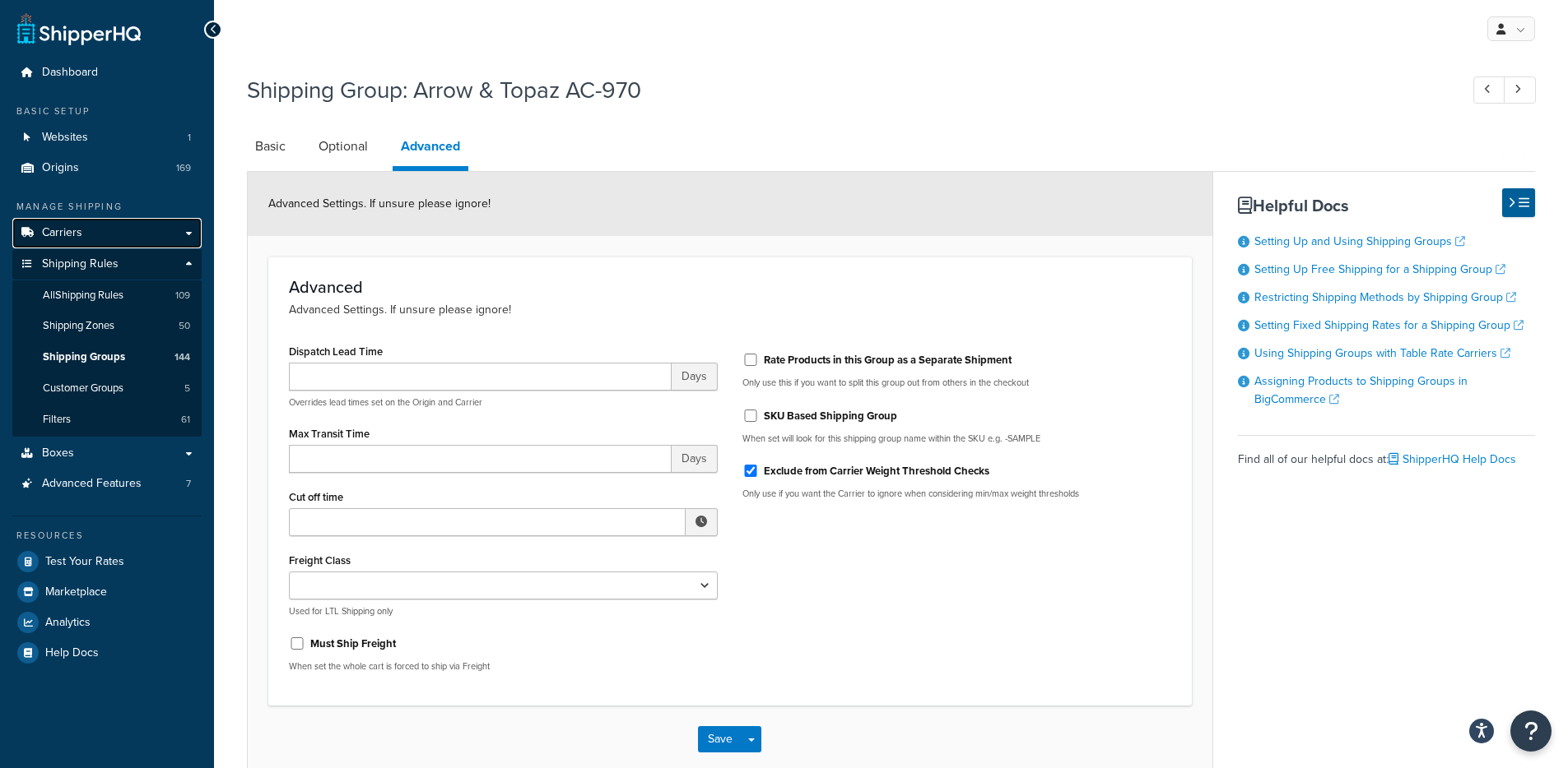
click at [110, 223] on link "Carriers" at bounding box center [108, 233] width 190 height 30
drag, startPoint x: 1031, startPoint y: 469, endPoint x: 781, endPoint y: 483, distance: 250.4
click at [762, 464] on div "Exclude from Carrier Weight Threshold Checks" at bounding box center [957, 469] width 429 height 24
copy label "Exclude from Carrier Weight Threshold Checks"
click at [874, 627] on div "Dispatch Lead Time Days Overrides lead times set on the Origin and Carrier Max …" at bounding box center [730, 513] width 907 height 346
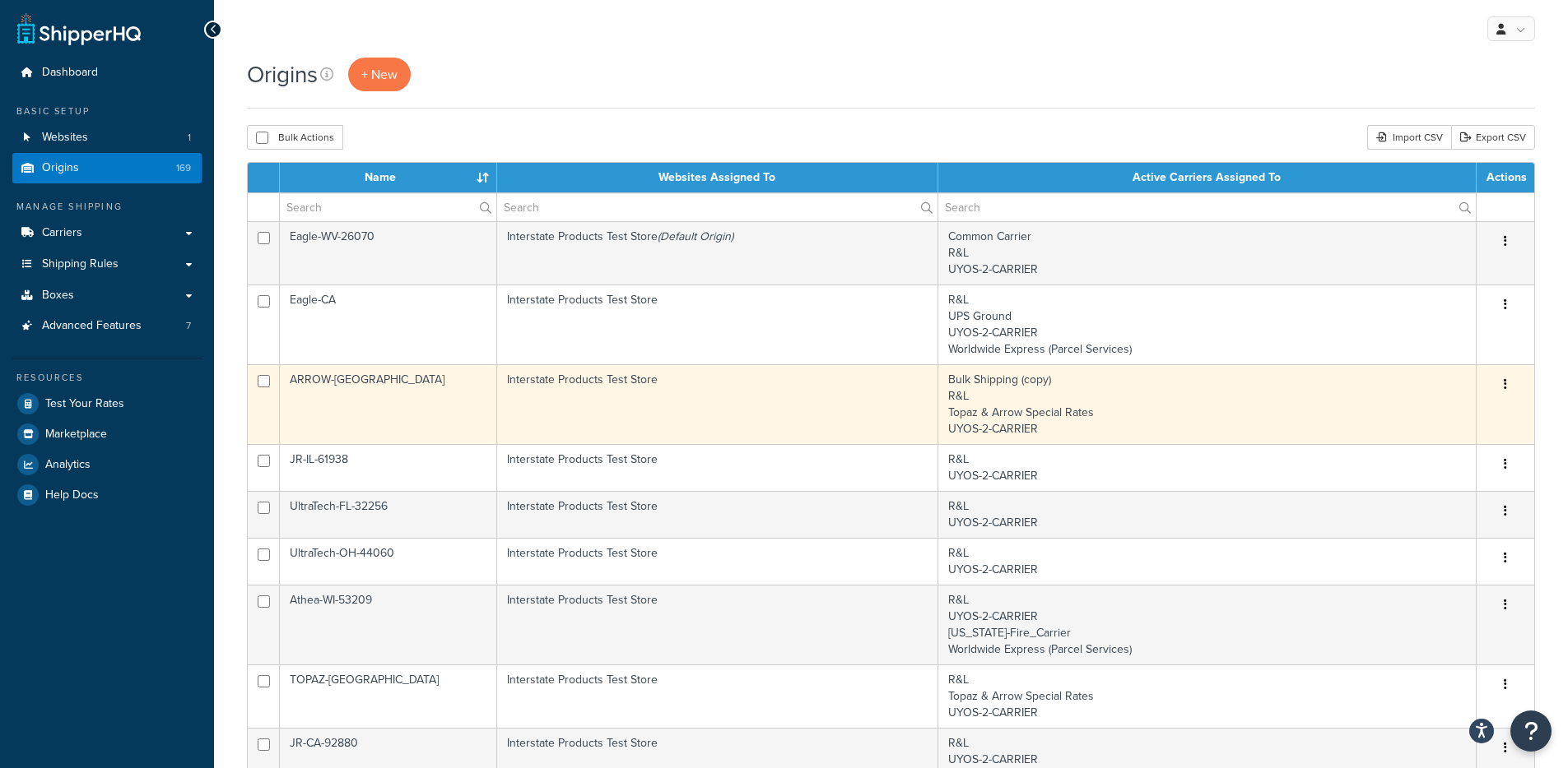
click at [676, 408] on td "Interstate Products Test Store" at bounding box center [718, 405] width 441 height 80
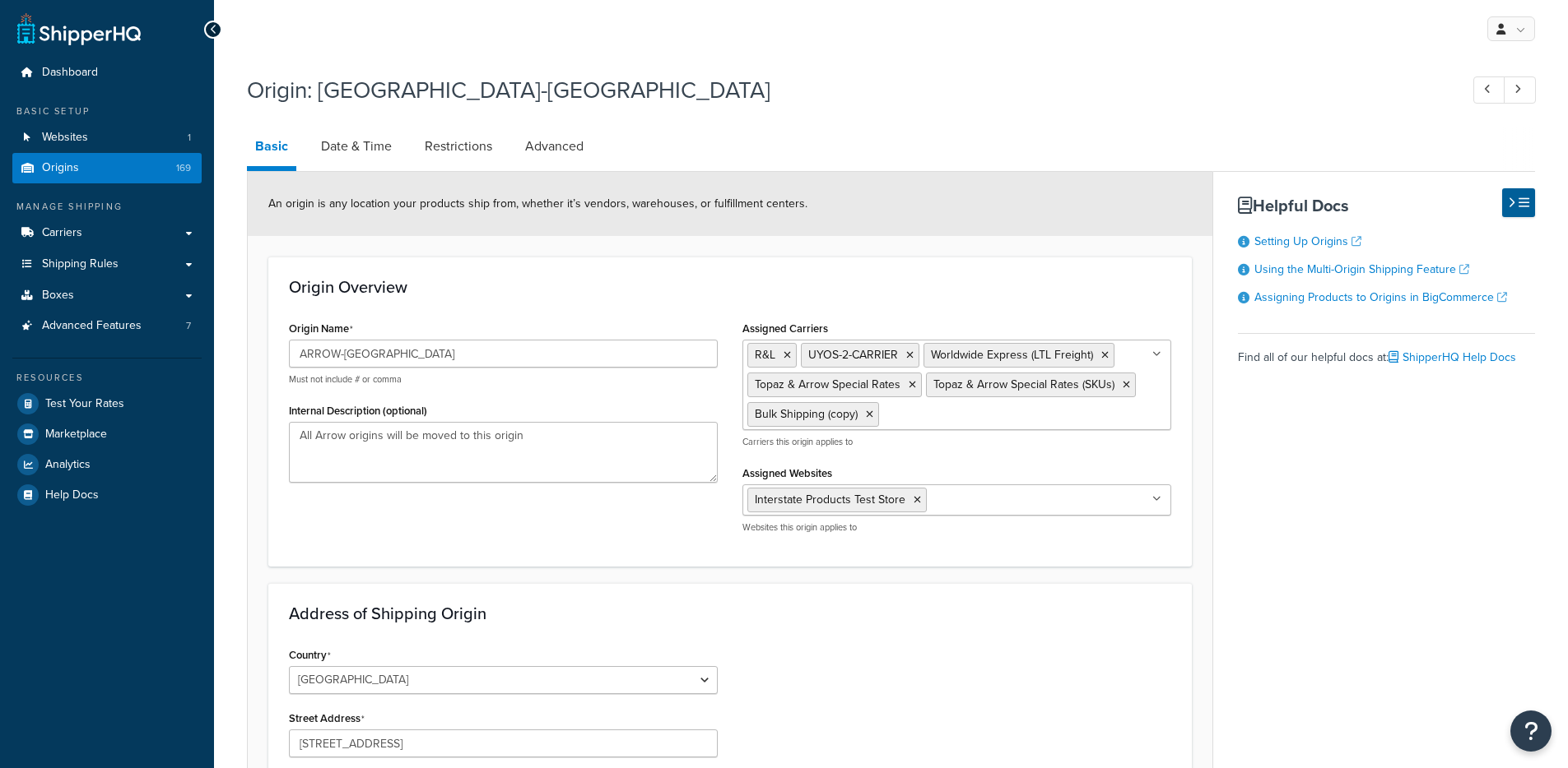
select select "32"
click at [985, 405] on input "Assigned Carriers" at bounding box center [956, 413] width 146 height 19
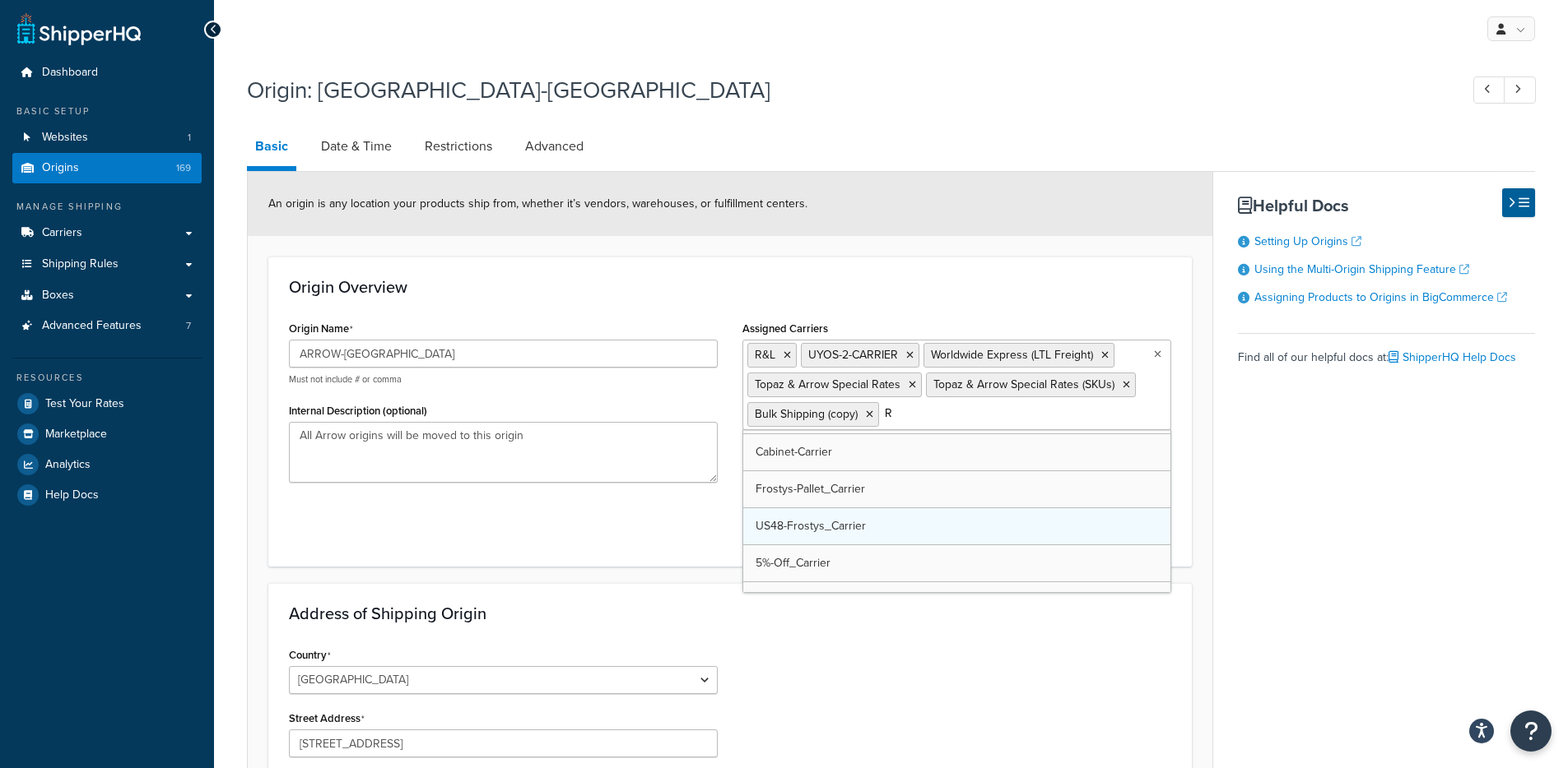
scroll to position [217, 0]
type input "R&"
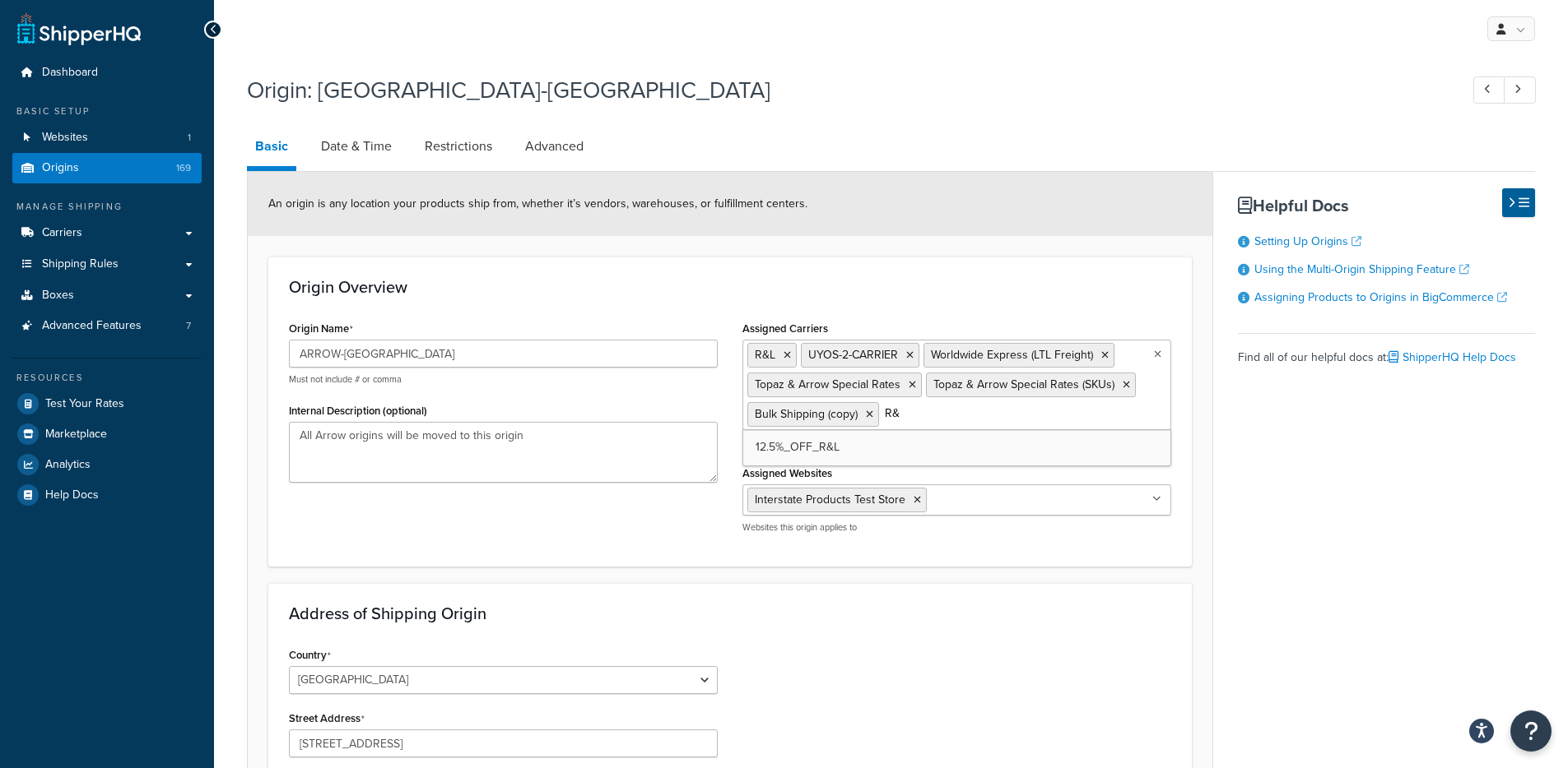
scroll to position [0, 0]
click at [468, 160] on link "Restrictions" at bounding box center [458, 147] width 84 height 39
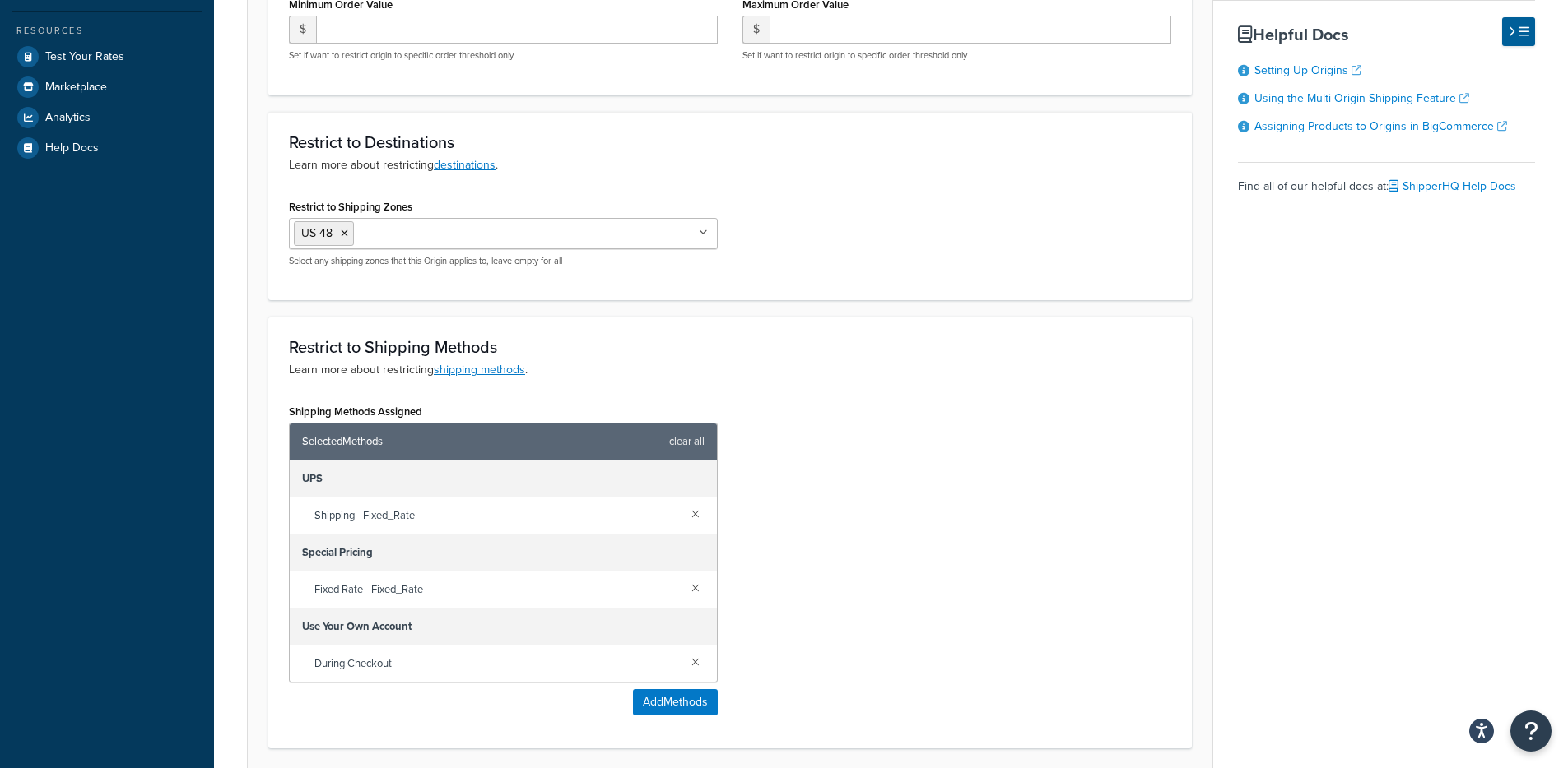
scroll to position [347, 0]
click at [693, 439] on link "clear all" at bounding box center [687, 443] width 35 height 23
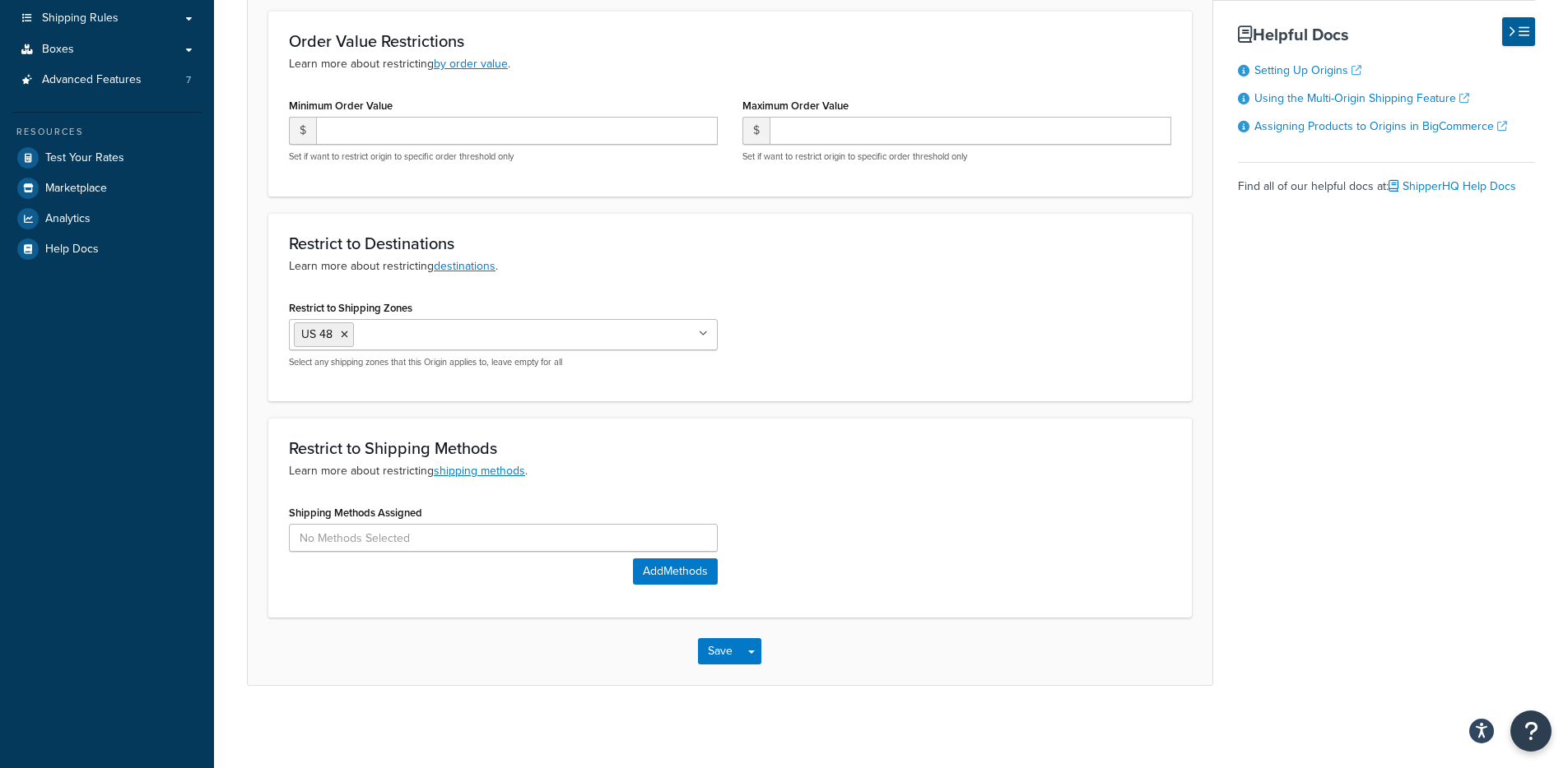
scroll to position [247, 0]
click at [757, 646] on button "Save Dropdown" at bounding box center [752, 651] width 20 height 26
click at [766, 685] on button "Save and Edit" at bounding box center [777, 681] width 159 height 34
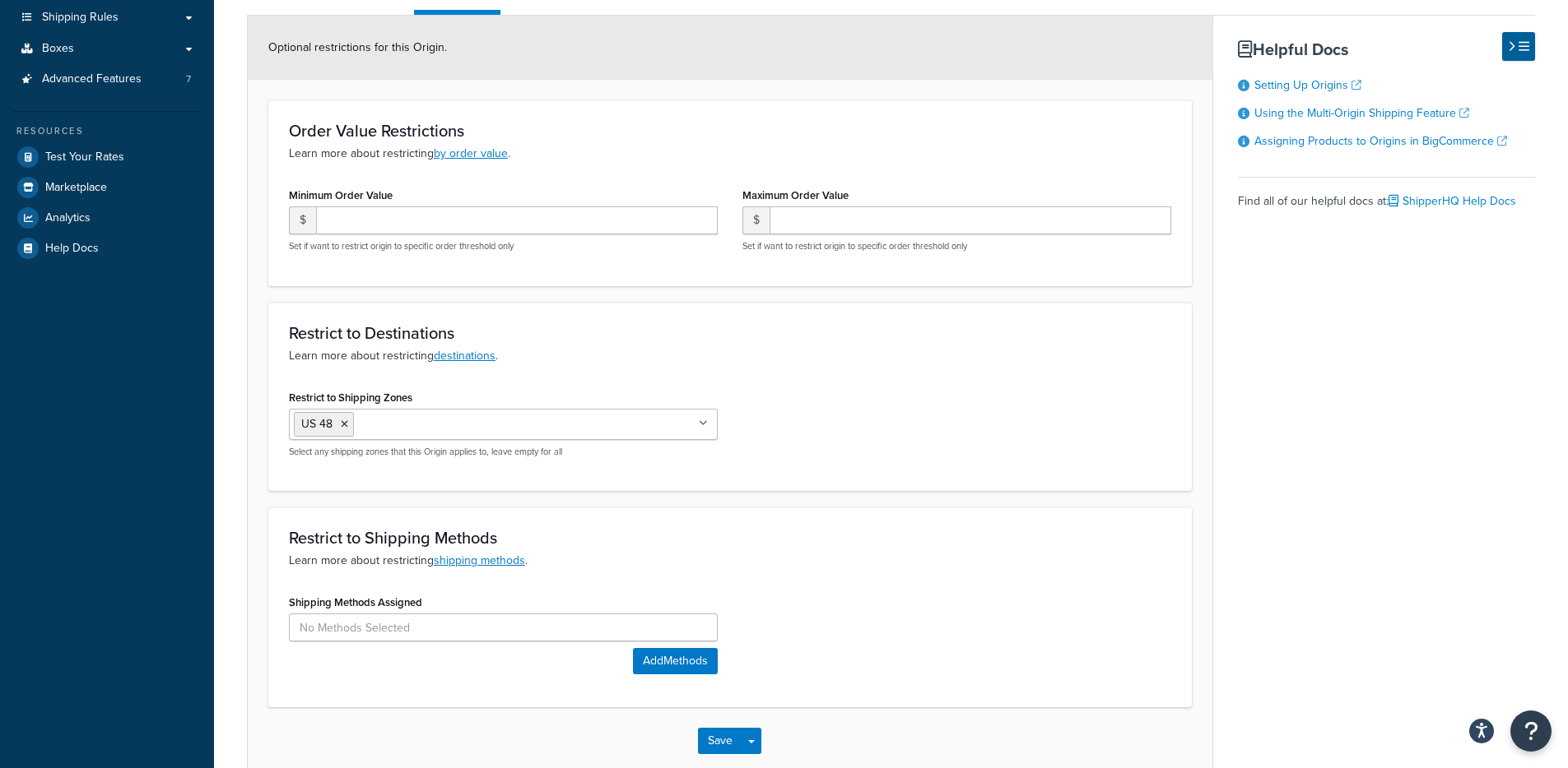
scroll to position [0, 0]
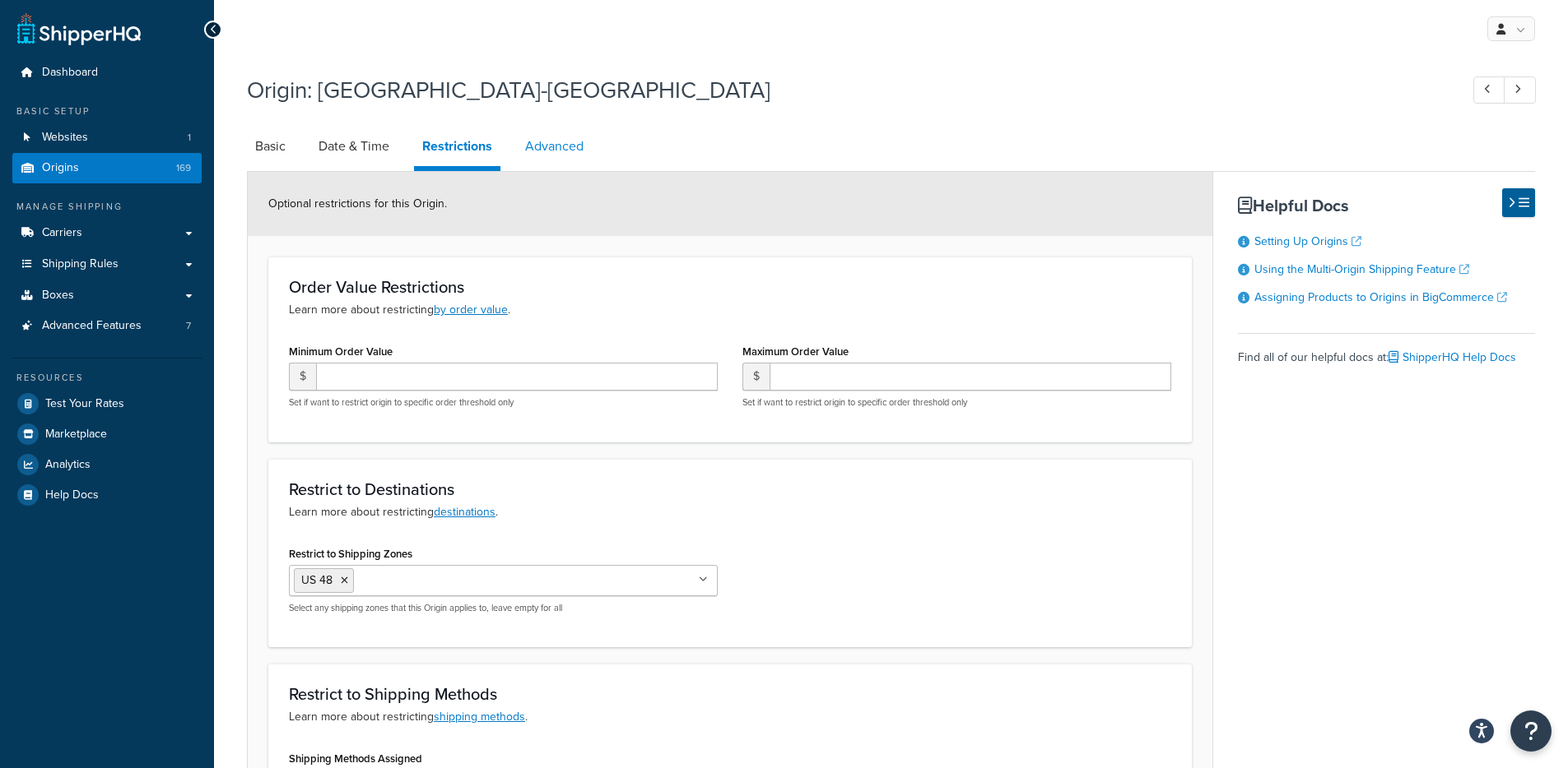
click at [538, 146] on link "Advanced" at bounding box center [554, 147] width 75 height 39
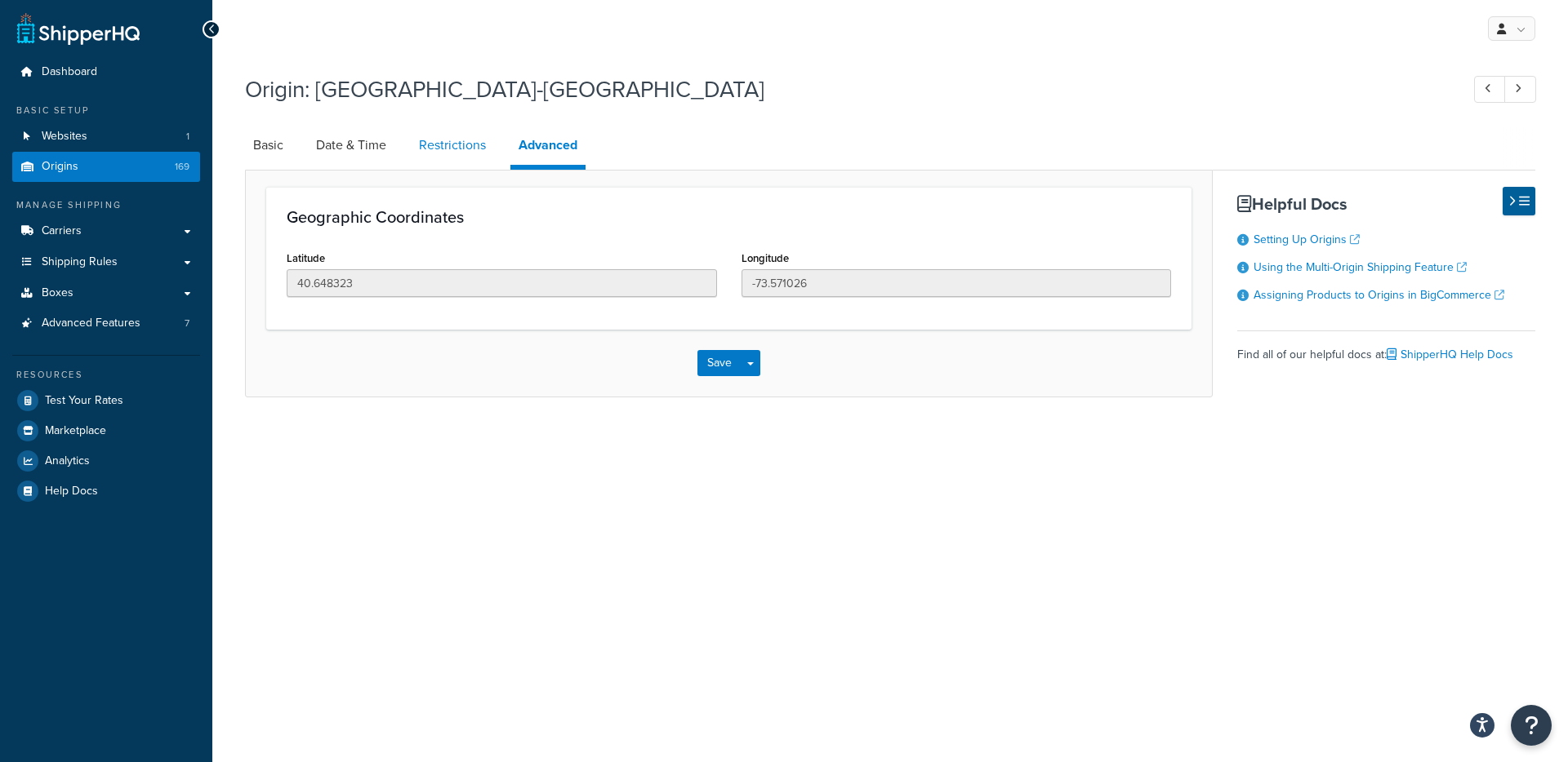
click at [464, 144] on link "Restrictions" at bounding box center [453, 145] width 83 height 39
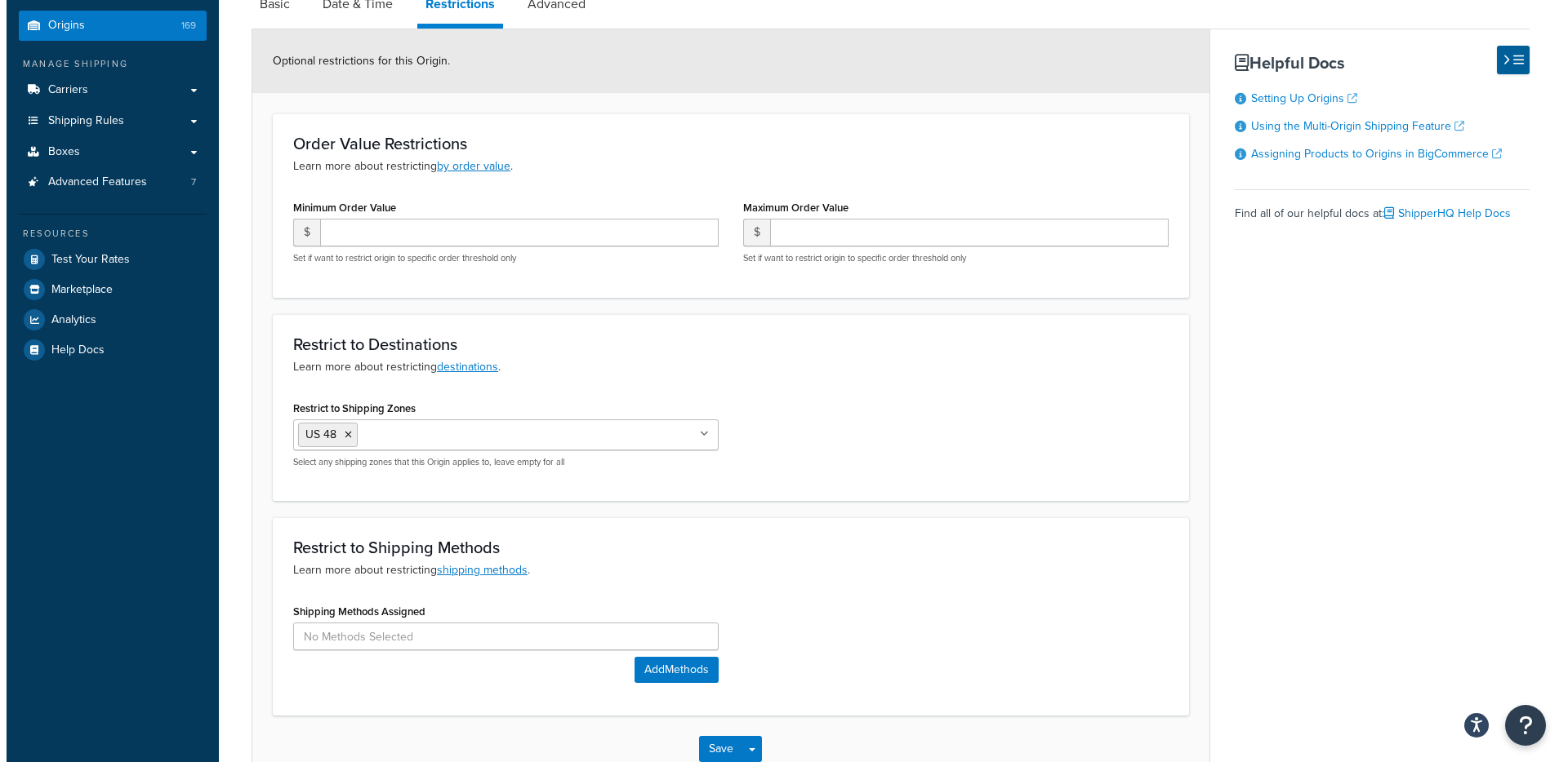
scroll to position [245, 0]
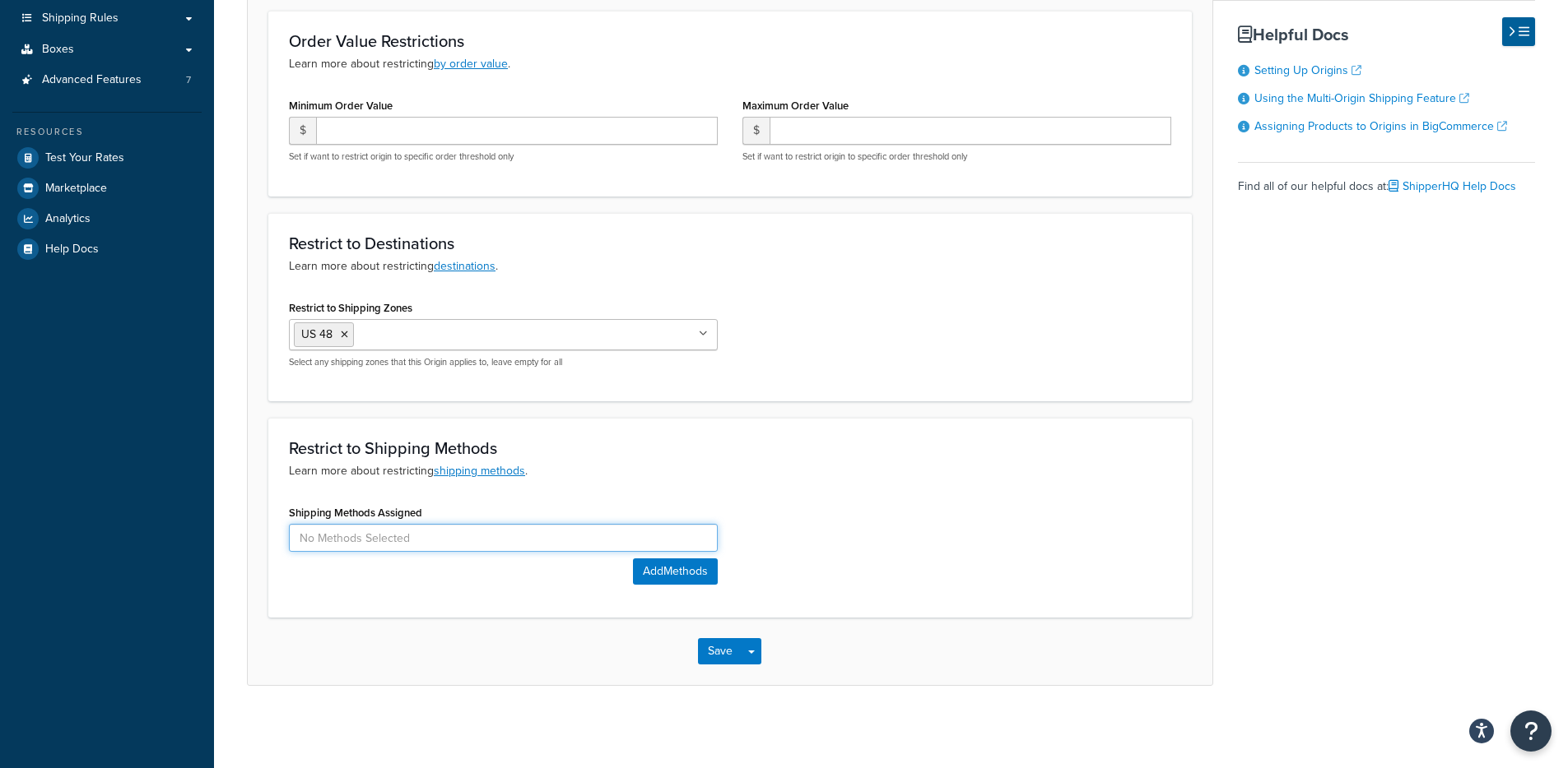
click at [529, 533] on input at bounding box center [503, 537] width 429 height 28
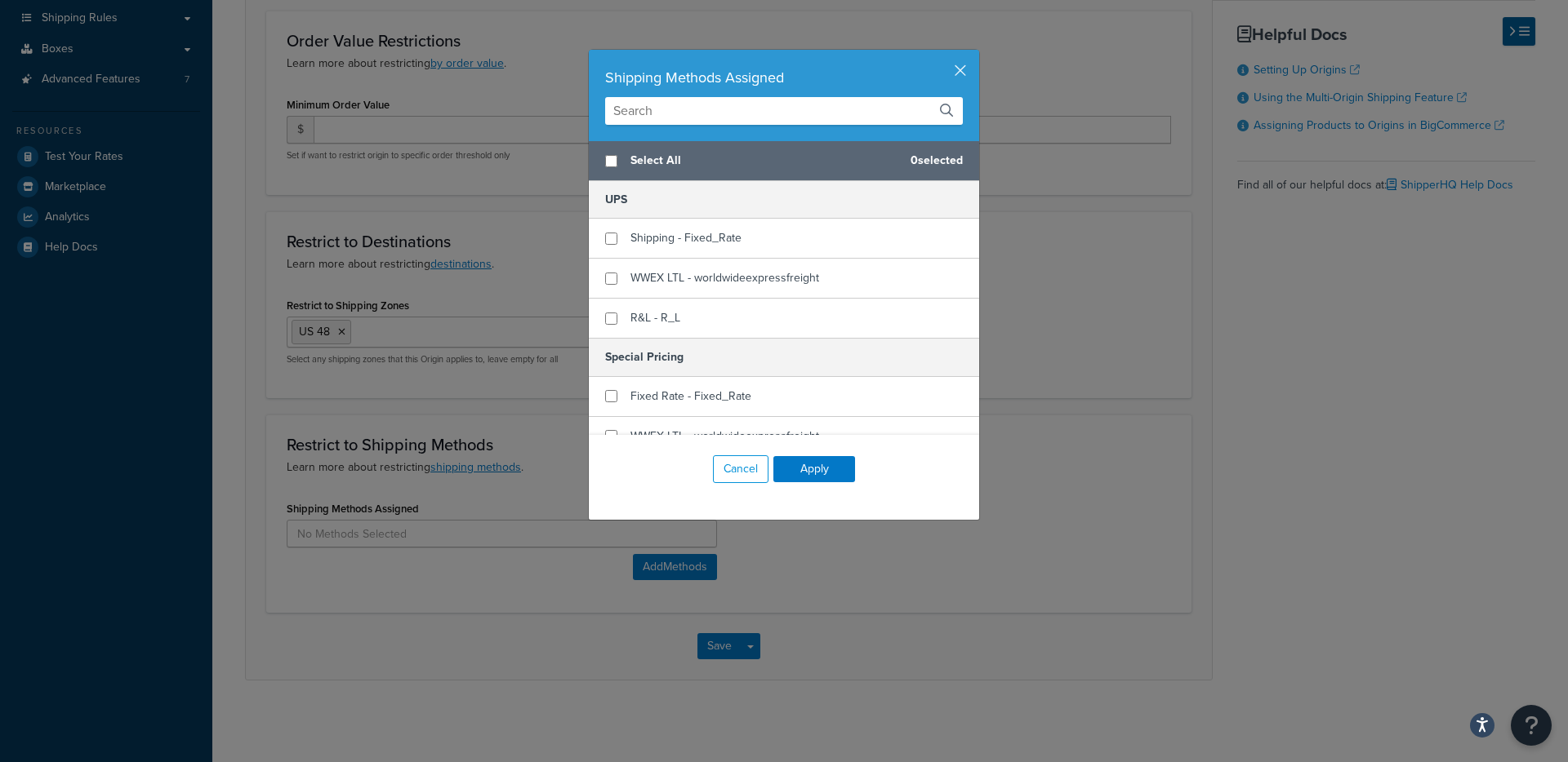
click at [687, 113] on input "text" at bounding box center [784, 111] width 358 height 28
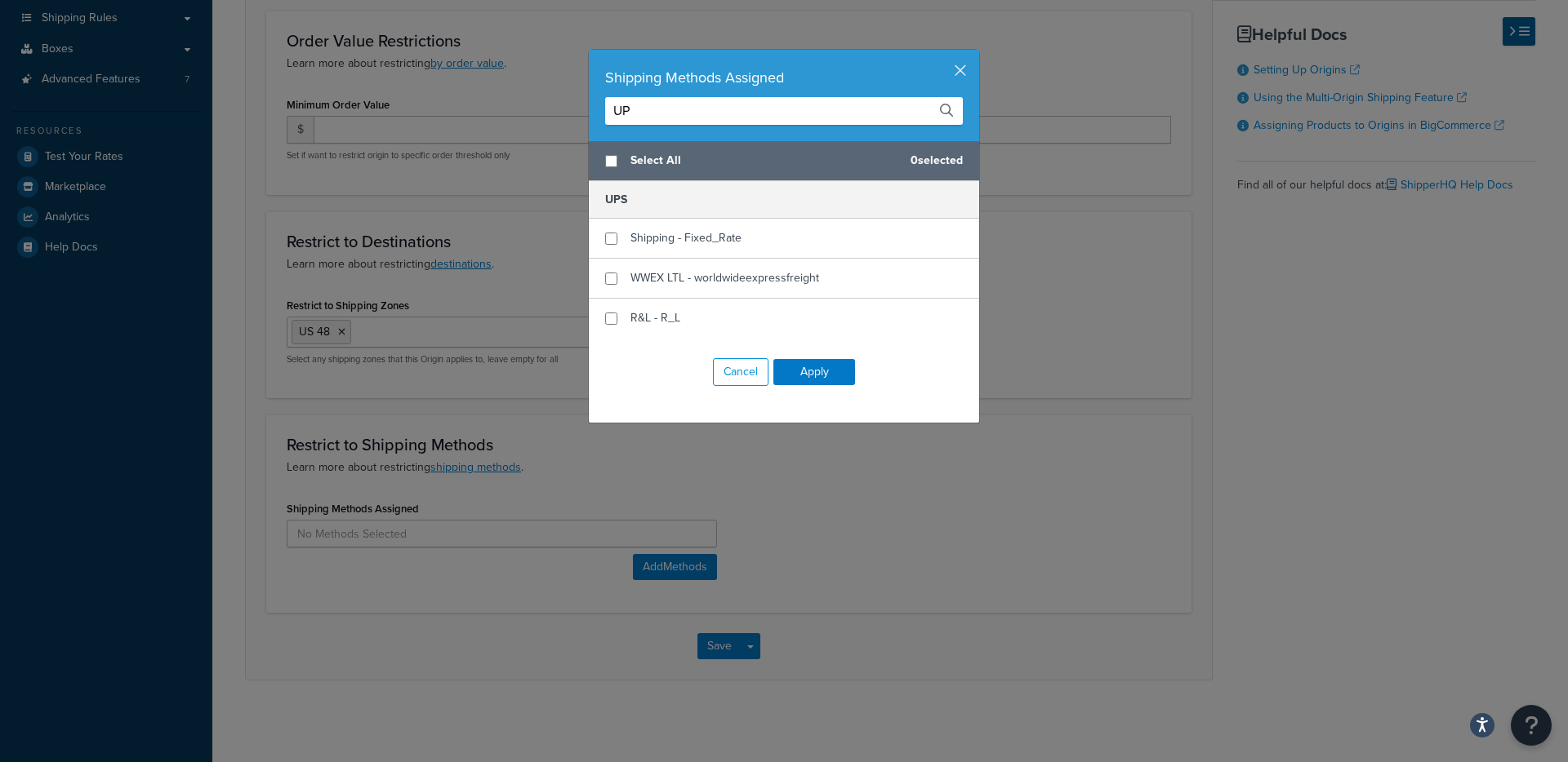
type input "U"
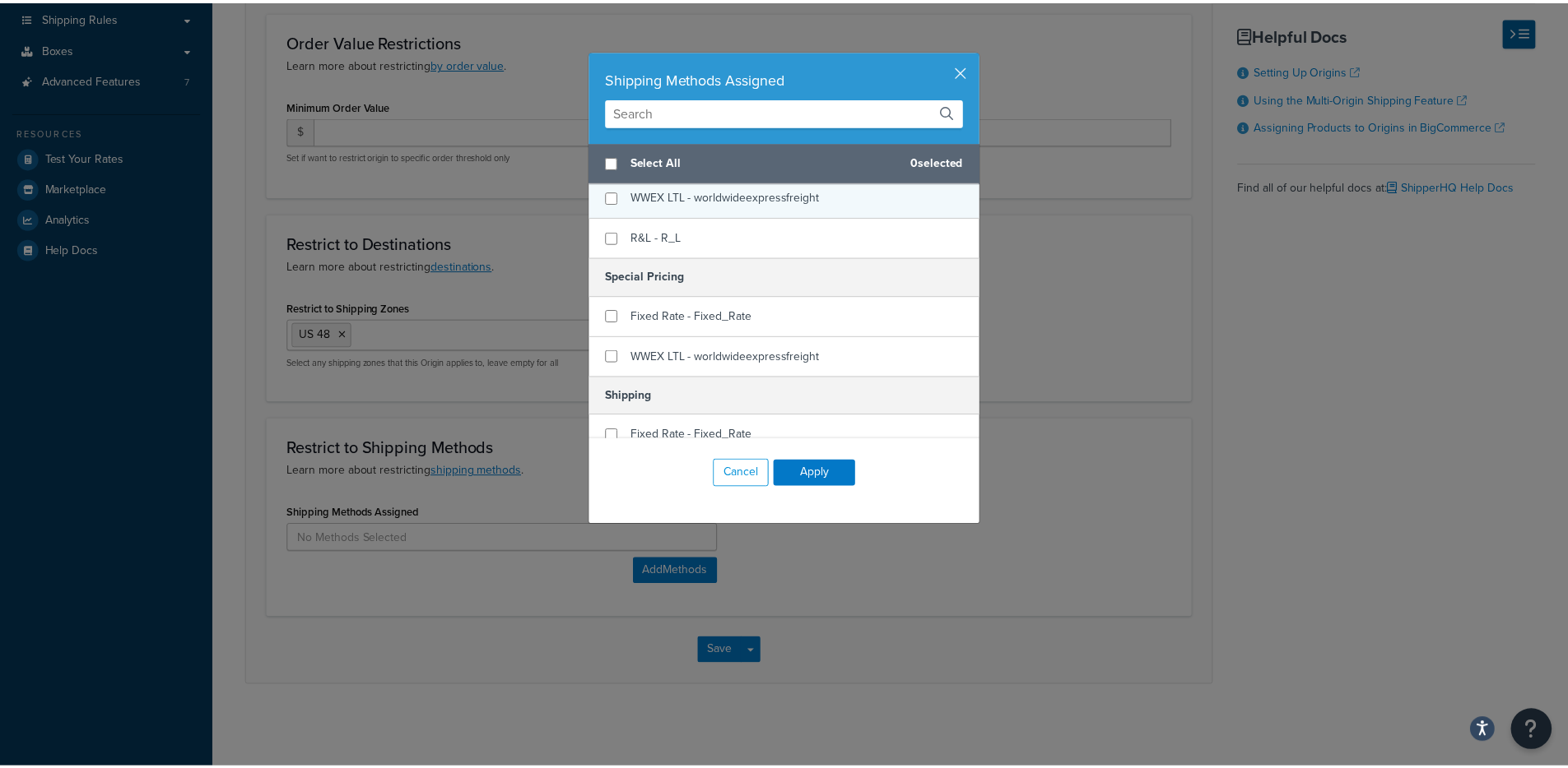
scroll to position [0, 0]
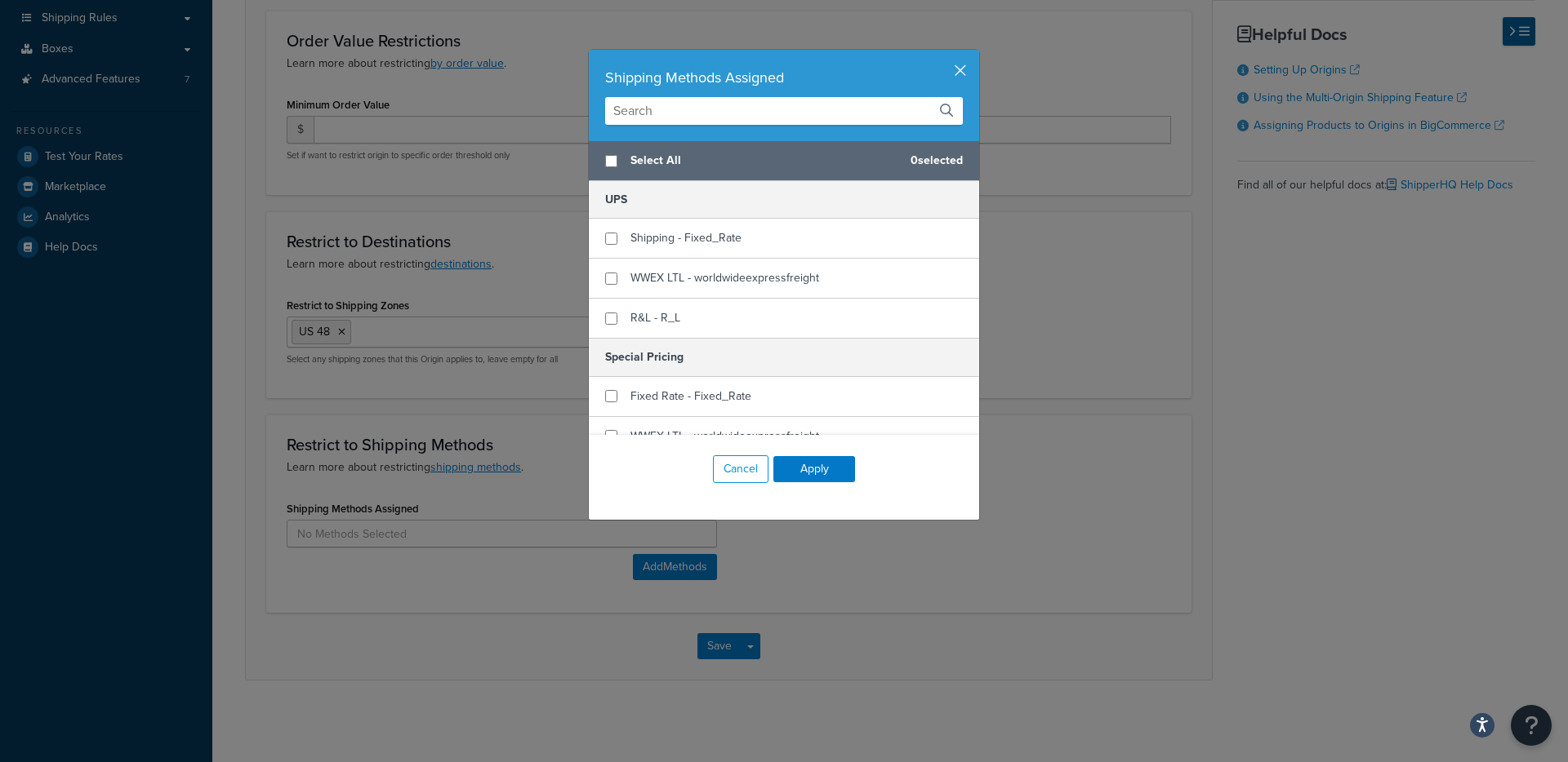
click at [975, 54] on button "button" at bounding box center [976, 51] width 4 height 4
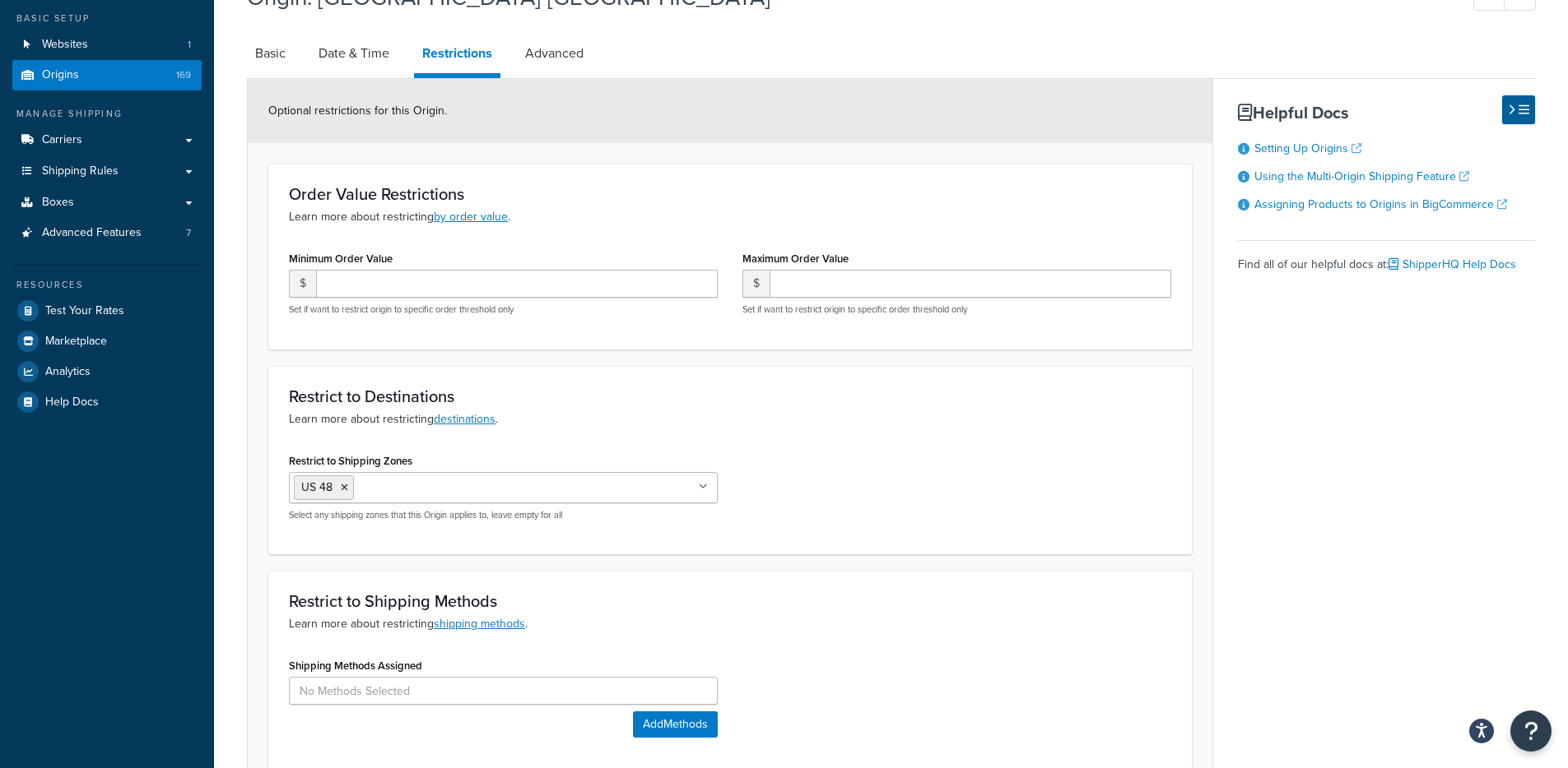
scroll to position [183, 0]
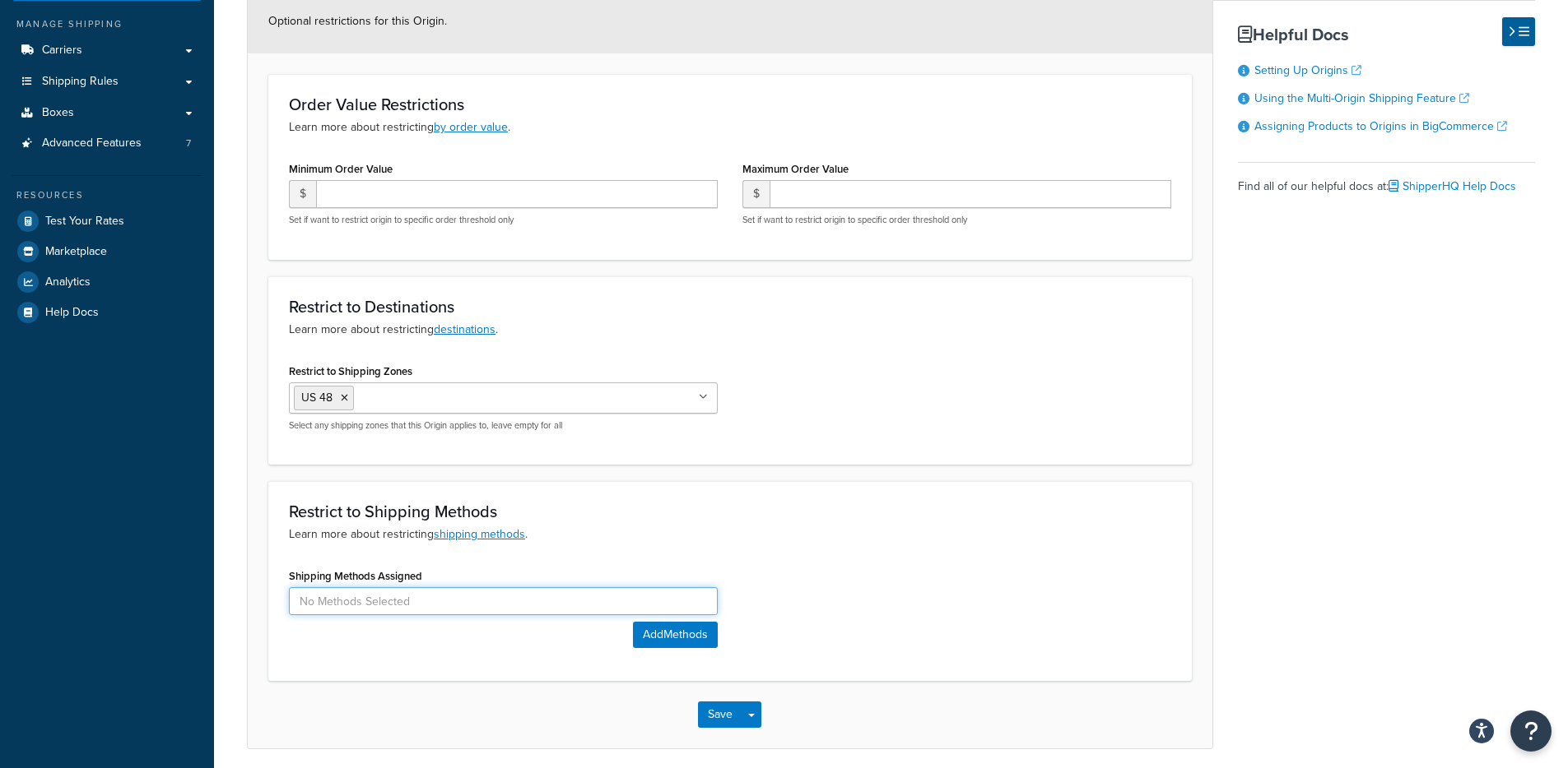
click at [496, 605] on input at bounding box center [503, 601] width 429 height 28
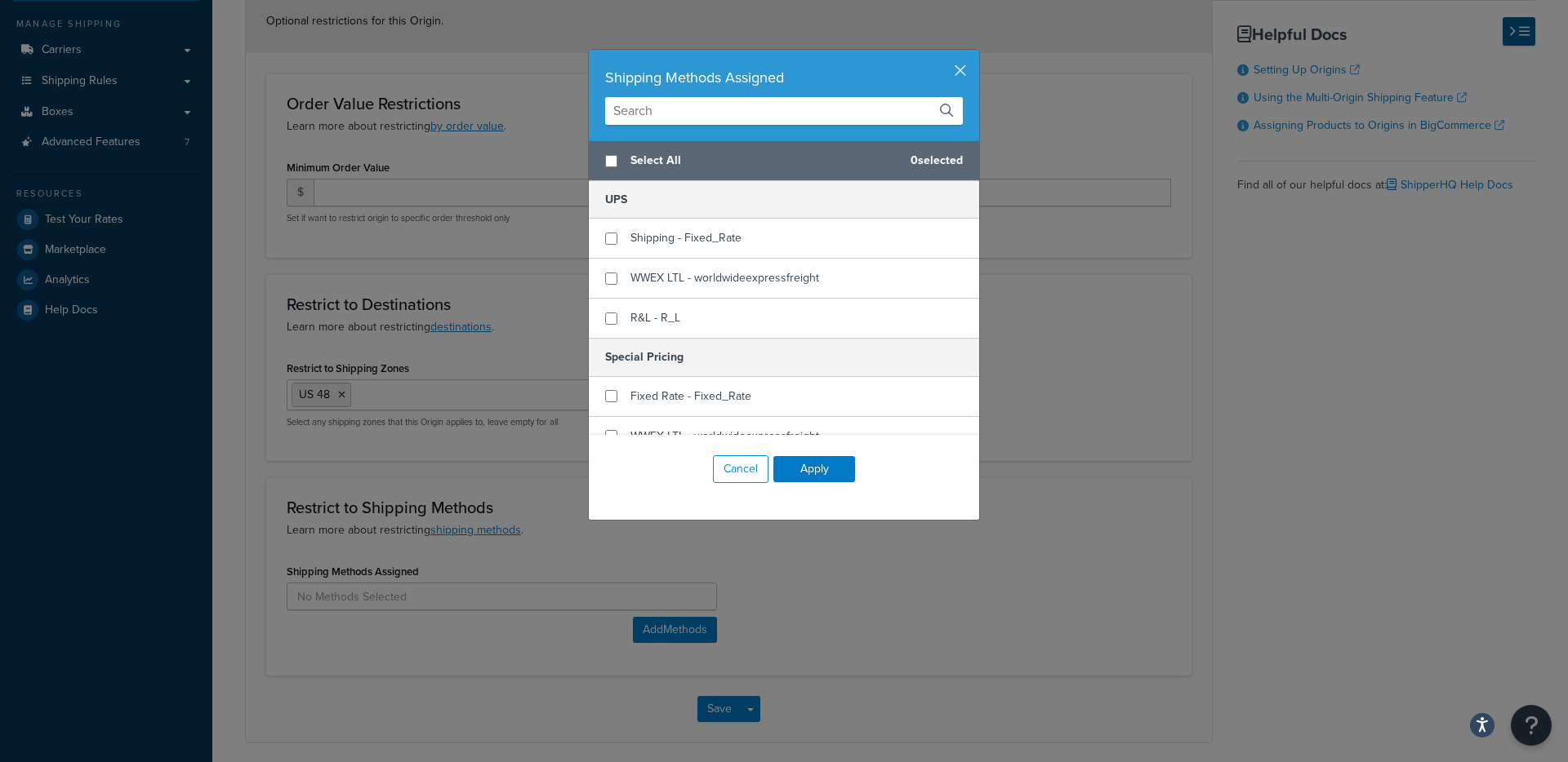
click at [700, 114] on input "text" at bounding box center [784, 111] width 358 height 28
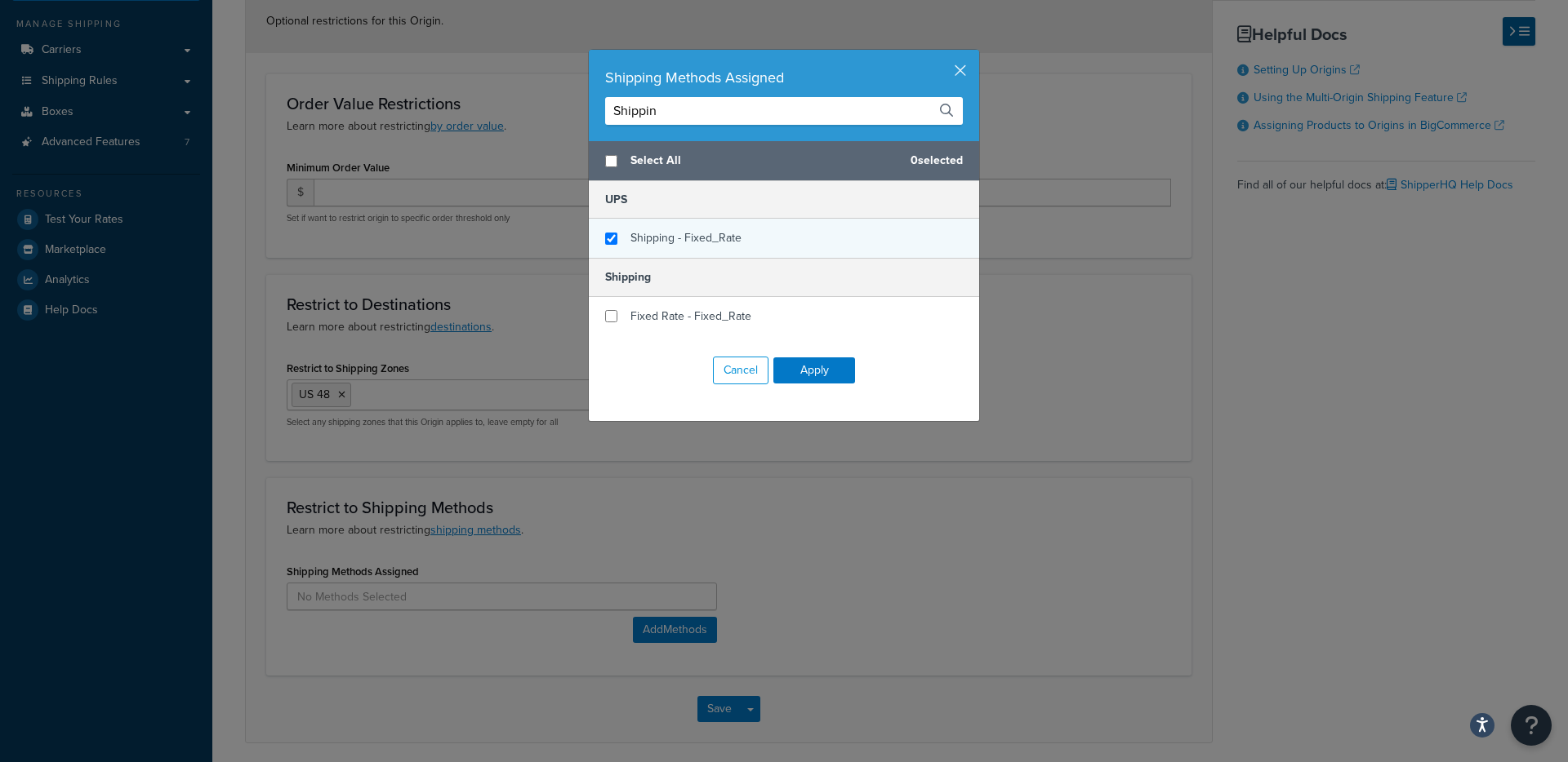
type input "Shippin"
checkbox input "true"
click at [659, 231] on span "Shipping - Fixed_Rate" at bounding box center [686, 238] width 112 height 17
click at [771, 107] on input "Shippin" at bounding box center [784, 111] width 358 height 28
click at [770, 109] on input "Shippin" at bounding box center [784, 111] width 358 height 28
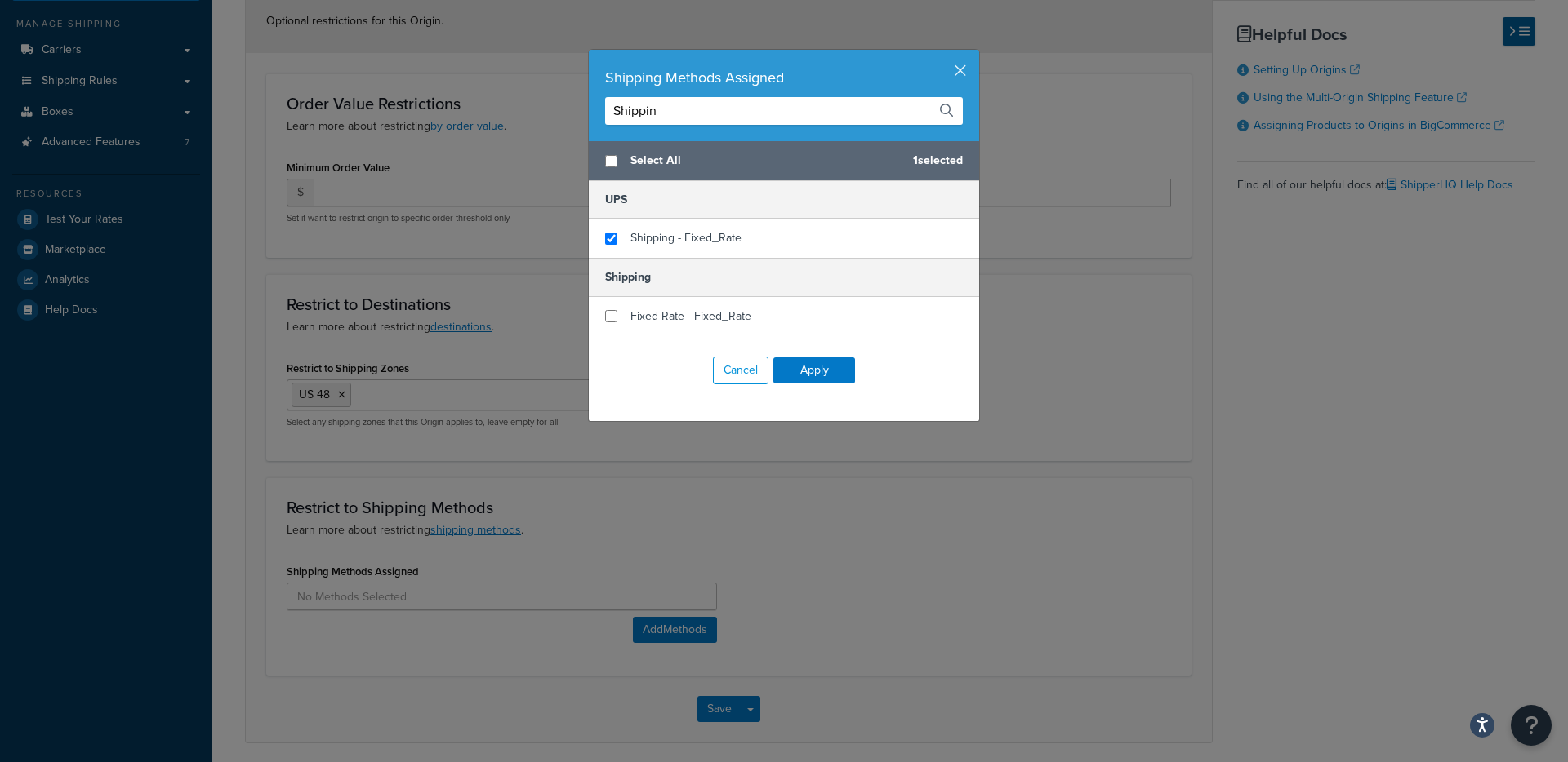
click at [770, 109] on input "Shippin" at bounding box center [784, 111] width 358 height 28
type input "Fixed Rate"
checkbox input "true"
click at [691, 234] on span "Fixed Rate - Fixed_Rate" at bounding box center [690, 238] width 121 height 17
click at [721, 111] on input "Fixed Rate" at bounding box center [784, 111] width 358 height 28
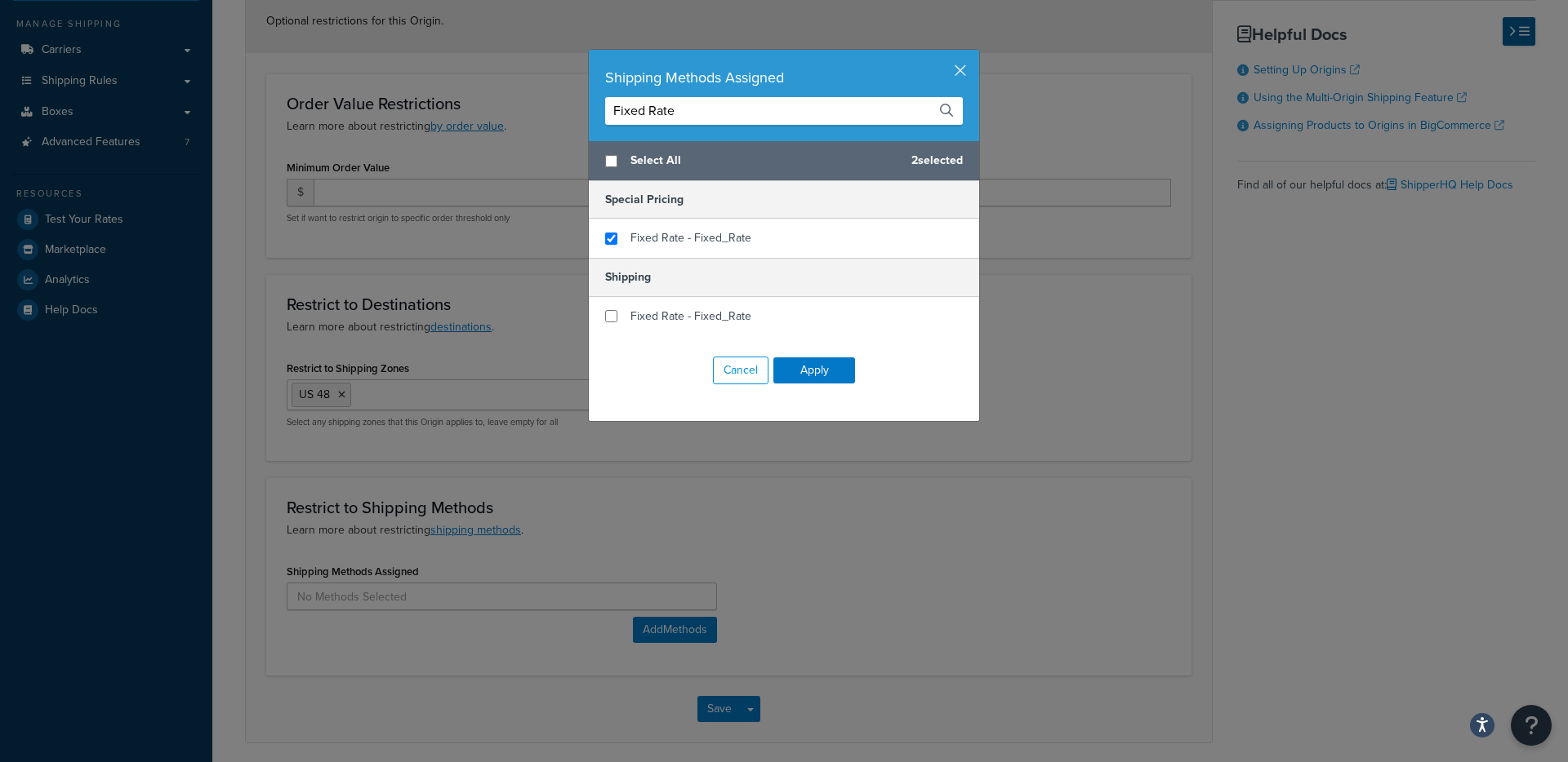
click at [721, 111] on input "Fixed Rate" at bounding box center [784, 111] width 358 height 28
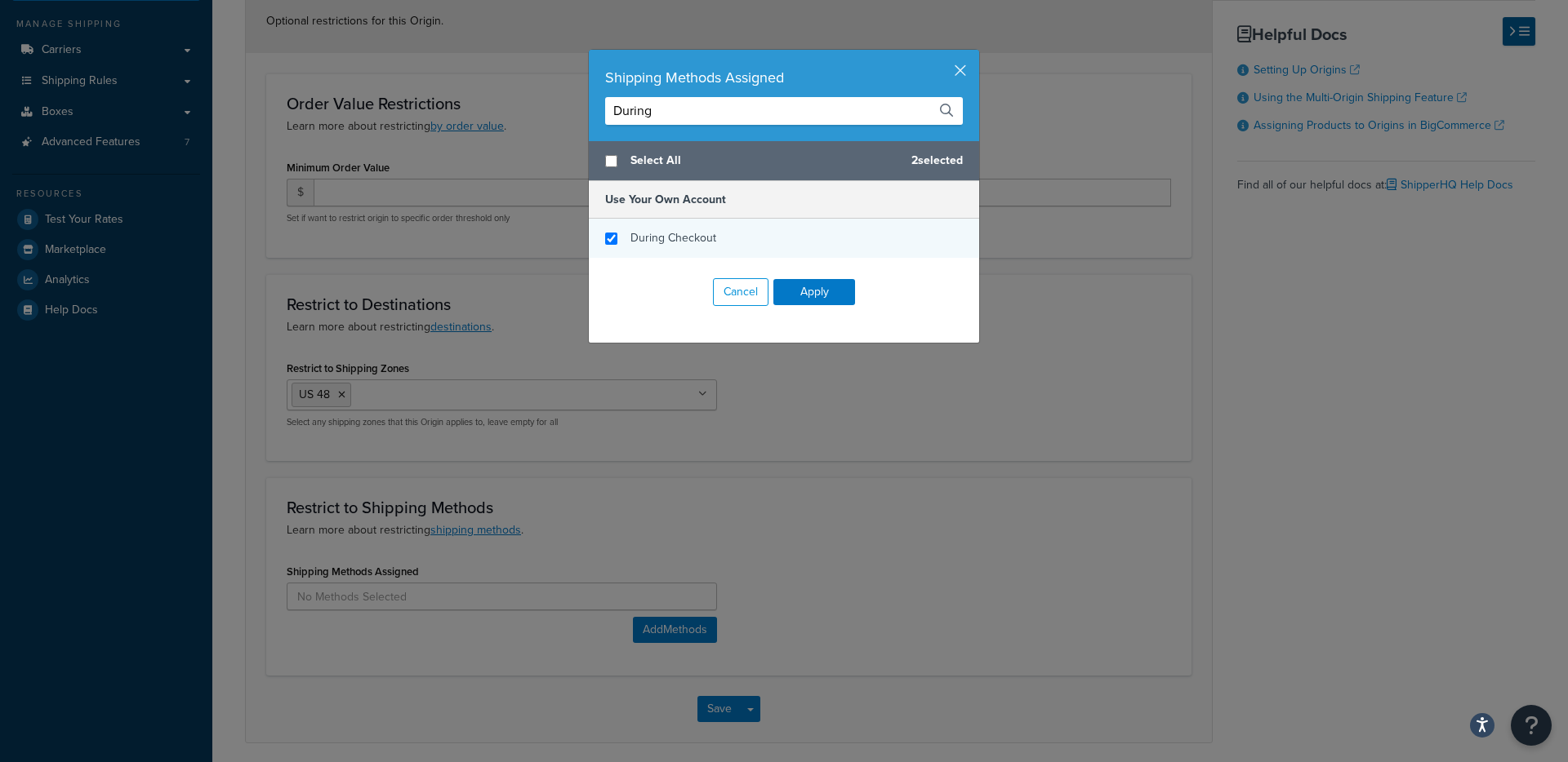
type input "During"
checkbox input "true"
click at [669, 241] on span "During Checkout" at bounding box center [673, 238] width 85 height 17
click at [834, 290] on button "Apply" at bounding box center [814, 292] width 81 height 26
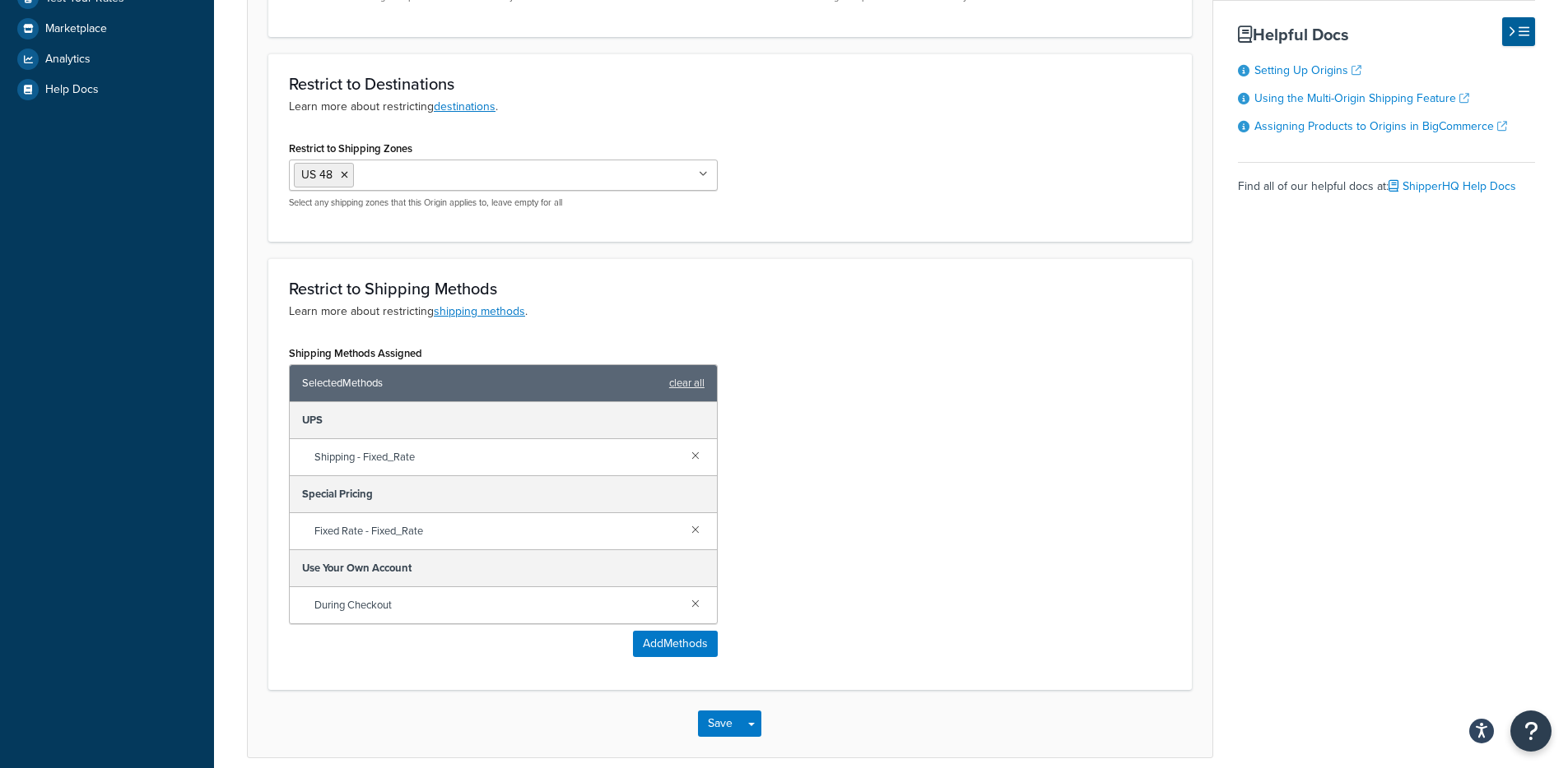
scroll to position [479, 0]
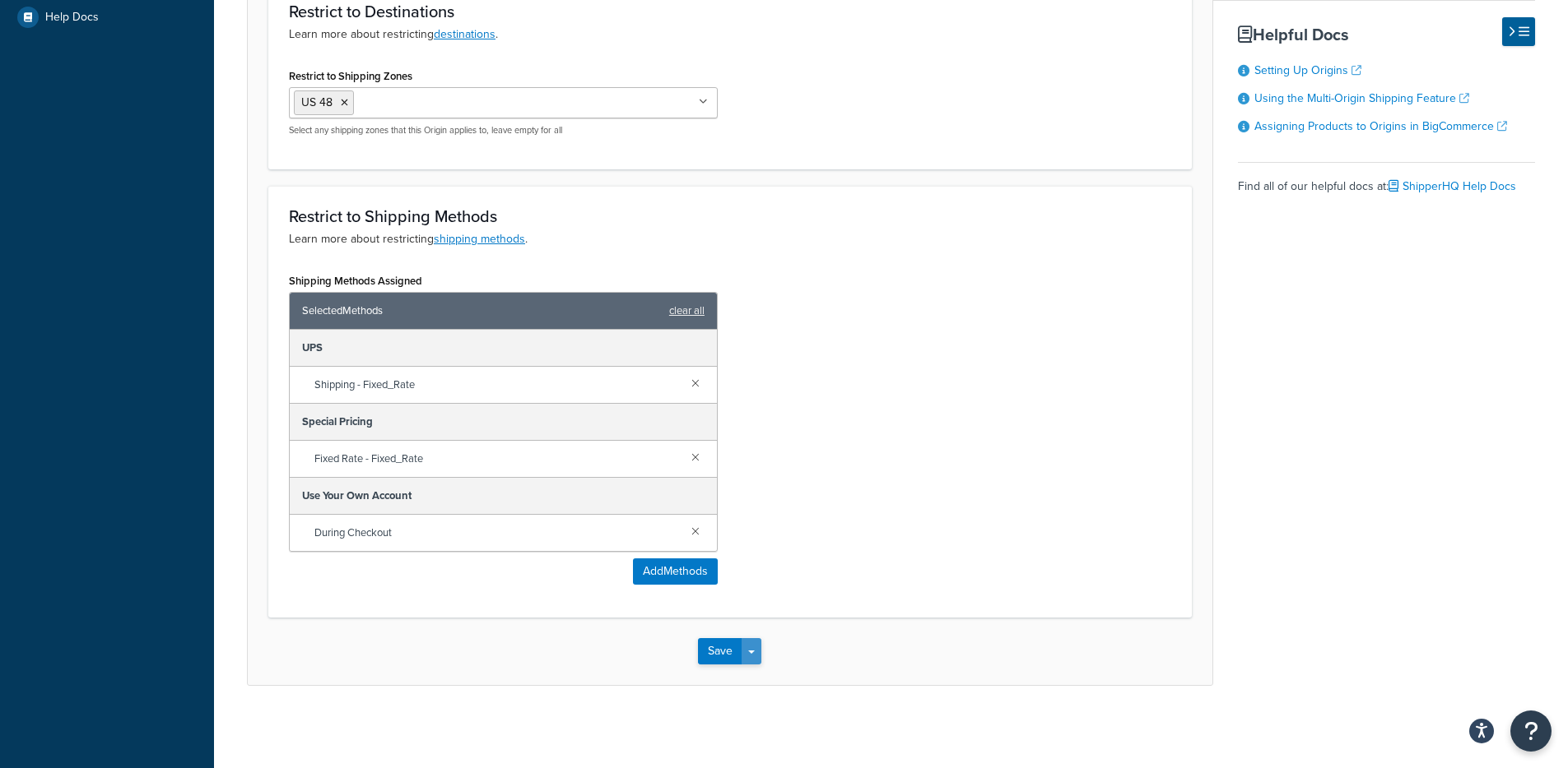
click at [753, 656] on button "Save Dropdown" at bounding box center [752, 651] width 20 height 26
click at [760, 675] on button "Save and Edit" at bounding box center [777, 681] width 159 height 34
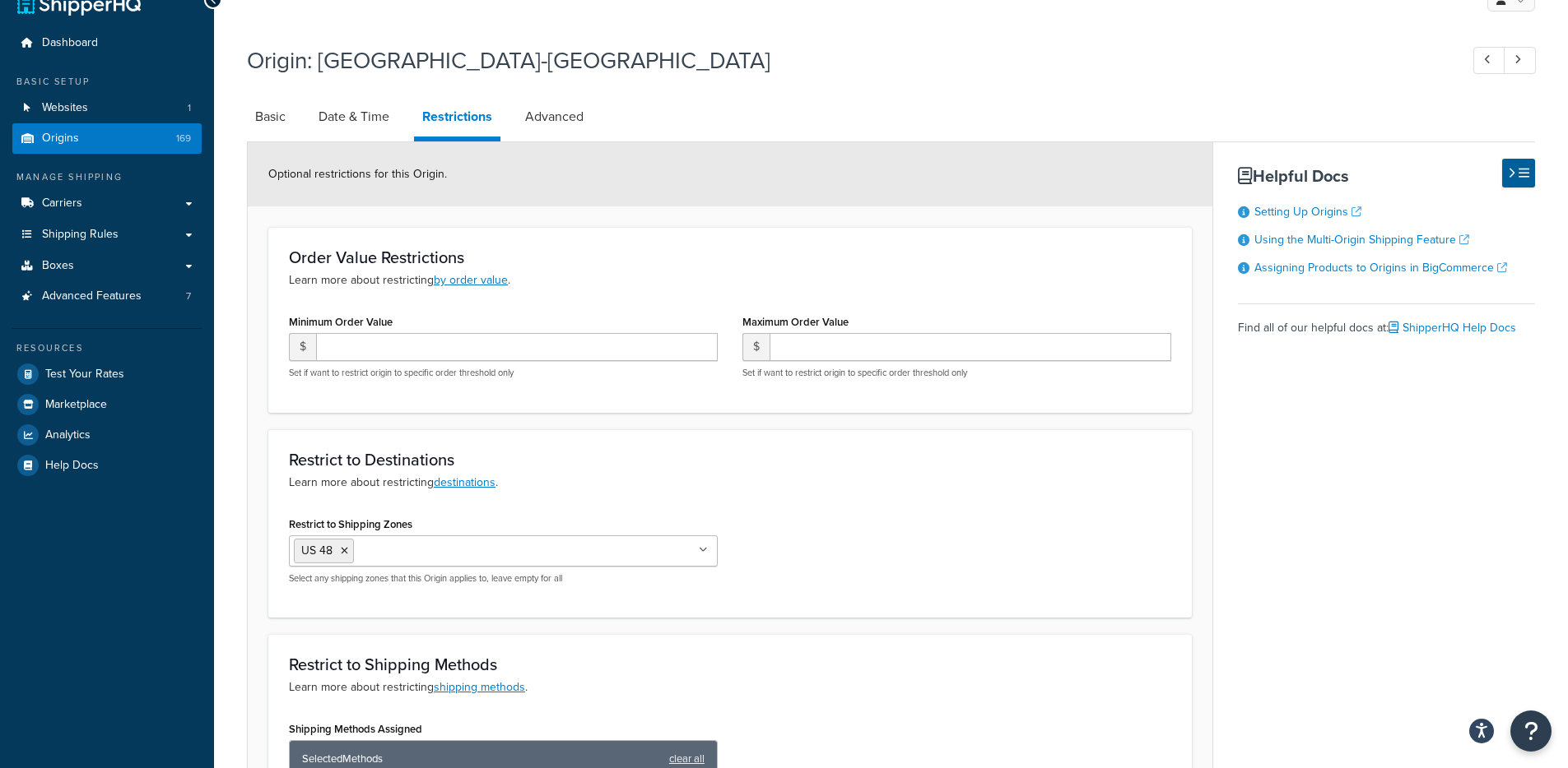
scroll to position [0, 0]
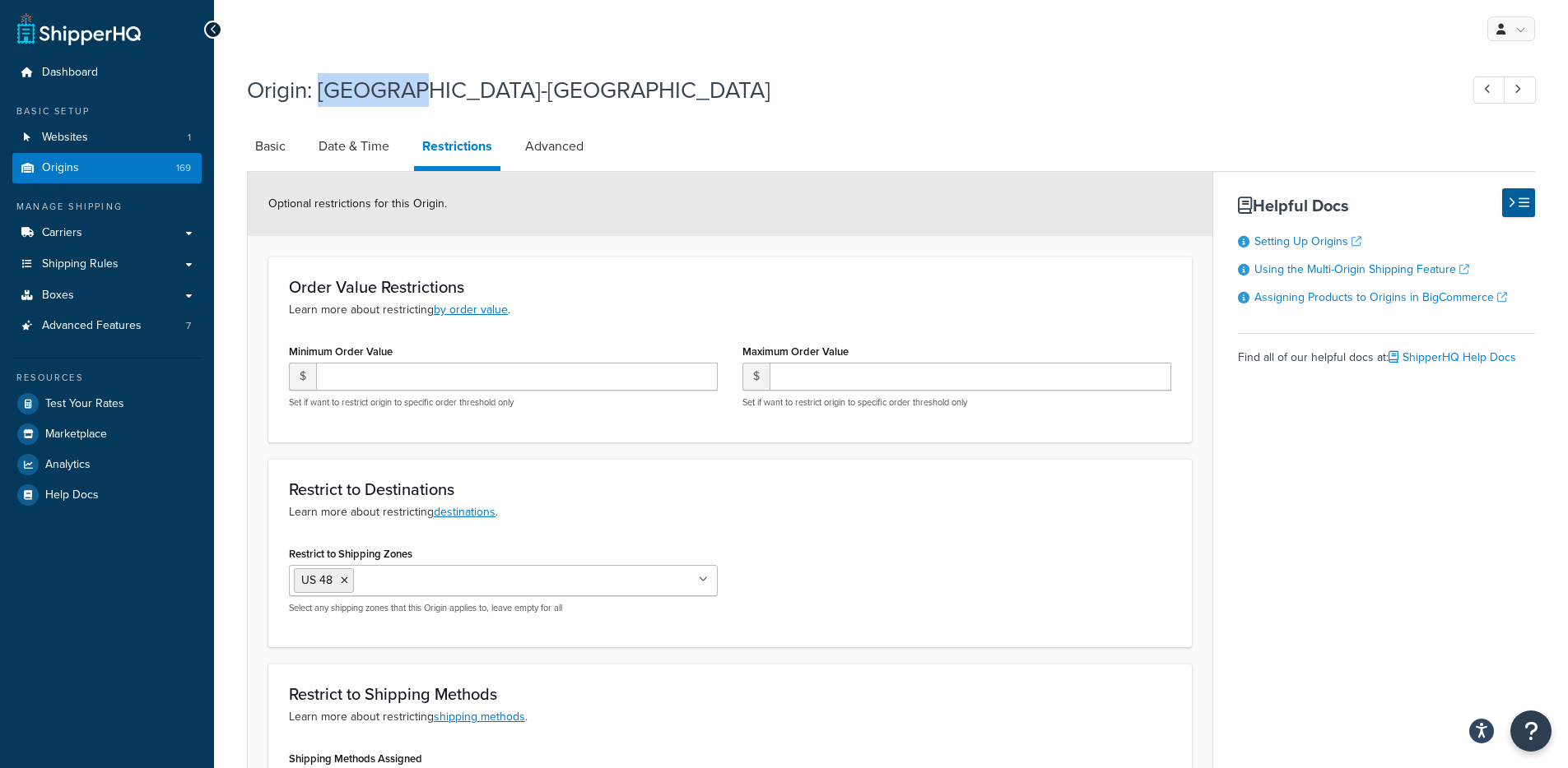
drag, startPoint x: 441, startPoint y: 96, endPoint x: 326, endPoint y: 81, distance: 116.0
click at [326, 81] on h1 "Origin: ARROW-NY" at bounding box center [845, 90] width 1196 height 32
copy h1 "ARROW-NY"
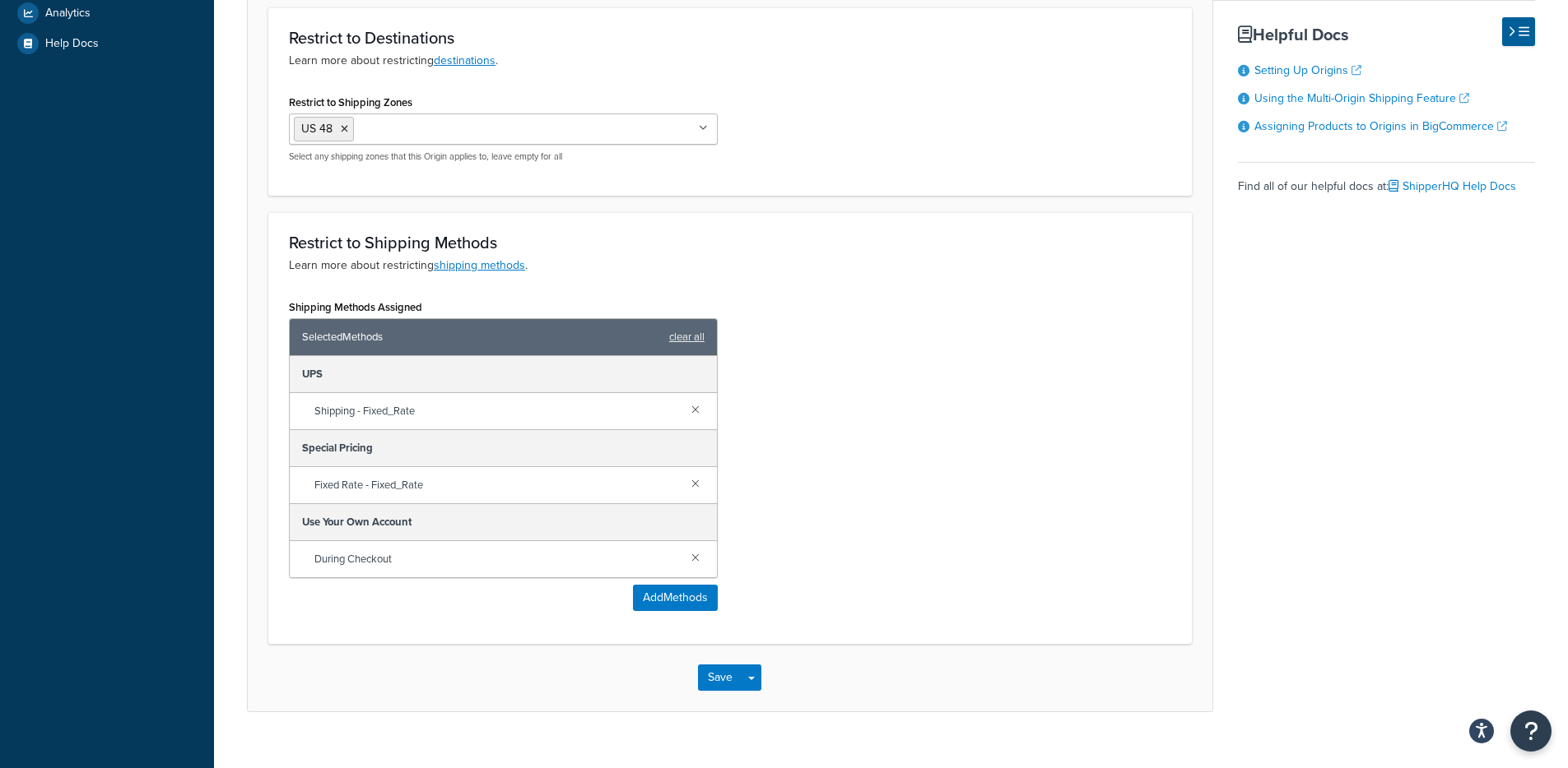
scroll to position [479, 0]
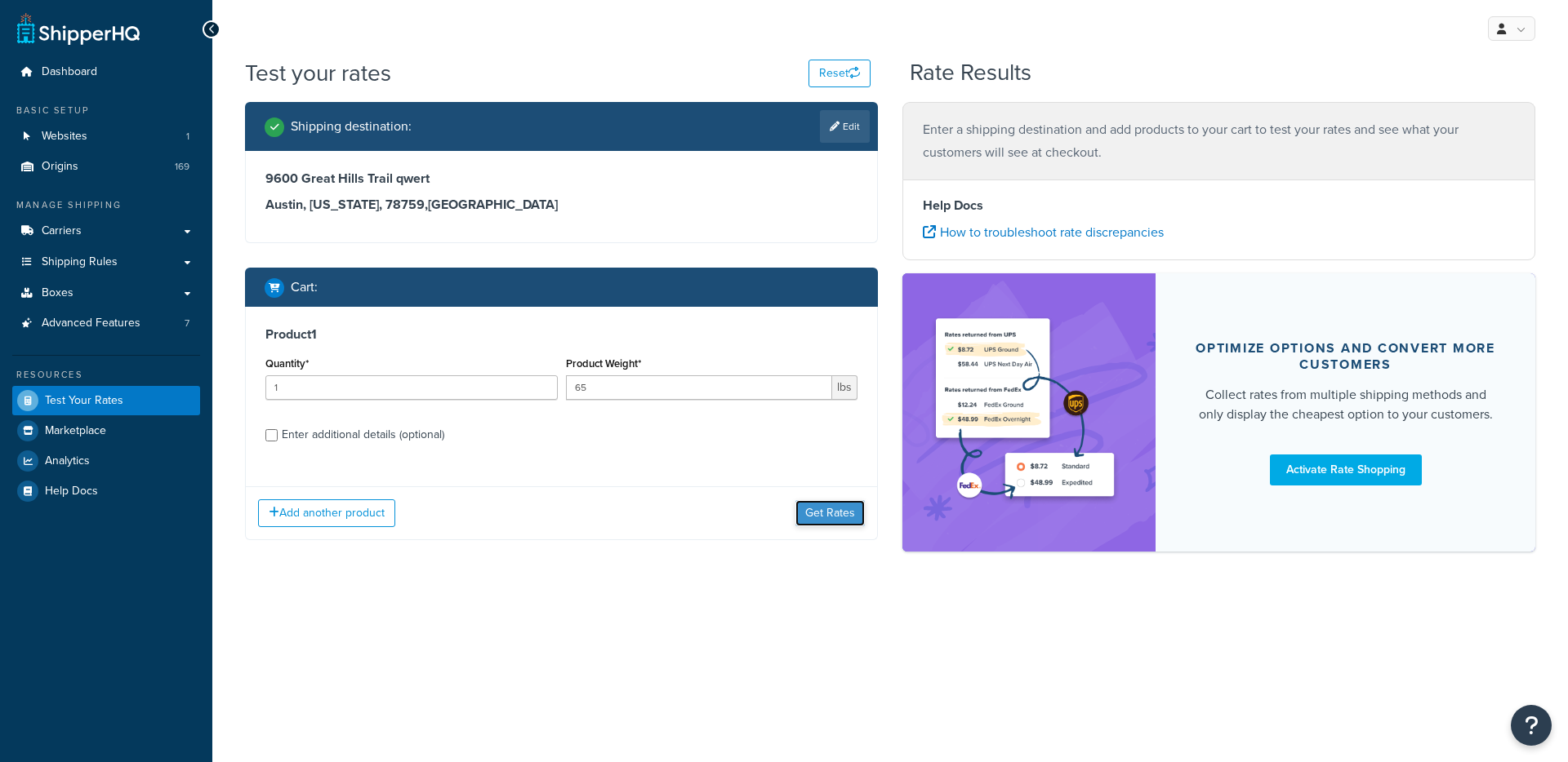
click at [802, 524] on button "Get Rates" at bounding box center [830, 513] width 70 height 26
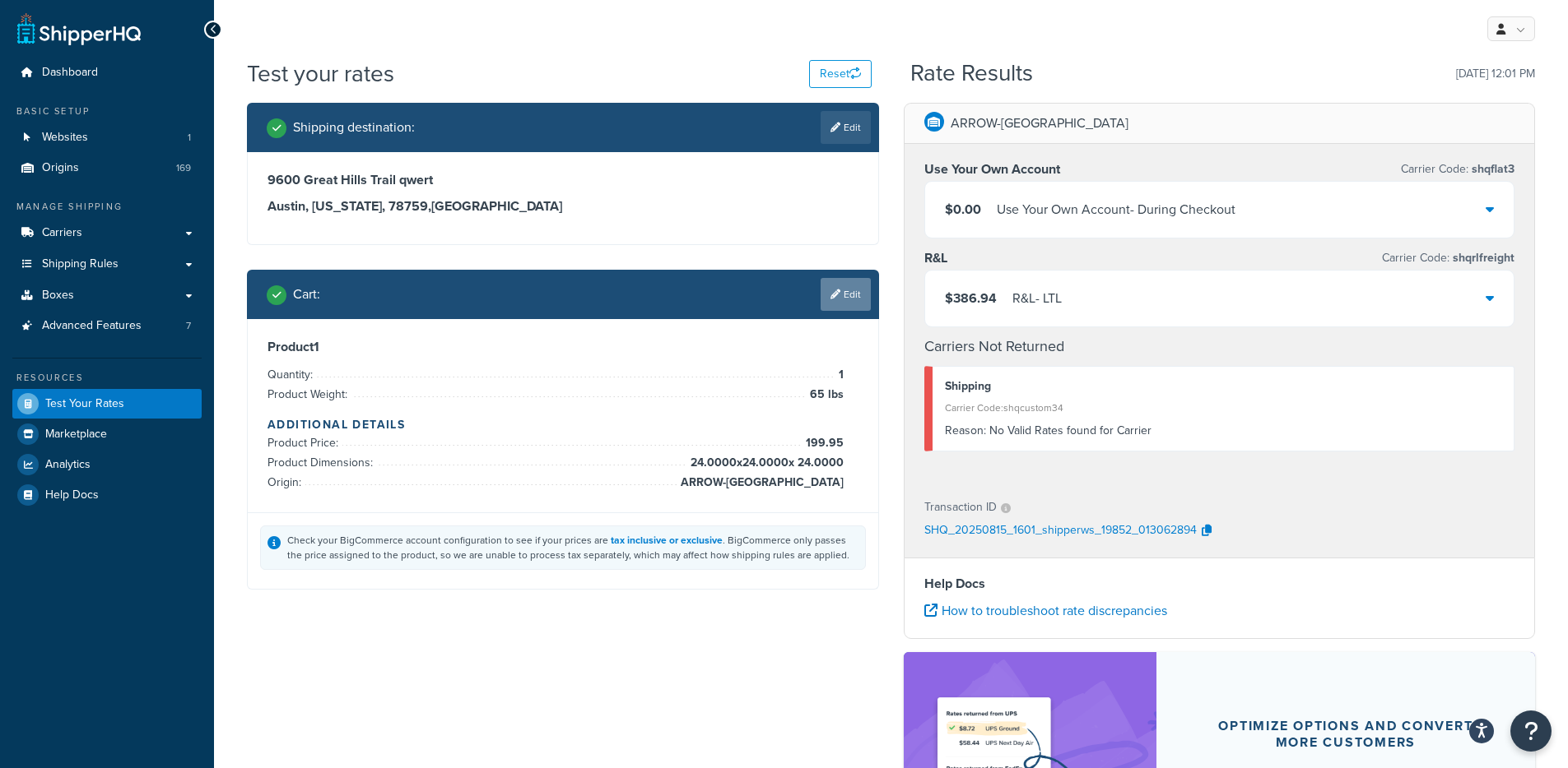
click at [832, 305] on link "Edit" at bounding box center [846, 295] width 50 height 33
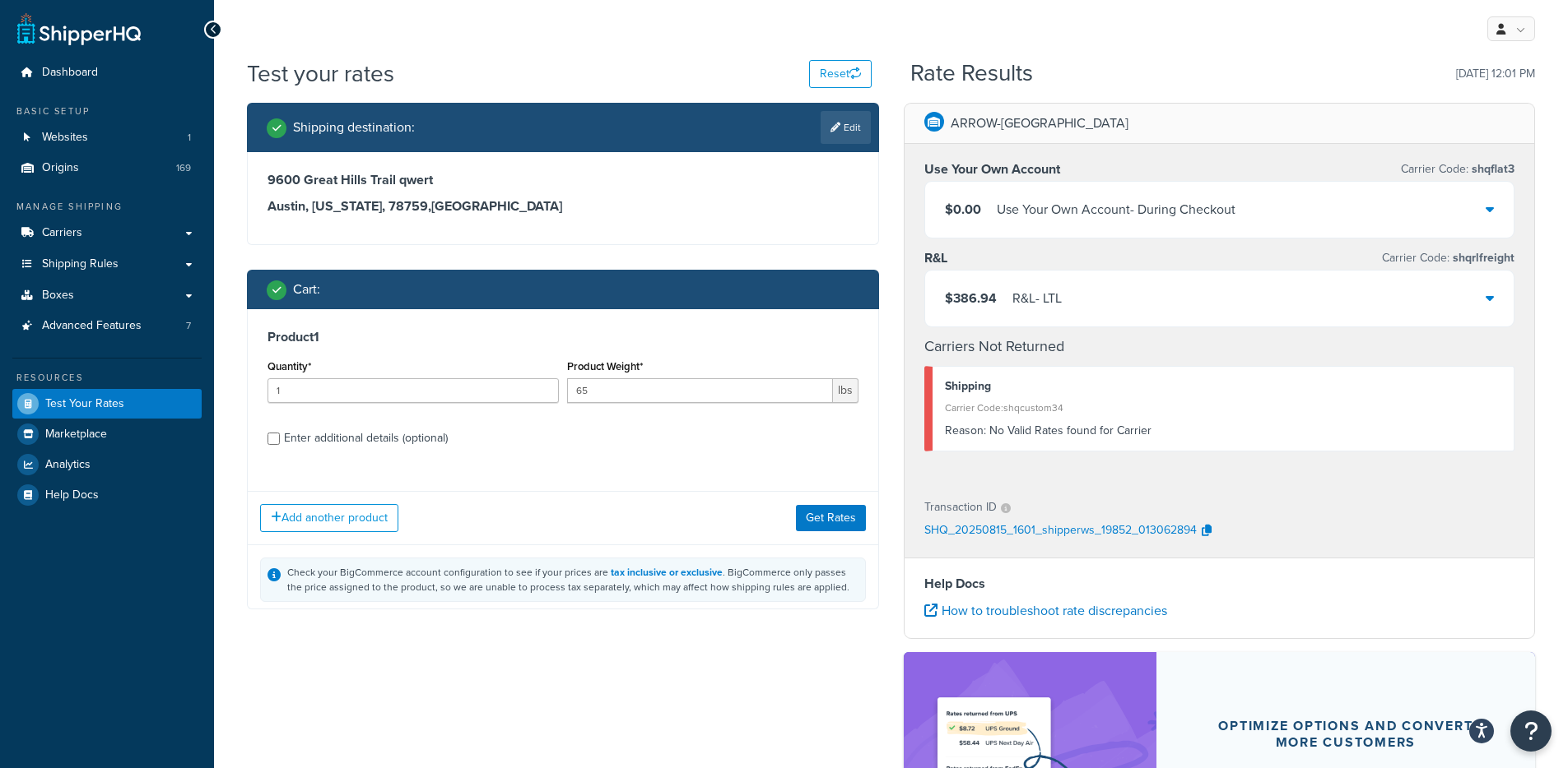
click at [375, 450] on div "Product 1 Quantity* 1 Product Weight* 65 lbs Enter additional details (optional)" at bounding box center [562, 394] width 631 height 169
click at [377, 437] on div "Enter additional details (optional)" at bounding box center [367, 439] width 164 height 23
click at [280, 437] on input "Enter additional details (optional)" at bounding box center [274, 439] width 13 height 13
checkbox input "true"
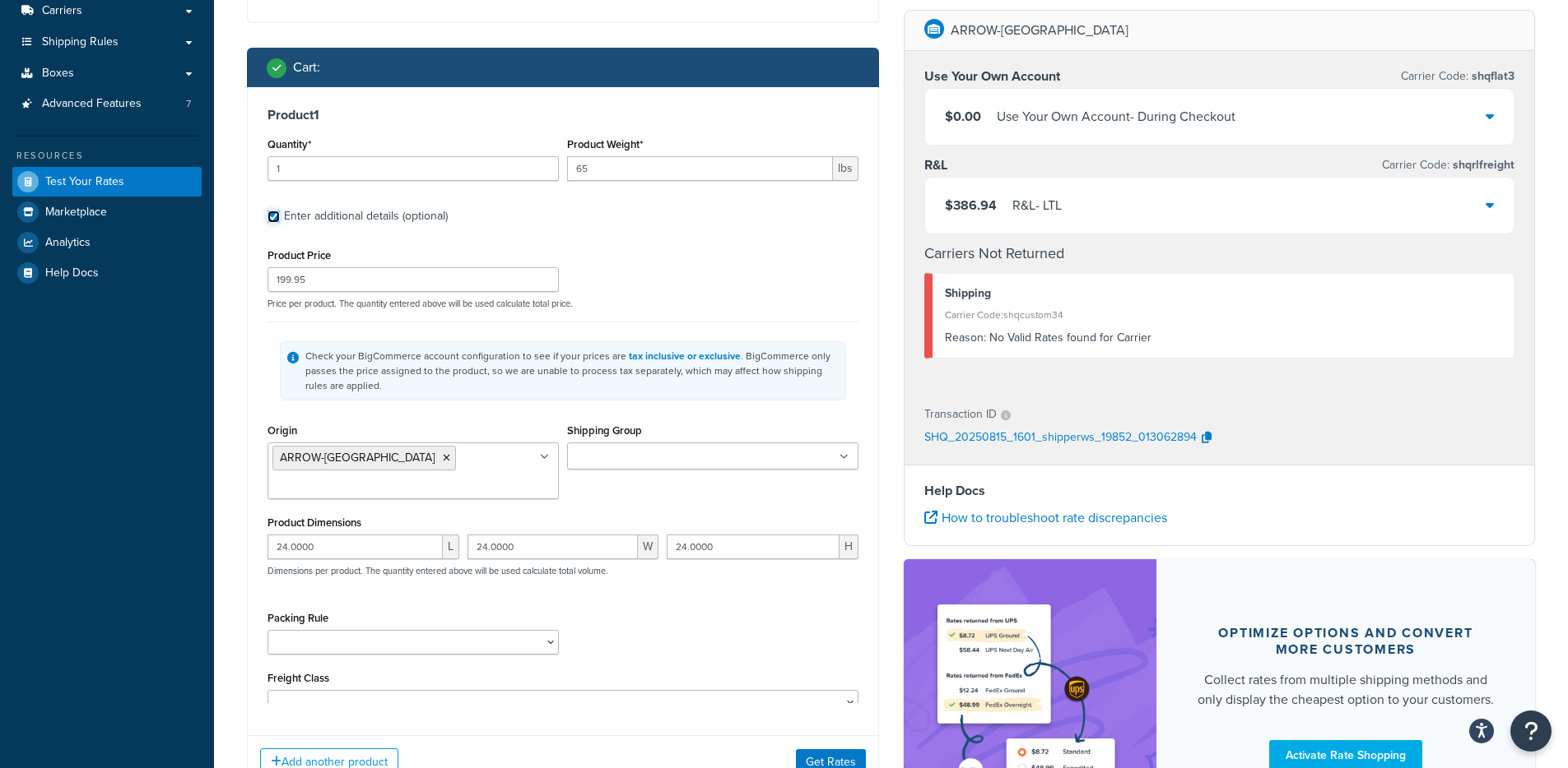
scroll to position [256, 0]
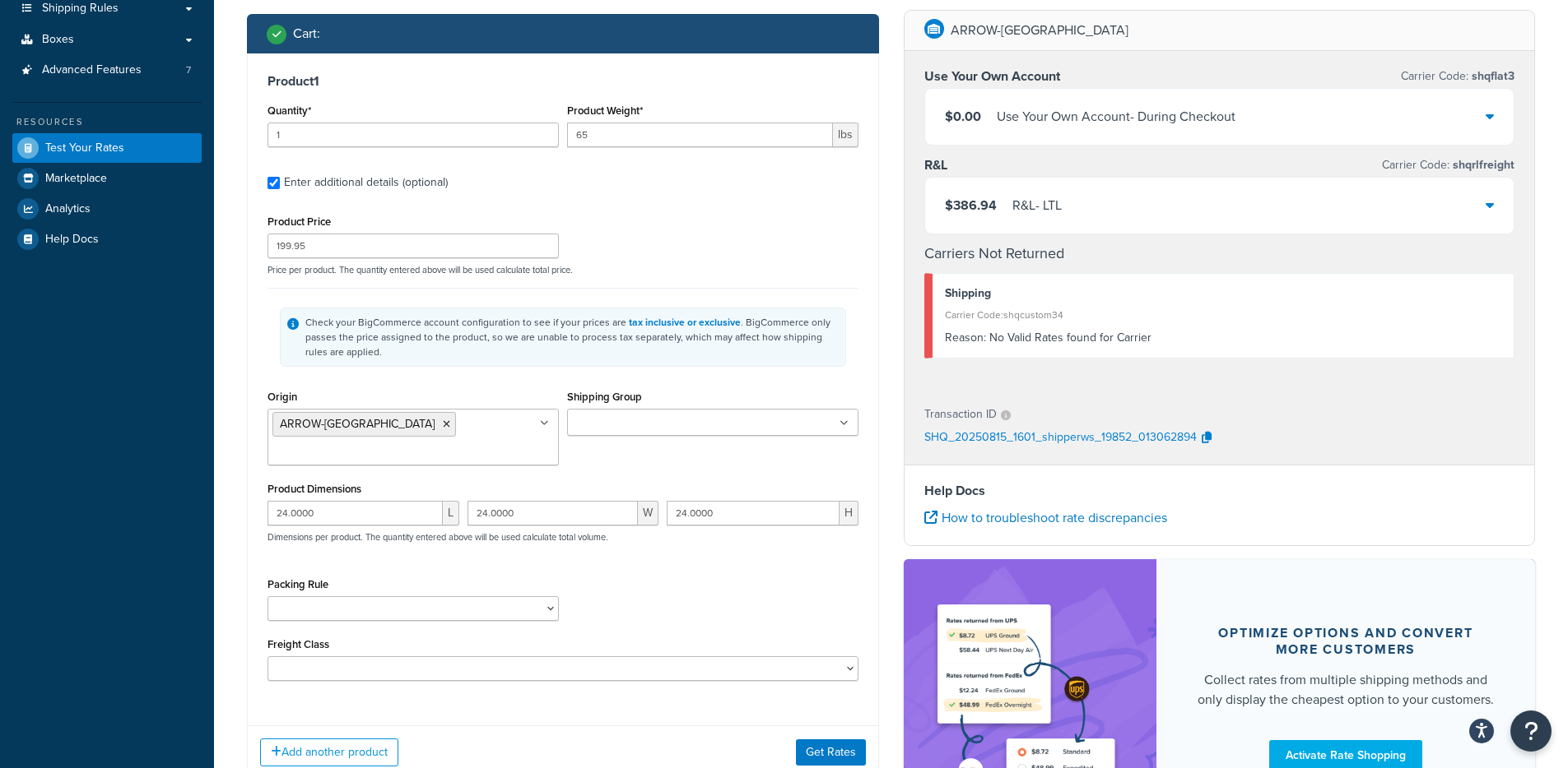
click at [714, 421] on ul at bounding box center [713, 422] width 291 height 27
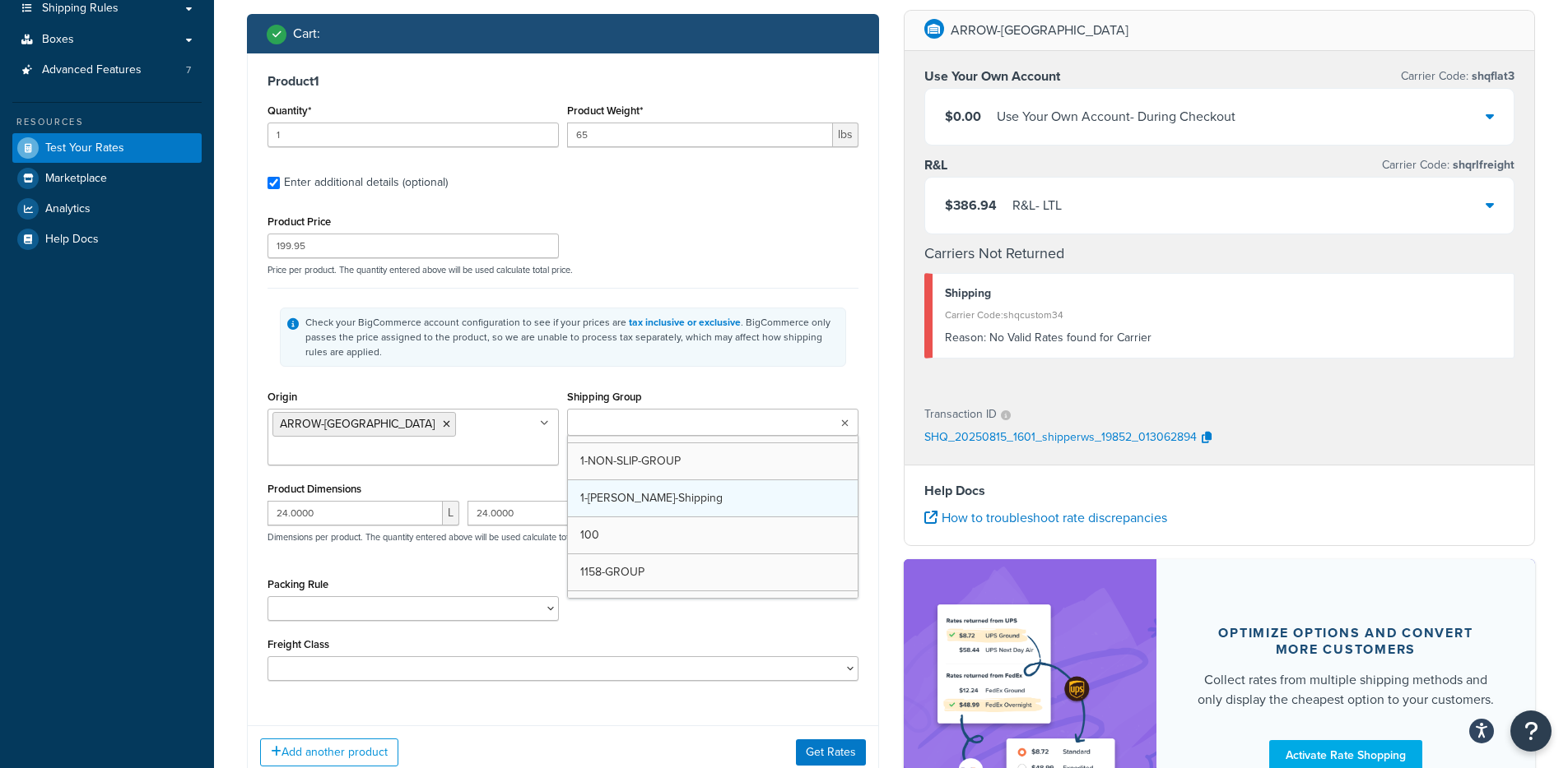
scroll to position [7, 0]
type input "Arr"
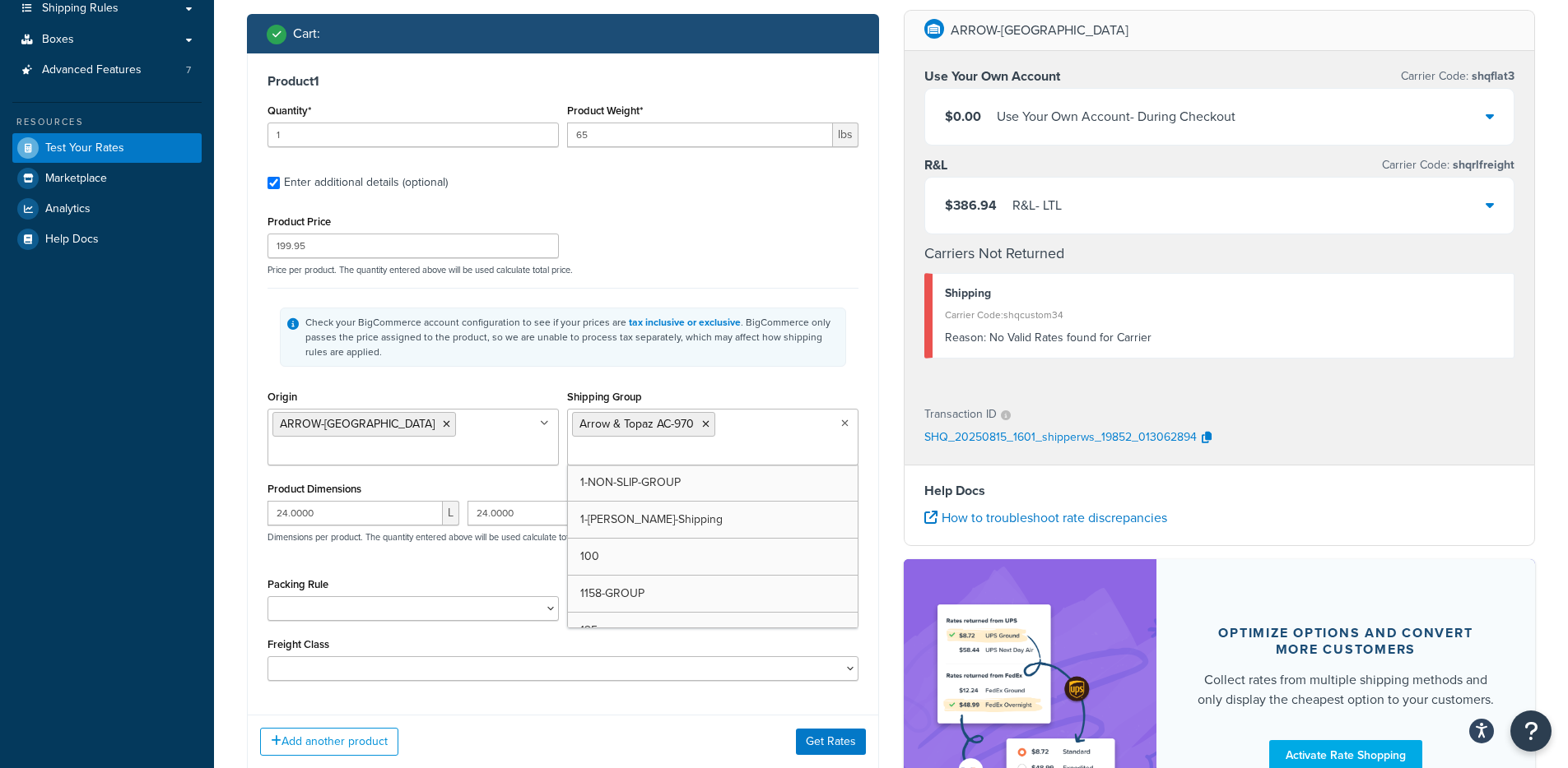
click at [897, 658] on div "ARROW-NY Use Your Own Account Carrier Code: shqflat3 $0.00 Use Your Own Account…" at bounding box center [1220, 432] width 657 height 844
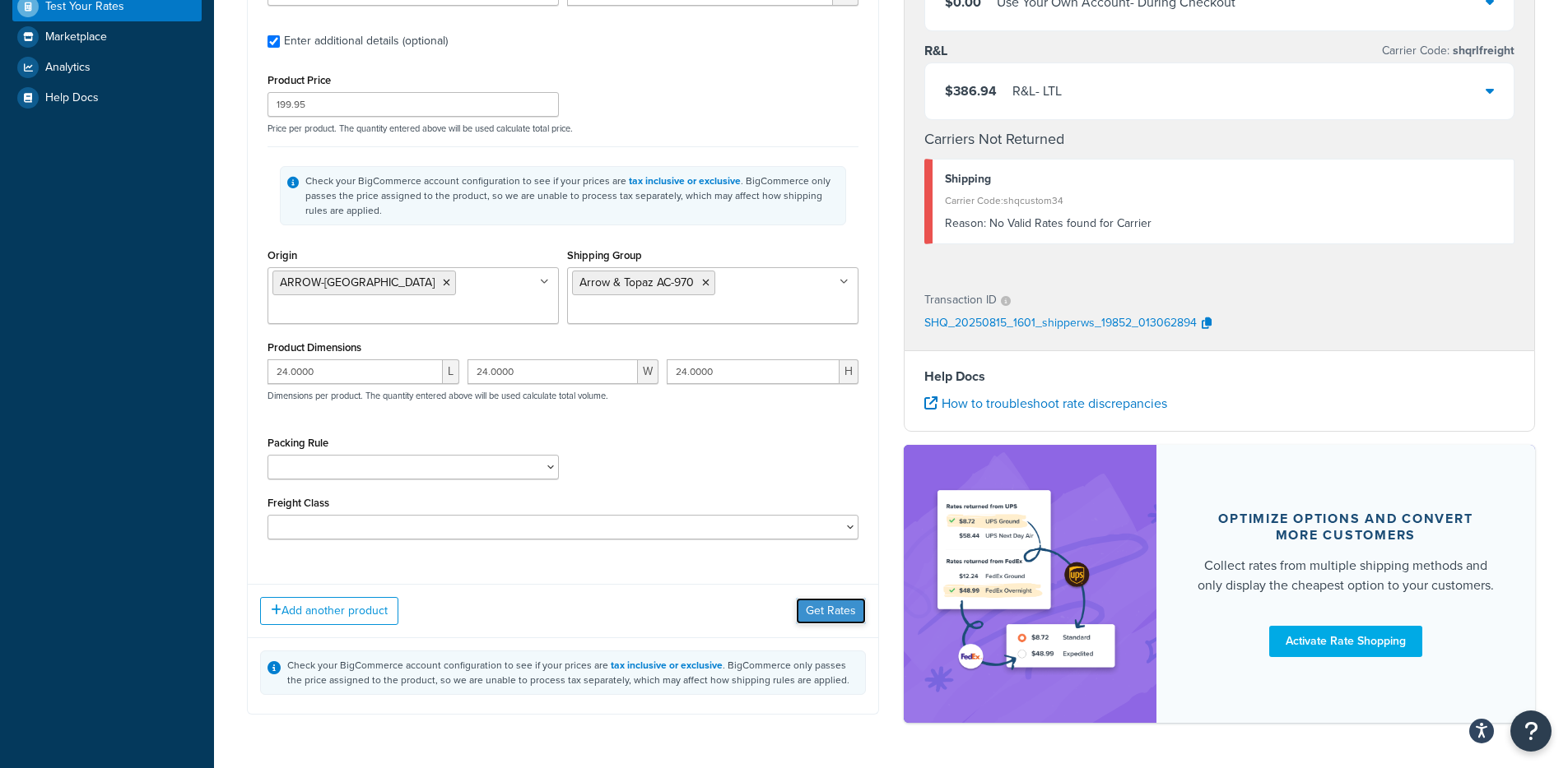
click at [857, 614] on button "Get Rates" at bounding box center [831, 611] width 70 height 26
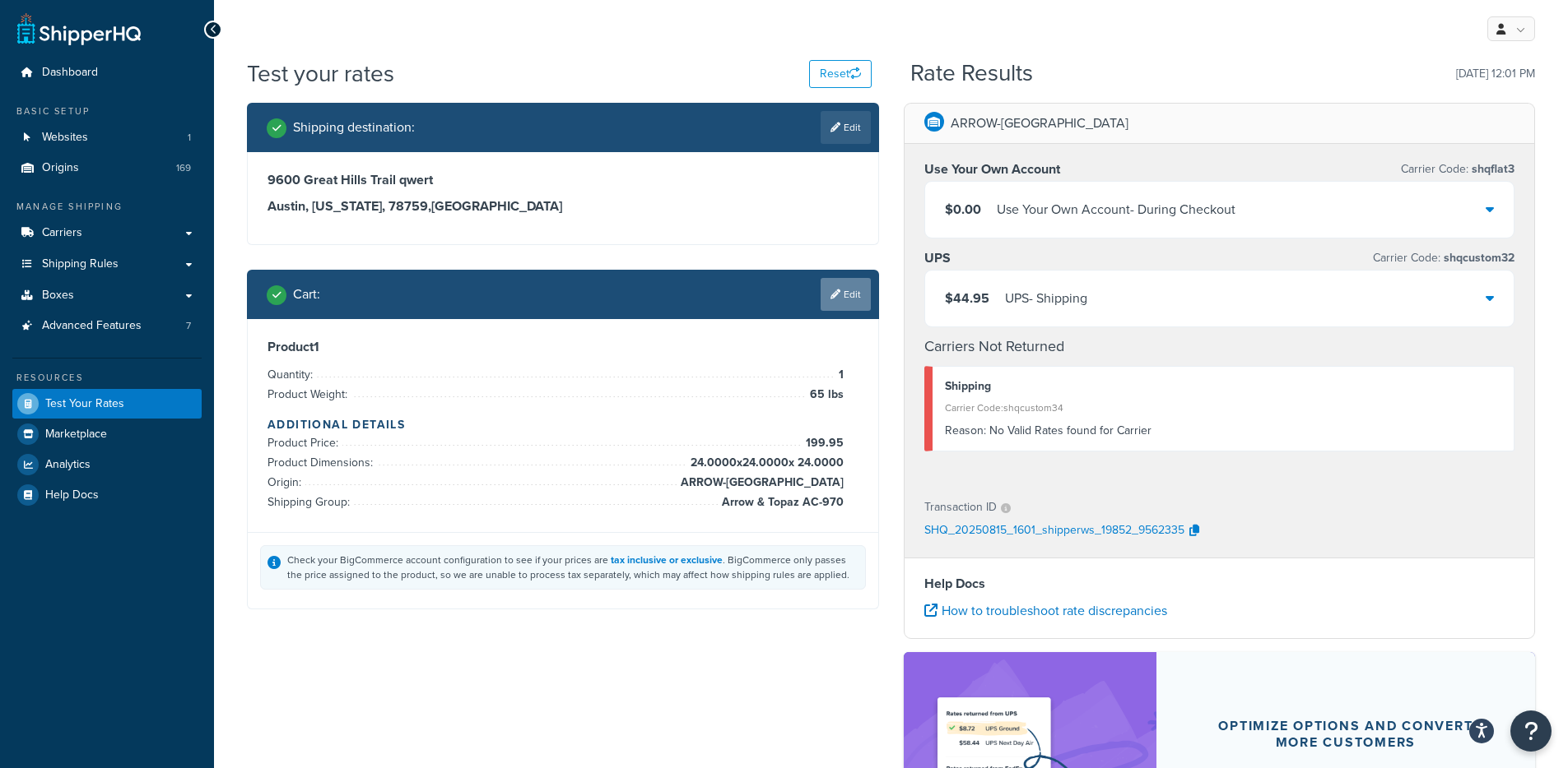
click at [837, 295] on icon at bounding box center [836, 294] width 10 height 10
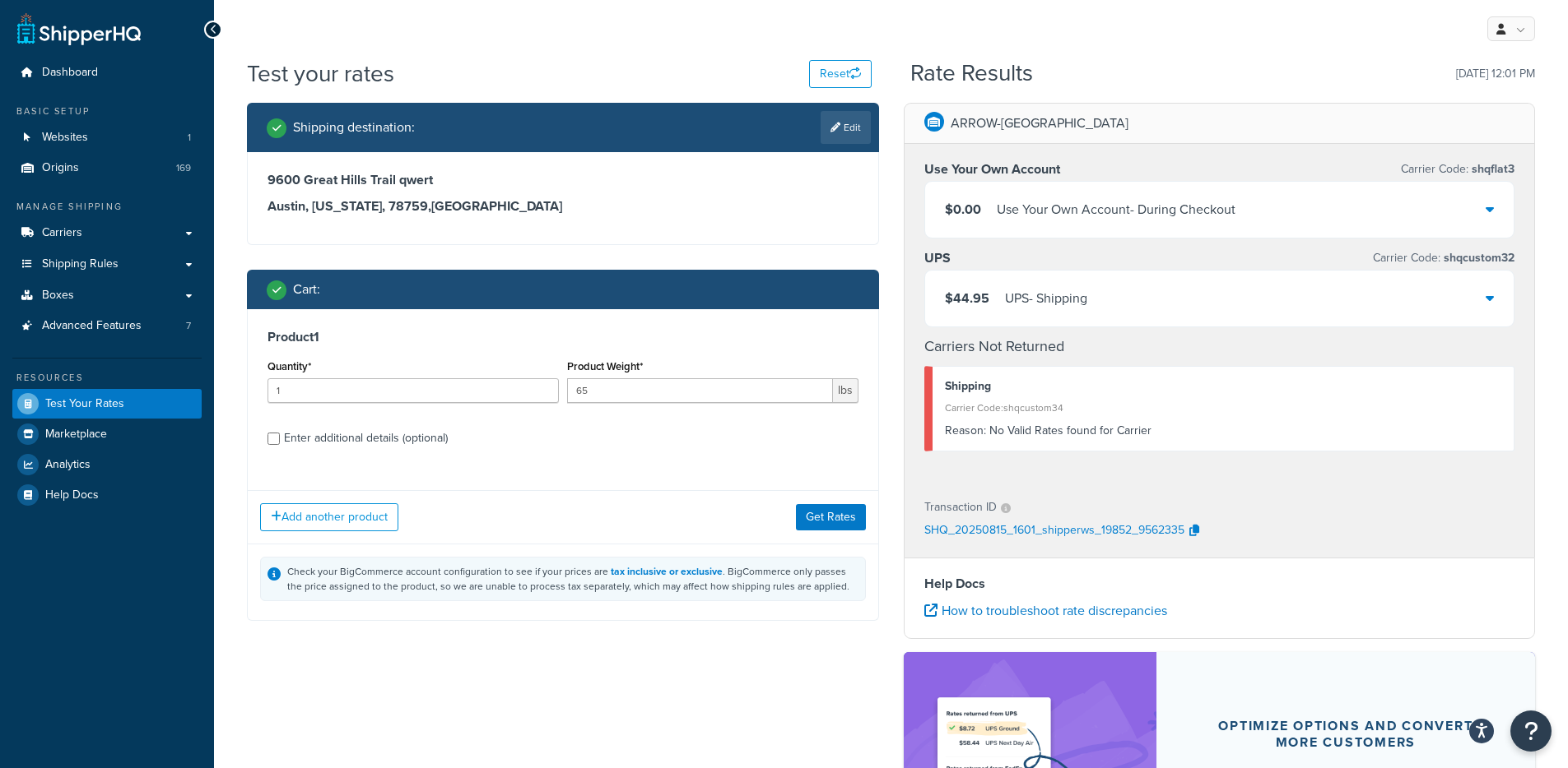
click at [404, 450] on div "Product 1 Quantity* 1 Product Weight* 65 lbs Enter additional details (optional)" at bounding box center [562, 394] width 631 height 169
click at [405, 446] on div "Enter additional details (optional)" at bounding box center [367, 439] width 164 height 23
click at [280, 446] on input "Enter additional details (optional)" at bounding box center [274, 439] width 13 height 13
checkbox input "true"
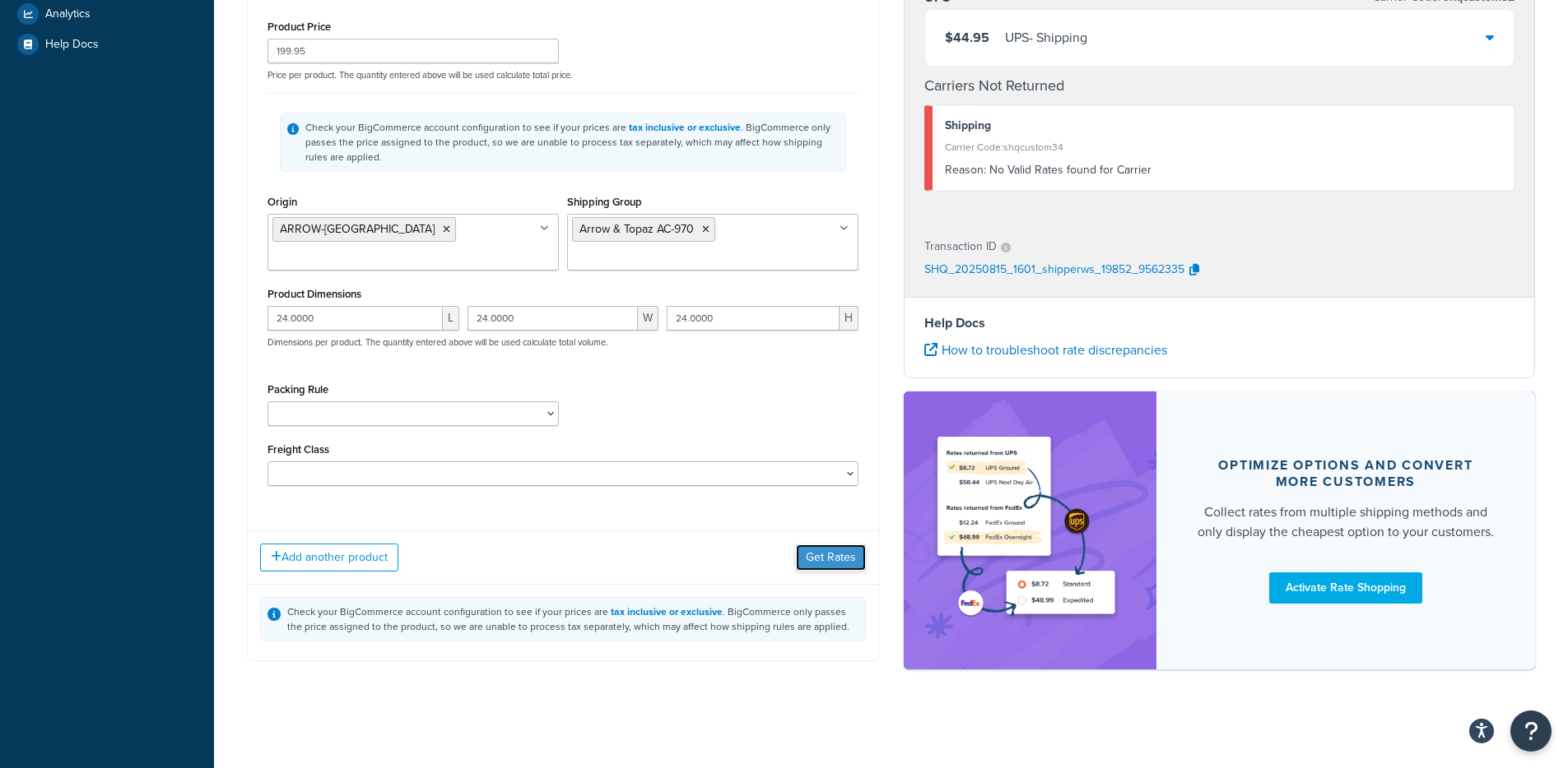
click at [813, 566] on button "Get Rates" at bounding box center [831, 557] width 70 height 26
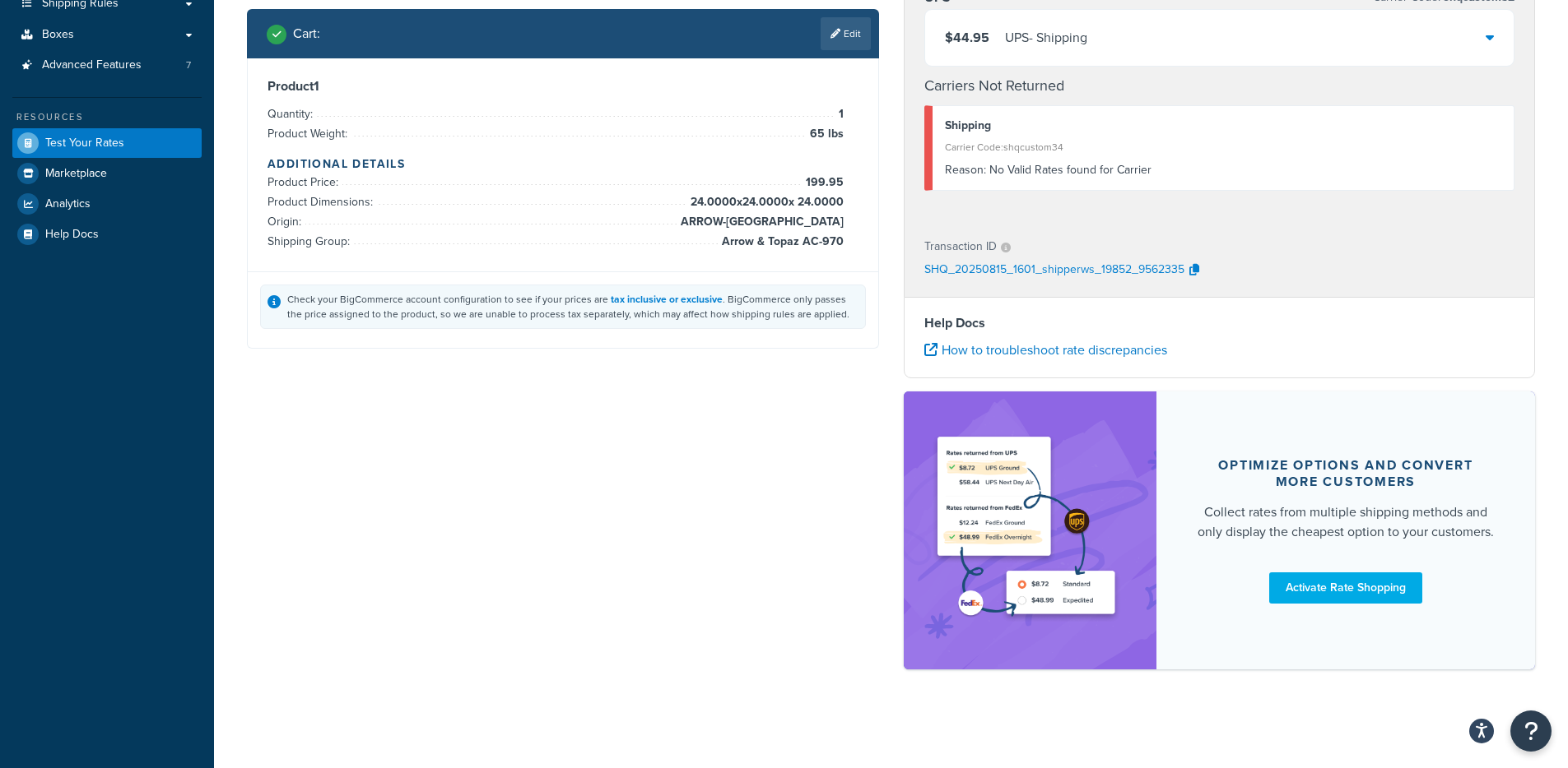
scroll to position [261, 0]
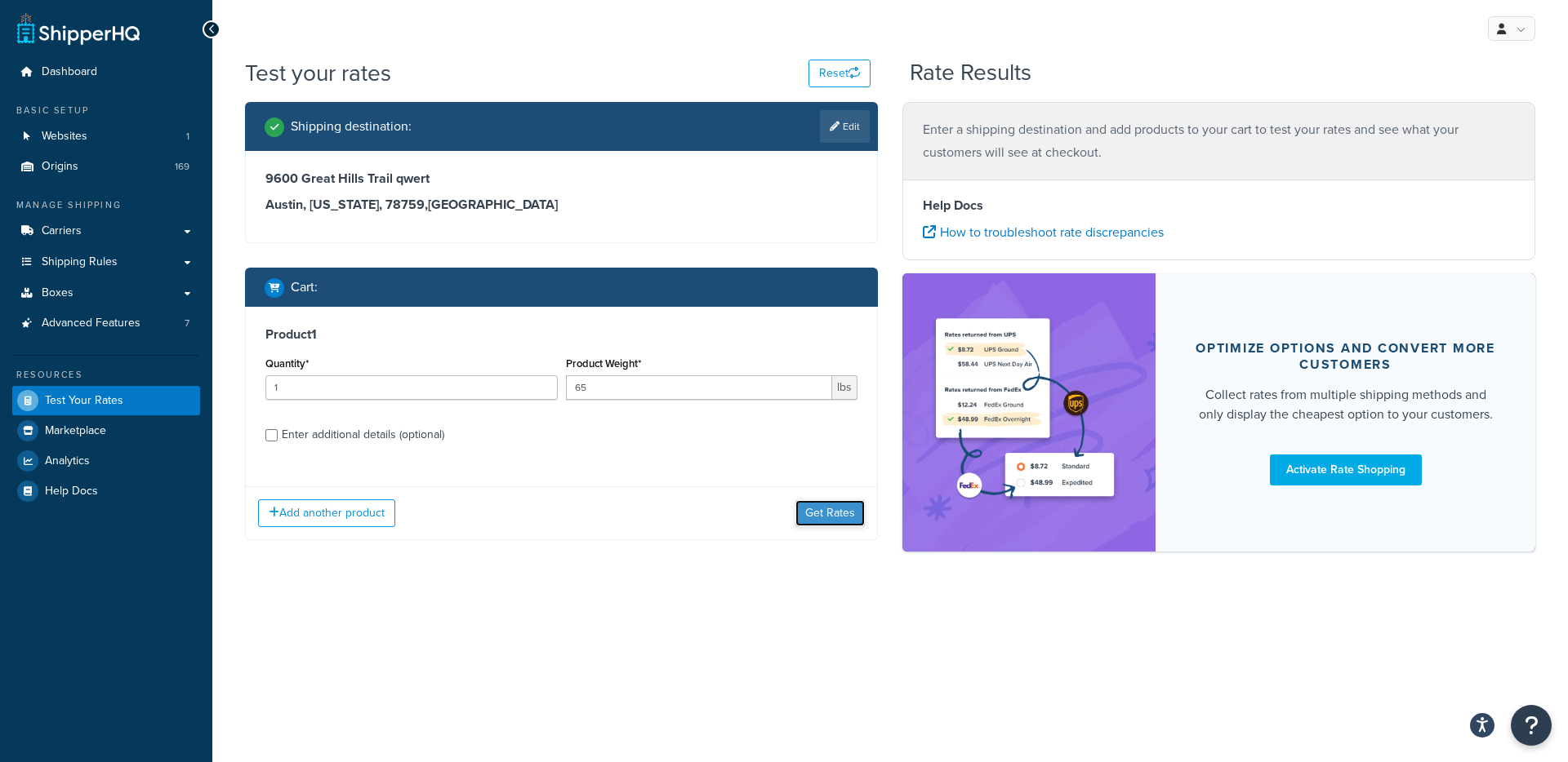
click at [829, 520] on button "Get Rates" at bounding box center [830, 513] width 70 height 26
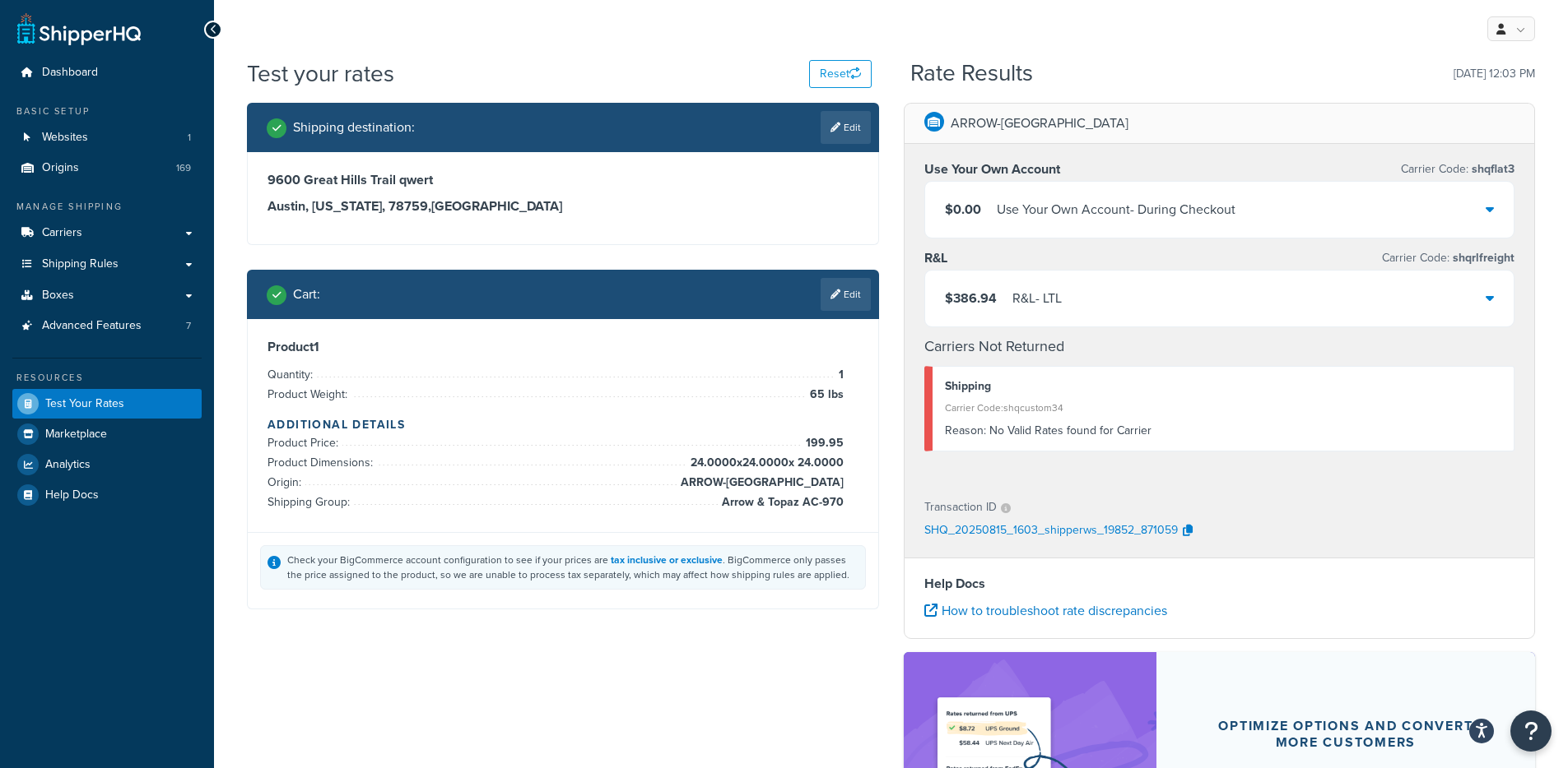
click at [1016, 305] on div "R&L - LTL" at bounding box center [1037, 299] width 50 height 23
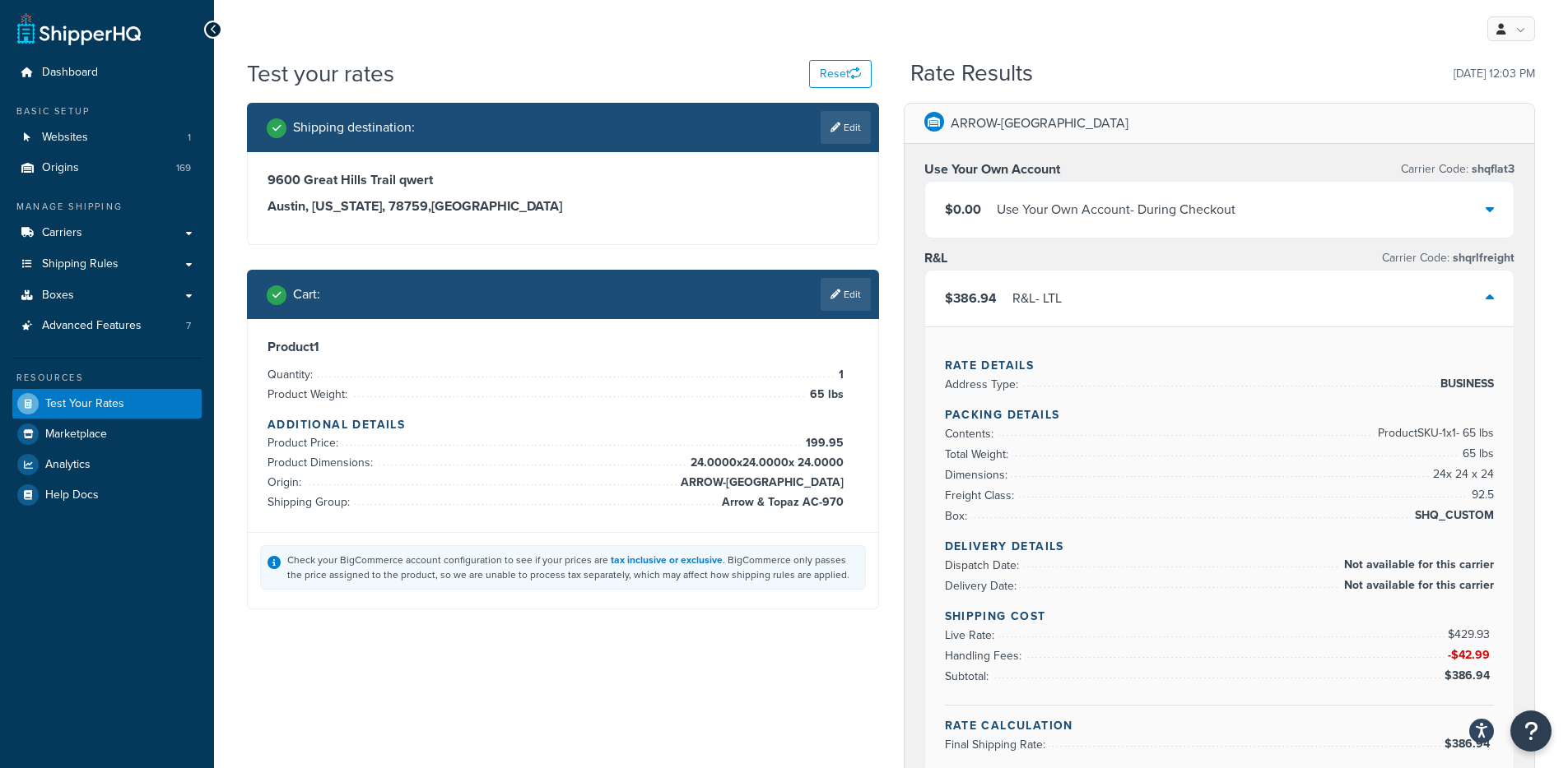
click at [1019, 303] on div "R&L - LTL" at bounding box center [1037, 299] width 50 height 23
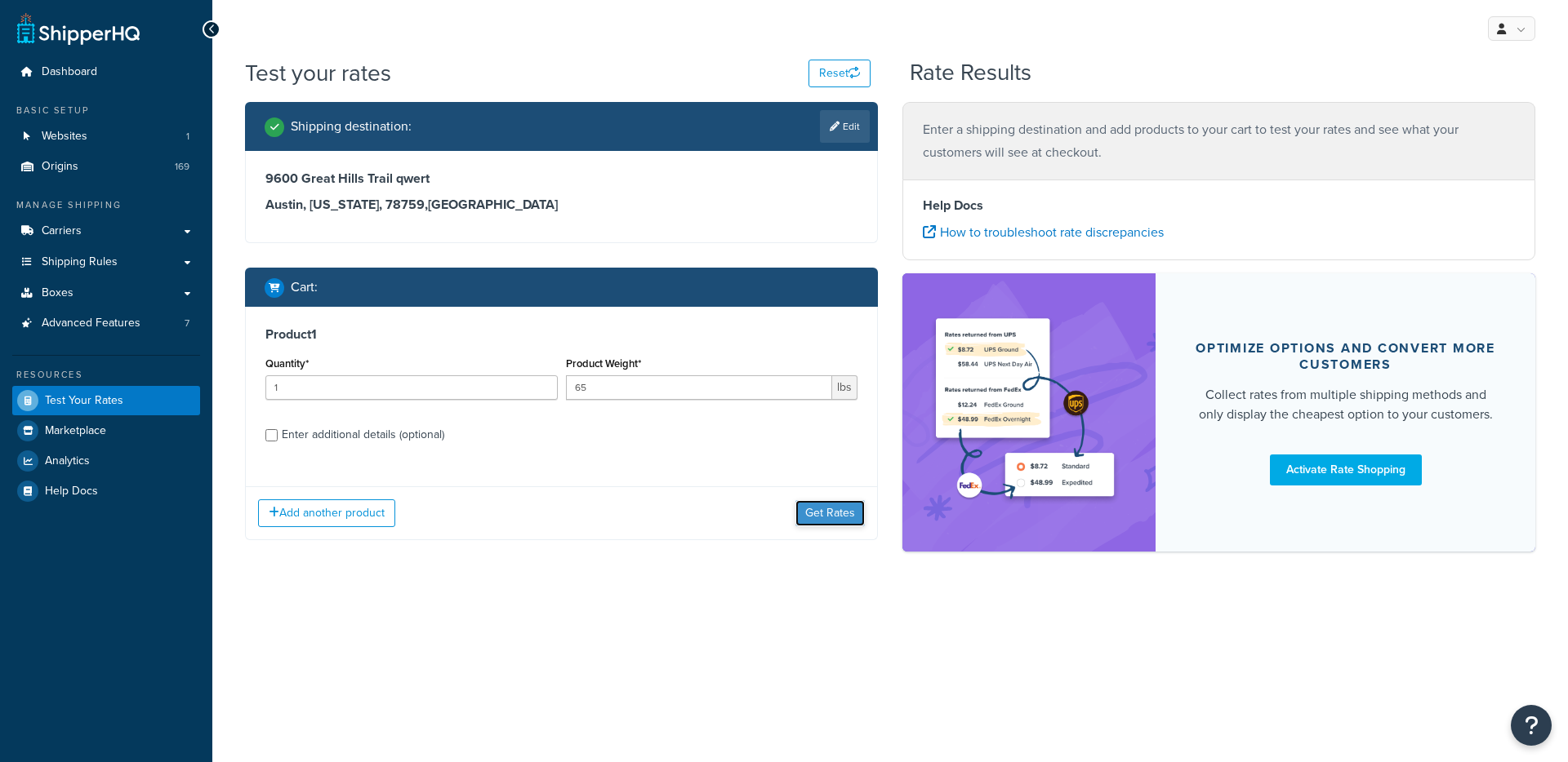
click at [813, 510] on button "Get Rates" at bounding box center [830, 513] width 70 height 26
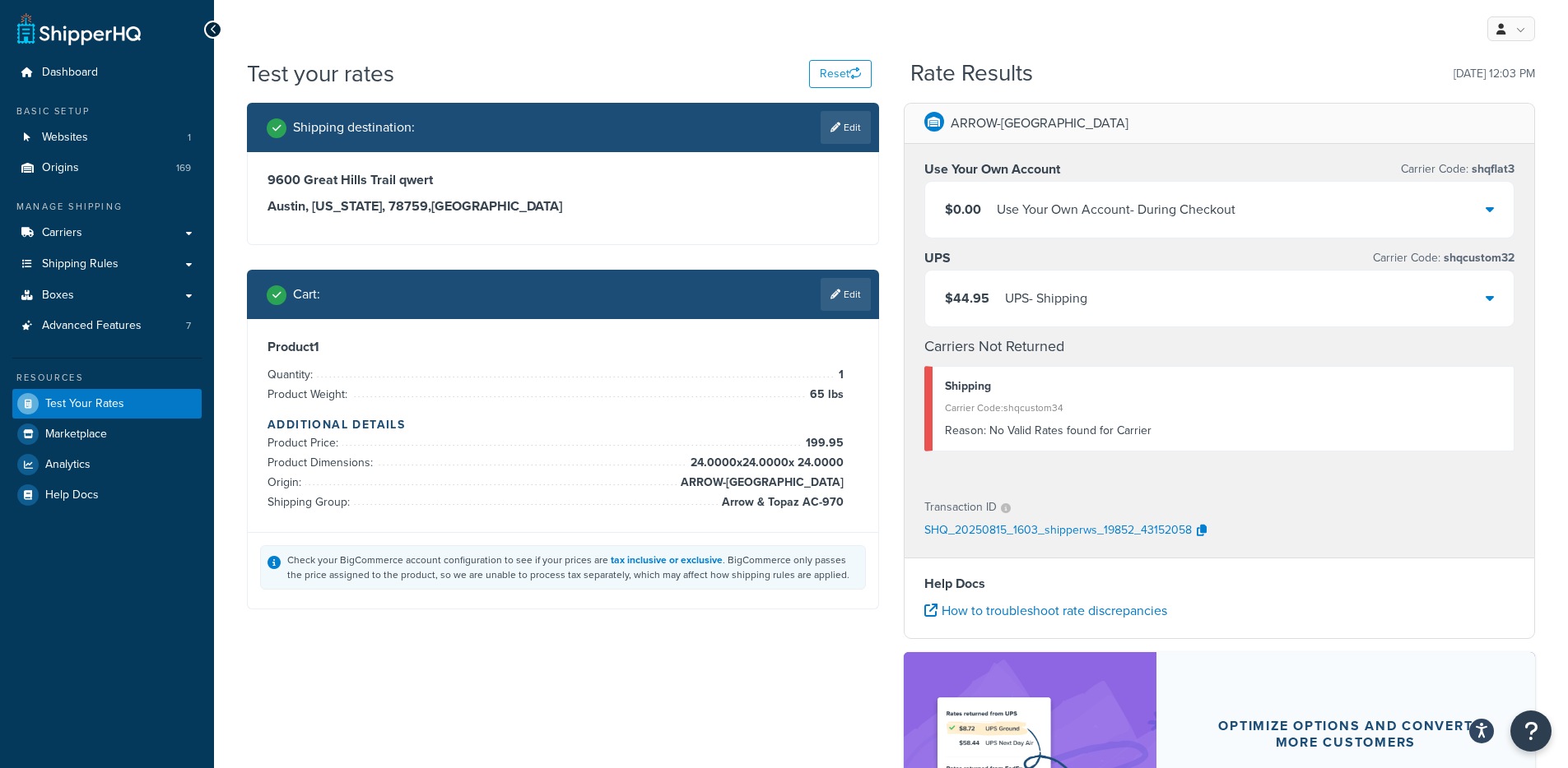
click at [1241, 306] on div "$44.95 UPS - Shipping" at bounding box center [1219, 298] width 589 height 56
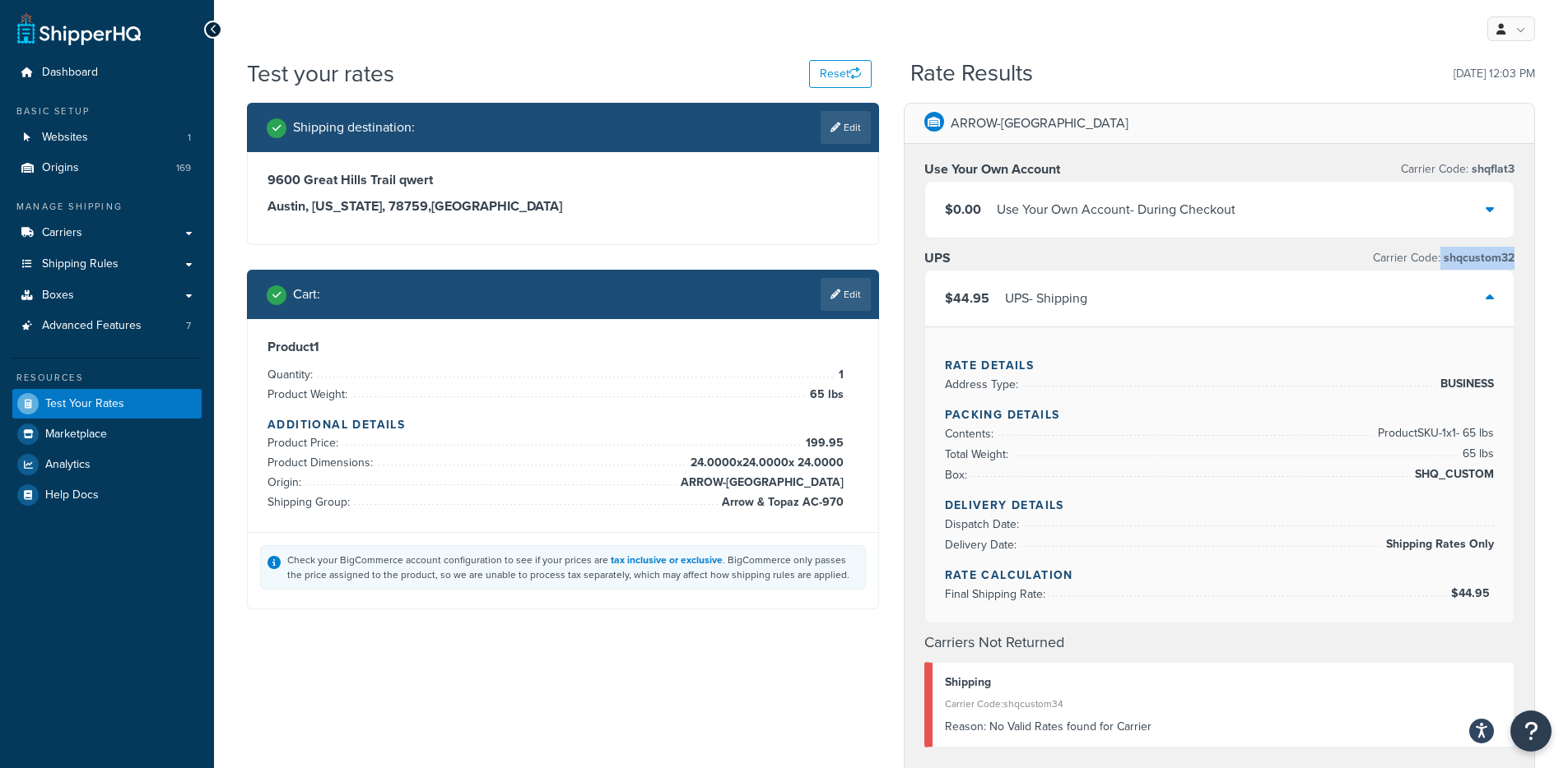
drag, startPoint x: 1511, startPoint y: 257, endPoint x: 1442, endPoint y: 259, distance: 69.0
click at [1442, 258] on div "Use Your Own Account Carrier Code: shqflat3 $0.00 Use Your Own Account - During…" at bounding box center [1219, 460] width 631 height 634
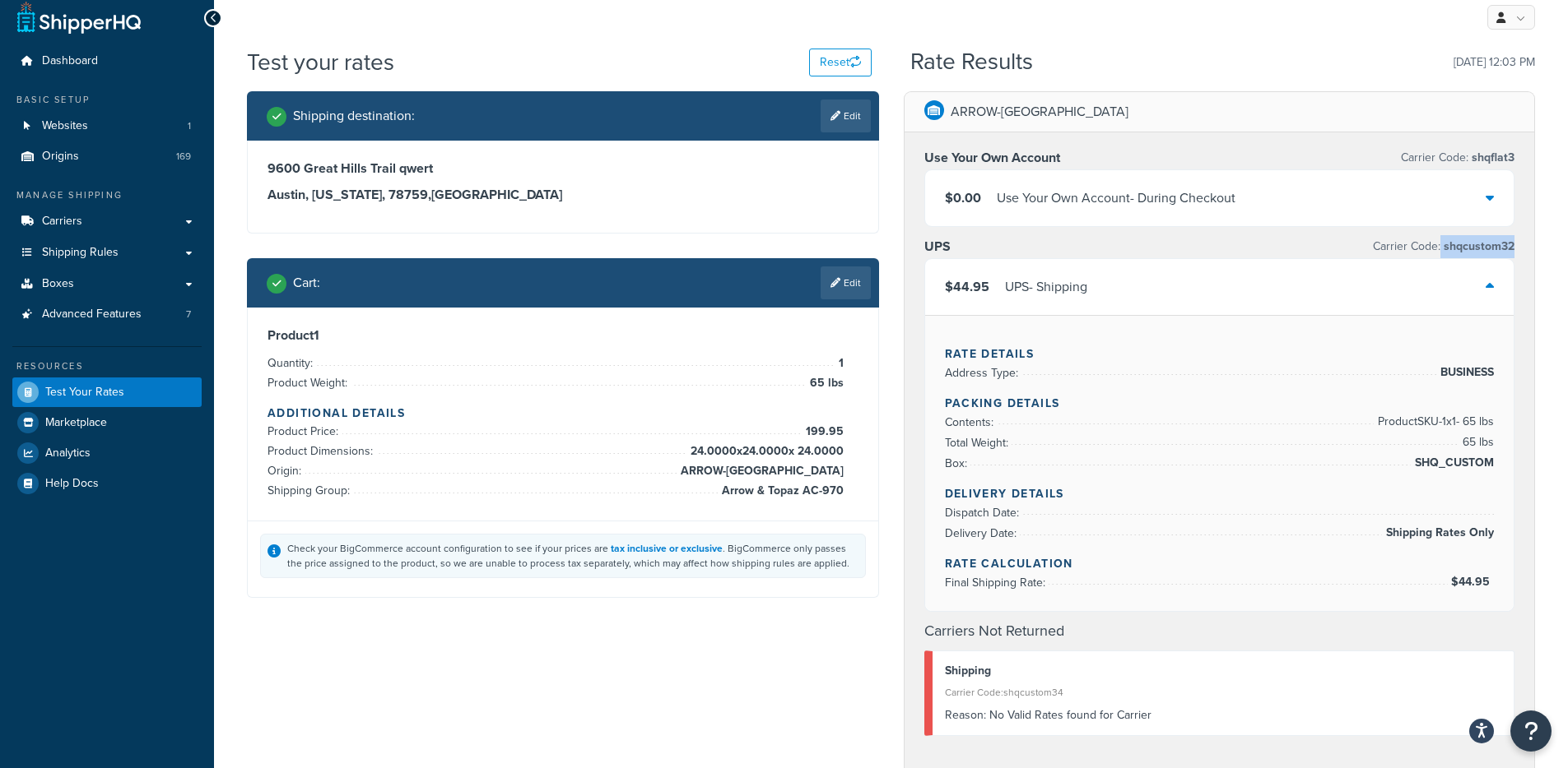
scroll to position [14, 0]
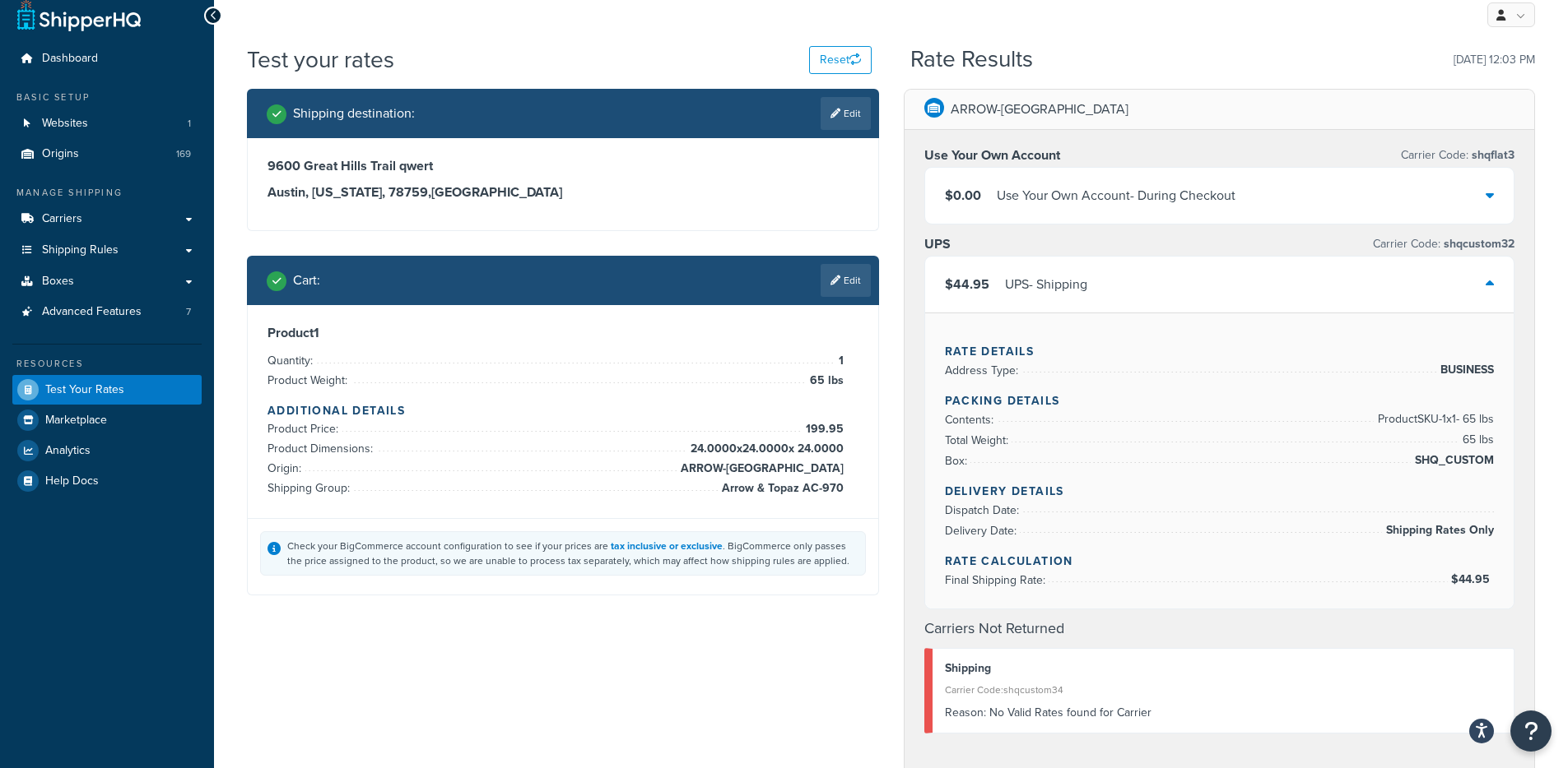
click at [1100, 257] on div "$44.95 UPS - Shipping" at bounding box center [1219, 284] width 589 height 56
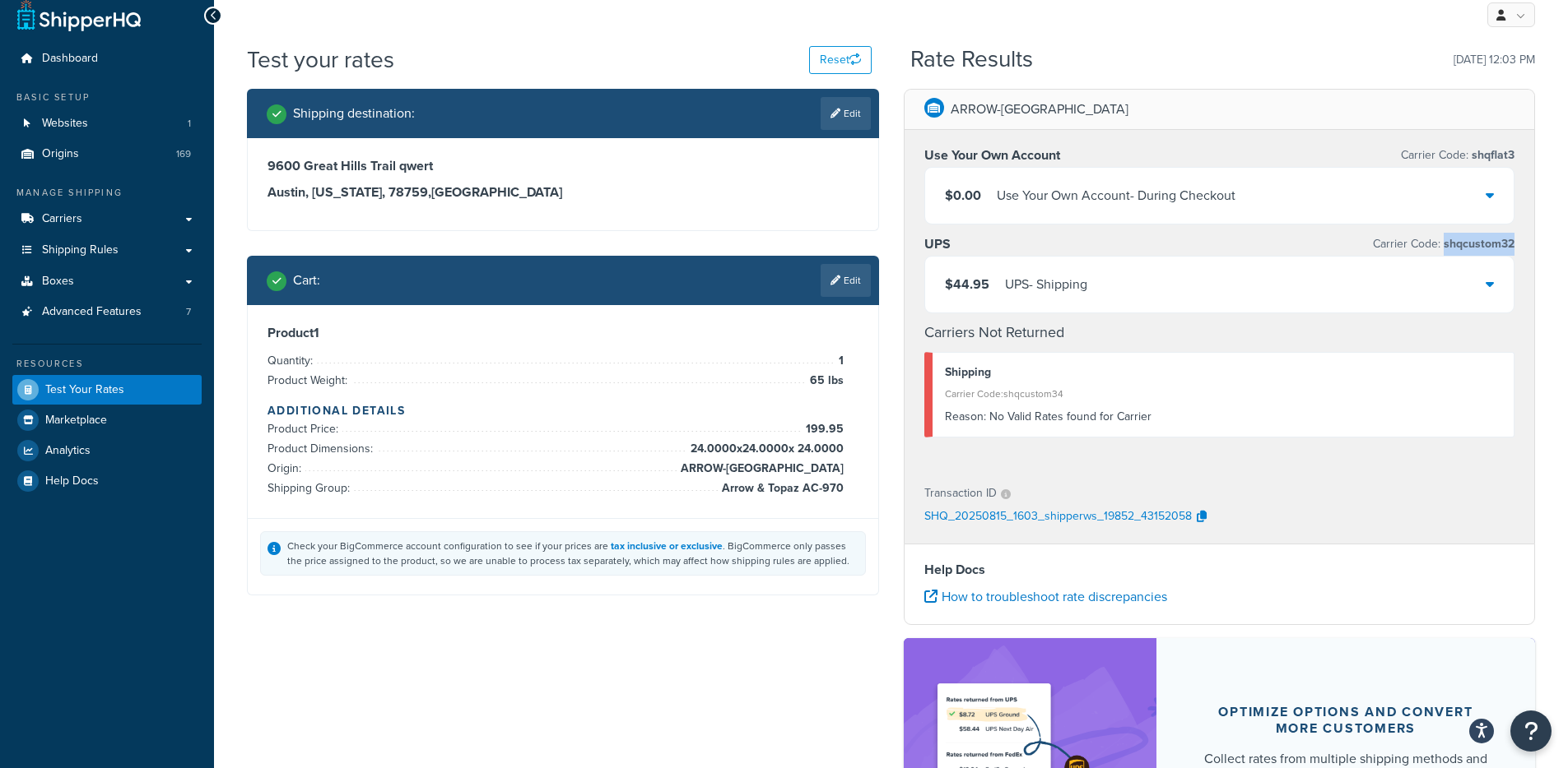
drag, startPoint x: 1474, startPoint y: 242, endPoint x: 1402, endPoint y: 276, distance: 79.6
click at [1446, 244] on div "Use Your Own Account Carrier Code: shqflat3 $0.00 Use Your Own Account - During…" at bounding box center [1219, 299] width 631 height 338
click at [1357, 285] on div "$44.95 UPS - Shipping" at bounding box center [1219, 284] width 589 height 56
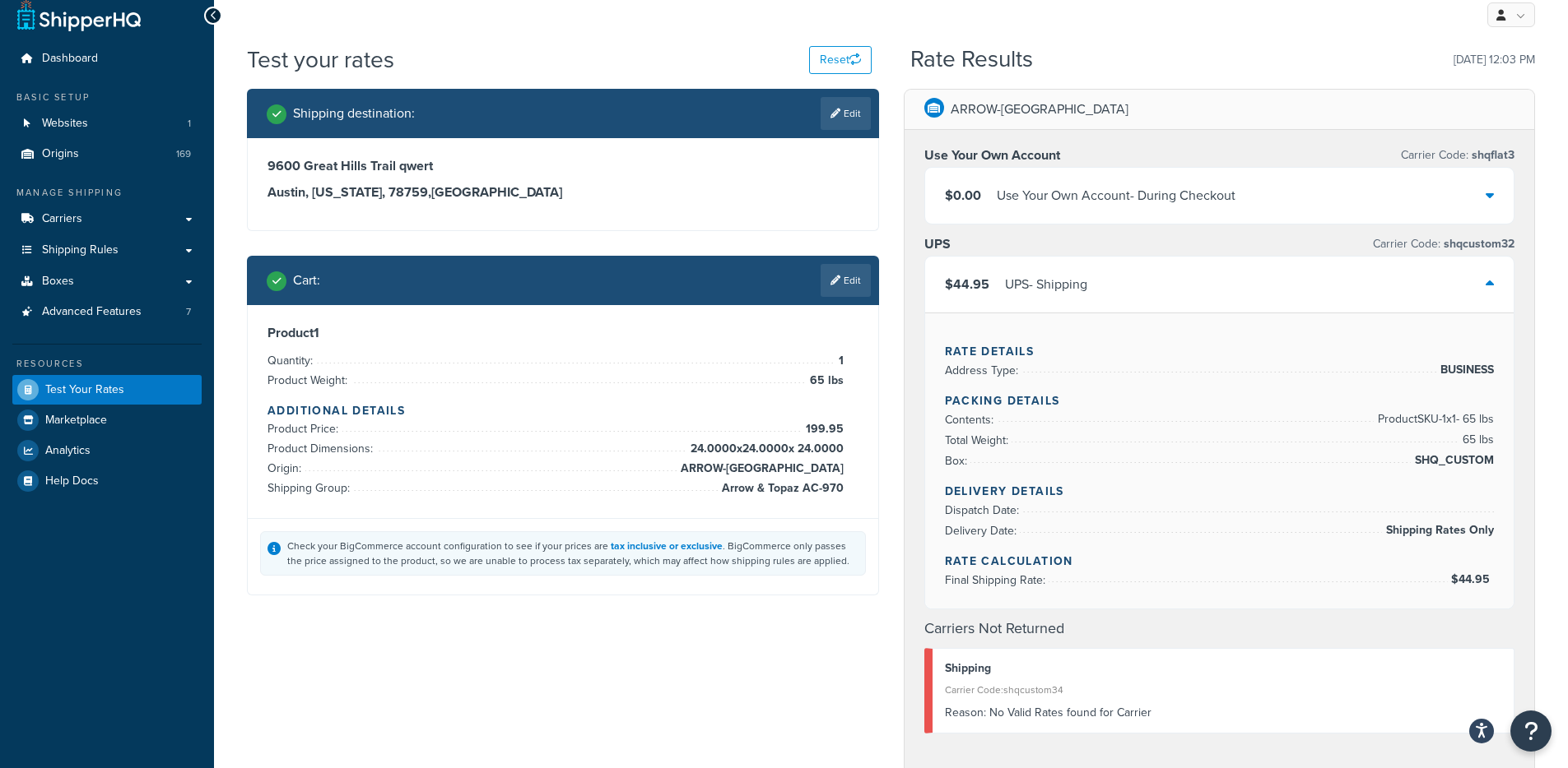
click at [892, 316] on div "ARROW-[GEOGRAPHIC_DATA] Use Your Own Account Carrier Code: shqflat3 $0.00 Use Y…" at bounding box center [1220, 659] width 657 height 1140
click at [1119, 284] on div "$44.95 UPS - Shipping" at bounding box center [1219, 284] width 589 height 56
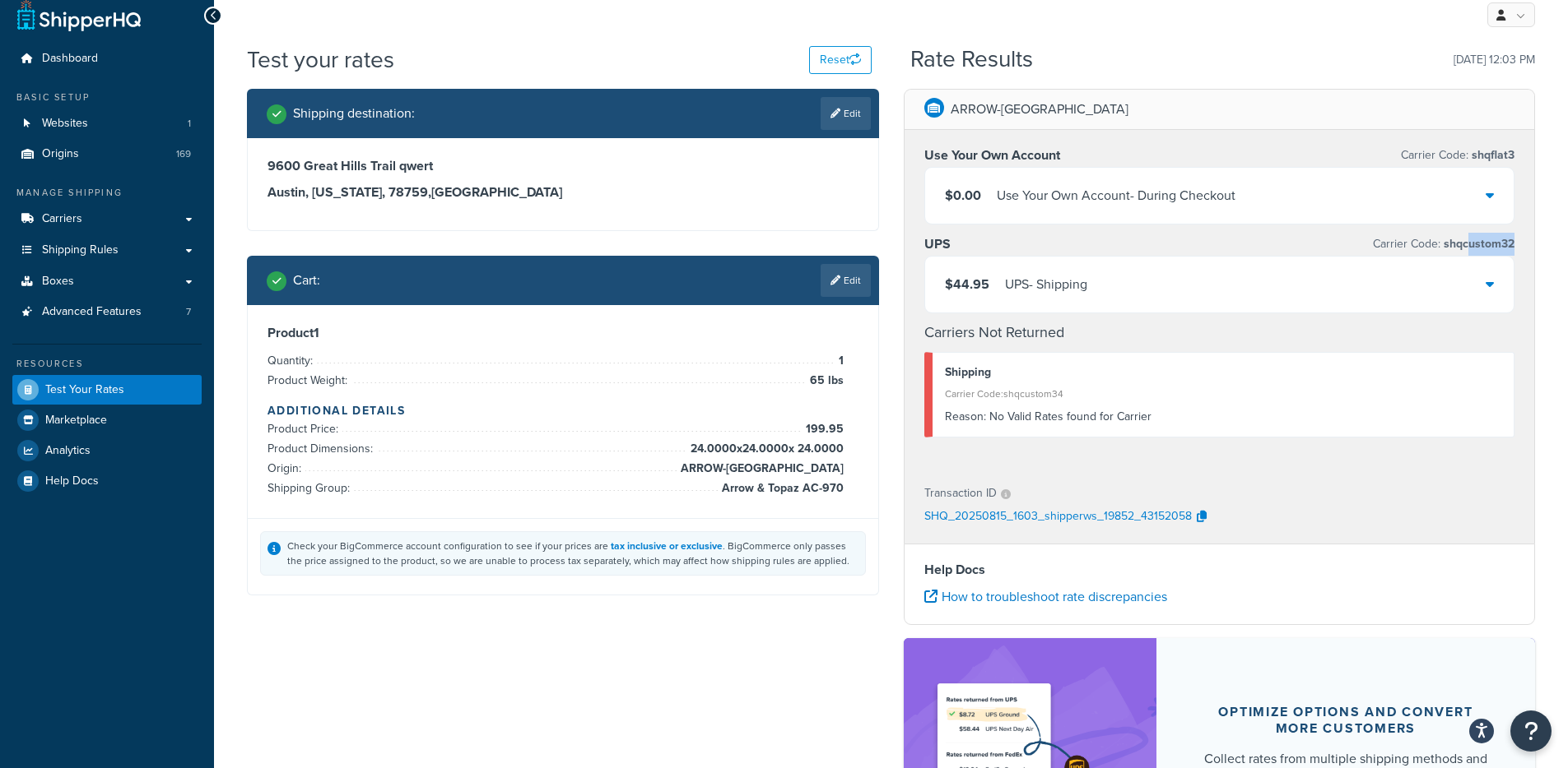
drag, startPoint x: 1517, startPoint y: 244, endPoint x: 1467, endPoint y: 253, distance: 50.8
click at [1467, 253] on div "Use Your Own Account Carrier Code: shqflat3 $0.00 Use Your Own Account - During…" at bounding box center [1219, 299] width 631 height 338
click at [1443, 274] on div "$44.95 UPS - Shipping" at bounding box center [1219, 284] width 589 height 56
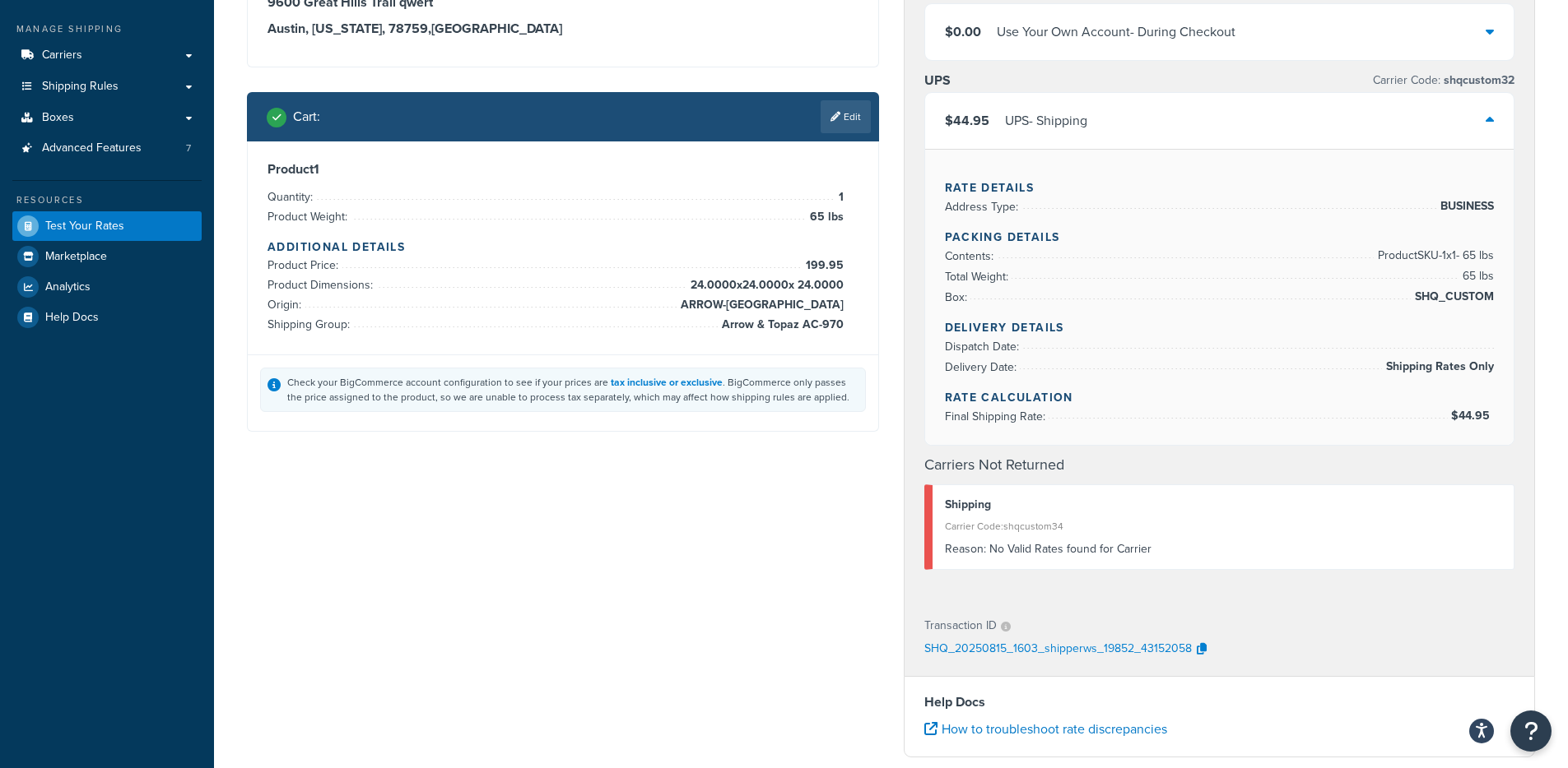
scroll to position [377, 0]
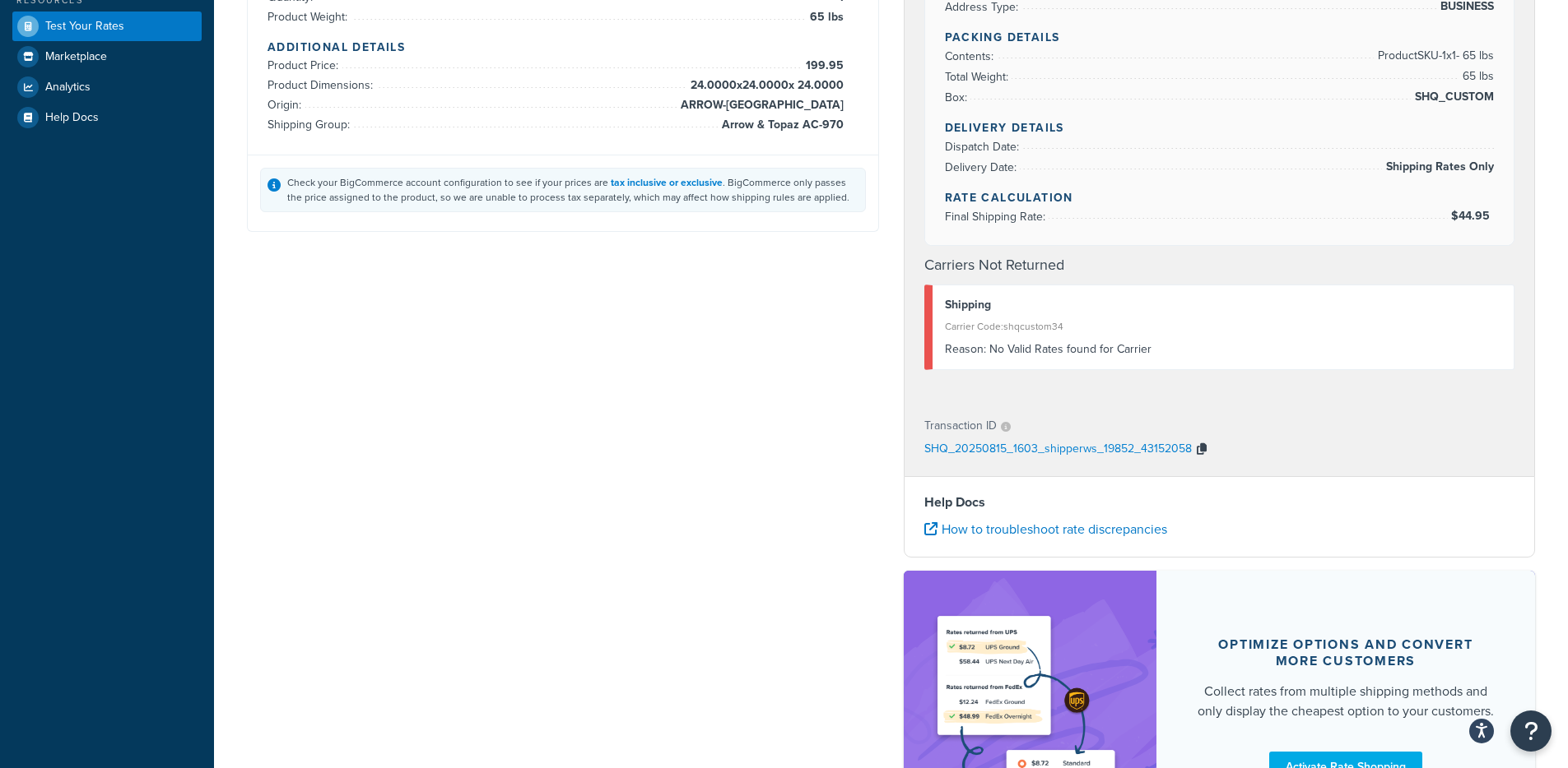
click at [1197, 448] on icon "button" at bounding box center [1201, 449] width 10 height 12
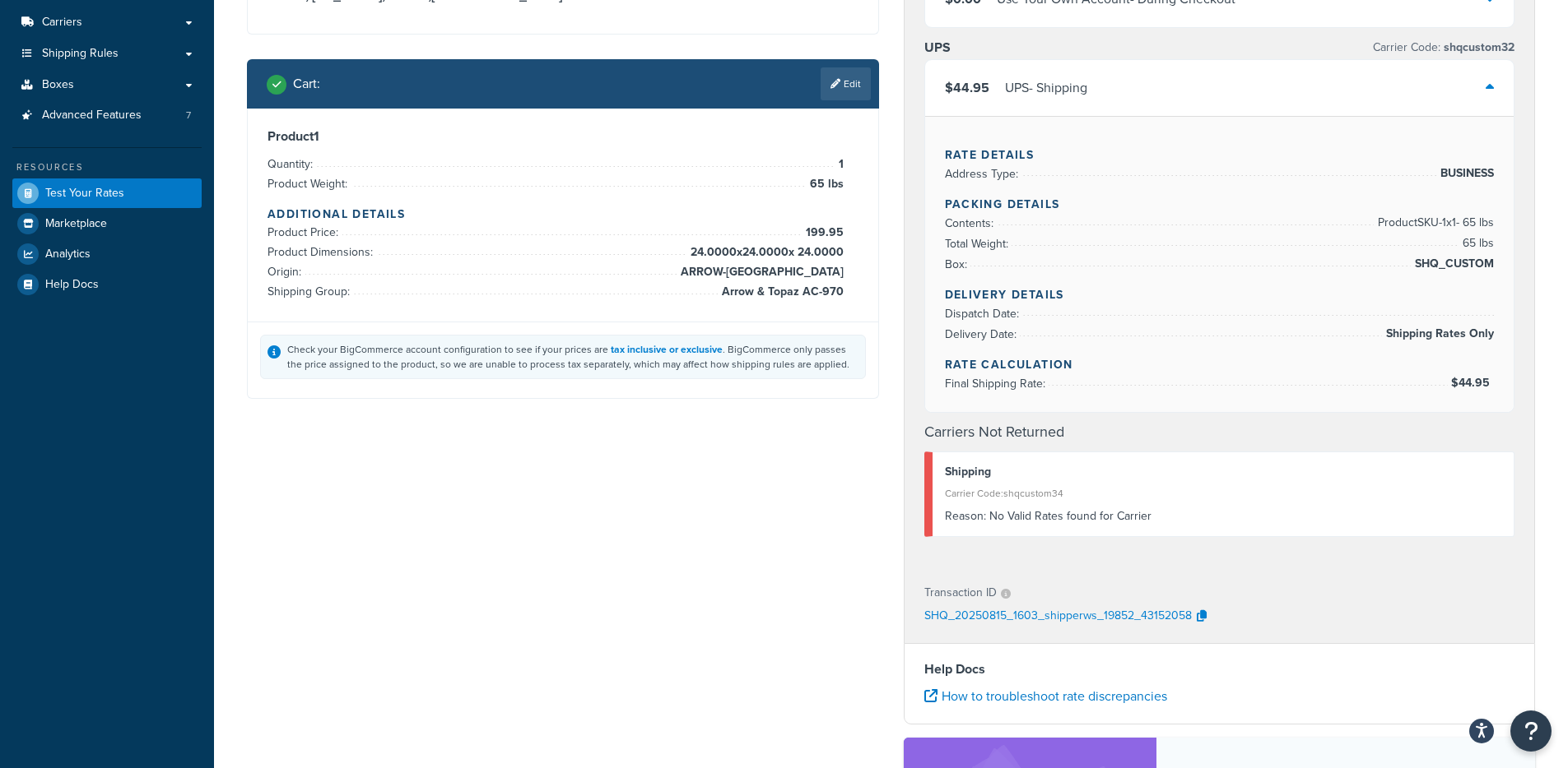
scroll to position [47, 0]
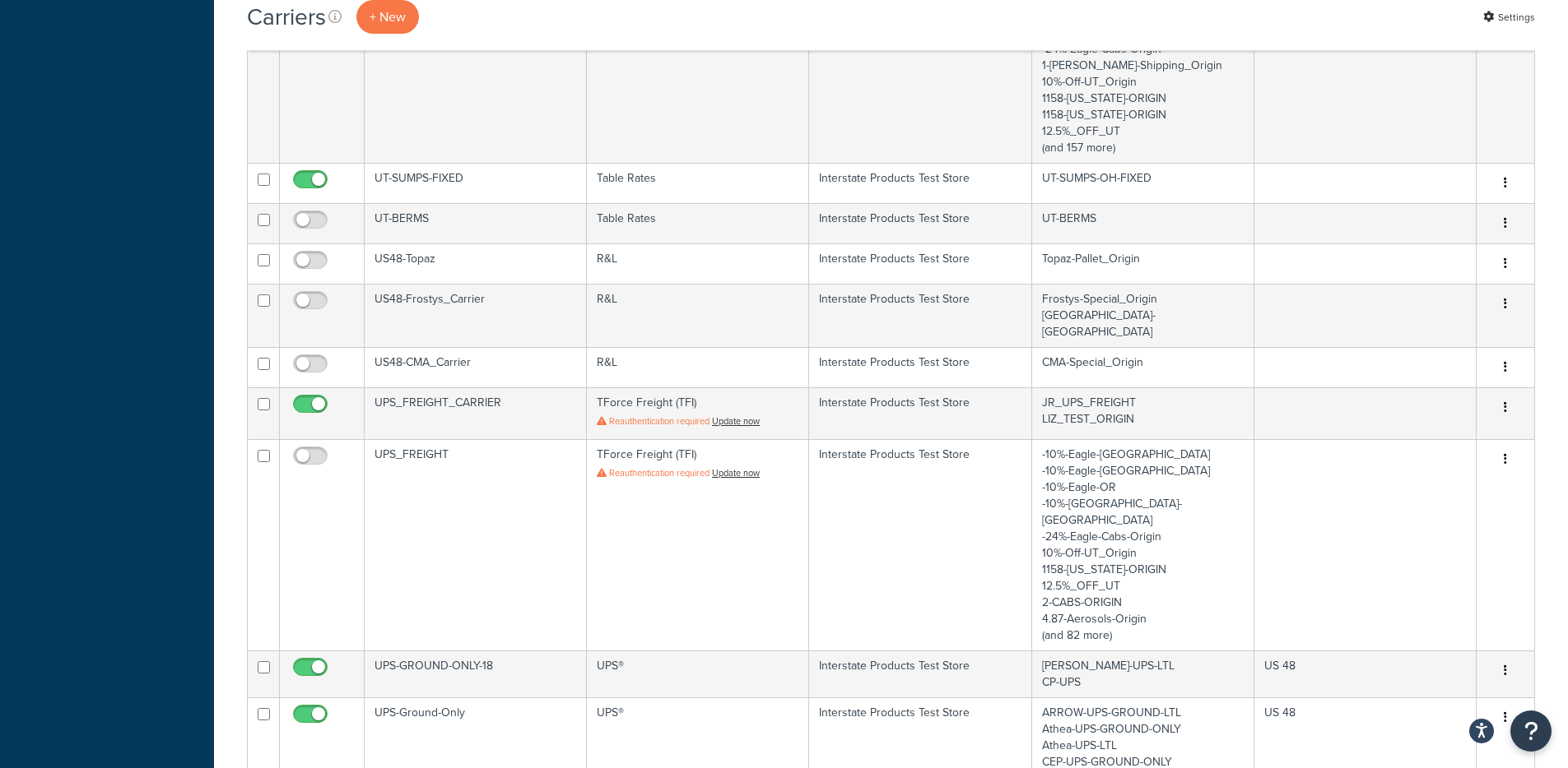
scroll to position [1246, 0]
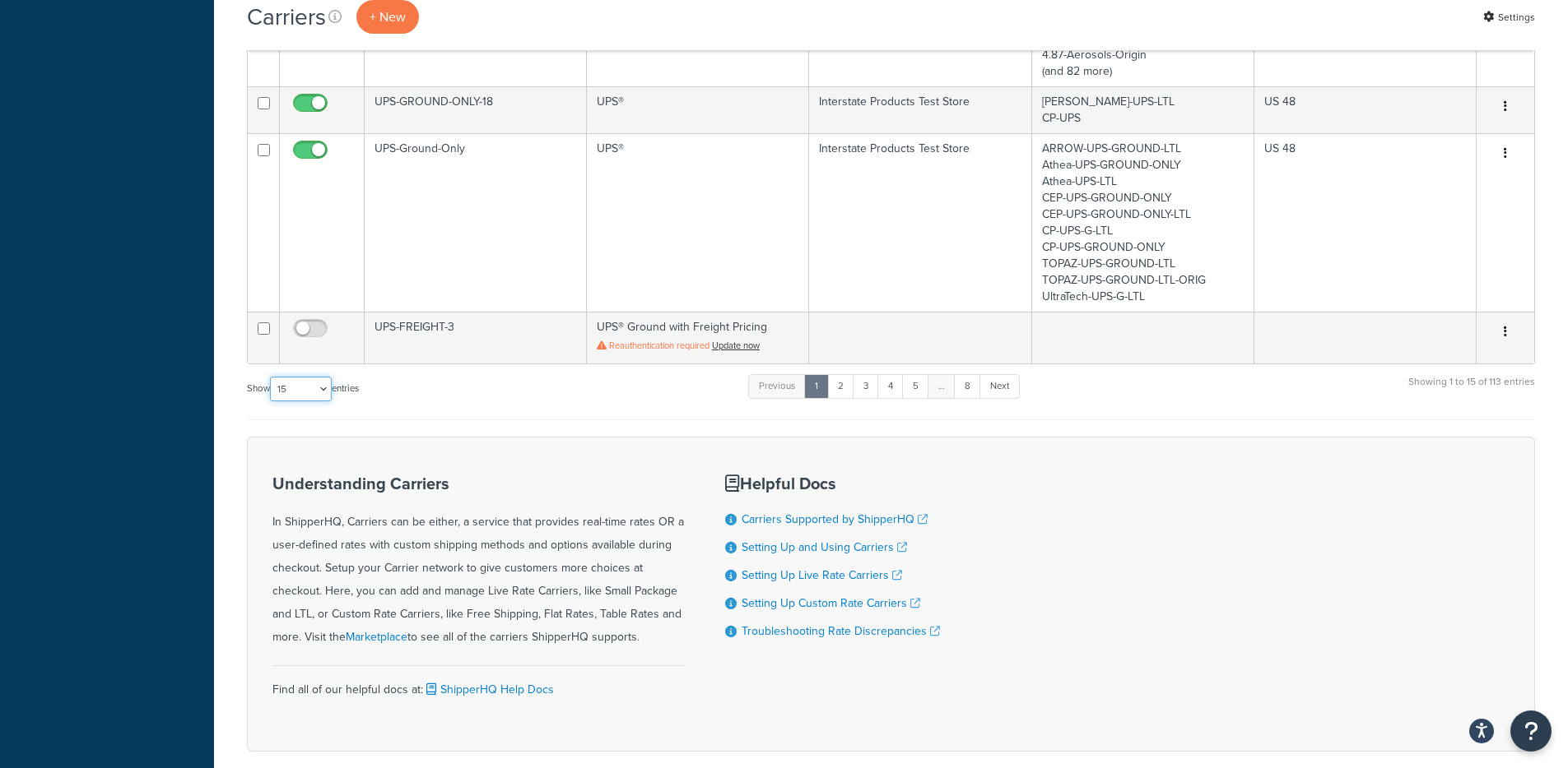
click at [295, 377] on select "10 15 25 50 100" at bounding box center [300, 389] width 62 height 24
select select "100"
click at [272, 402] on select "10 15 25 50 100" at bounding box center [300, 389] width 62 height 24
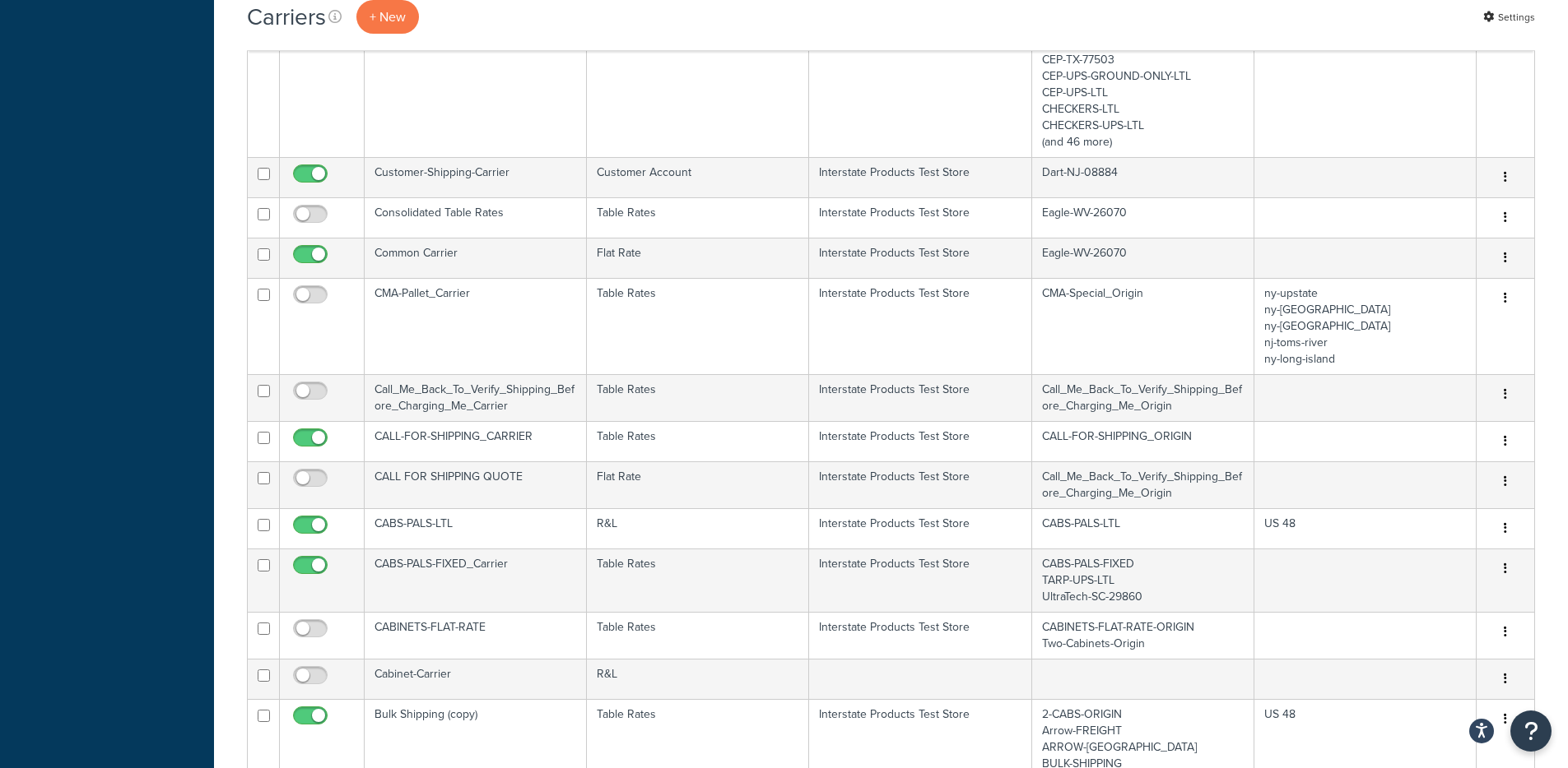
scroll to position [6432, 0]
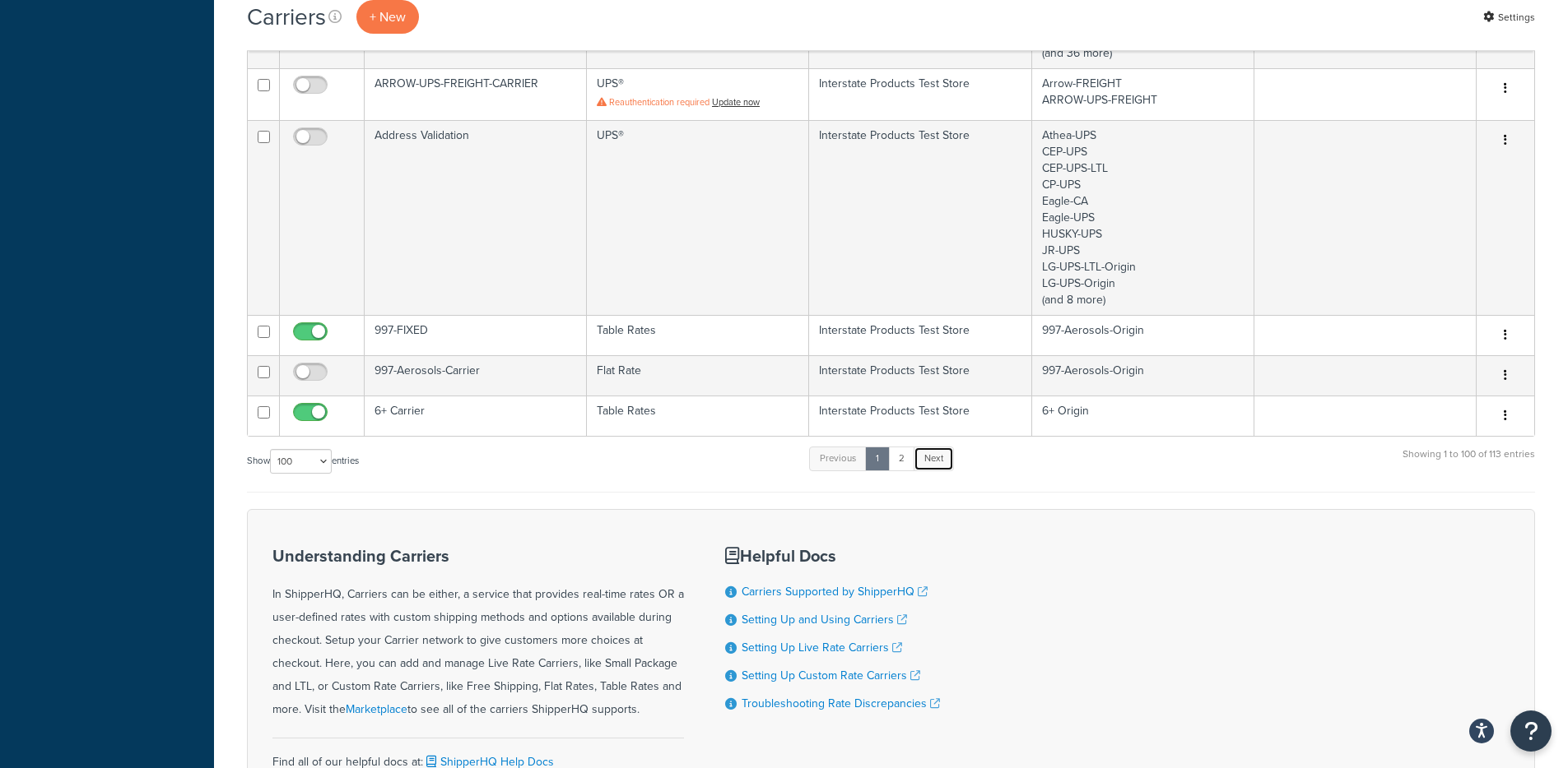
click at [942, 447] on link "Next" at bounding box center [934, 458] width 40 height 24
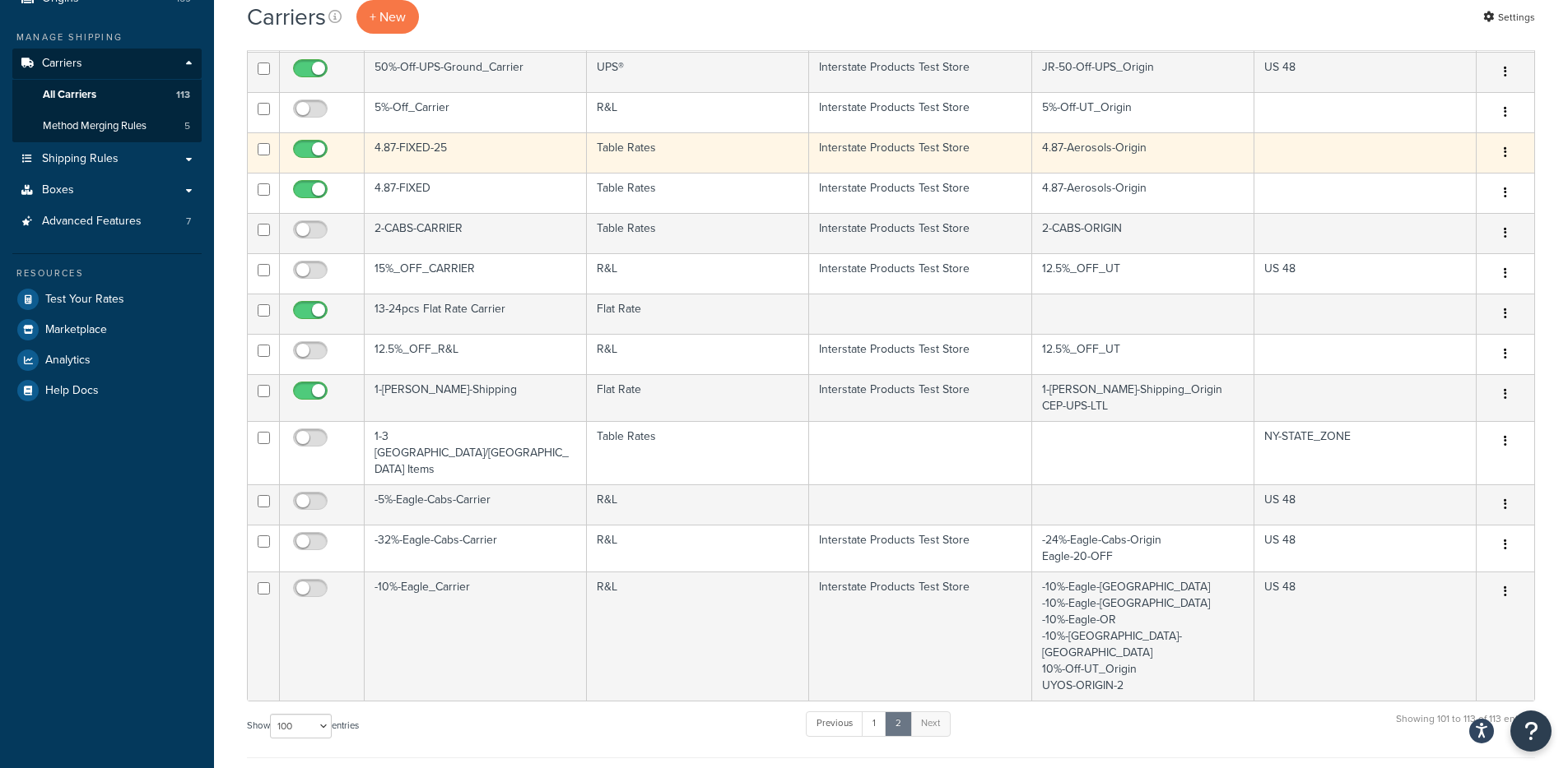
scroll to position [0, 0]
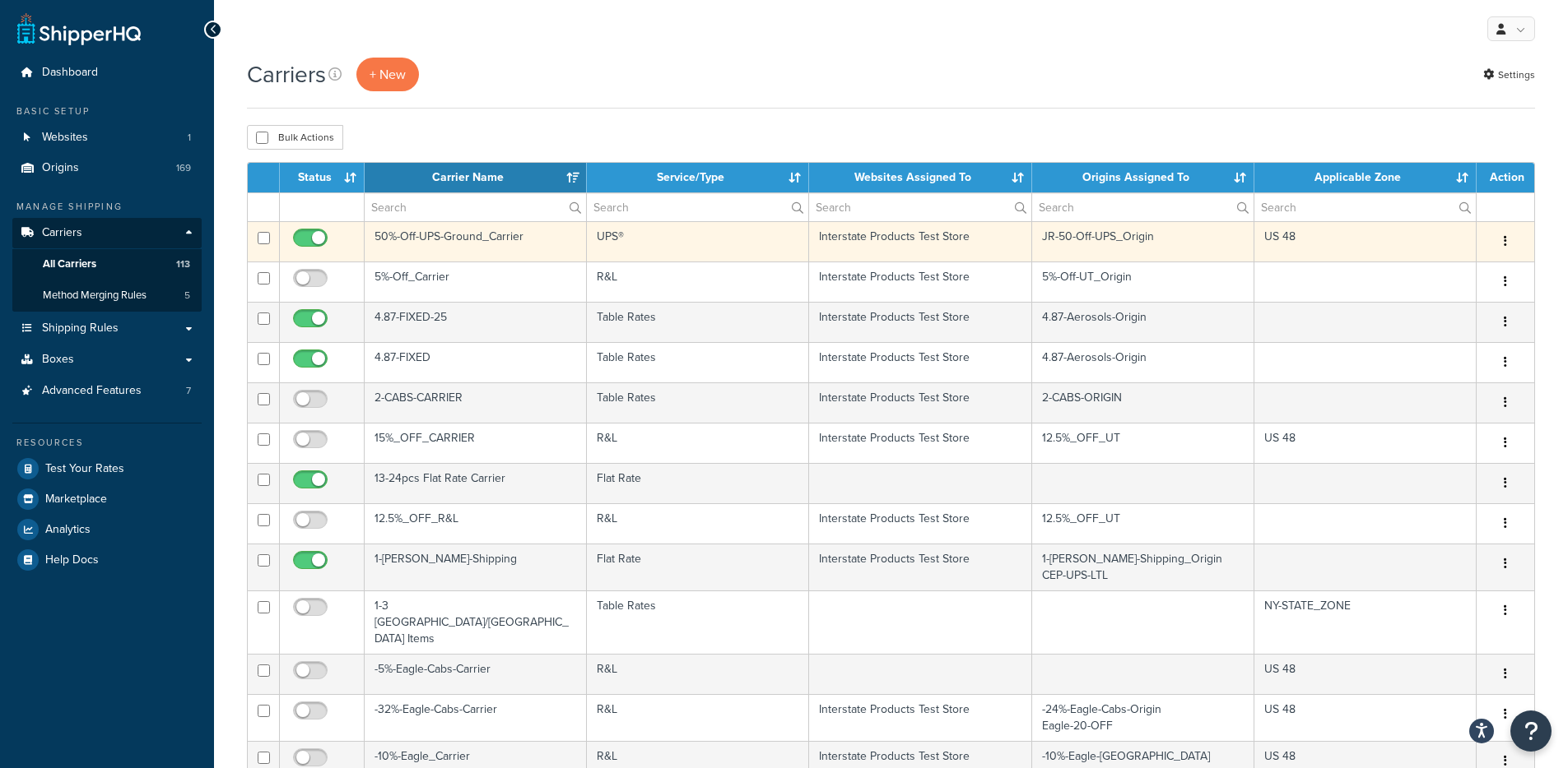
click at [798, 252] on td "UPS®" at bounding box center [697, 241] width 222 height 40
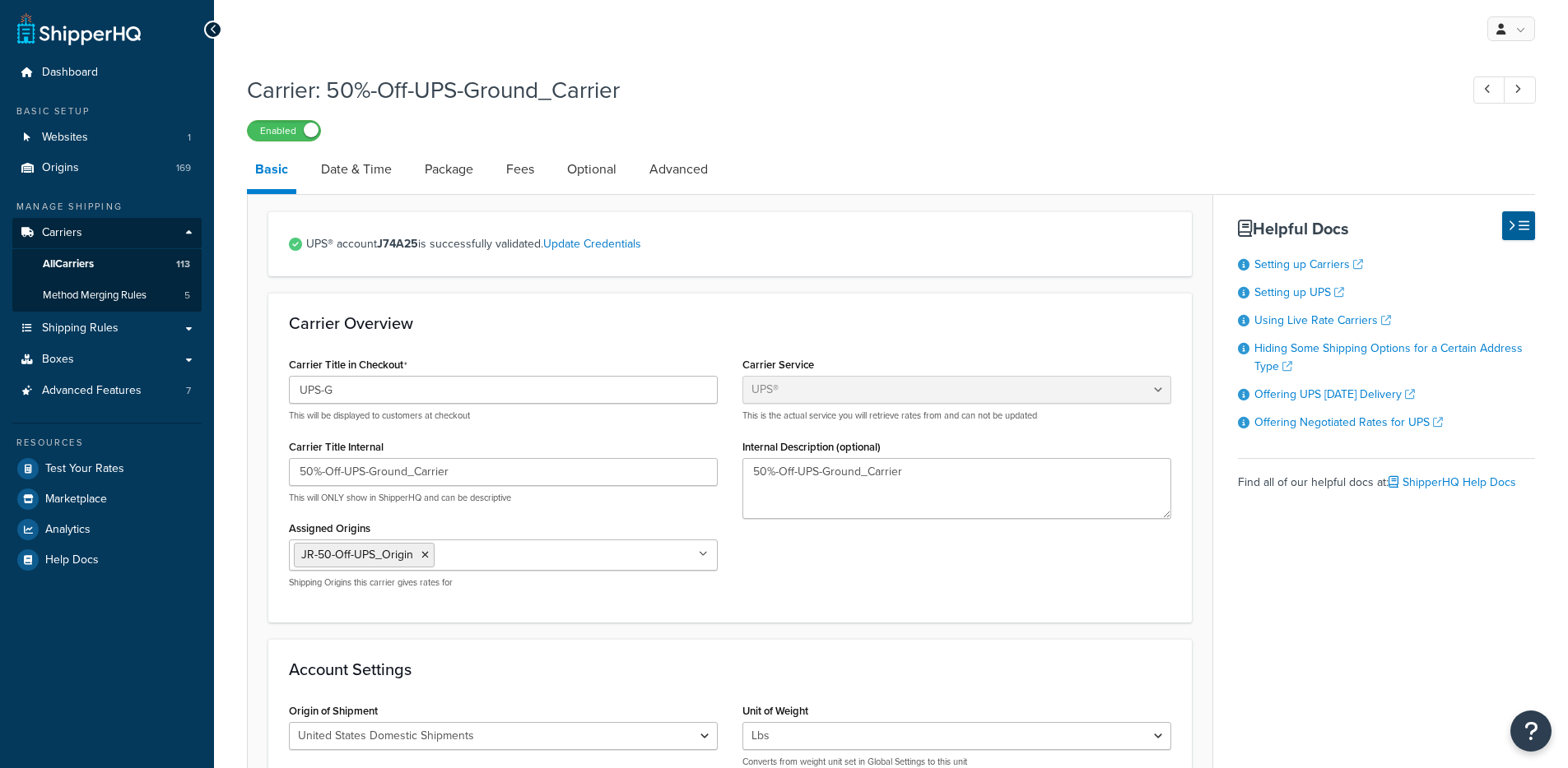
select select "ups"
click at [693, 167] on link "Advanced" at bounding box center [678, 169] width 75 height 39
select select "false"
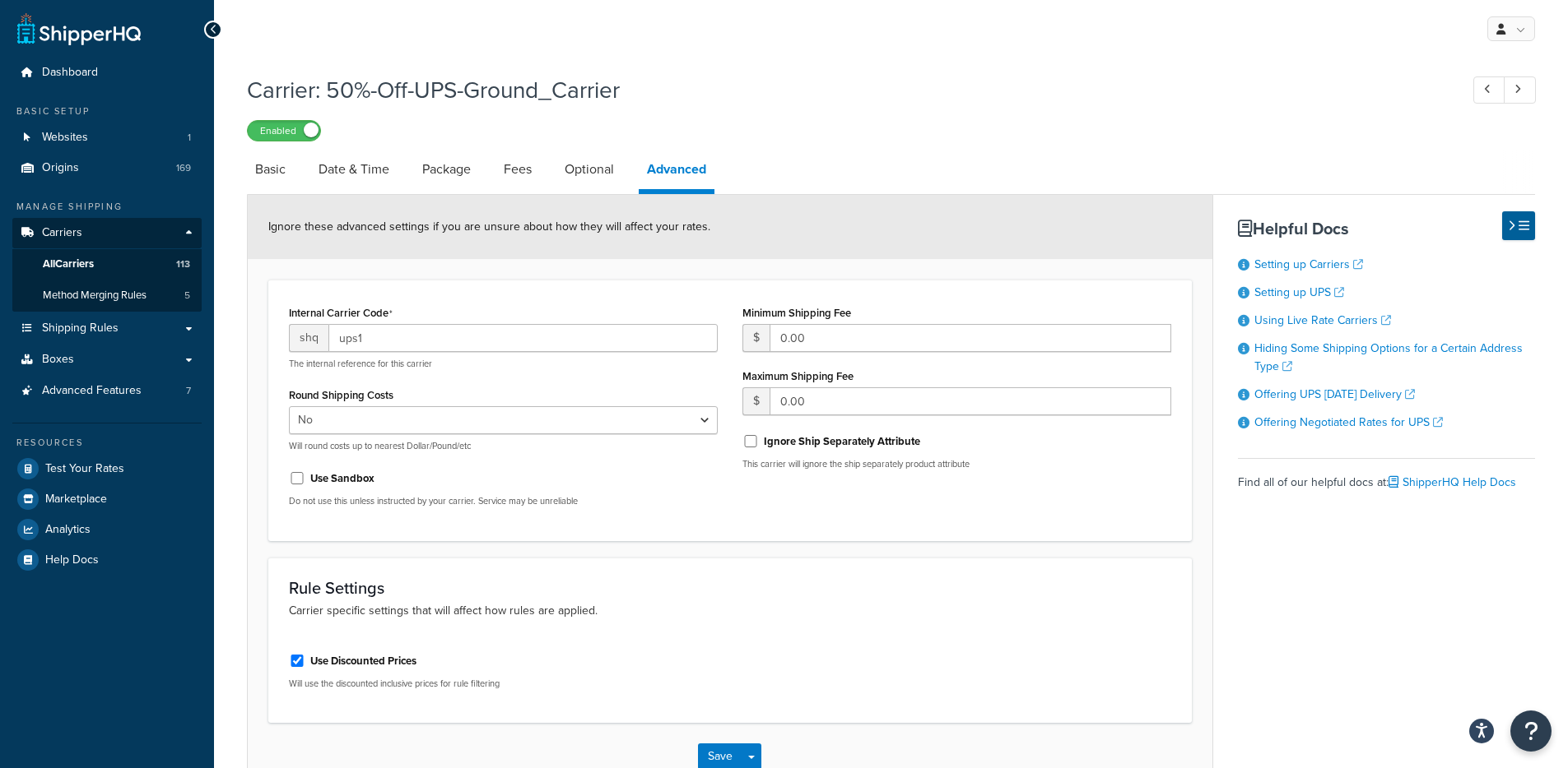
select select "ups"
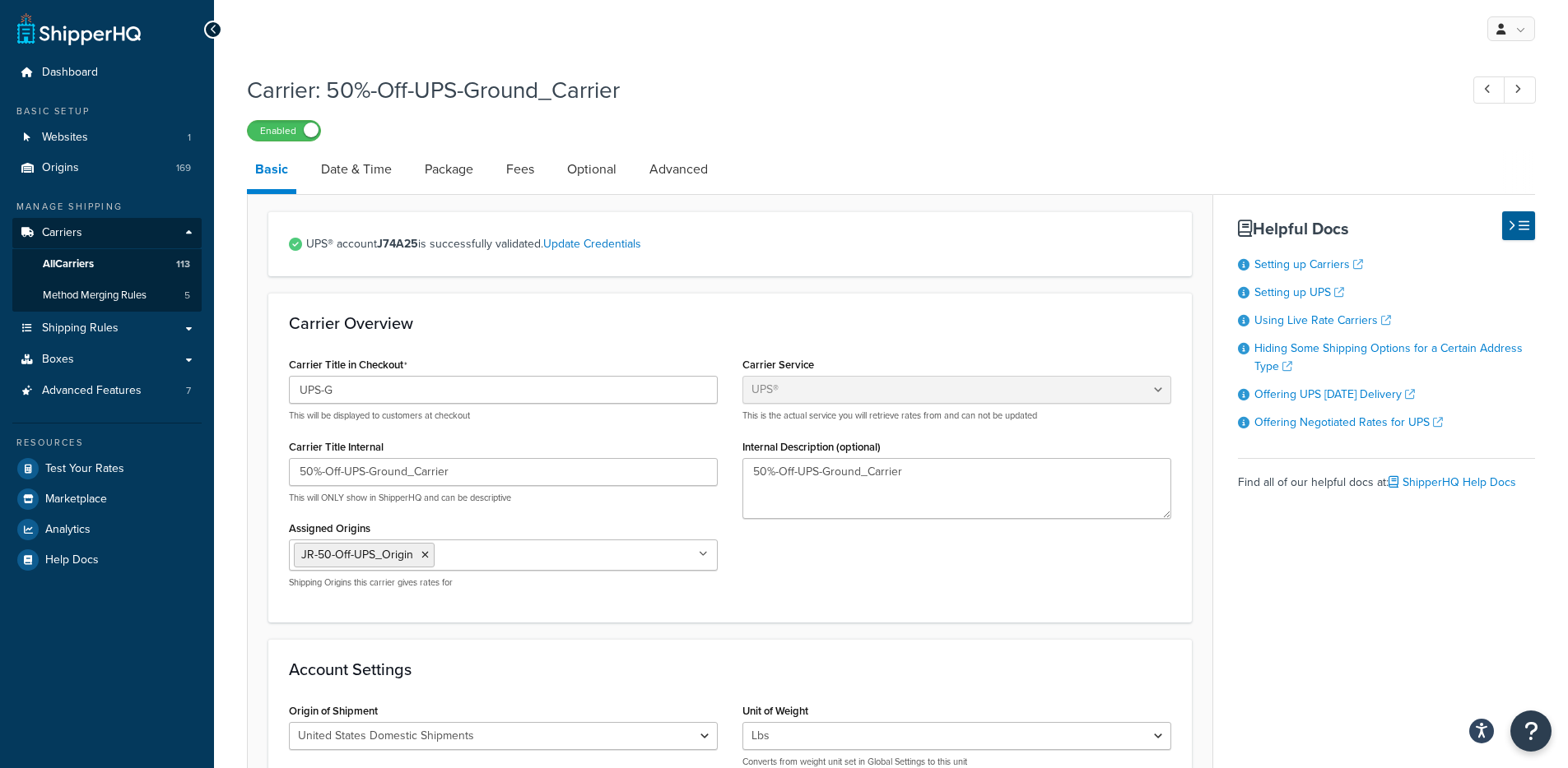
click at [767, 334] on div "Carrier Overview Carrier Title in Checkout UPS-G This will be displayed to cust…" at bounding box center [730, 457] width 924 height 329
click at [91, 263] on span "All Carriers" at bounding box center [68, 265] width 51 height 14
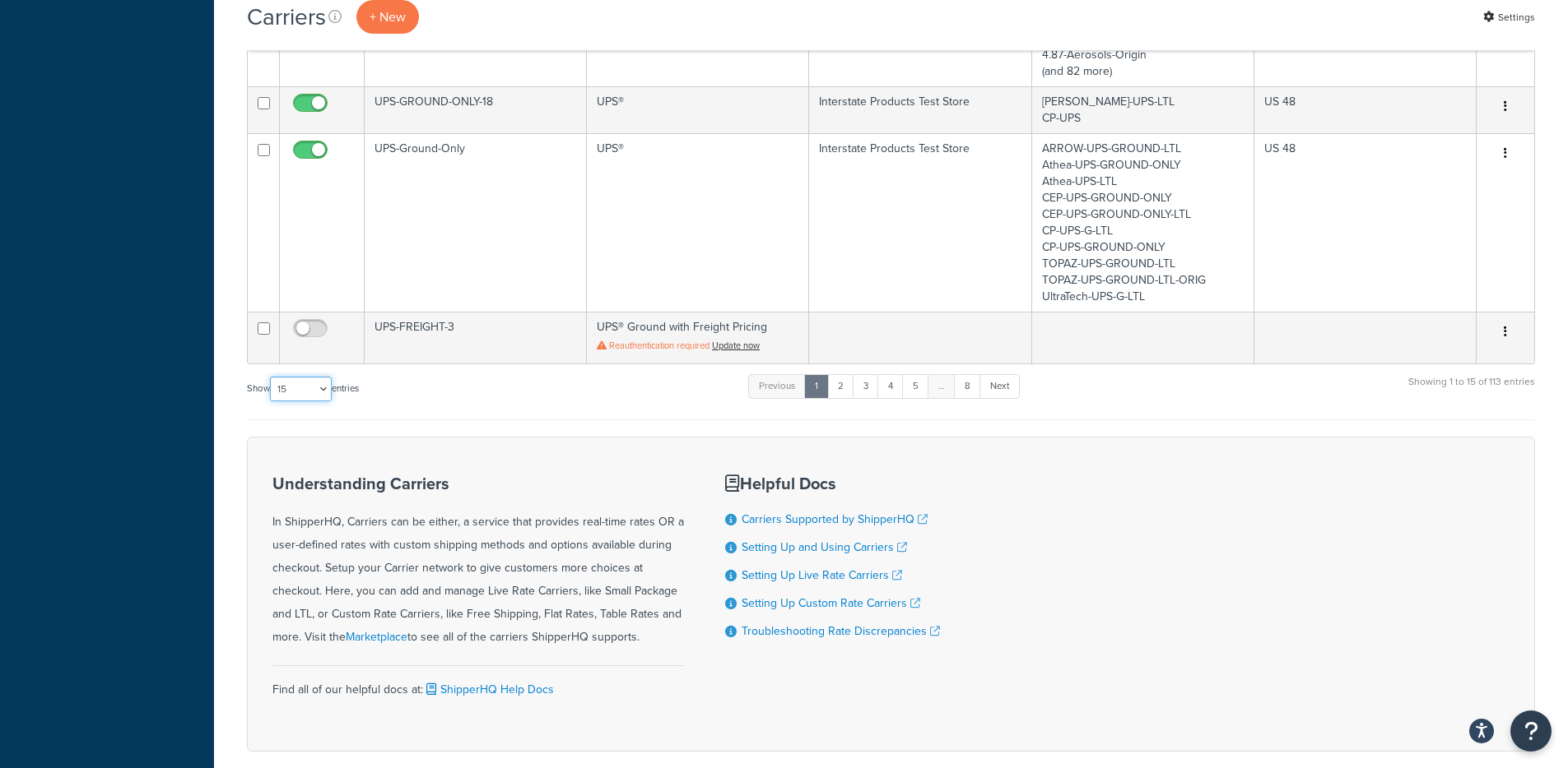
click at [286, 377] on select "10 15 25 50 100" at bounding box center [300, 389] width 62 height 24
select select "100"
click at [272, 402] on select "10 15 25 50 100" at bounding box center [300, 389] width 62 height 24
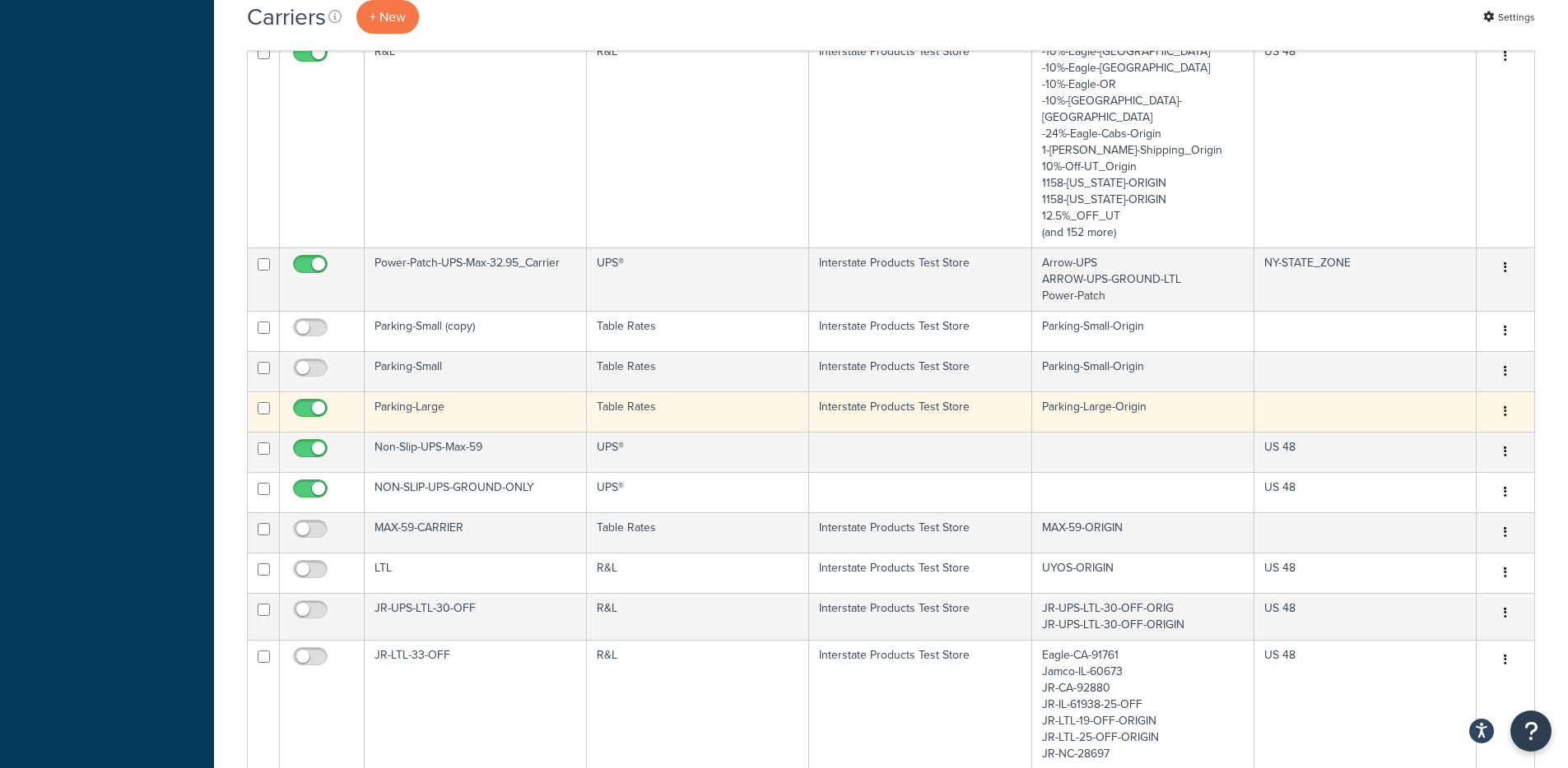
scroll to position [2708, 0]
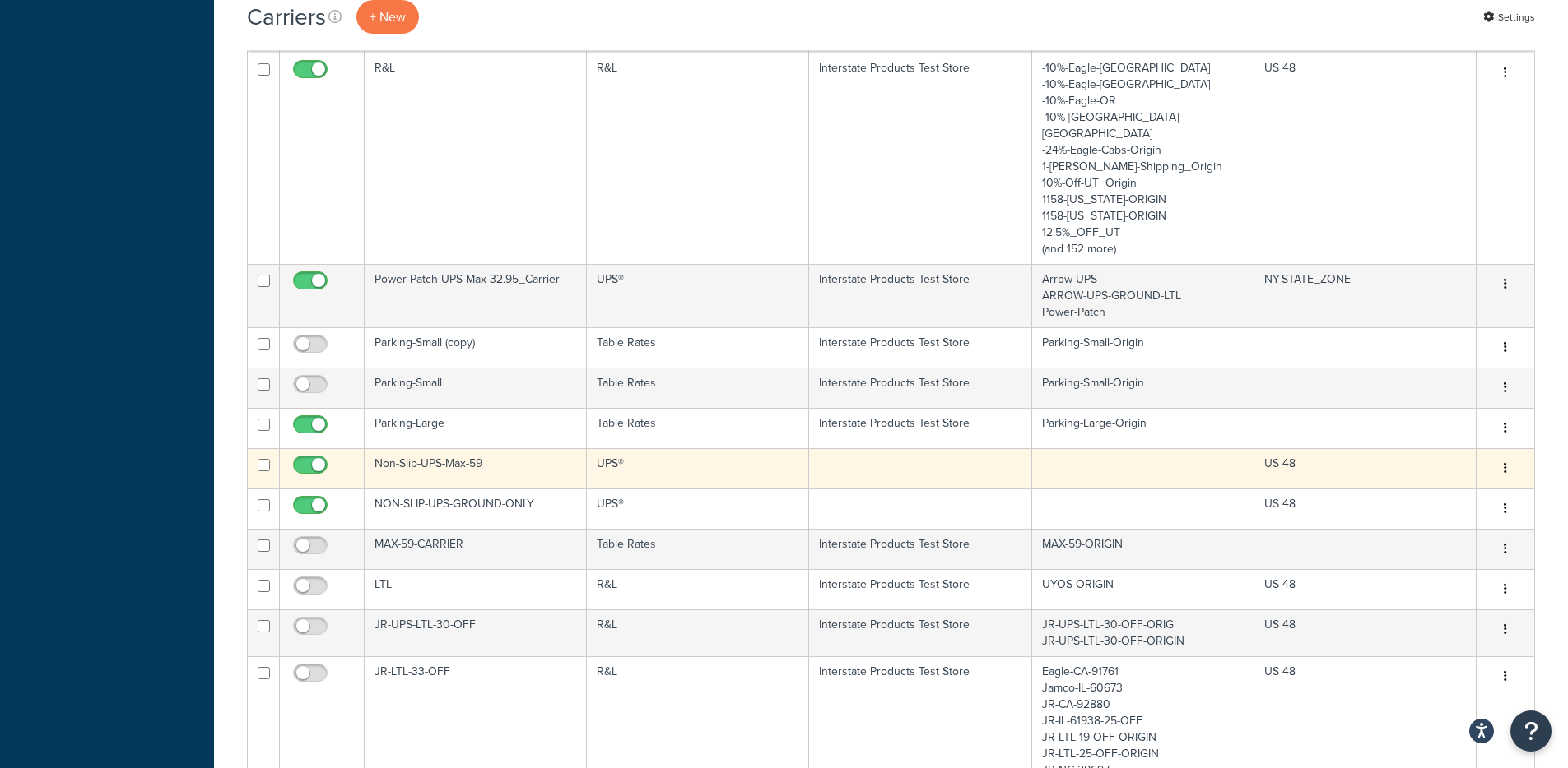
click at [698, 448] on td "UPS®" at bounding box center [697, 468] width 222 height 40
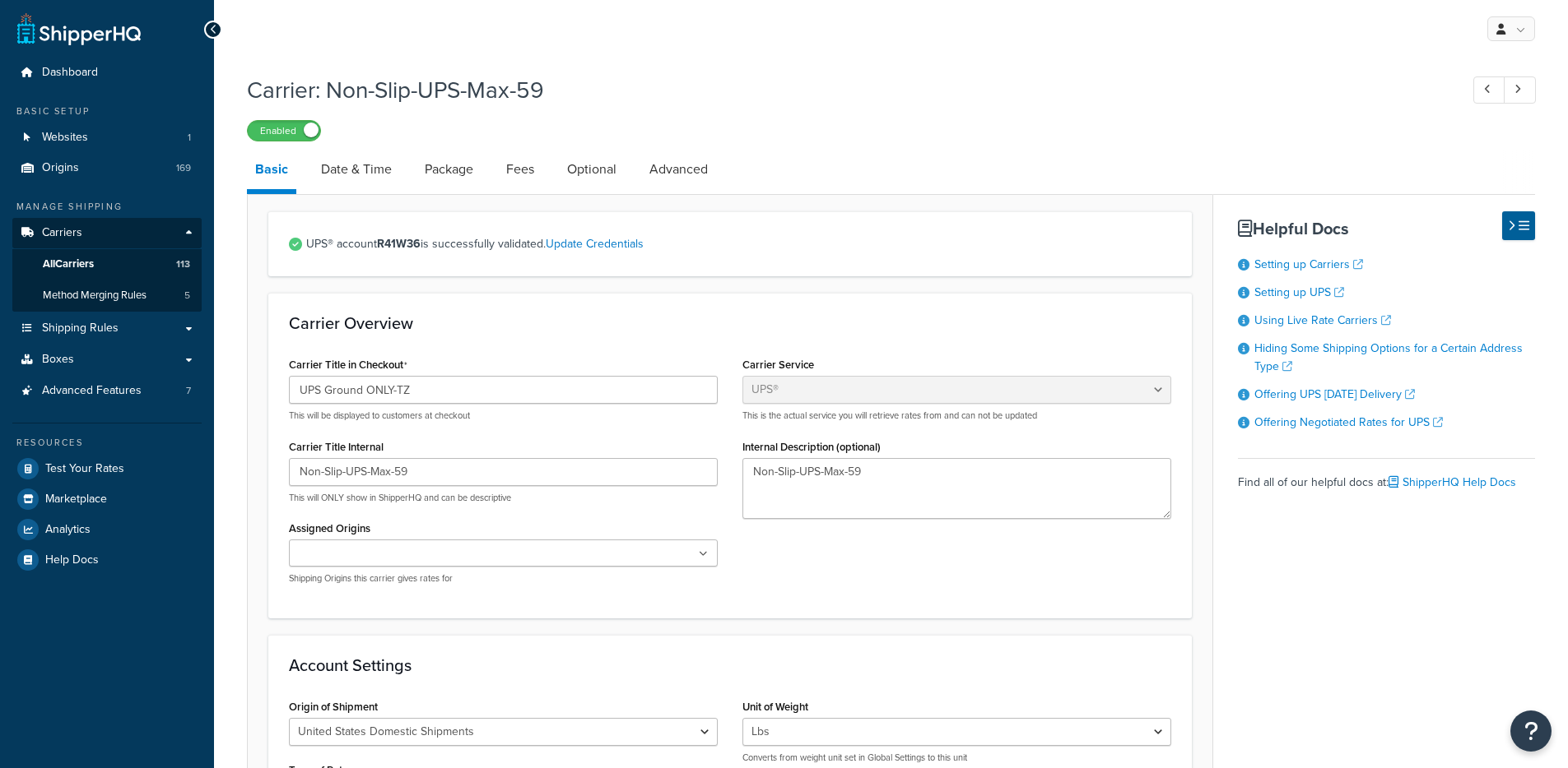
select select "ups"
click at [690, 157] on link "Advanced" at bounding box center [678, 169] width 75 height 39
select select "false"
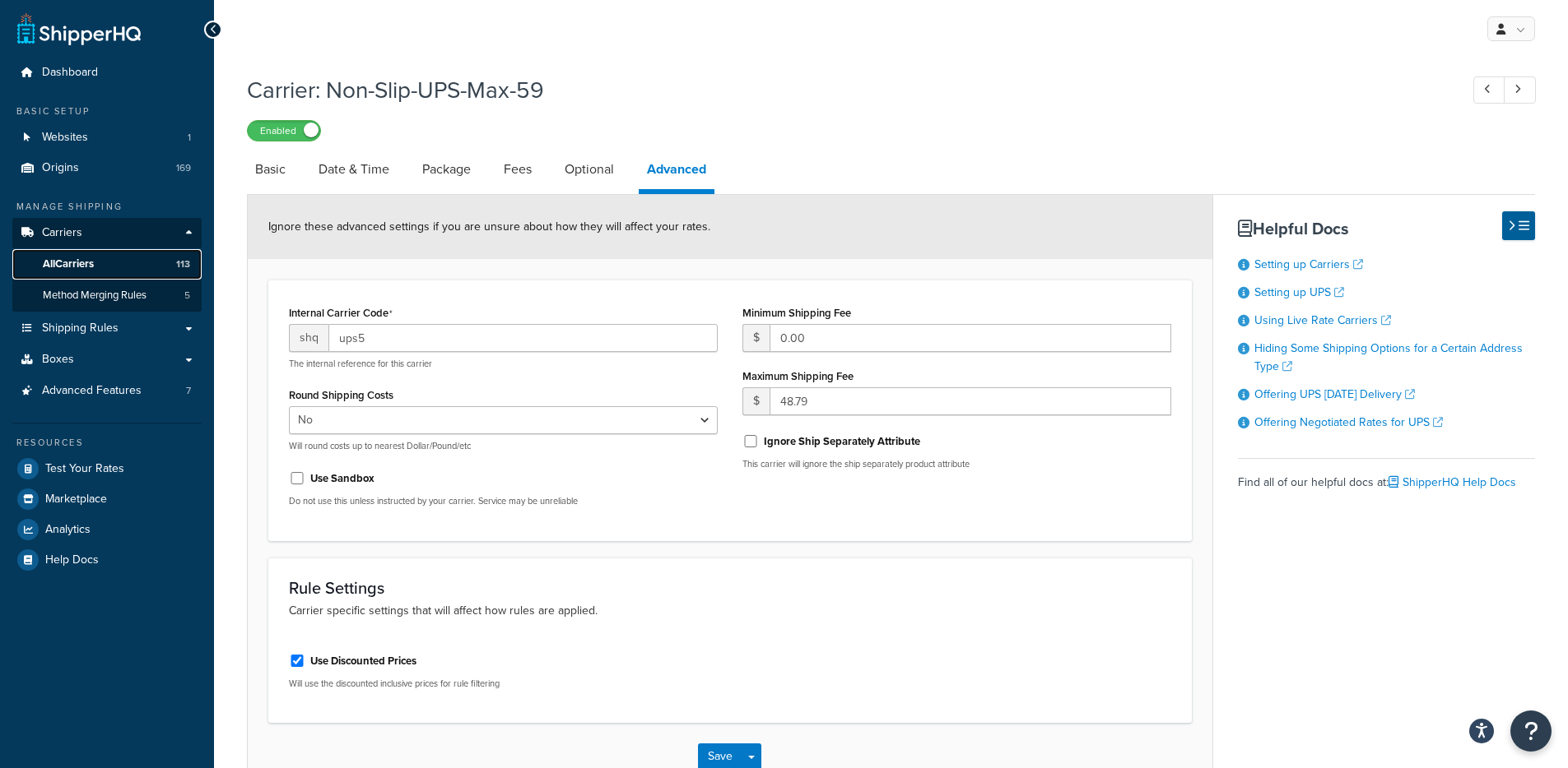
click at [166, 254] on link "All Carriers 113" at bounding box center [108, 264] width 190 height 30
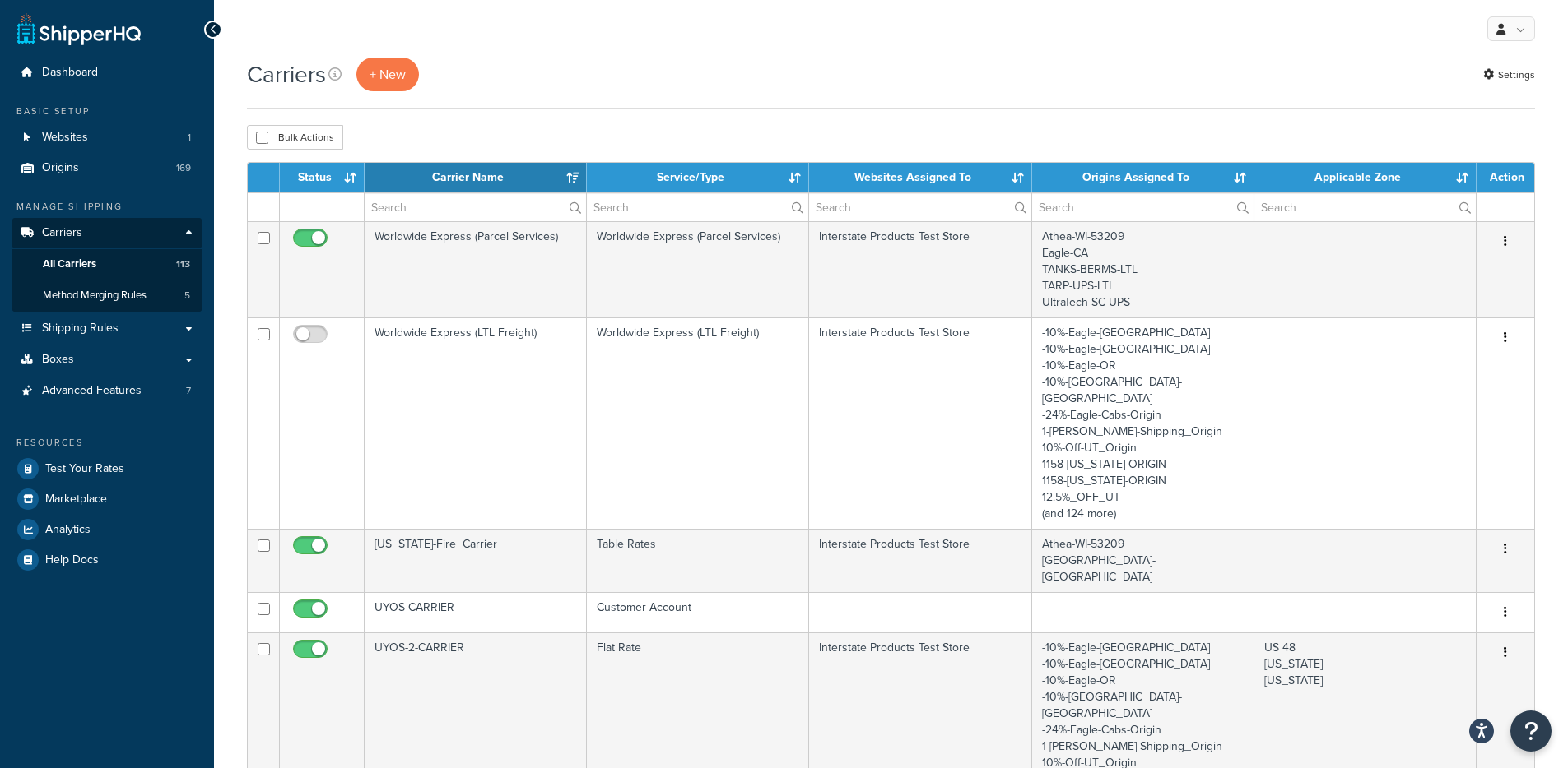
select select "15"
click at [99, 328] on span "Shipping Rules" at bounding box center [80, 328] width 76 height 14
click at [128, 334] on link "Shipping Rules" at bounding box center [108, 328] width 190 height 30
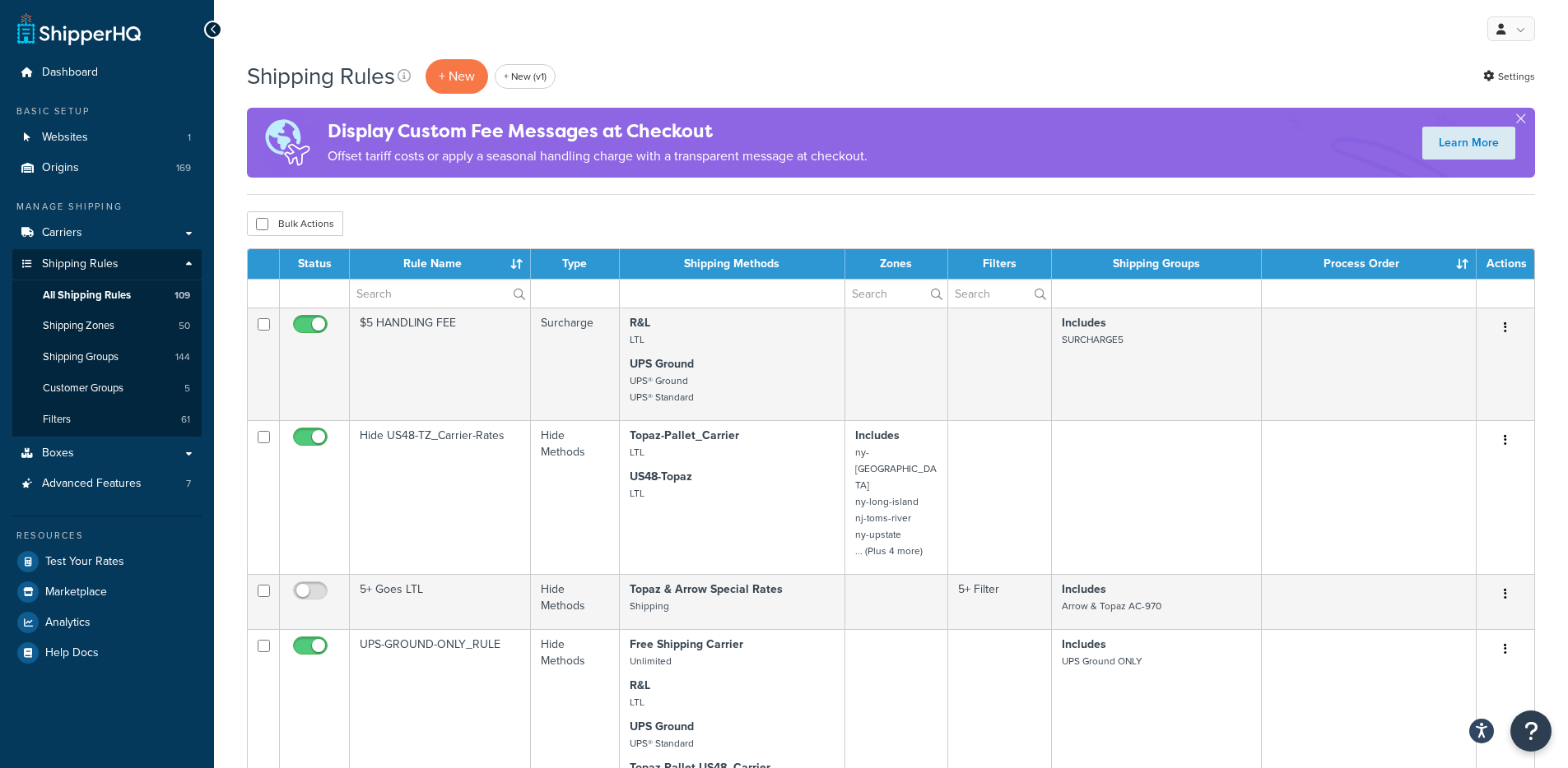
select select "1000"
click at [133, 230] on link "Carriers" at bounding box center [108, 233] width 190 height 30
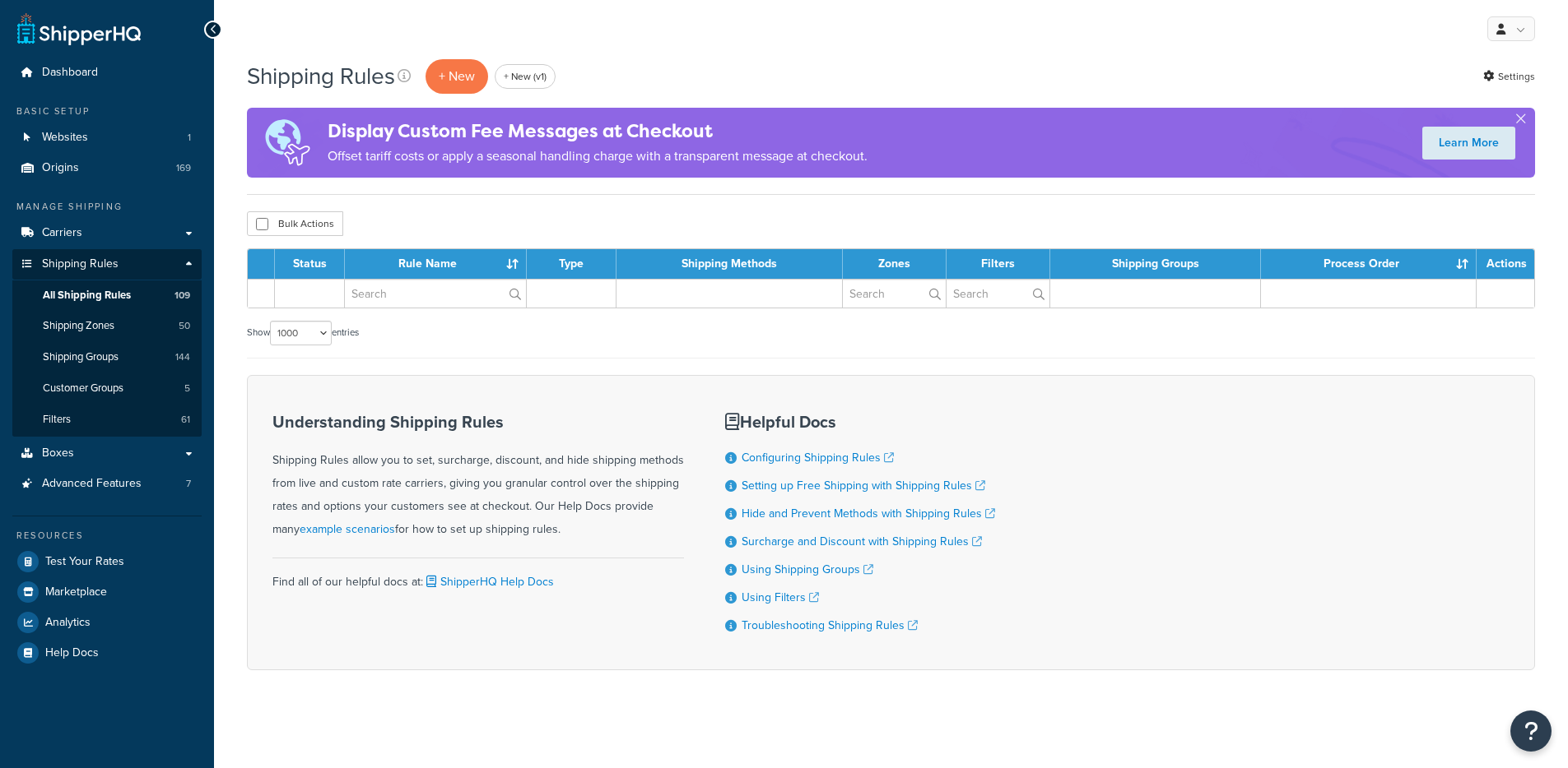
select select "1000"
click at [444, 82] on p "+ New" at bounding box center [457, 76] width 63 height 34
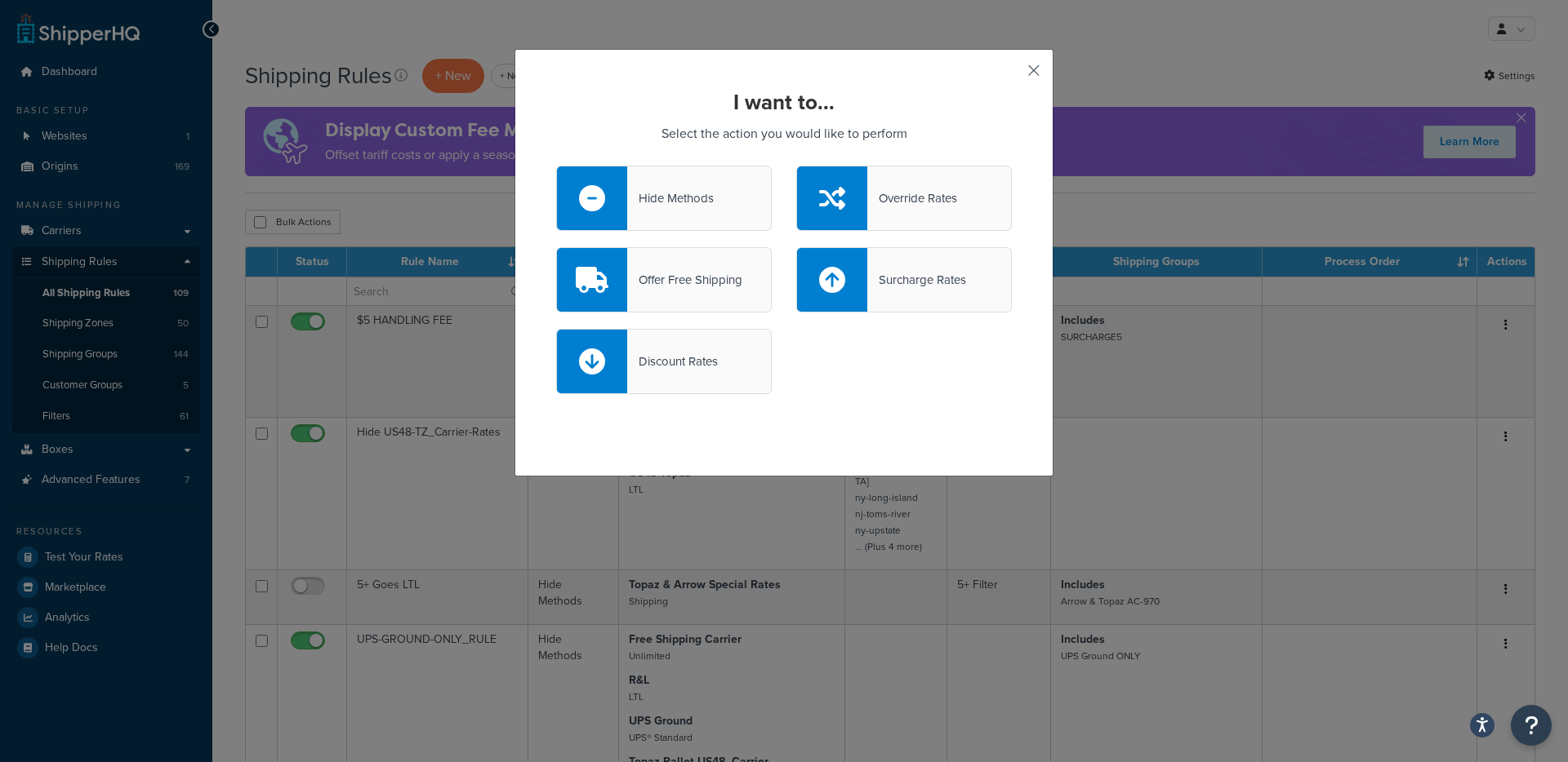
click at [1011, 75] on button "button" at bounding box center [1009, 77] width 4 height 4
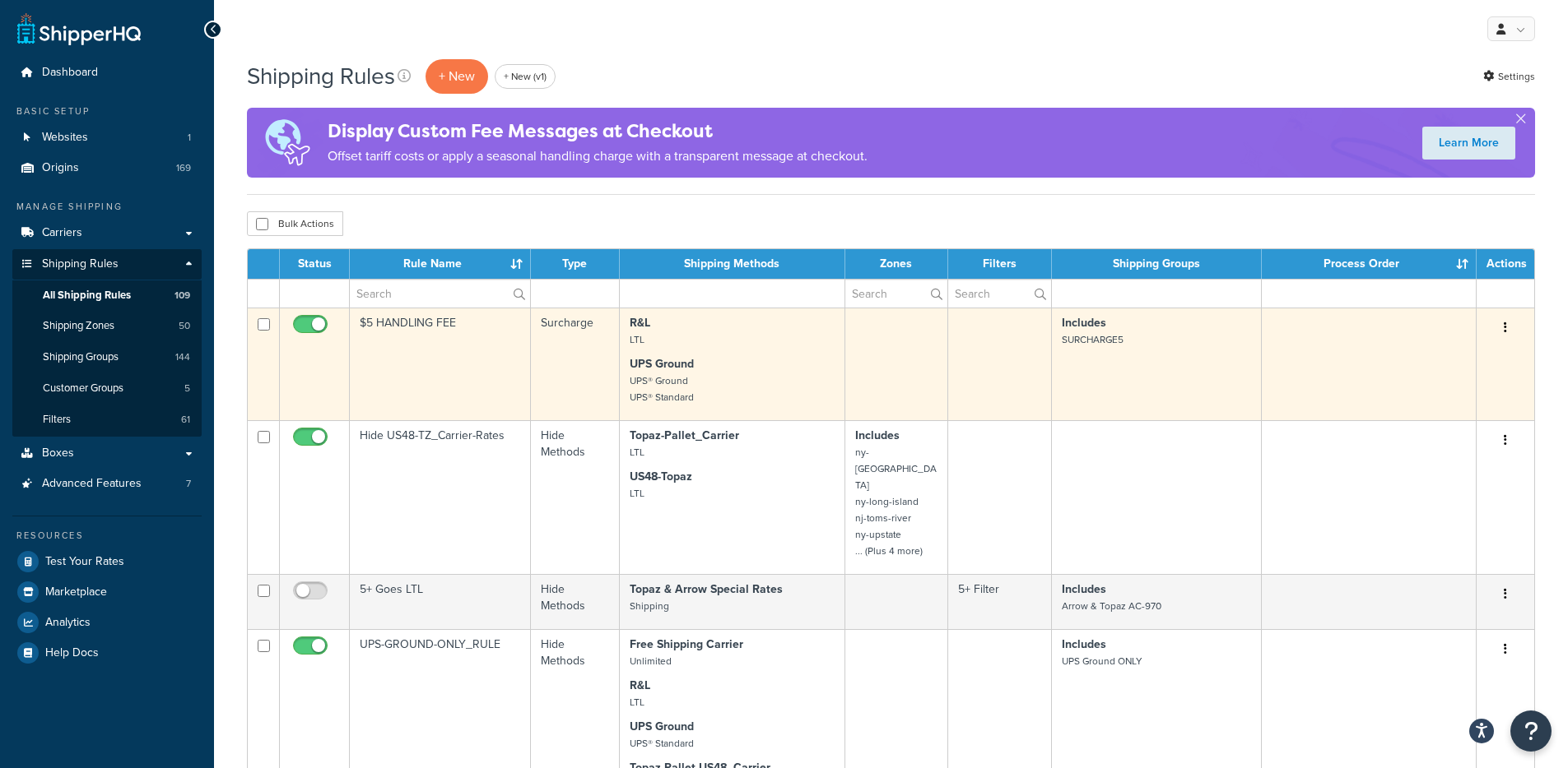
click at [607, 369] on td "Surcharge" at bounding box center [575, 363] width 89 height 112
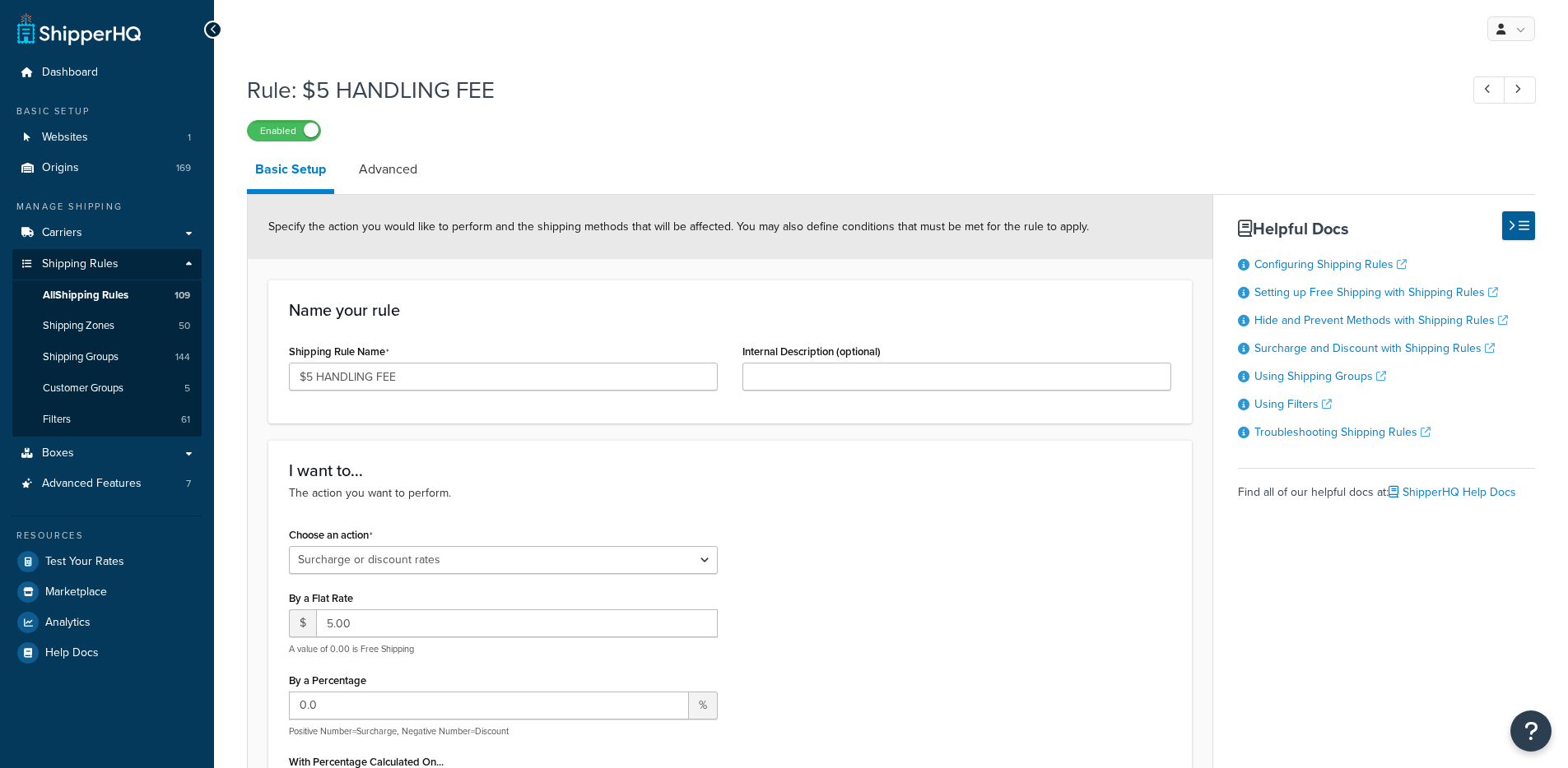
select select "SURCHARGE"
select select "ORDER"
select select "ITEM"
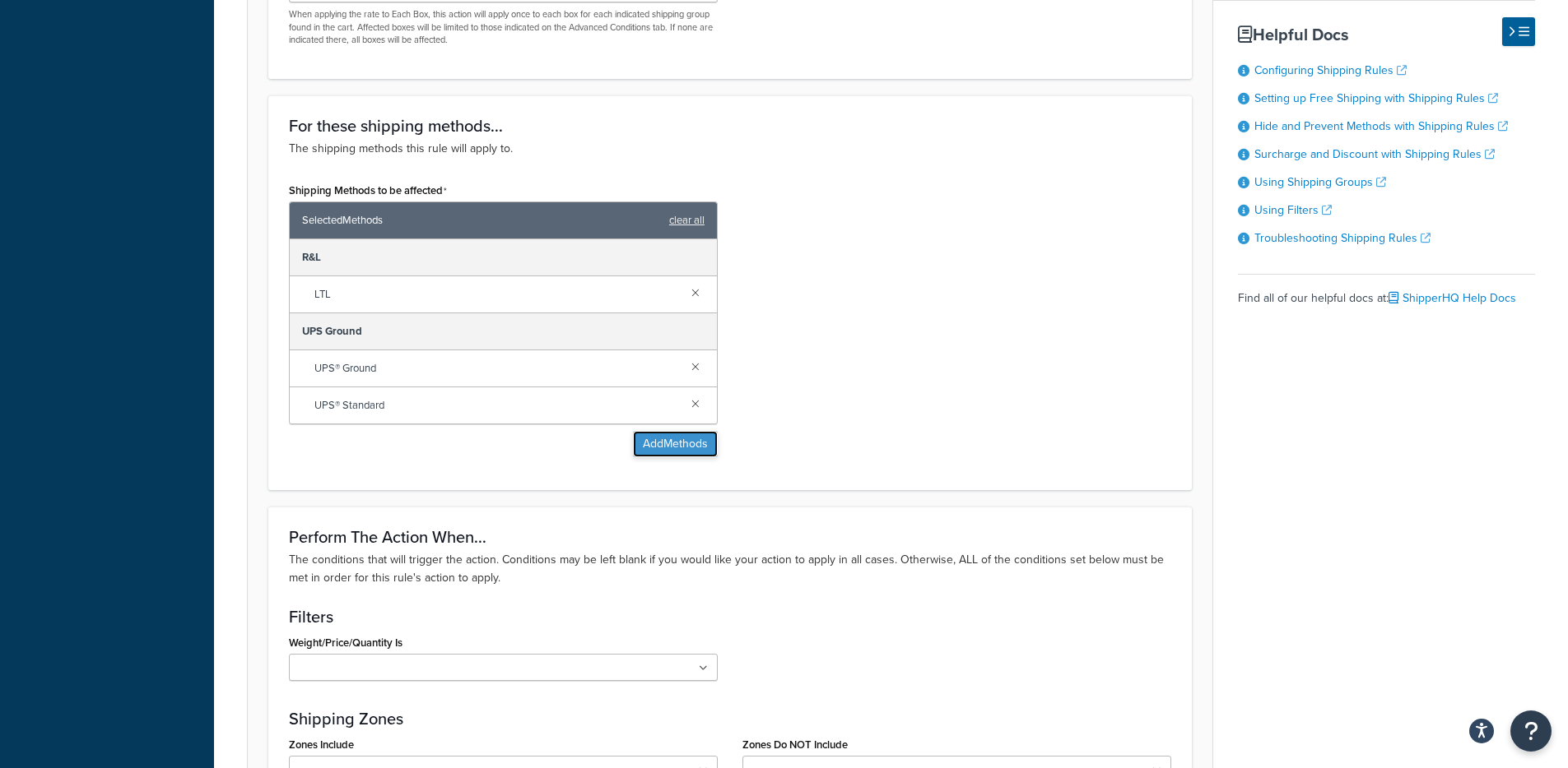
click at [657, 436] on button "Add Methods" at bounding box center [675, 444] width 85 height 26
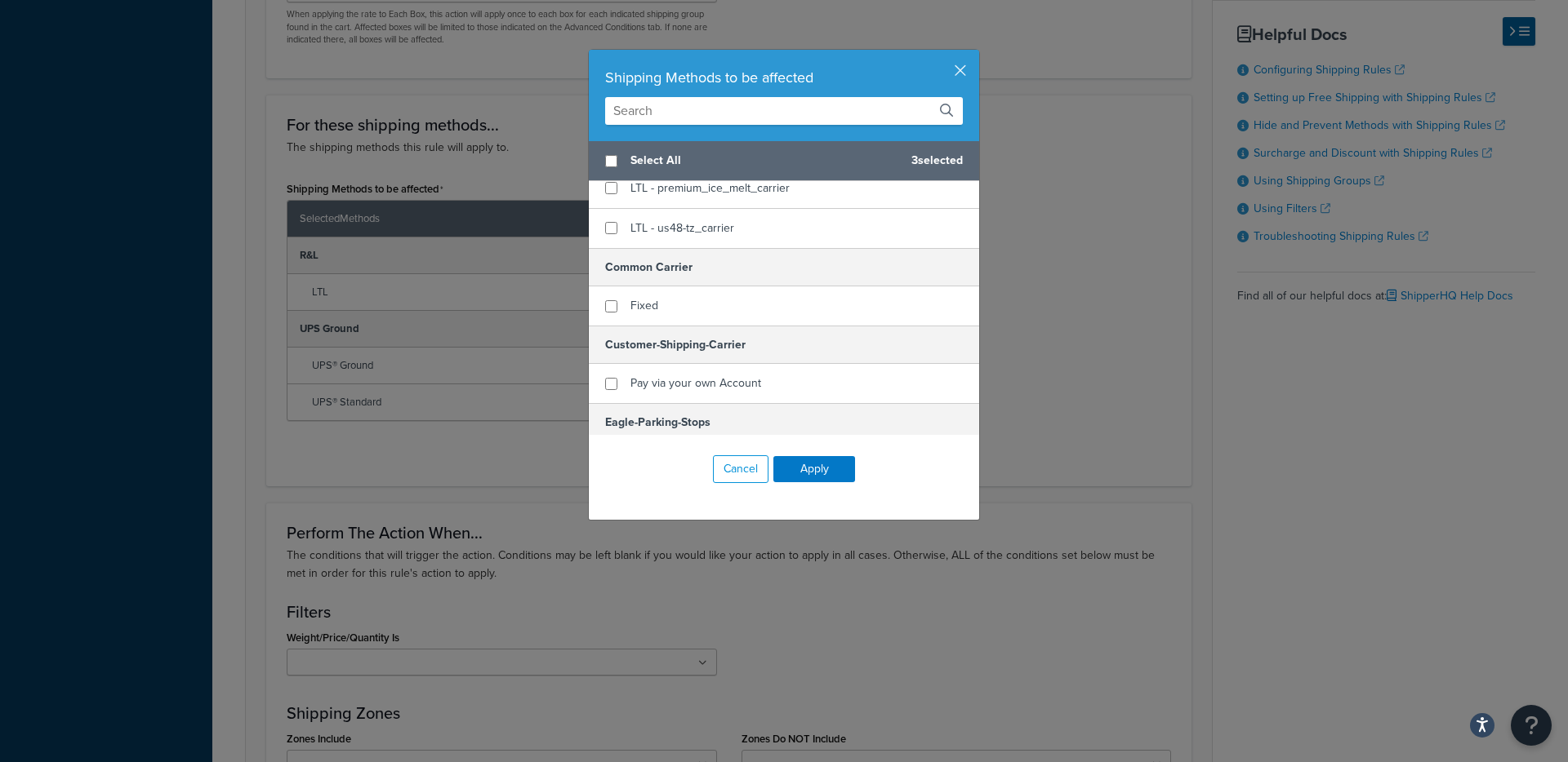
scroll to position [1855, 0]
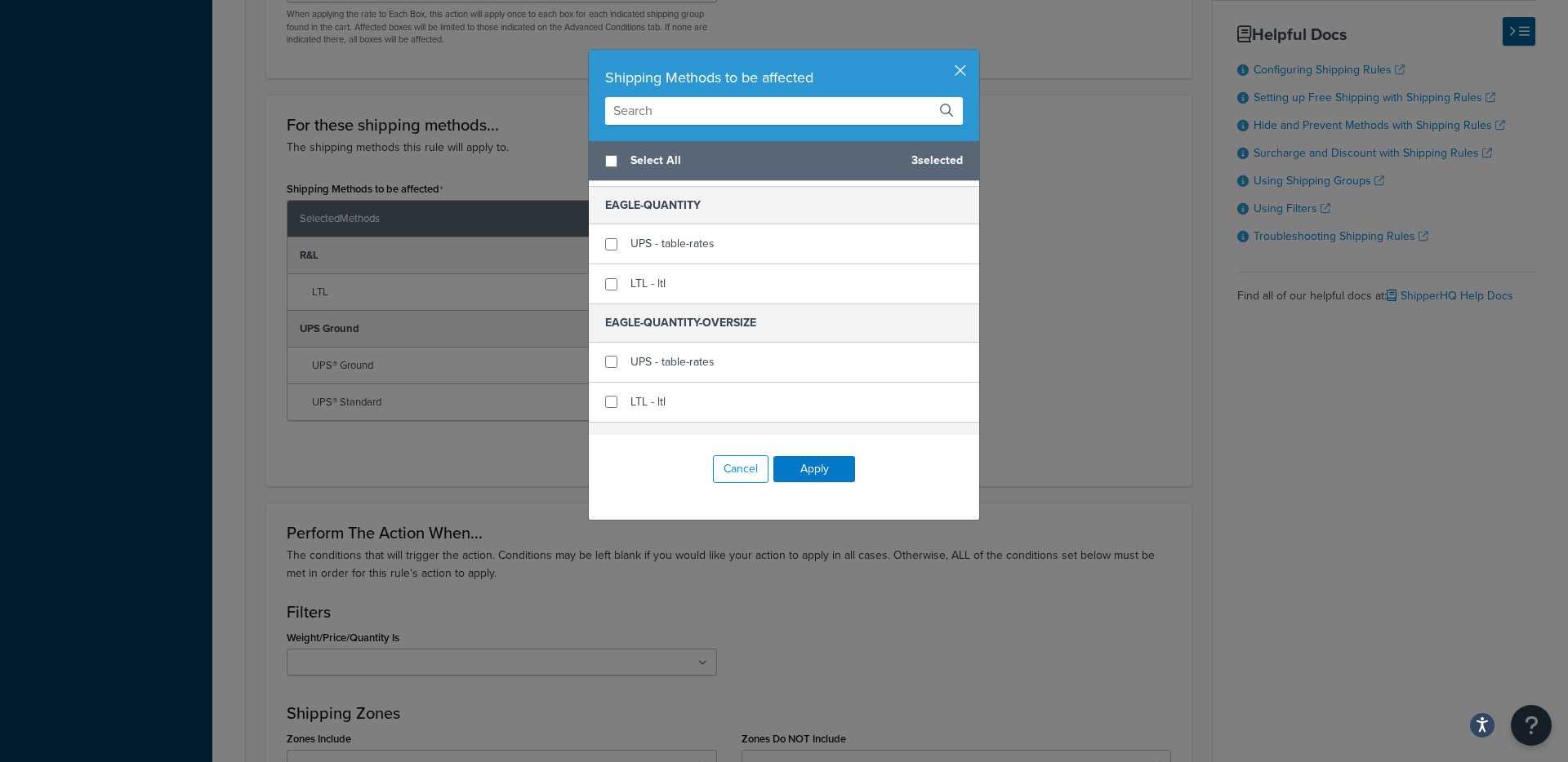
click at [680, 109] on input "text" at bounding box center [784, 111] width 358 height 28
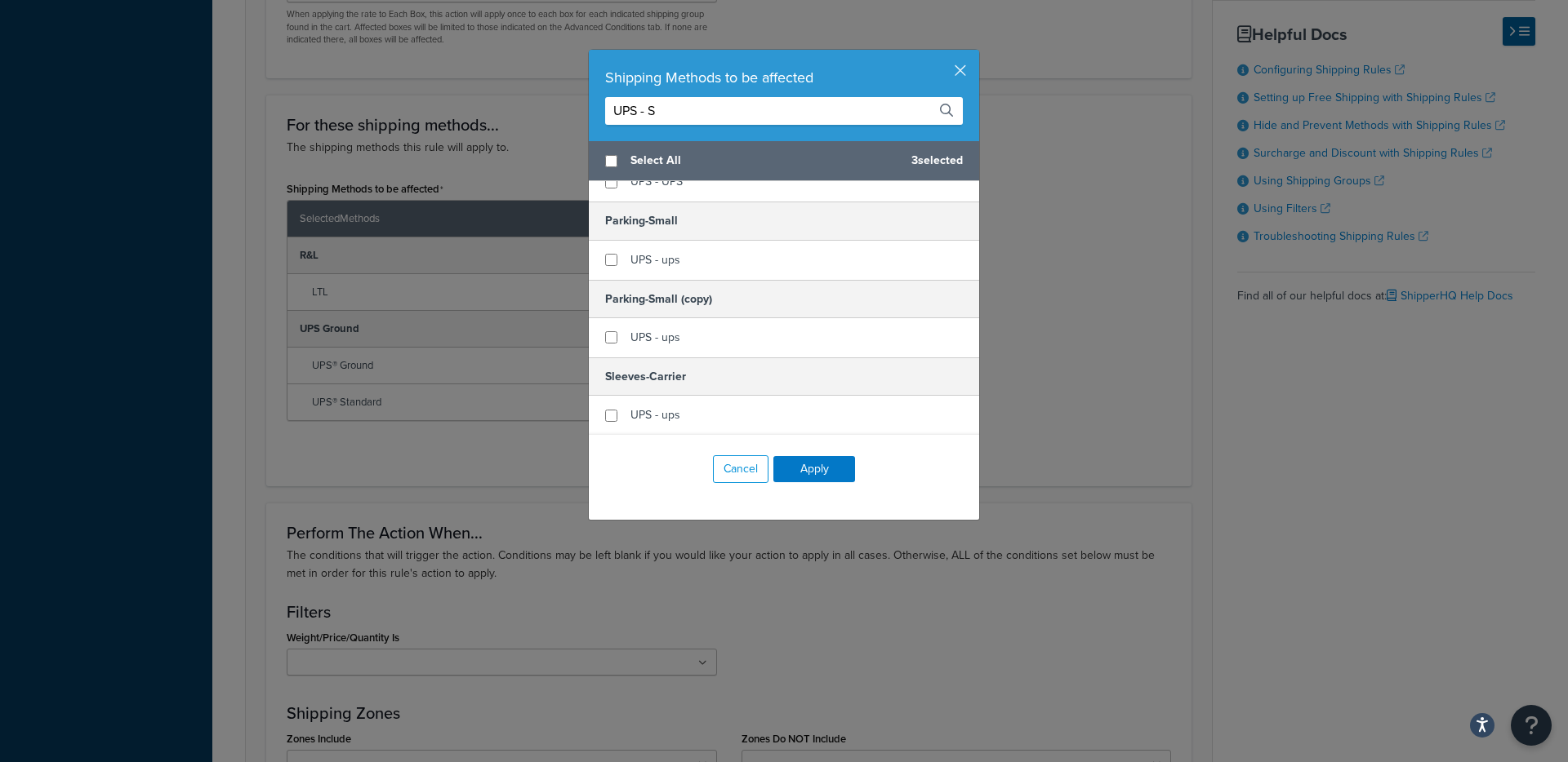
scroll to position [0, 0]
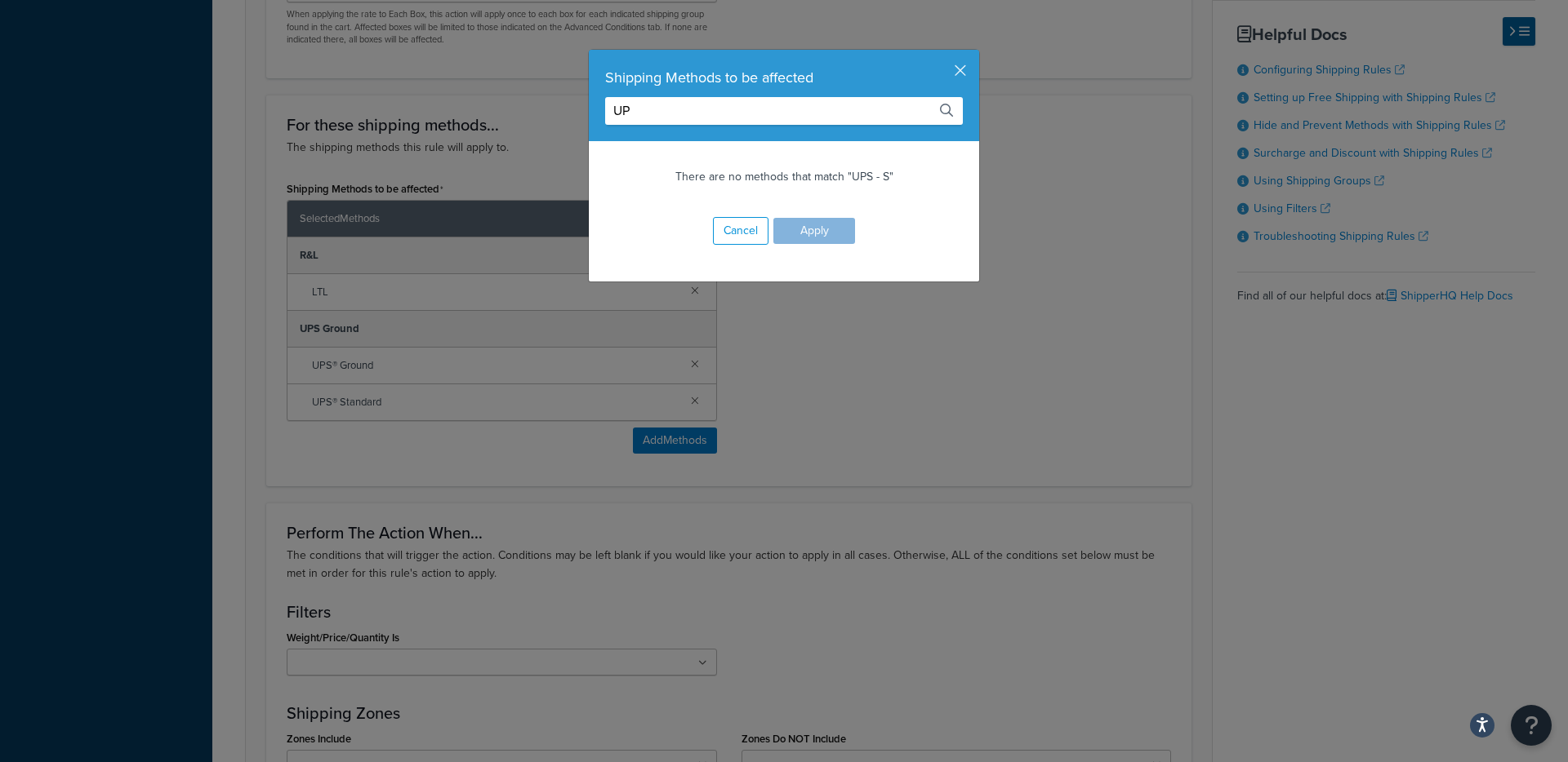
type input "U"
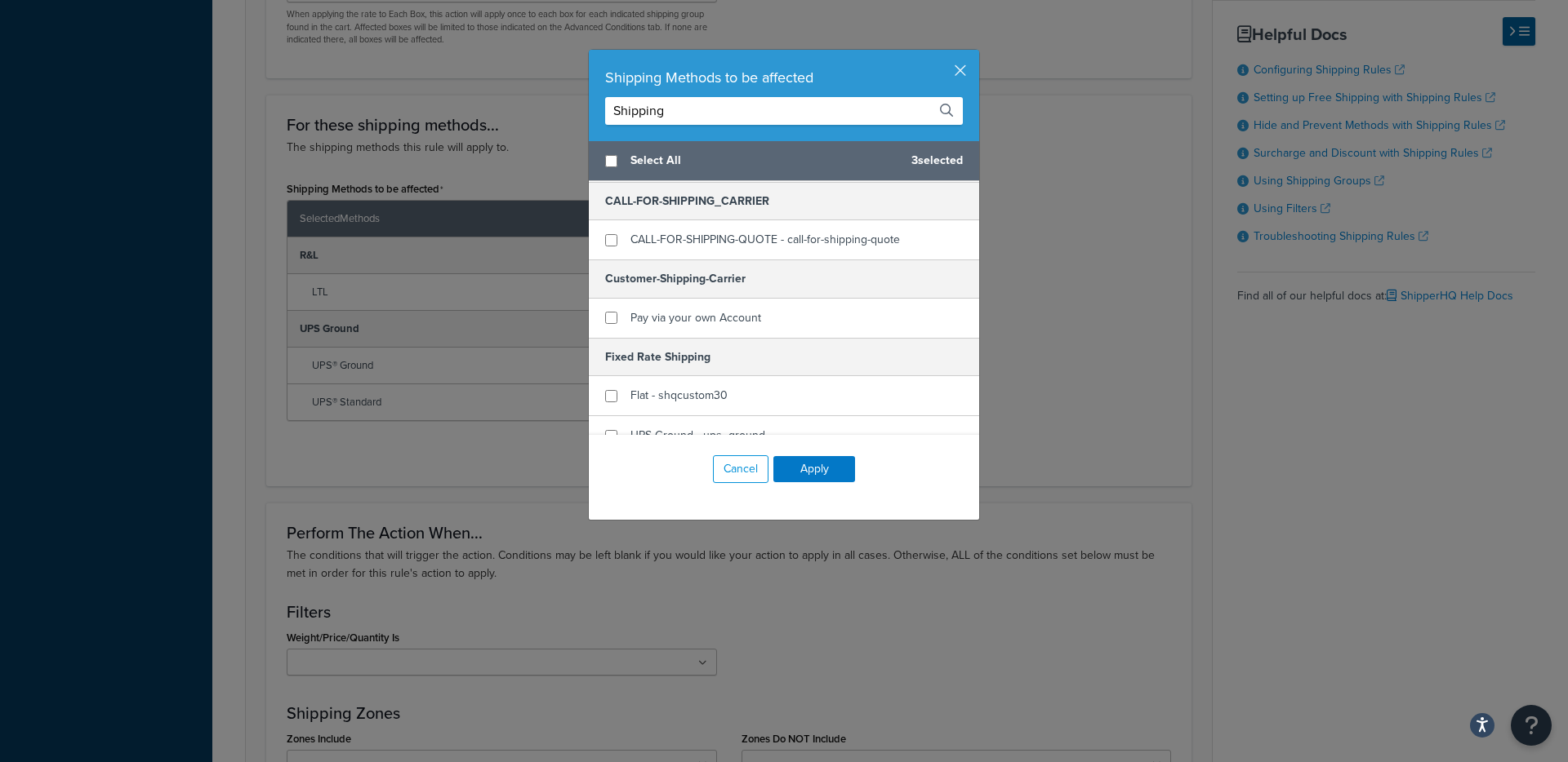
scroll to position [350, 0]
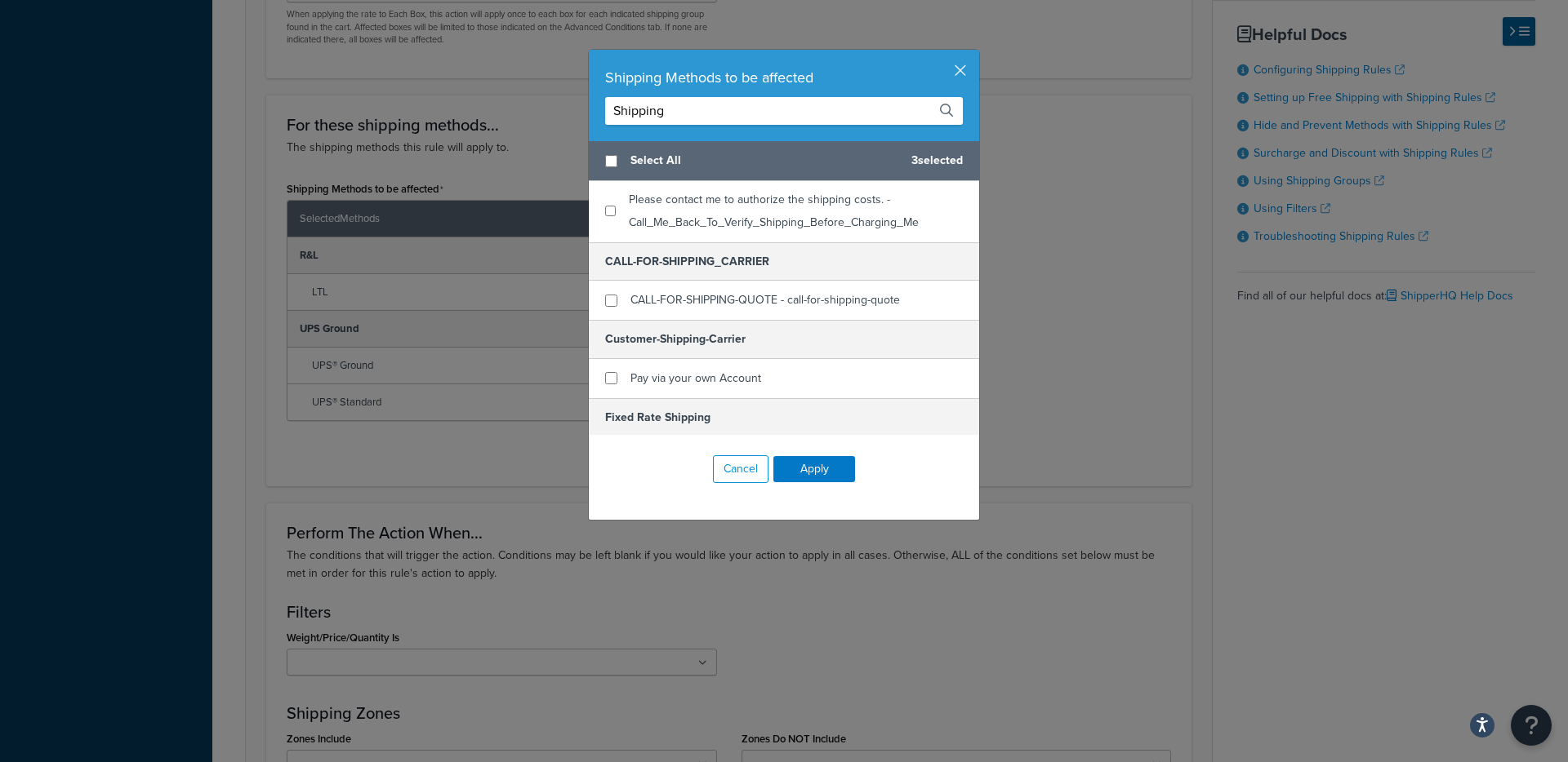
type input "Shipping"
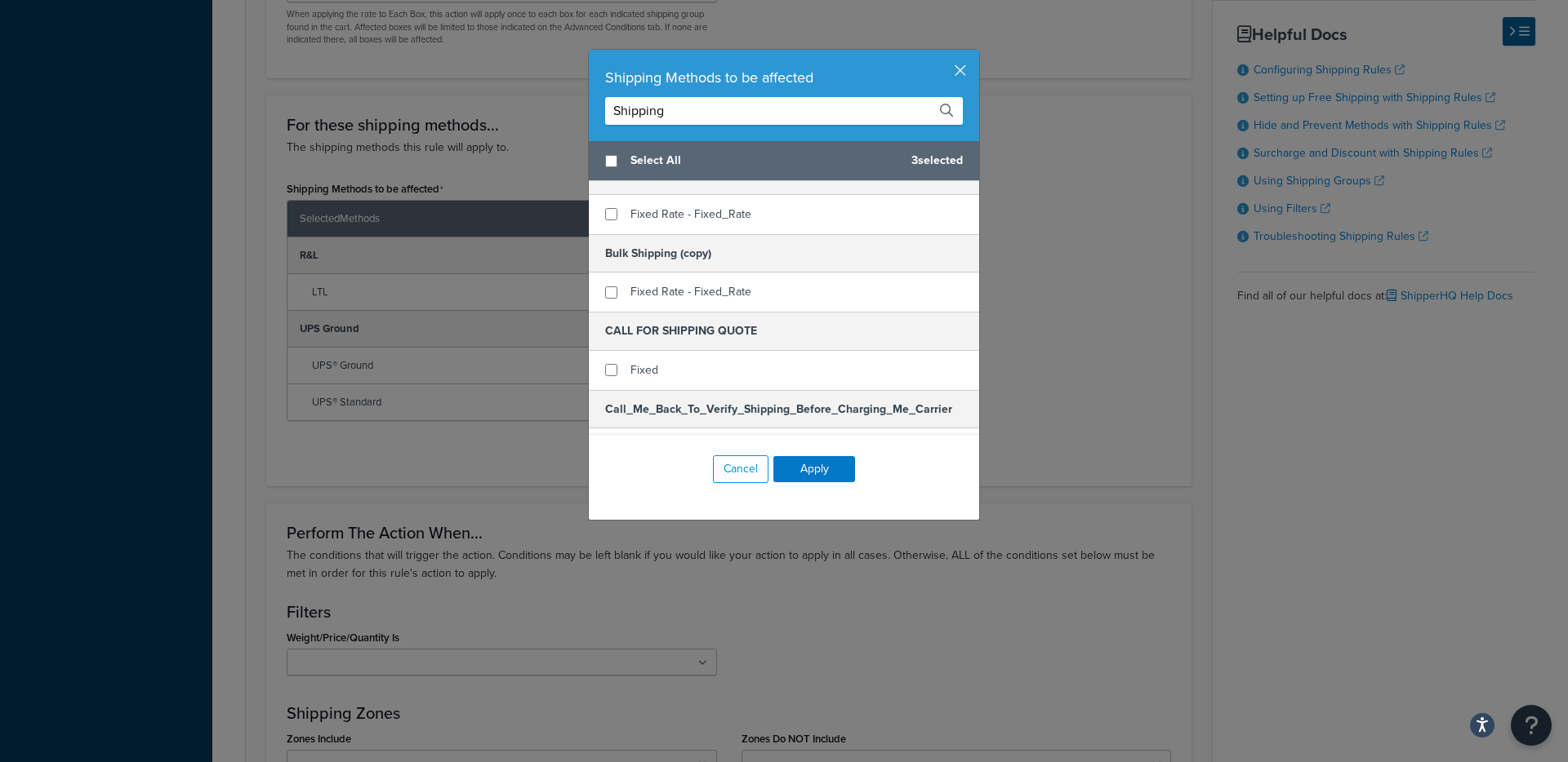
scroll to position [0, 0]
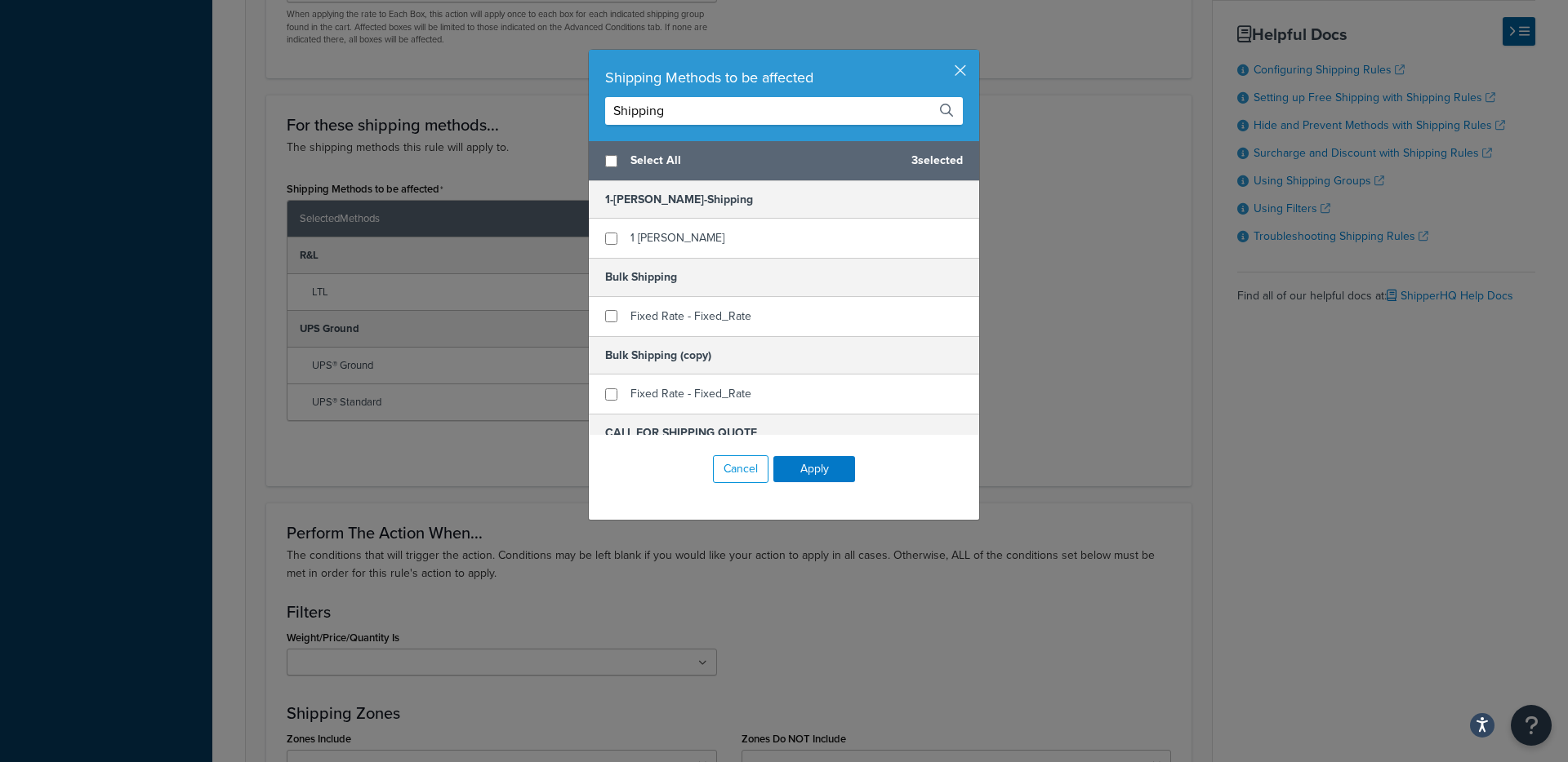
click at [844, 108] on input "Shipping" at bounding box center [784, 111] width 358 height 28
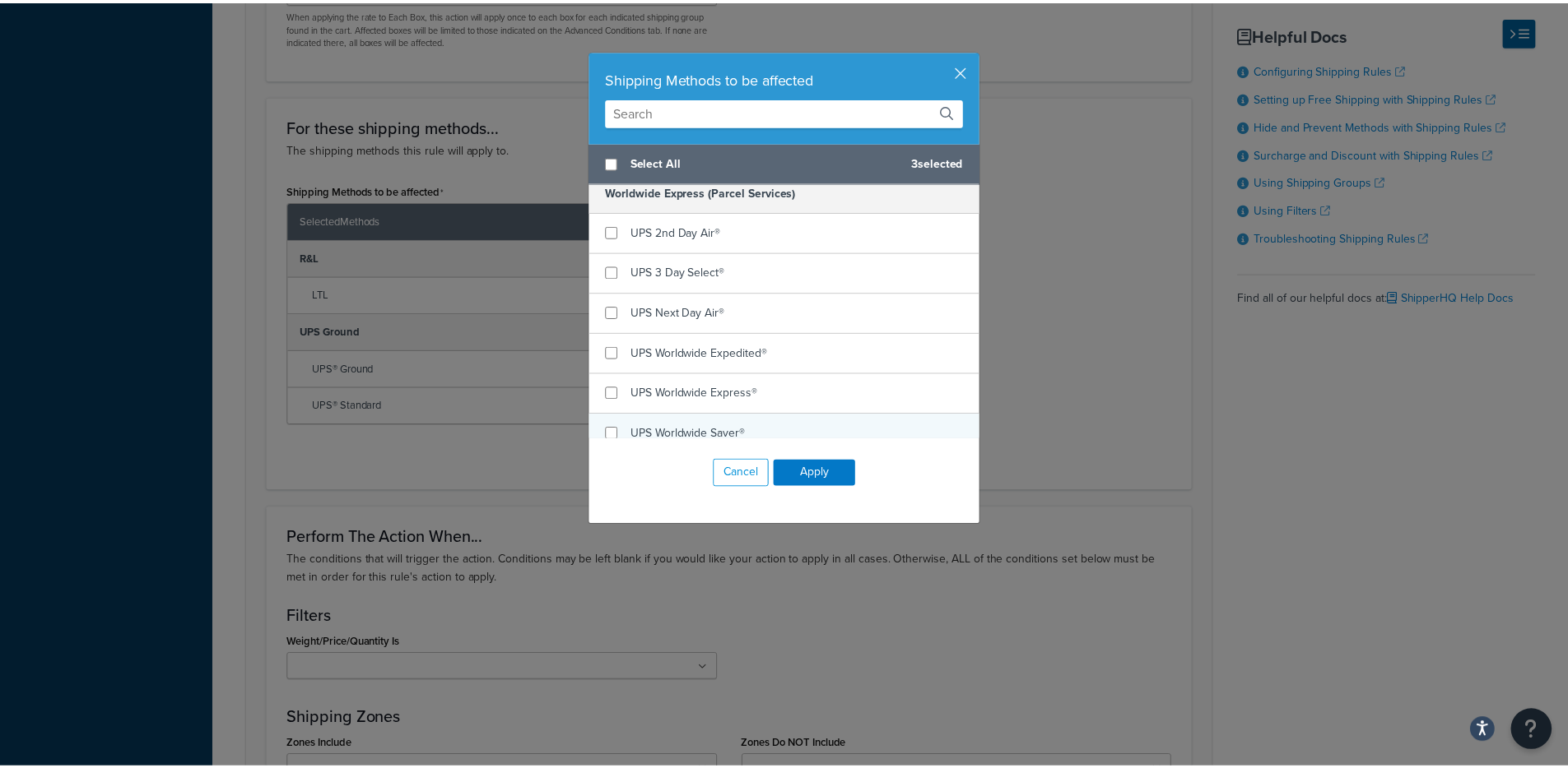
scroll to position [13070, 0]
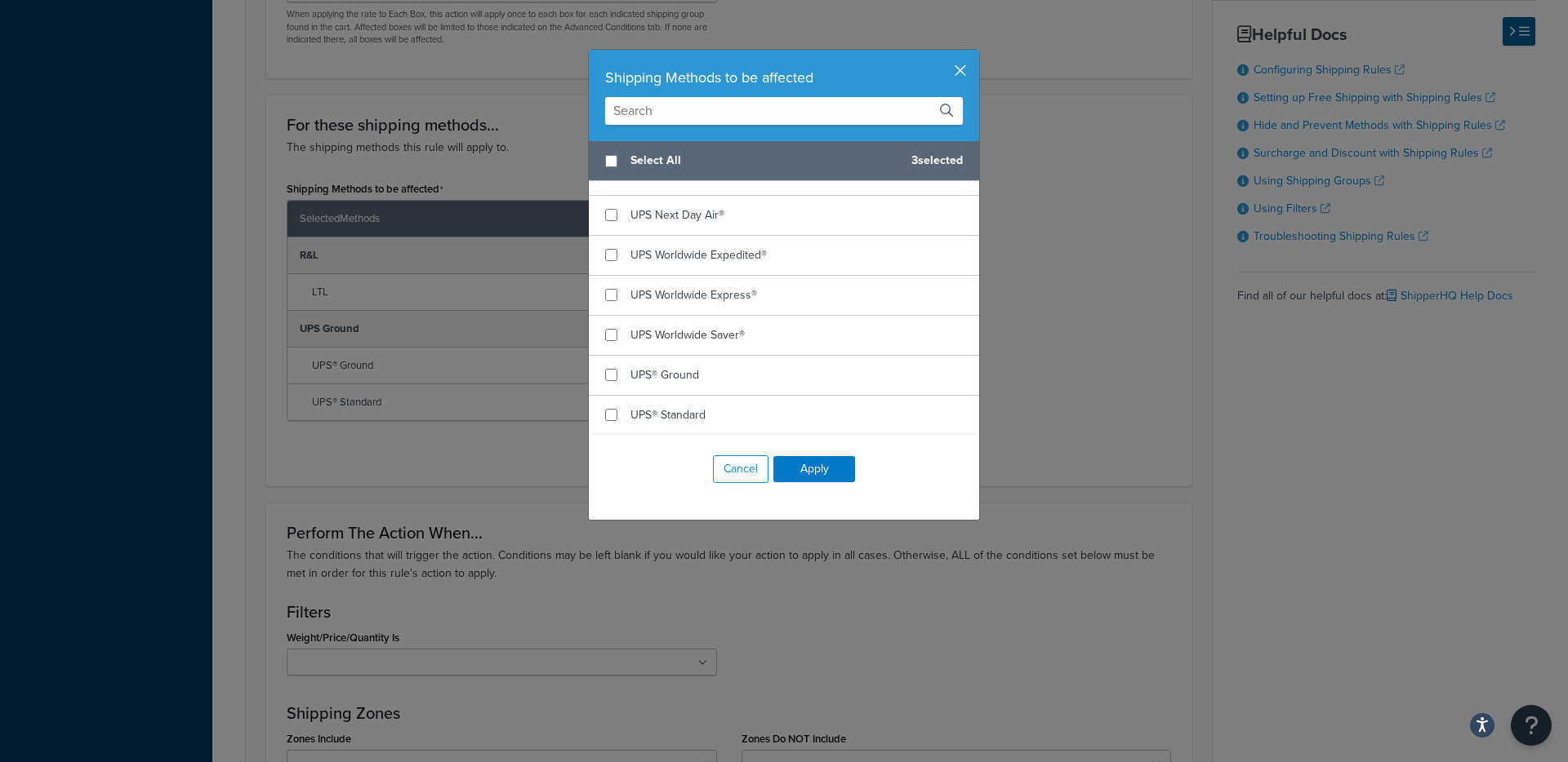
click at [975, 54] on button "button" at bounding box center [976, 51] width 4 height 4
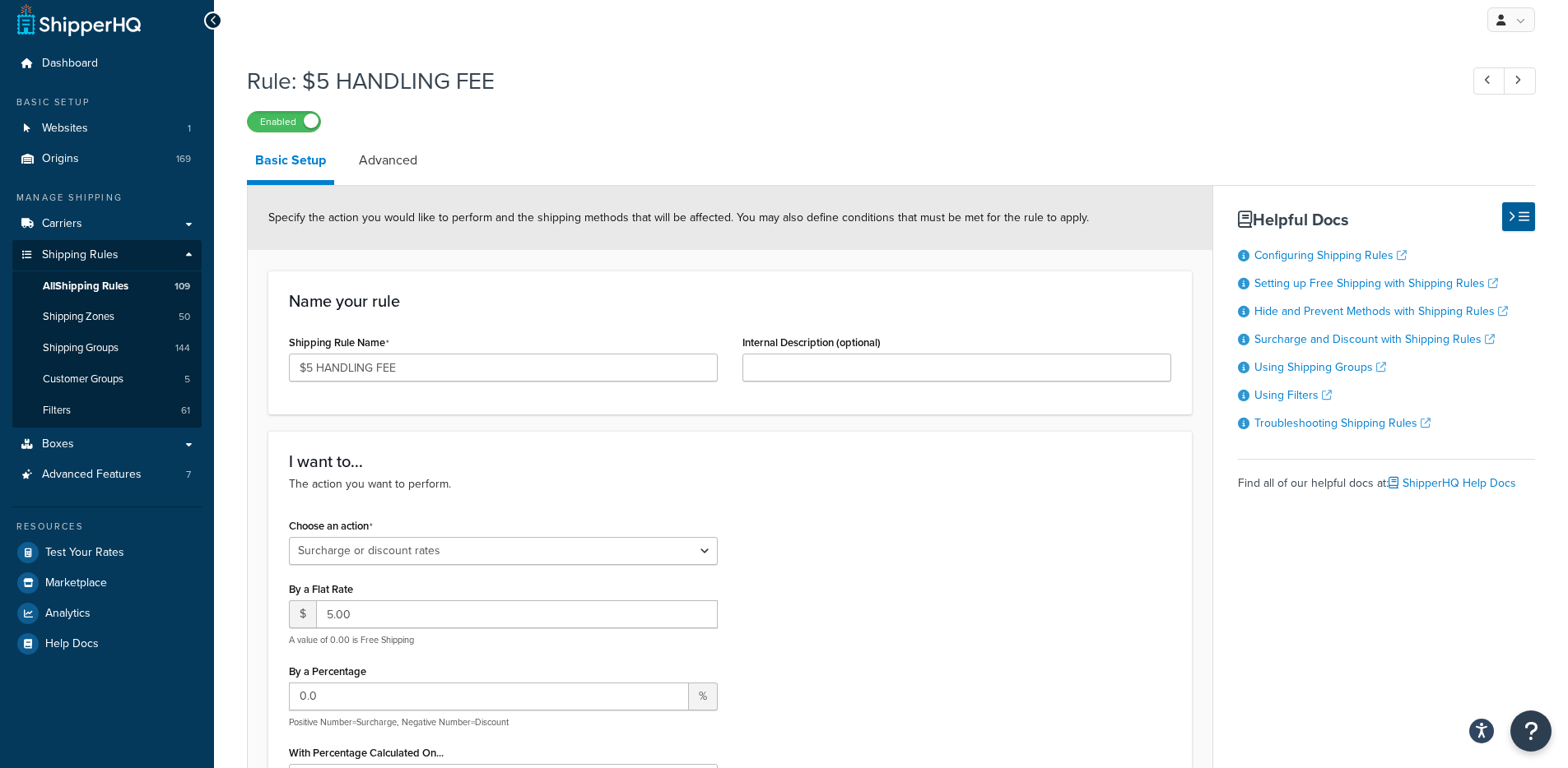
scroll to position [0, 0]
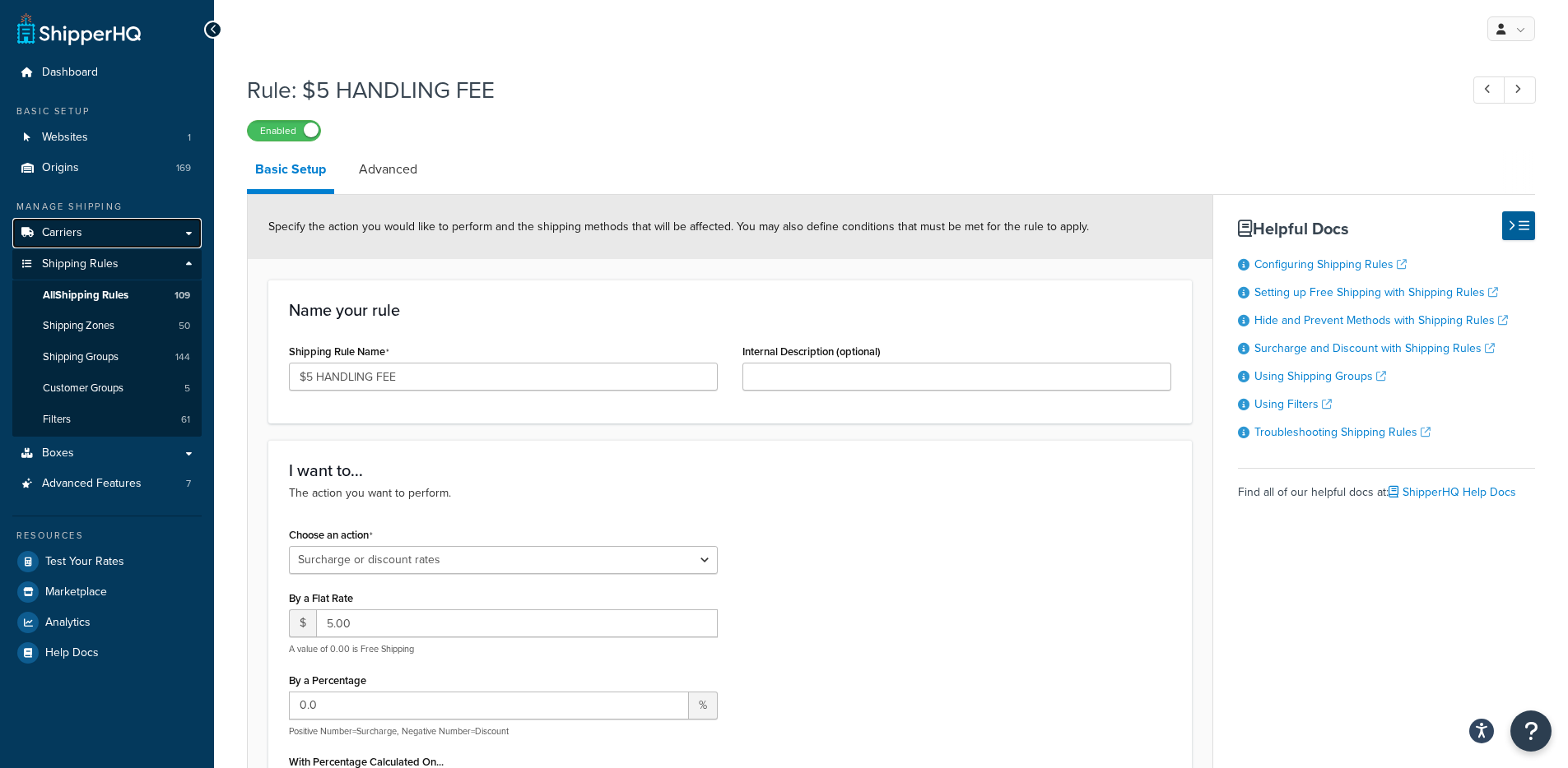
click at [96, 232] on link "Carriers" at bounding box center [108, 233] width 190 height 30
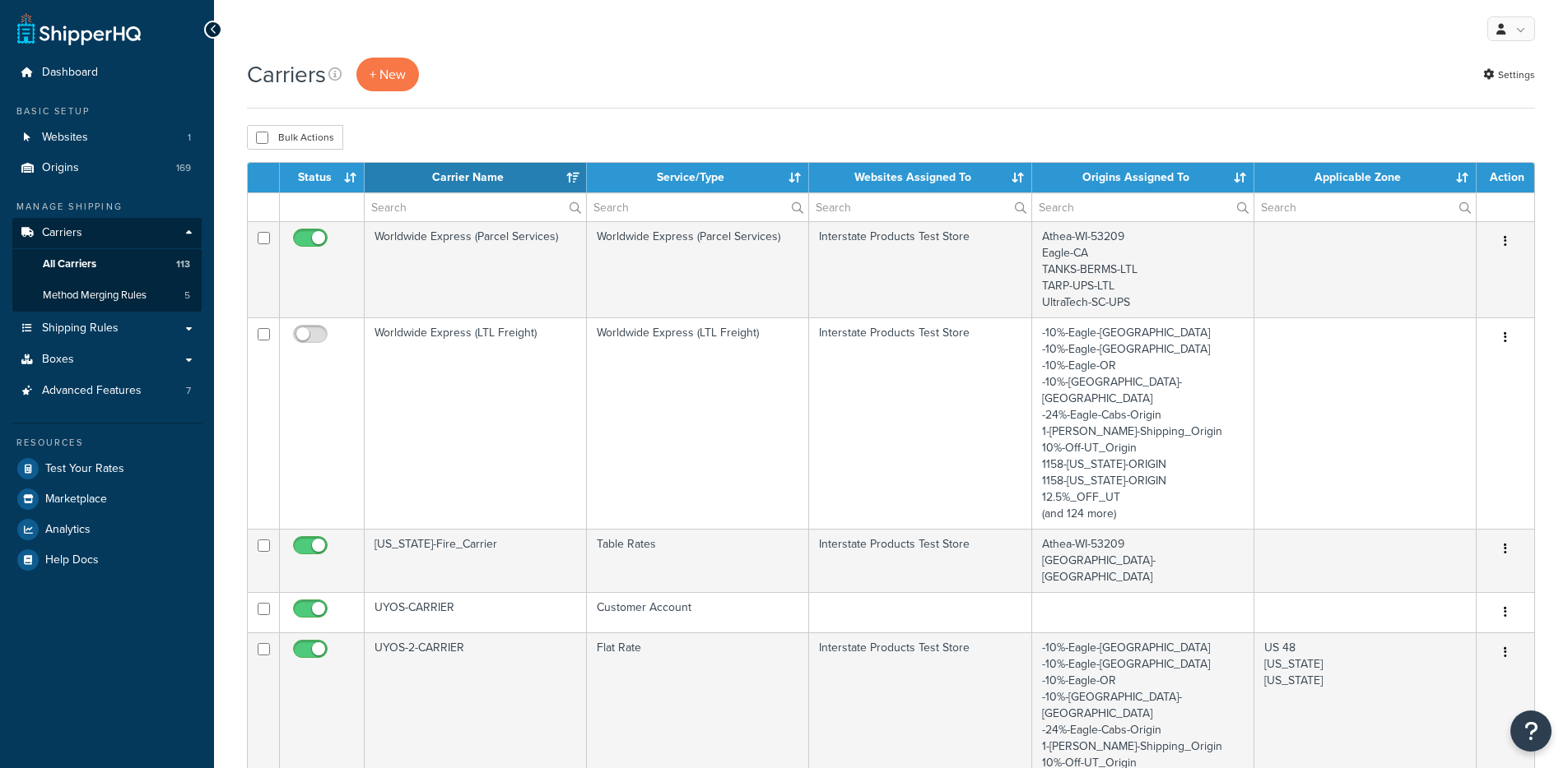
select select "15"
click at [157, 297] on link "Method Merging Rules 5" at bounding box center [108, 295] width 190 height 30
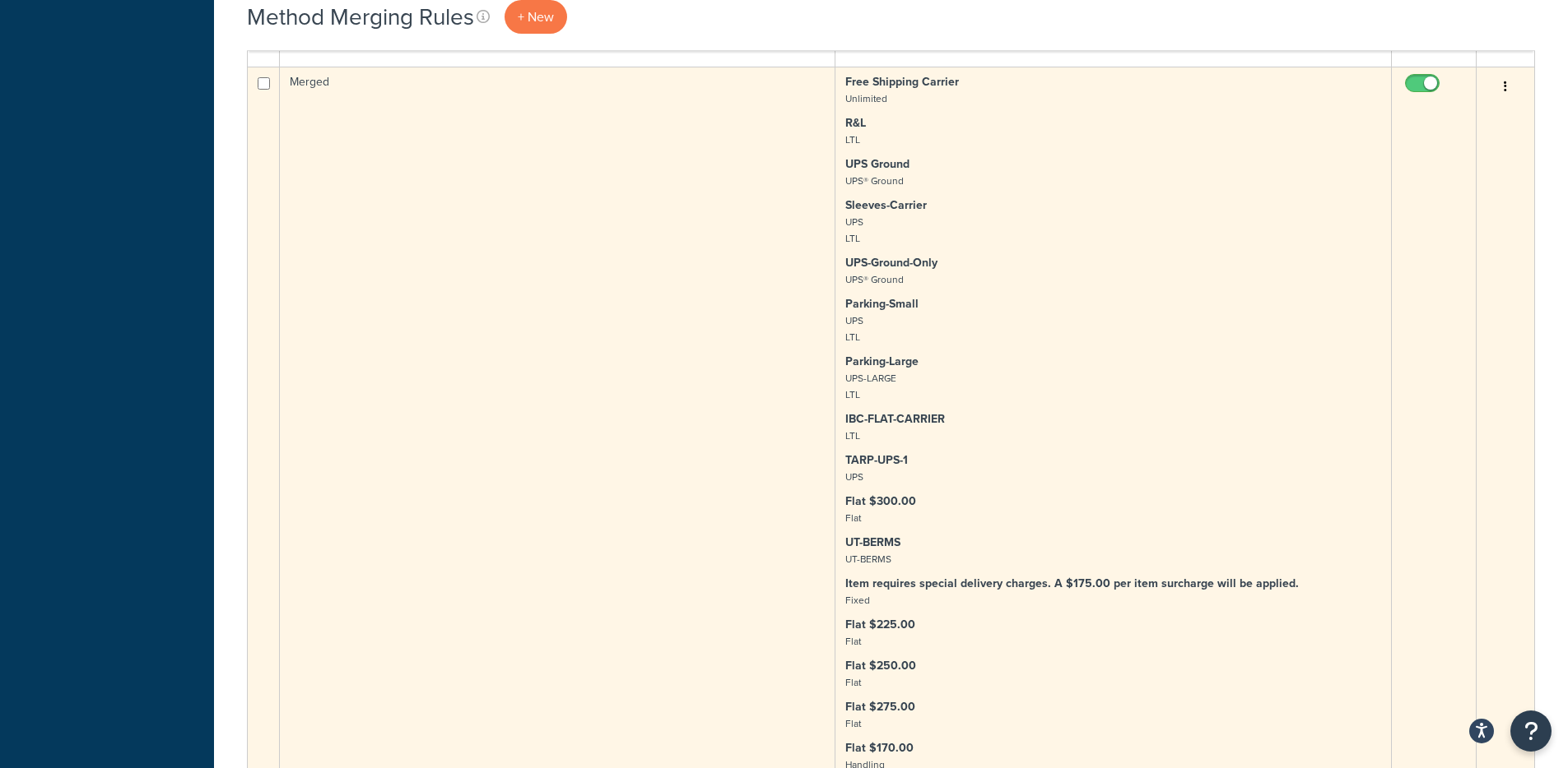
scroll to position [1362, 0]
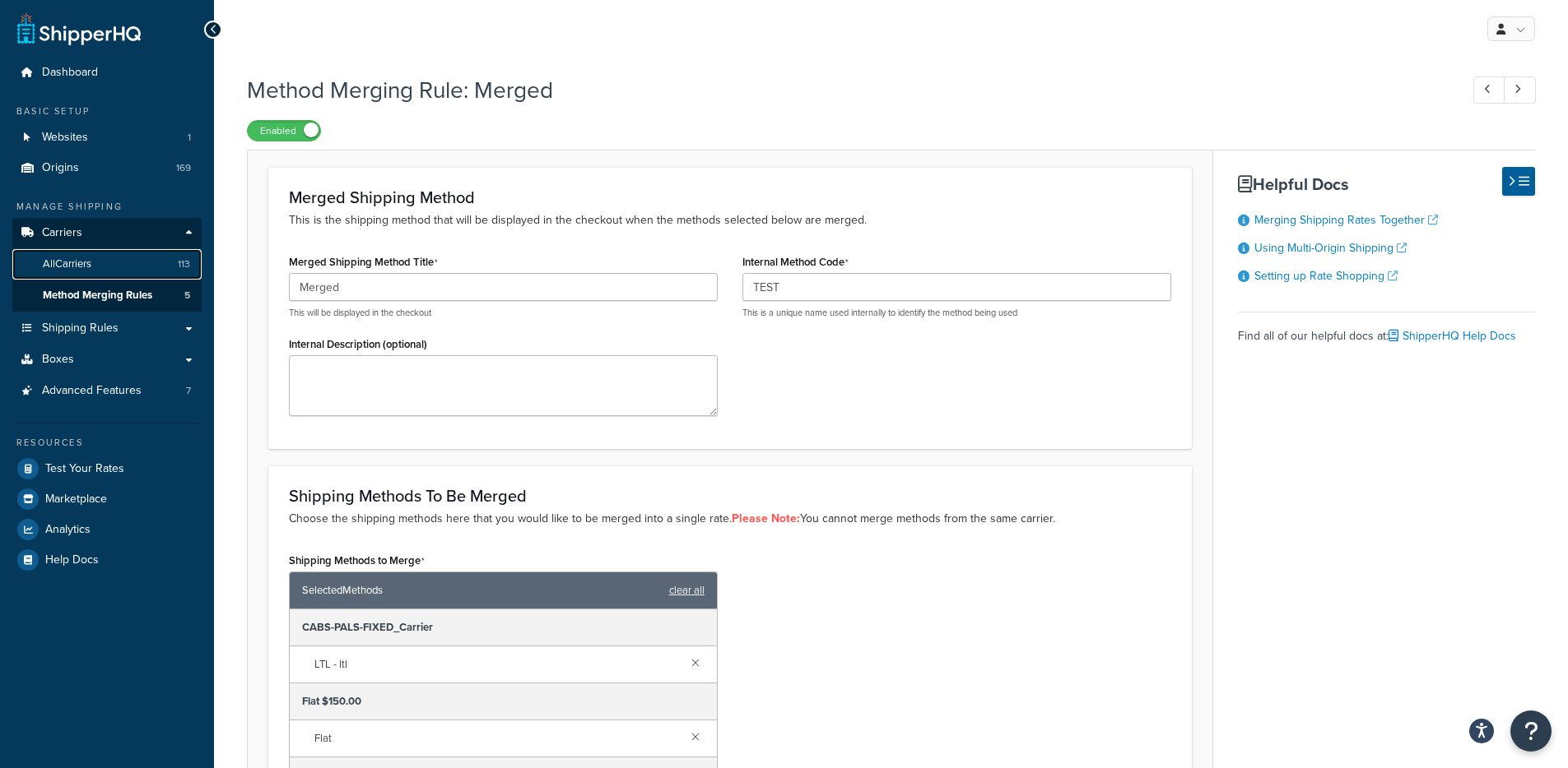
click at [116, 262] on link "All Carriers 113" at bounding box center [108, 264] width 190 height 30
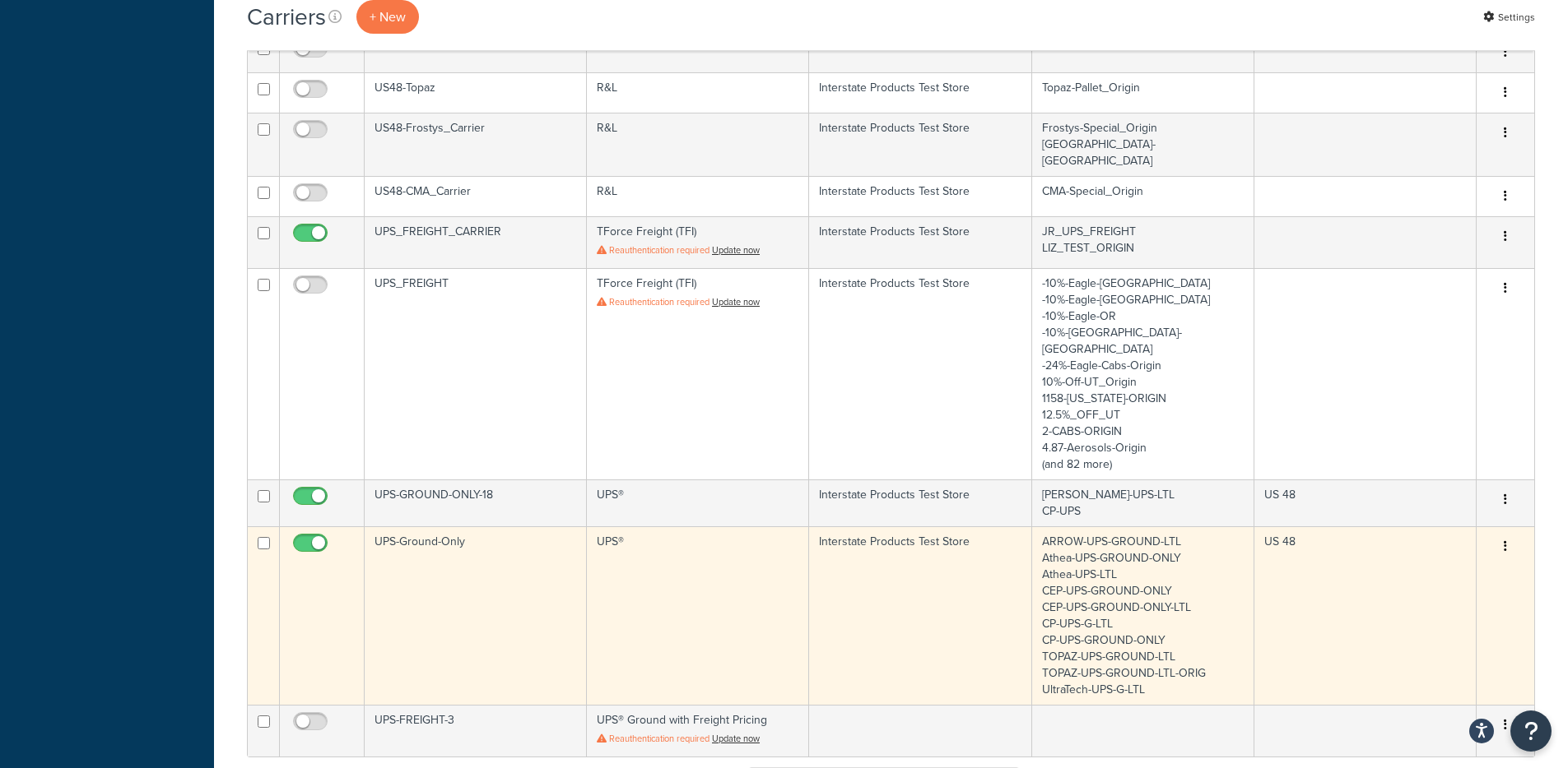
scroll to position [1246, 0]
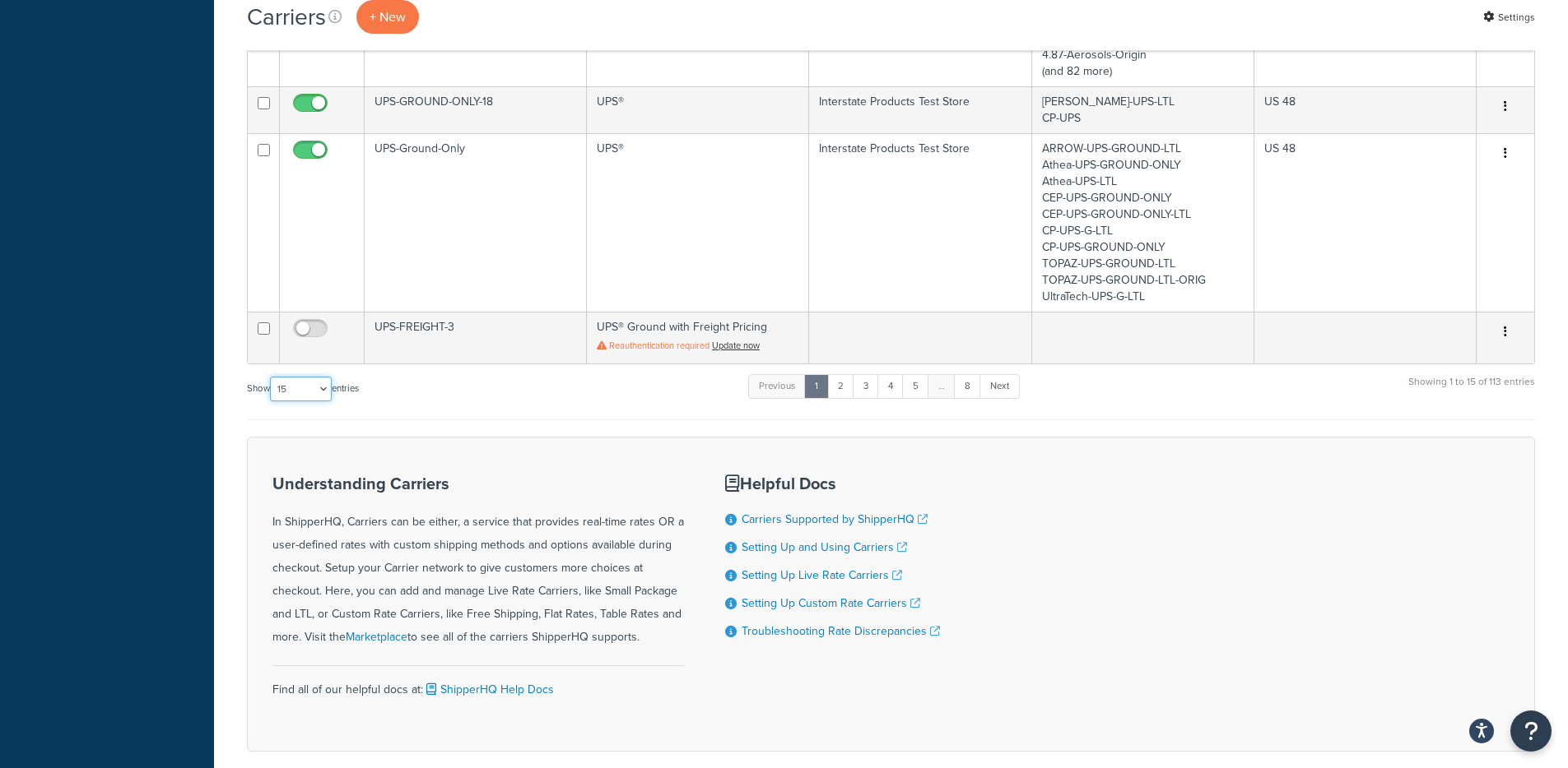
click at [302, 377] on select "10 15 25 50 100" at bounding box center [300, 389] width 62 height 24
select select "100"
click at [272, 402] on select "10 15 25 50 100" at bounding box center [300, 389] width 62 height 24
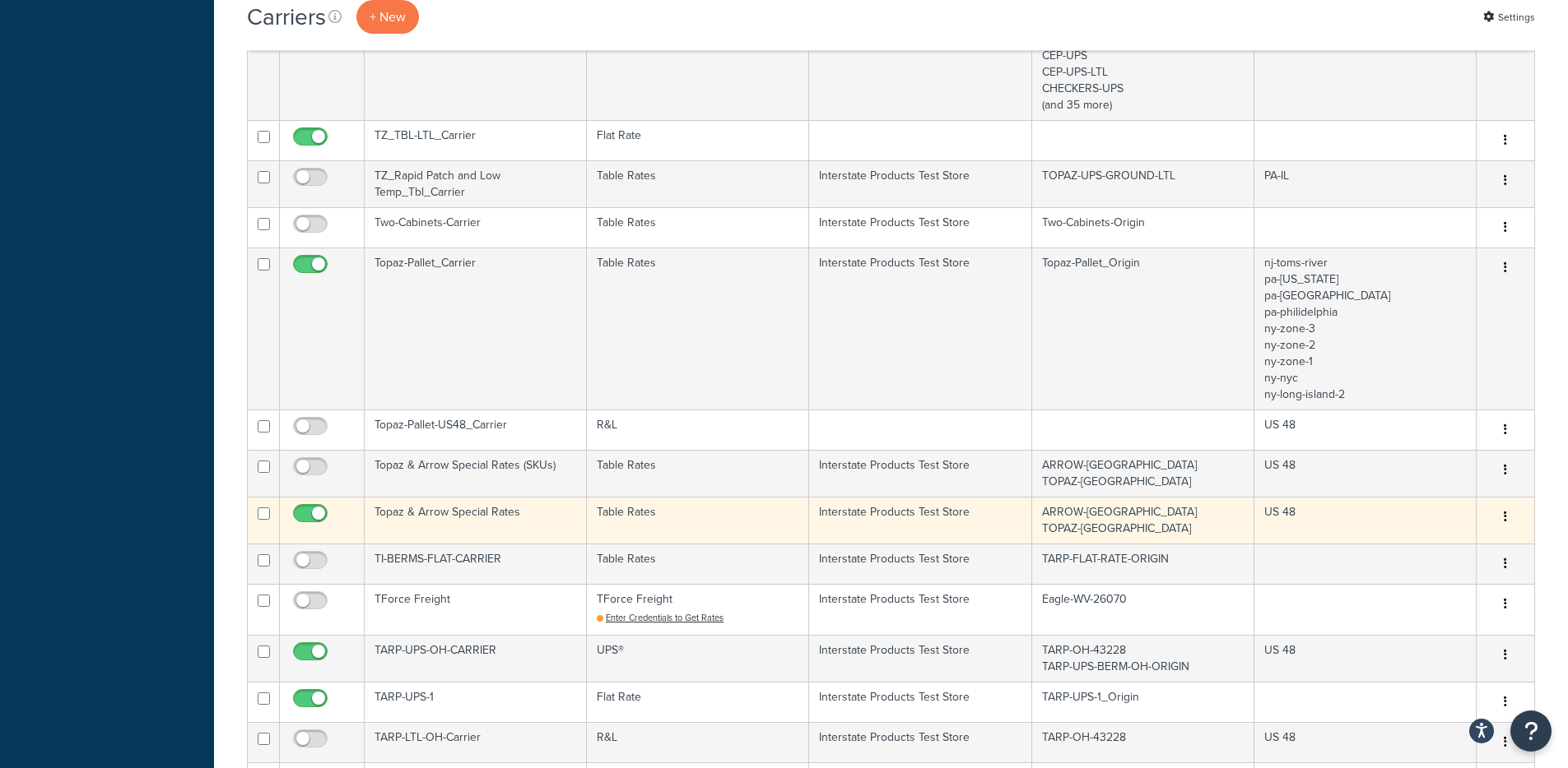
click at [497, 497] on td "Topaz & Arrow Special Rates" at bounding box center [475, 521] width 222 height 47
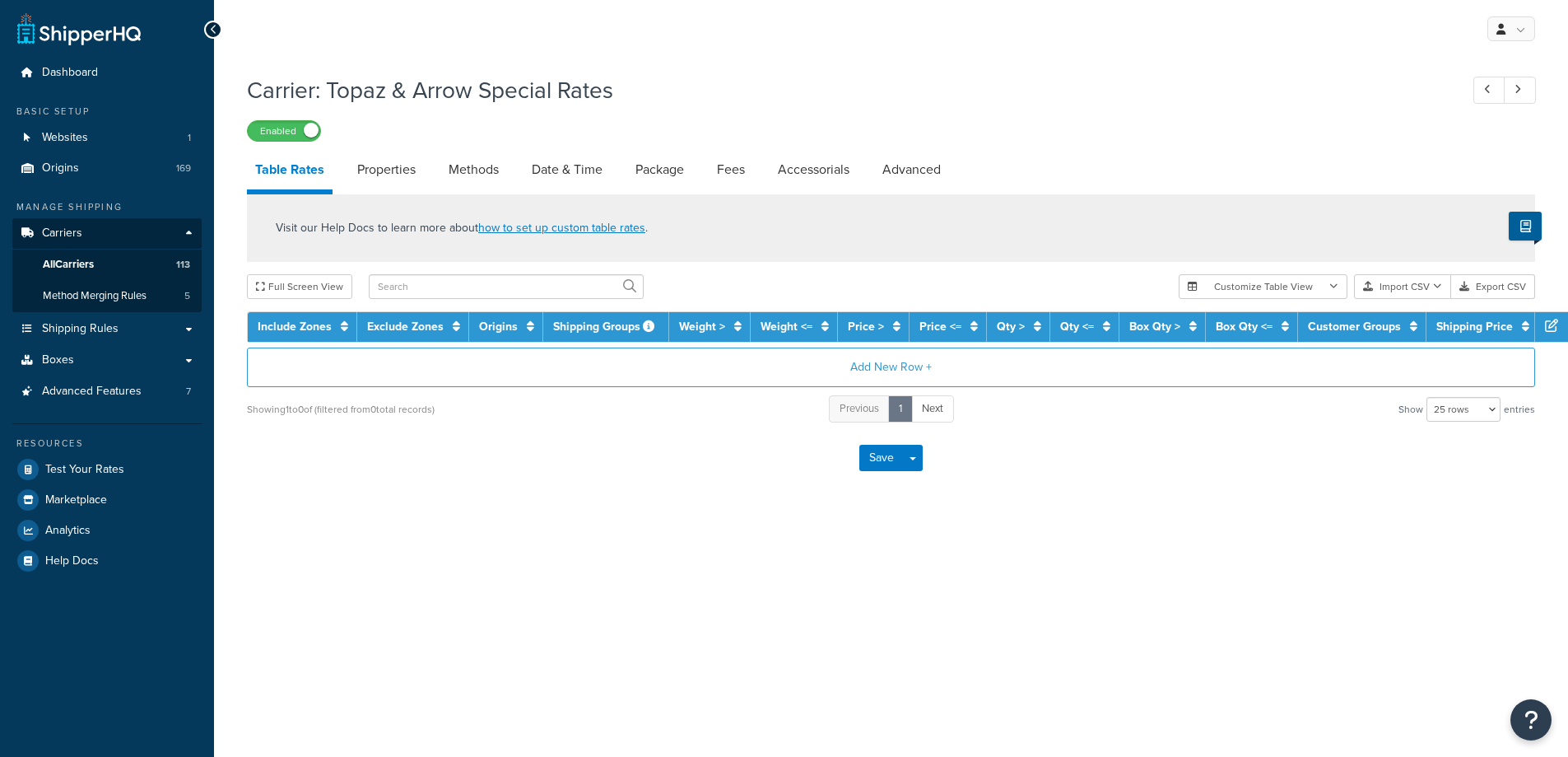
select select "25"
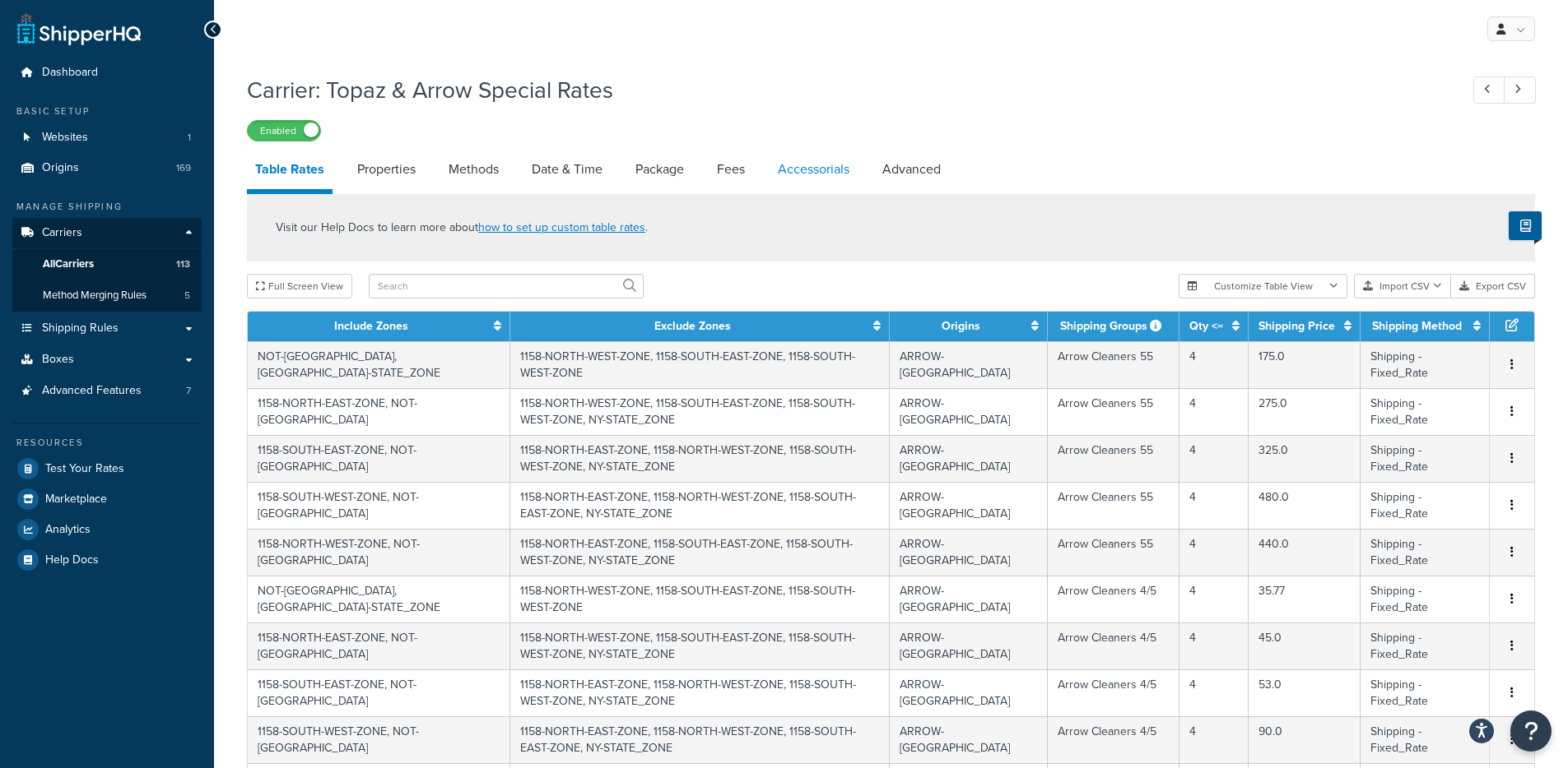
click at [821, 170] on link "Accessorials" at bounding box center [813, 169] width 88 height 39
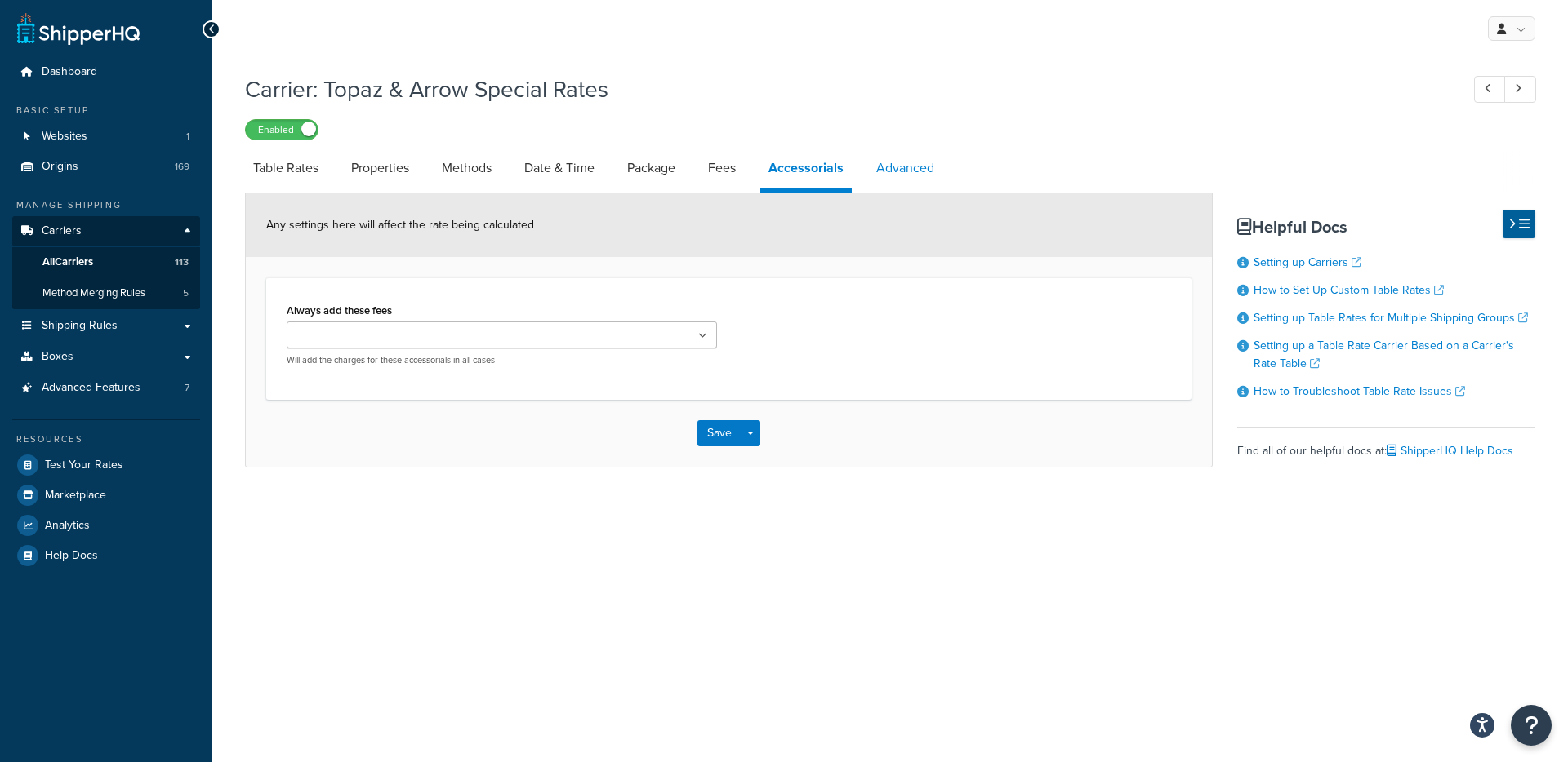
click at [891, 170] on link "Advanced" at bounding box center [905, 168] width 75 height 39
select select "false"
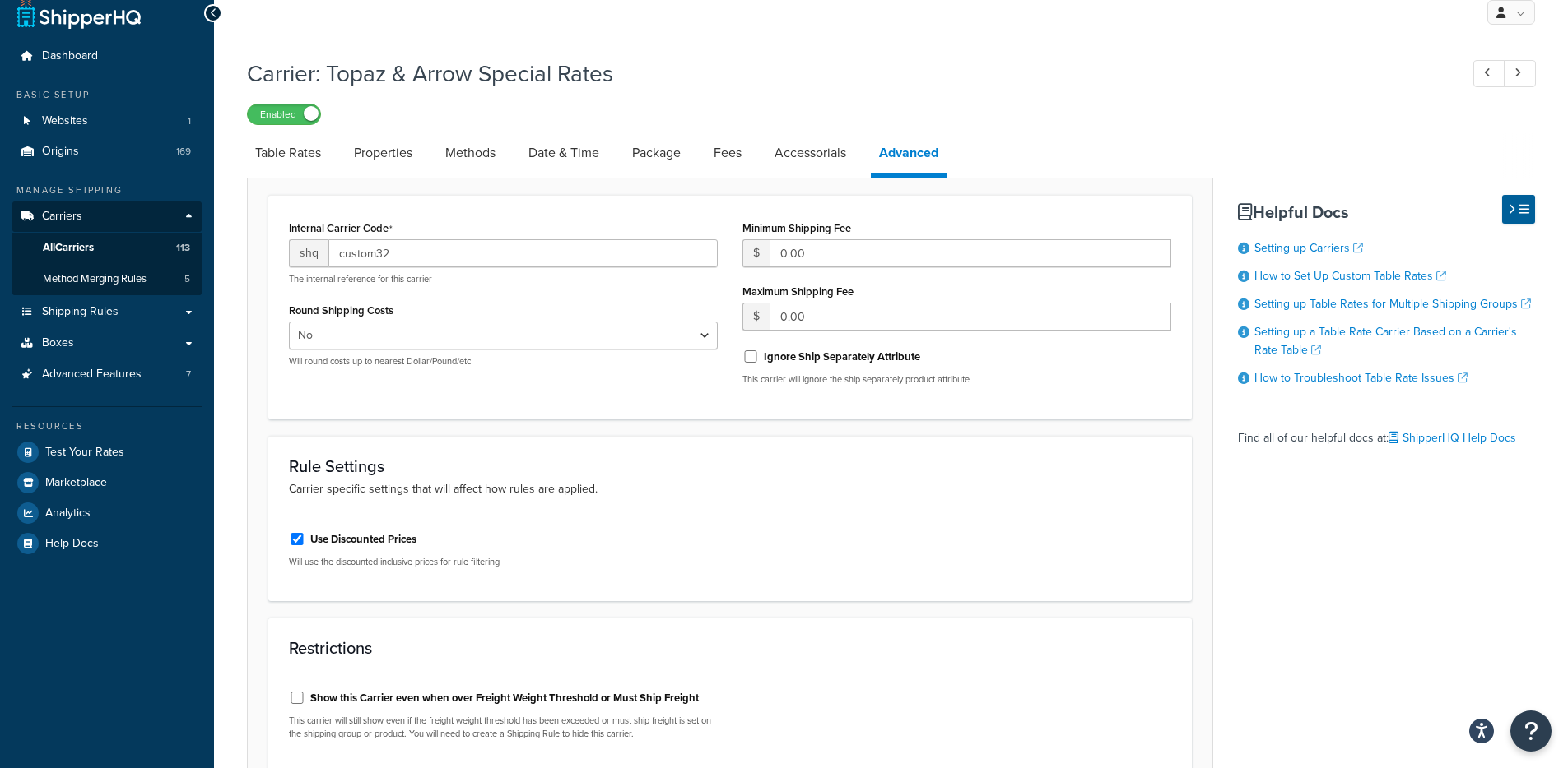
scroll to position [15, 0]
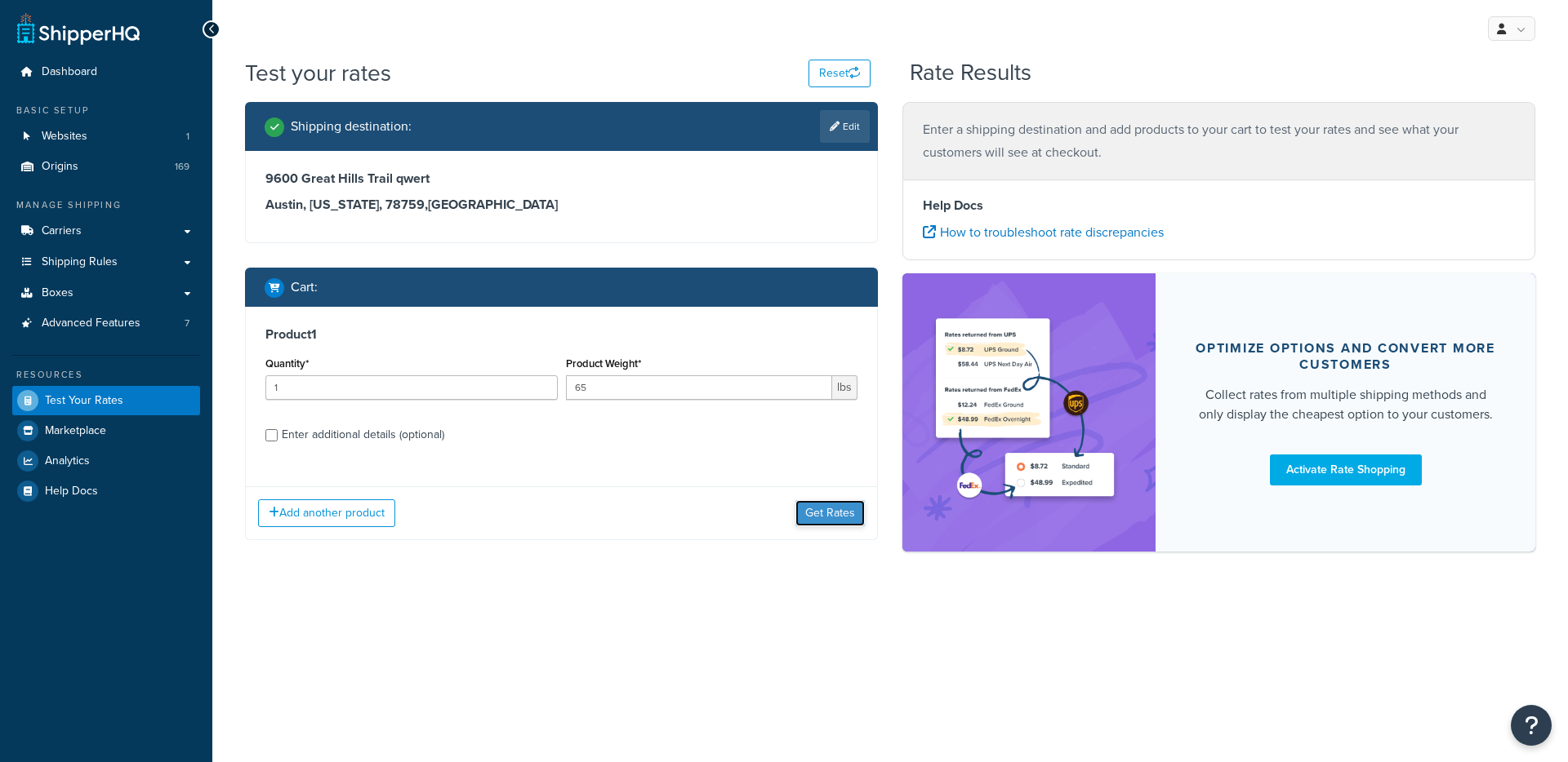
click at [830, 510] on button "Get Rates" at bounding box center [830, 513] width 70 height 26
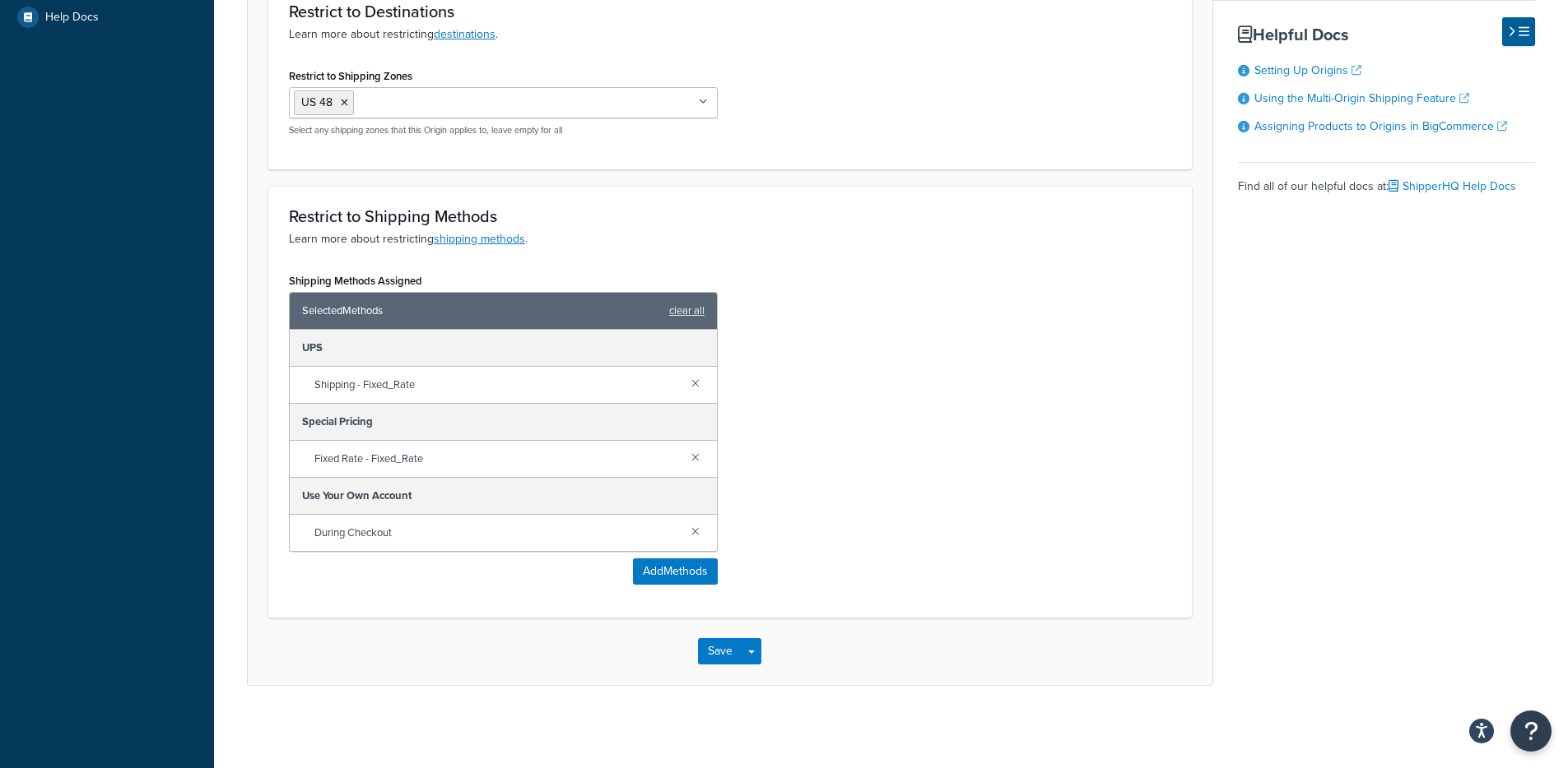
click at [862, 284] on div "Shipping Methods Assigned Selected Methods clear all UPS Shipping - Fixed_Rate …" at bounding box center [730, 433] width 907 height 328
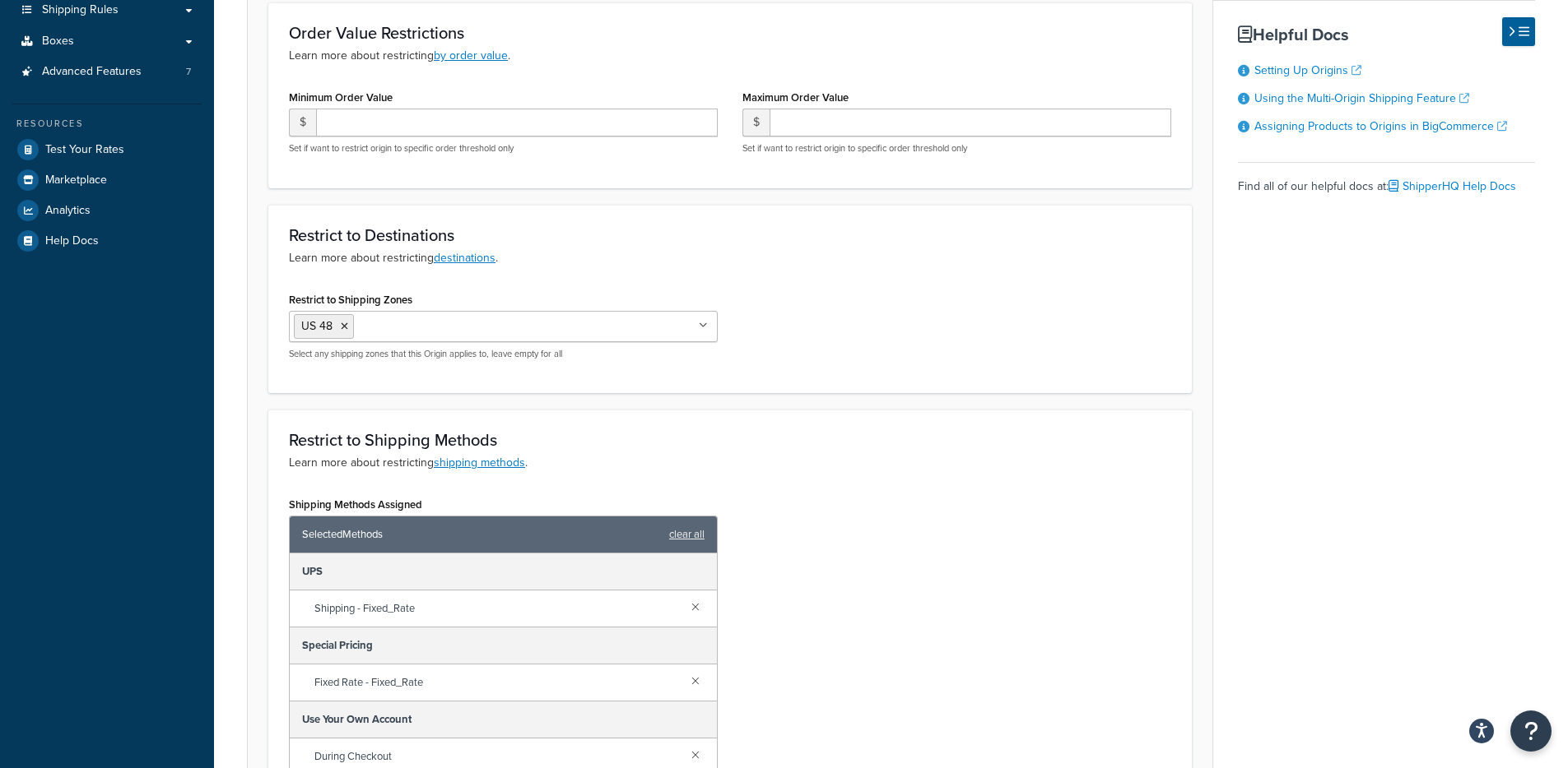
scroll to position [261, 0]
